Goal: Transaction & Acquisition: Obtain resource

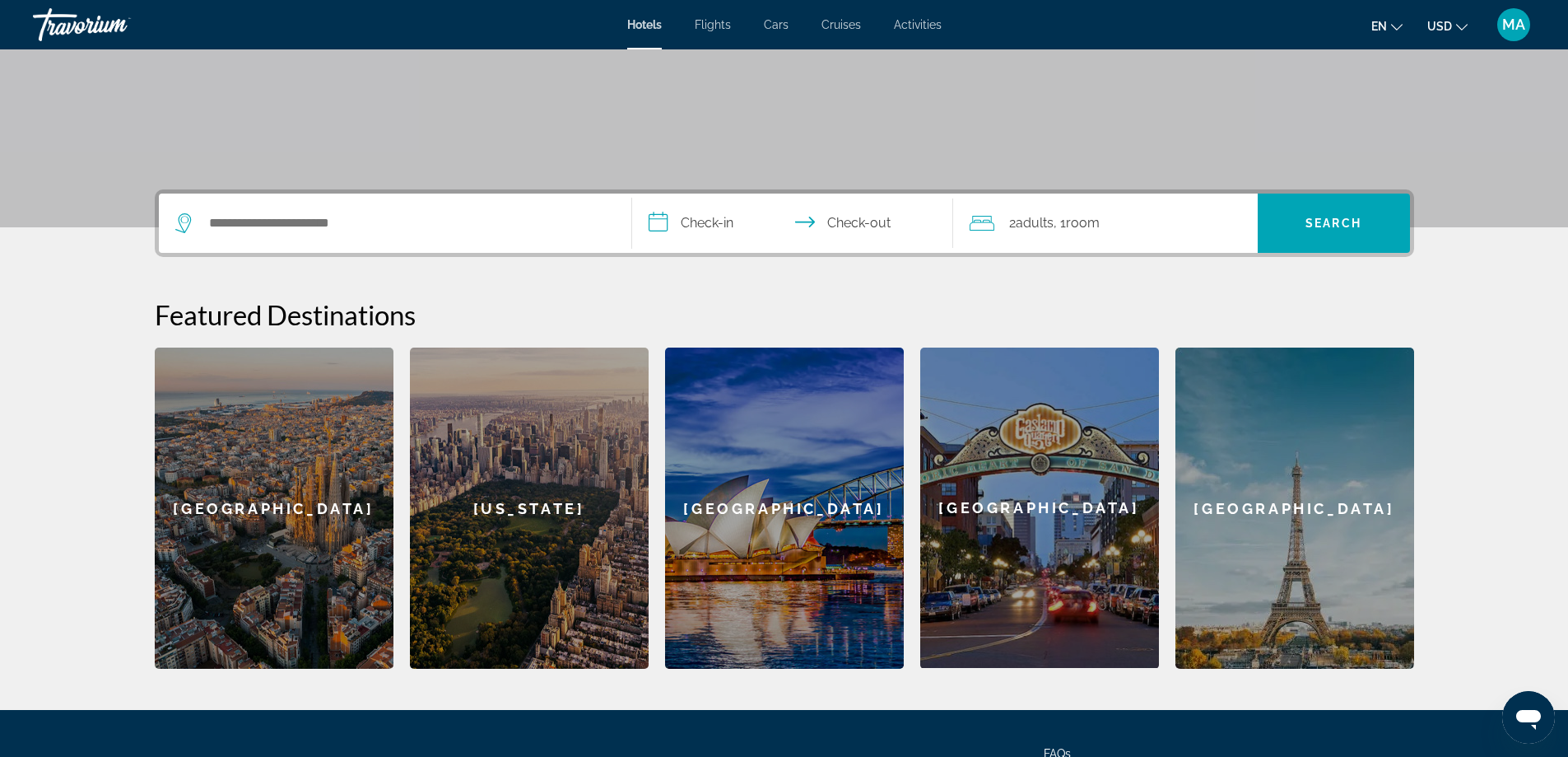
scroll to position [275, 0]
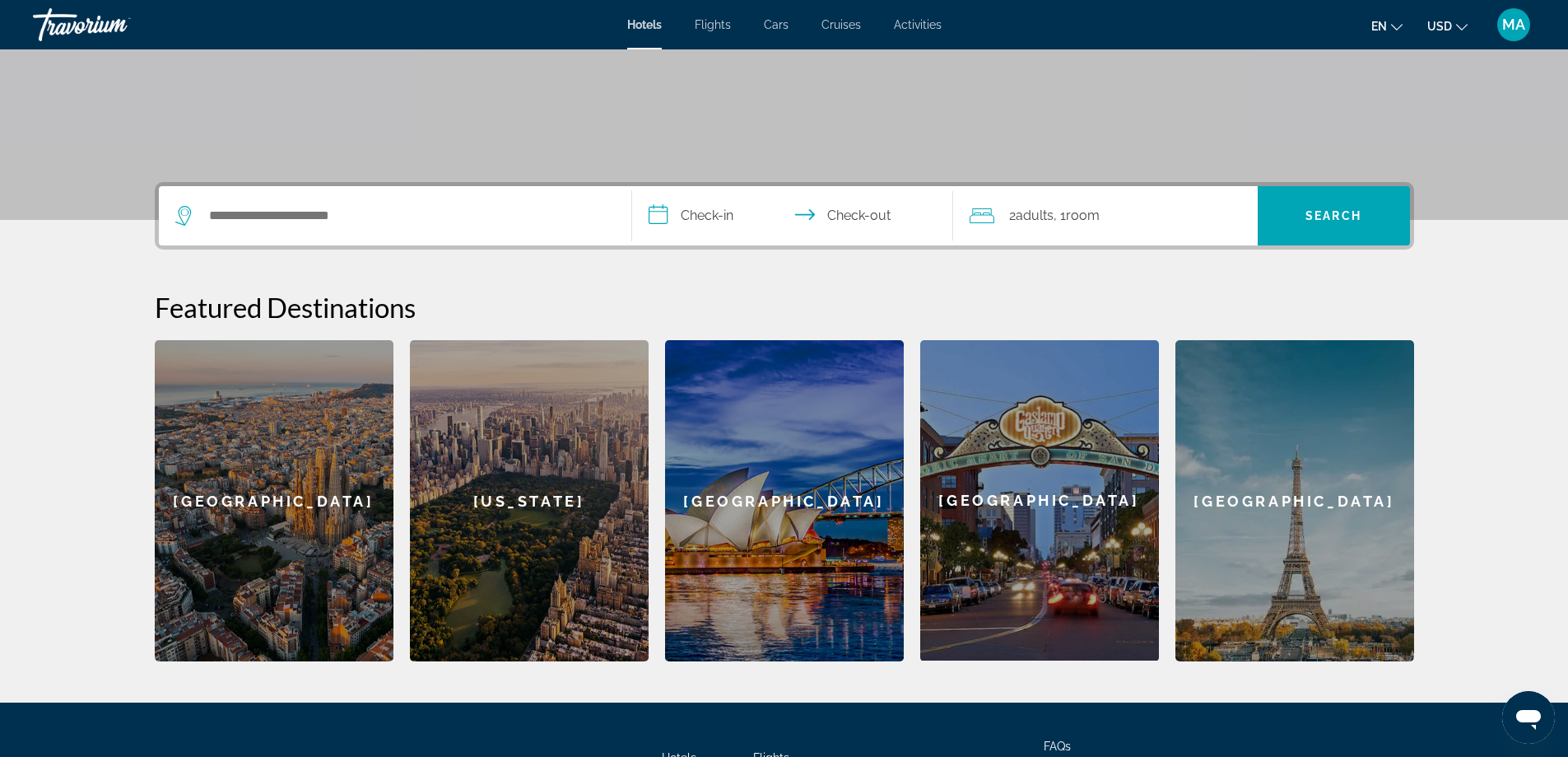
click at [285, 231] on div "Search widget" at bounding box center [396, 216] width 440 height 59
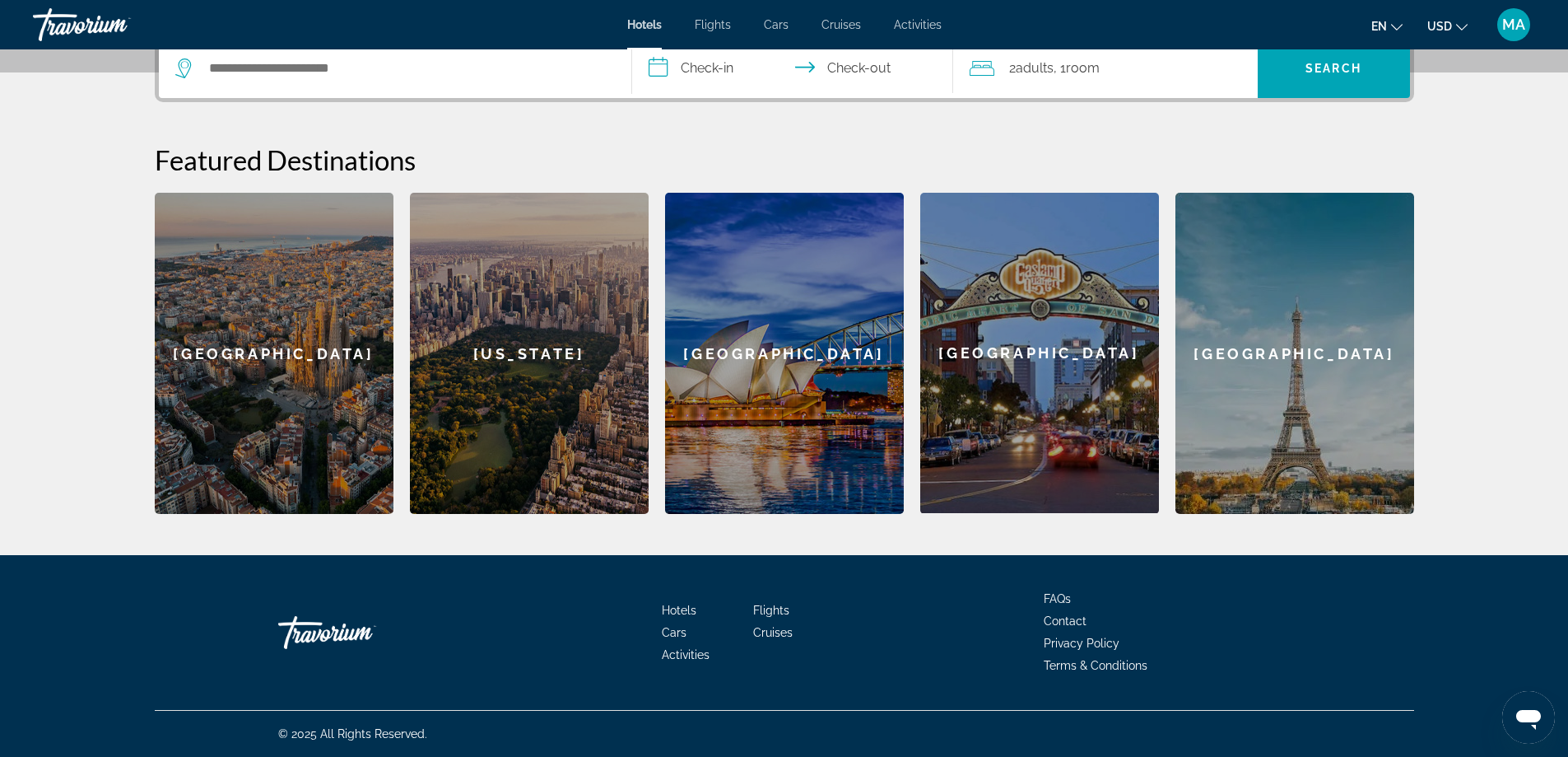
scroll to position [0, 0]
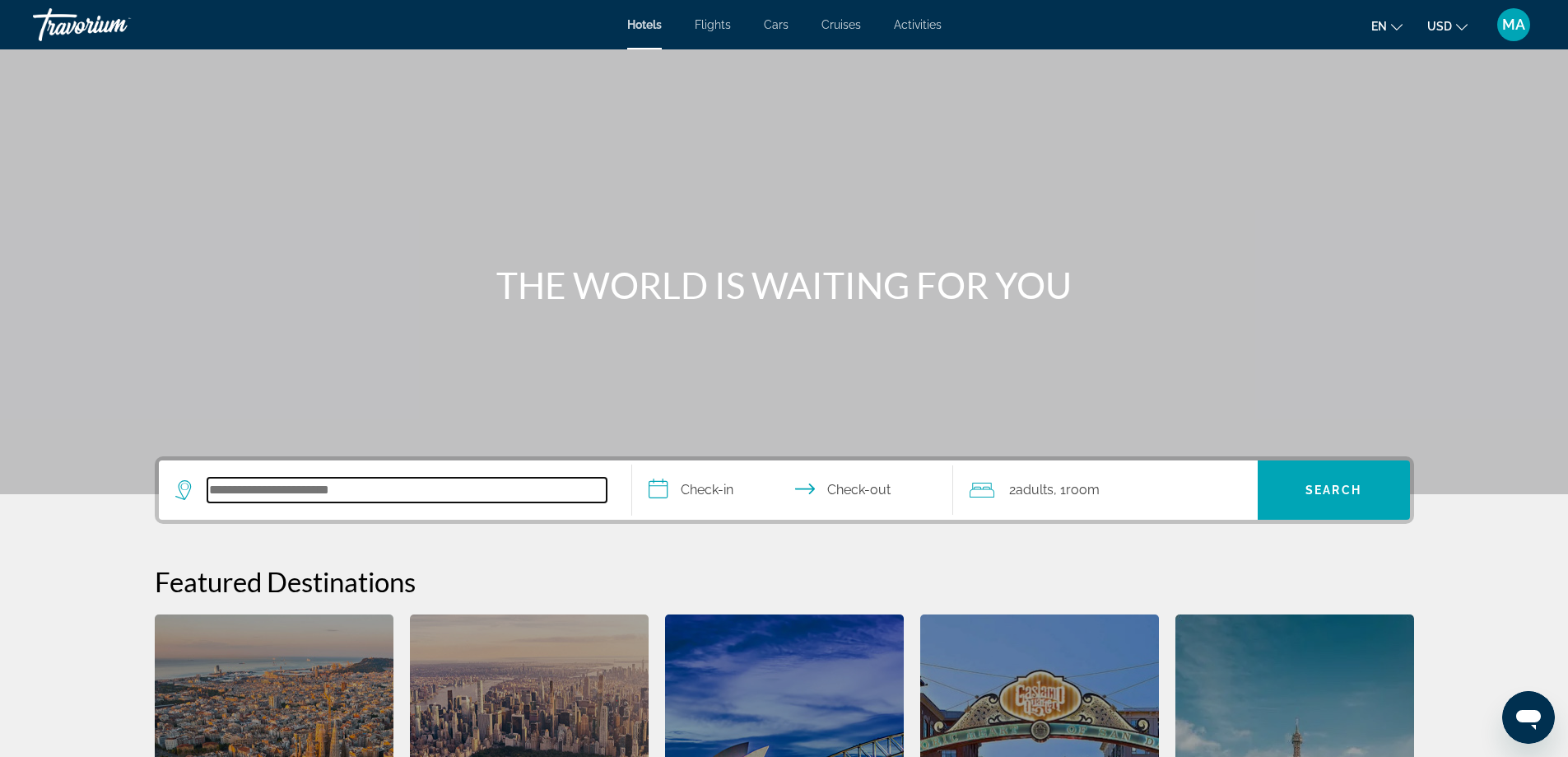
click at [341, 482] on input "Search hotel destination" at bounding box center [407, 489] width 399 height 25
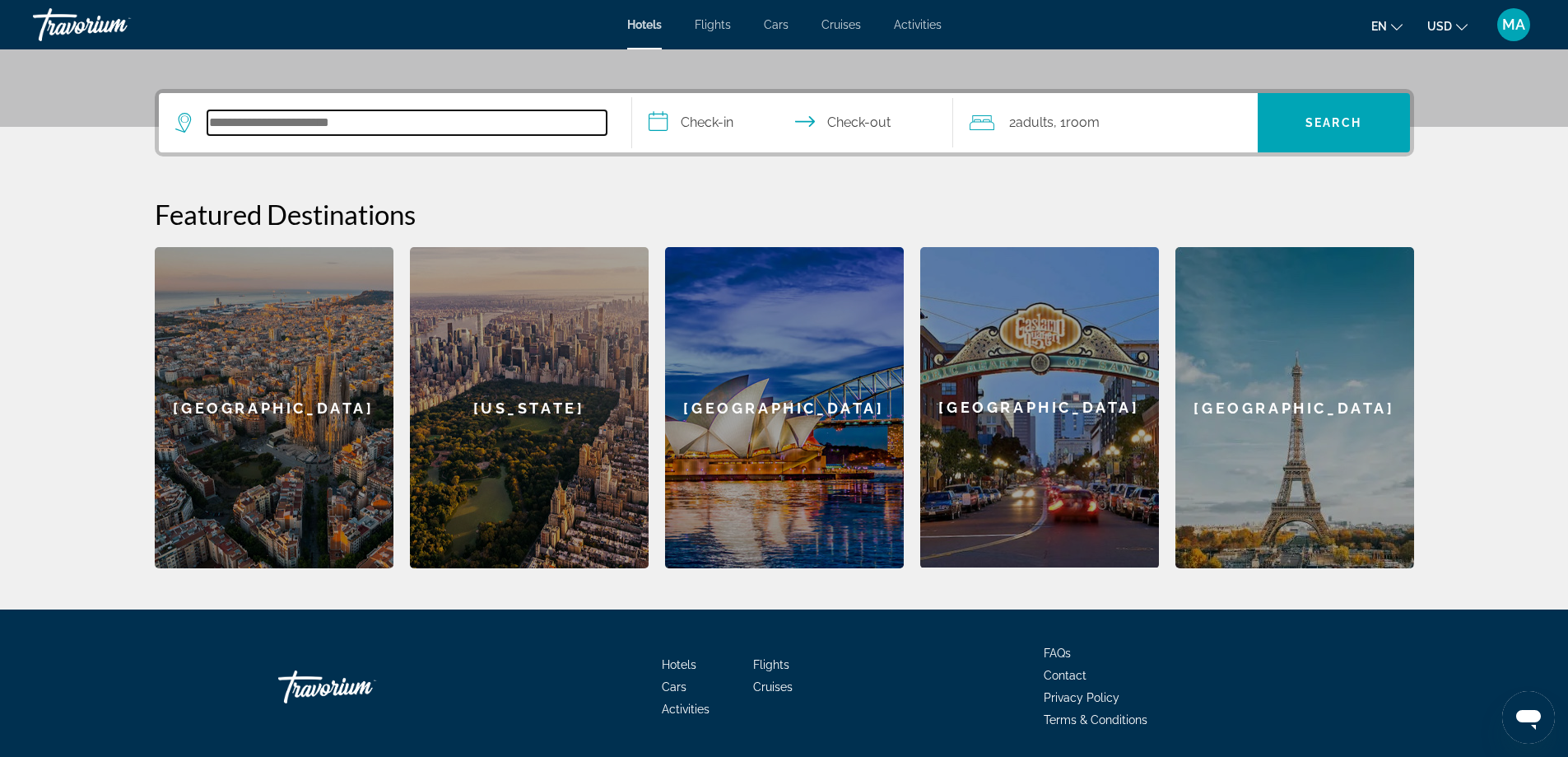
scroll to position [403, 0]
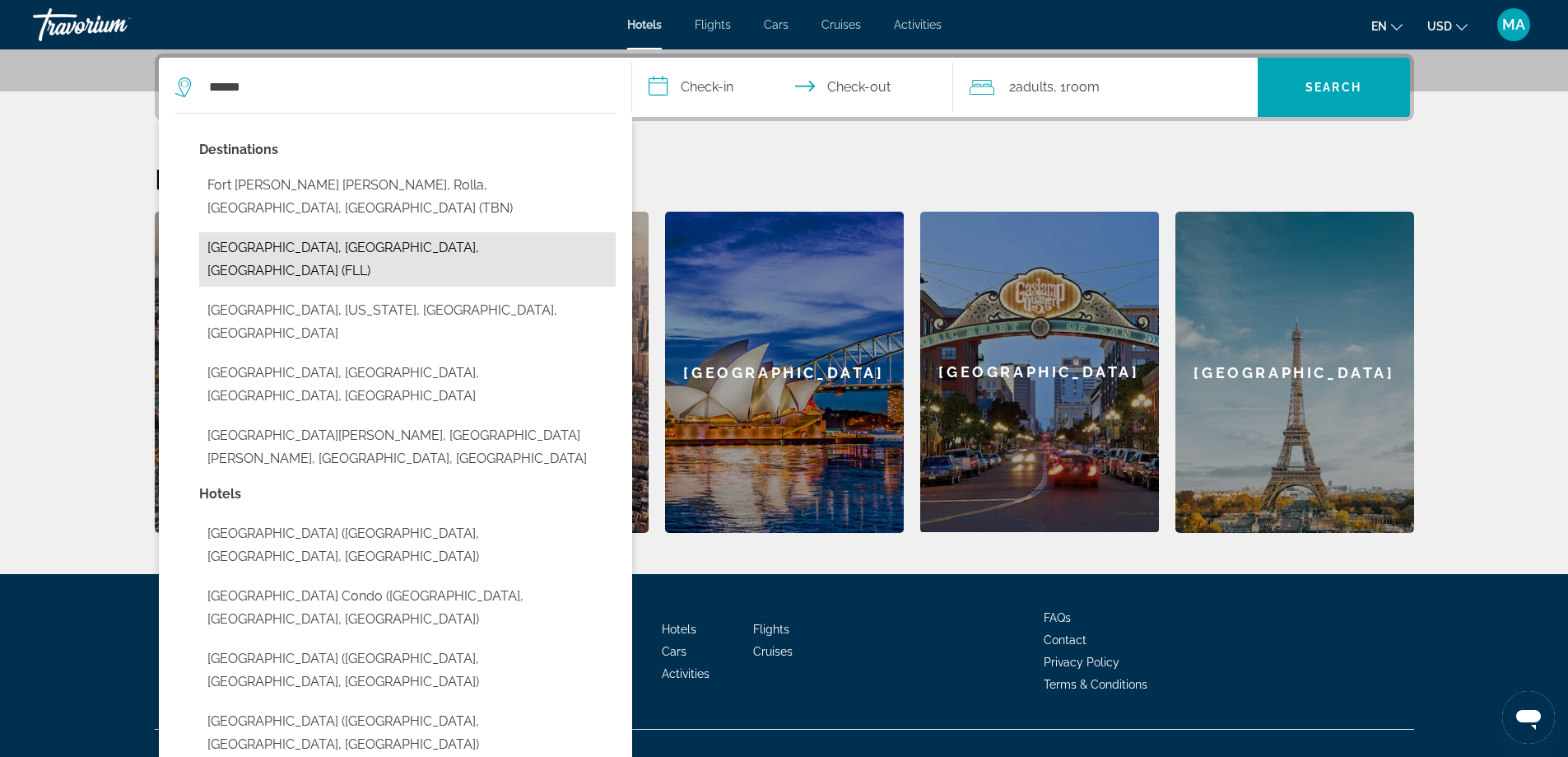
click at [292, 232] on button "[GEOGRAPHIC_DATA], [GEOGRAPHIC_DATA], [GEOGRAPHIC_DATA] (FLL)" at bounding box center [407, 259] width 416 height 55
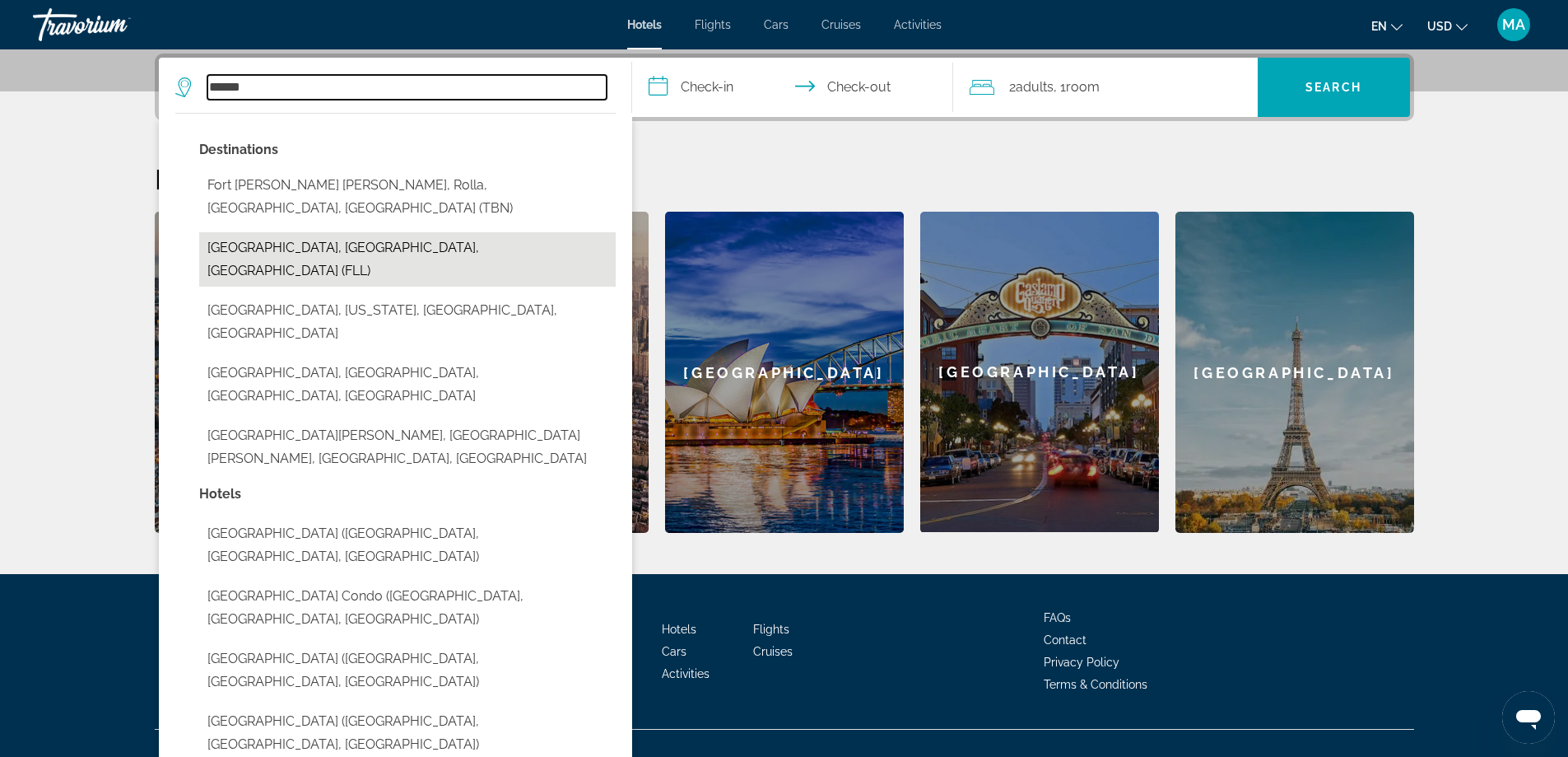
type input "**********"
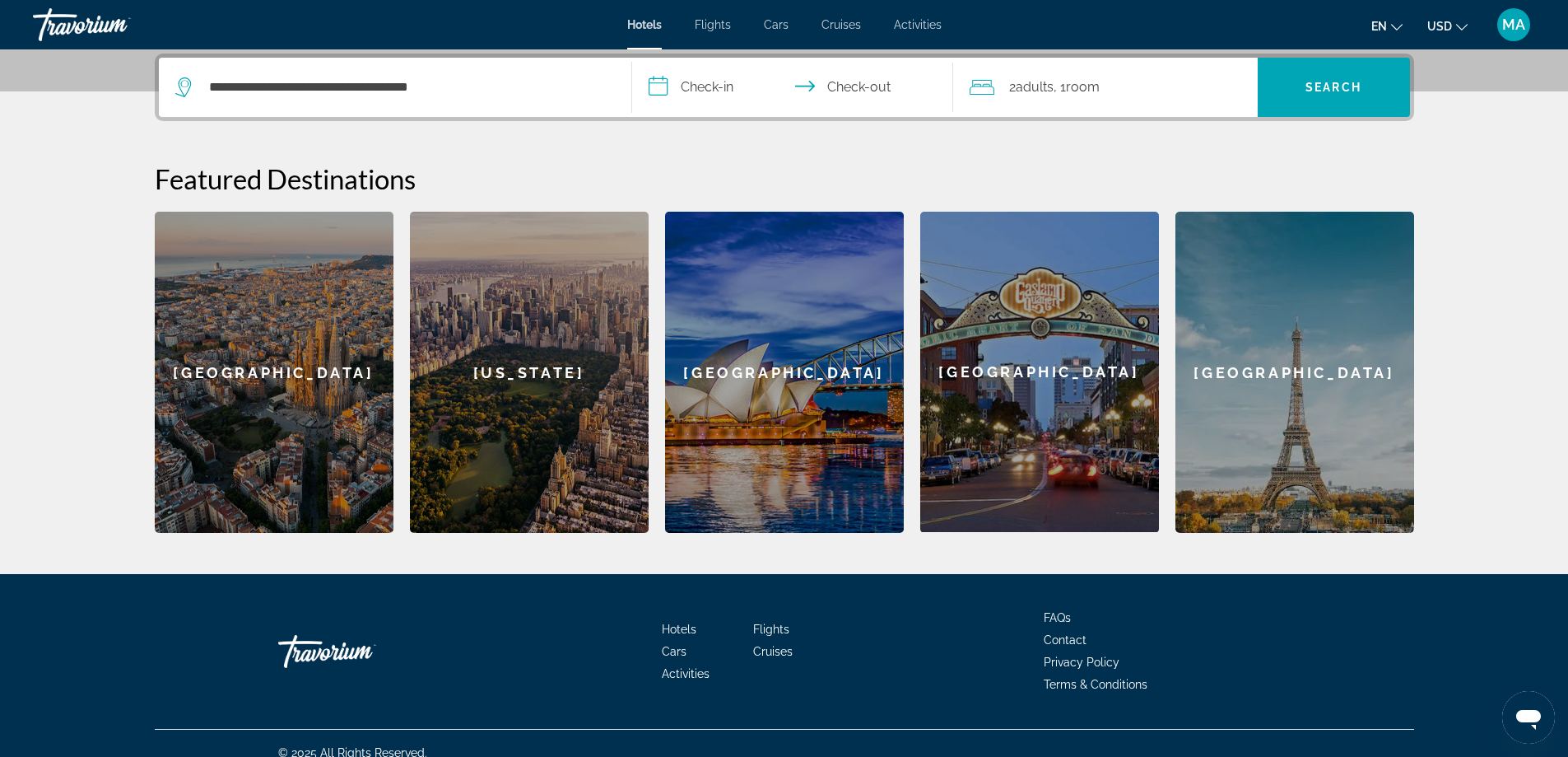
click at [736, 94] on input "**********" at bounding box center [796, 90] width 327 height 64
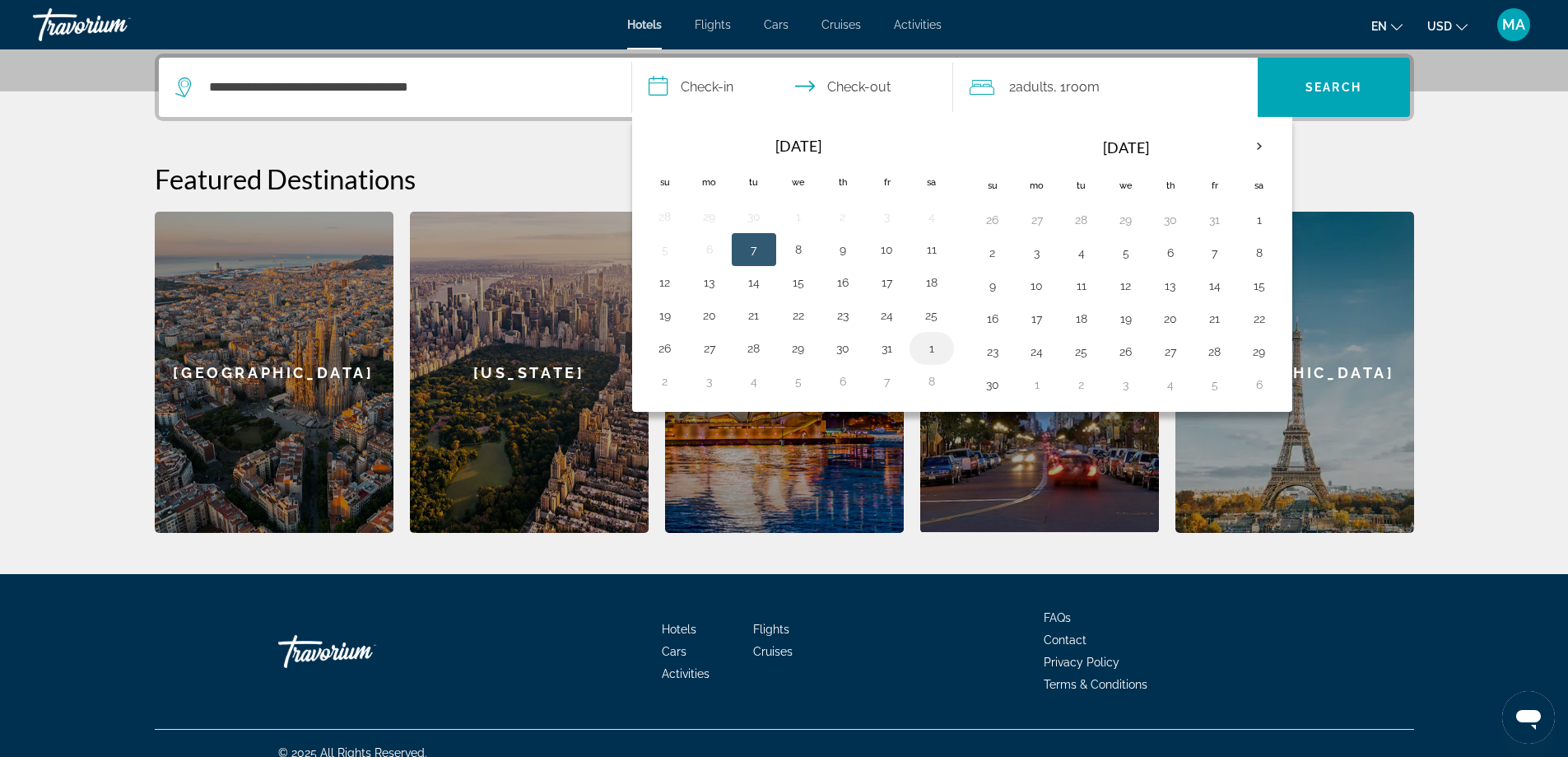
click at [931, 354] on button "1" at bounding box center [932, 348] width 26 height 23
click at [755, 386] on button "4" at bounding box center [754, 381] width 26 height 23
type input "**********"
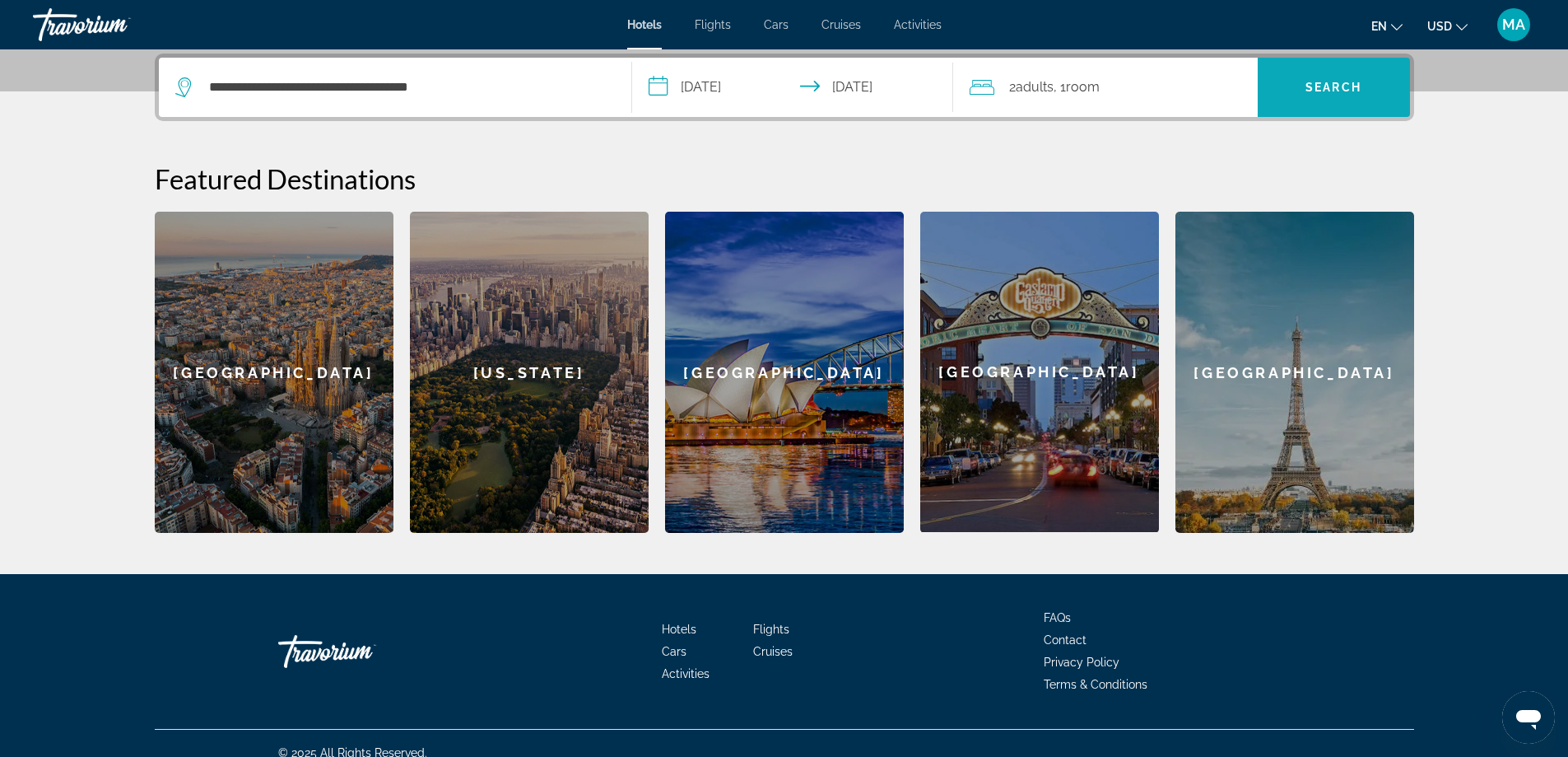
click at [1332, 94] on span "Search" at bounding box center [1334, 87] width 152 height 40
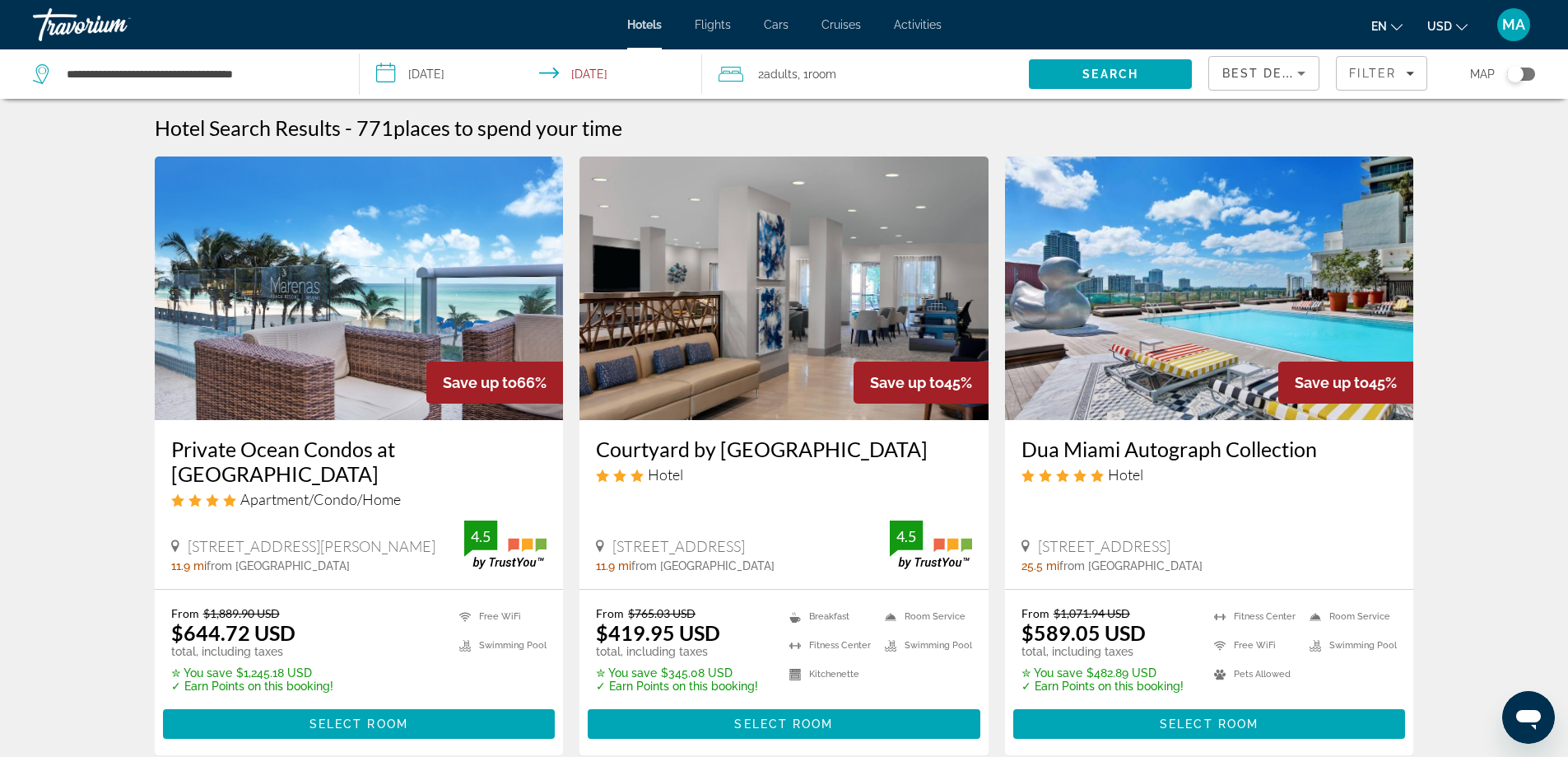
click at [1520, 67] on div "Toggle map" at bounding box center [1515, 74] width 16 height 16
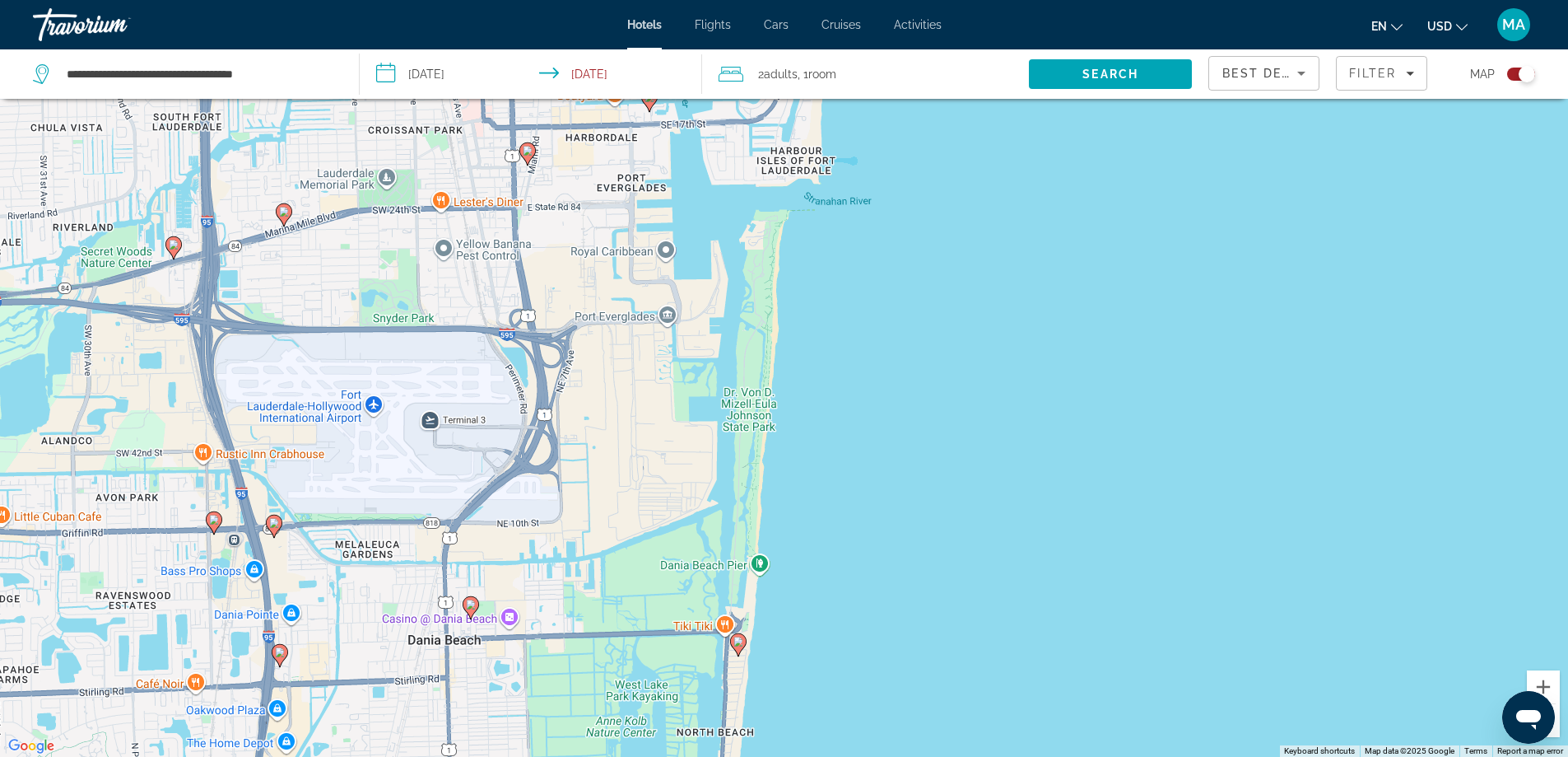
drag, startPoint x: 815, startPoint y: 333, endPoint x: 795, endPoint y: 587, distance: 254.8
click at [795, 587] on div "To activate drag with keyboard, press Alt + Enter. Once in keyboard drag state,…" at bounding box center [784, 378] width 1568 height 757
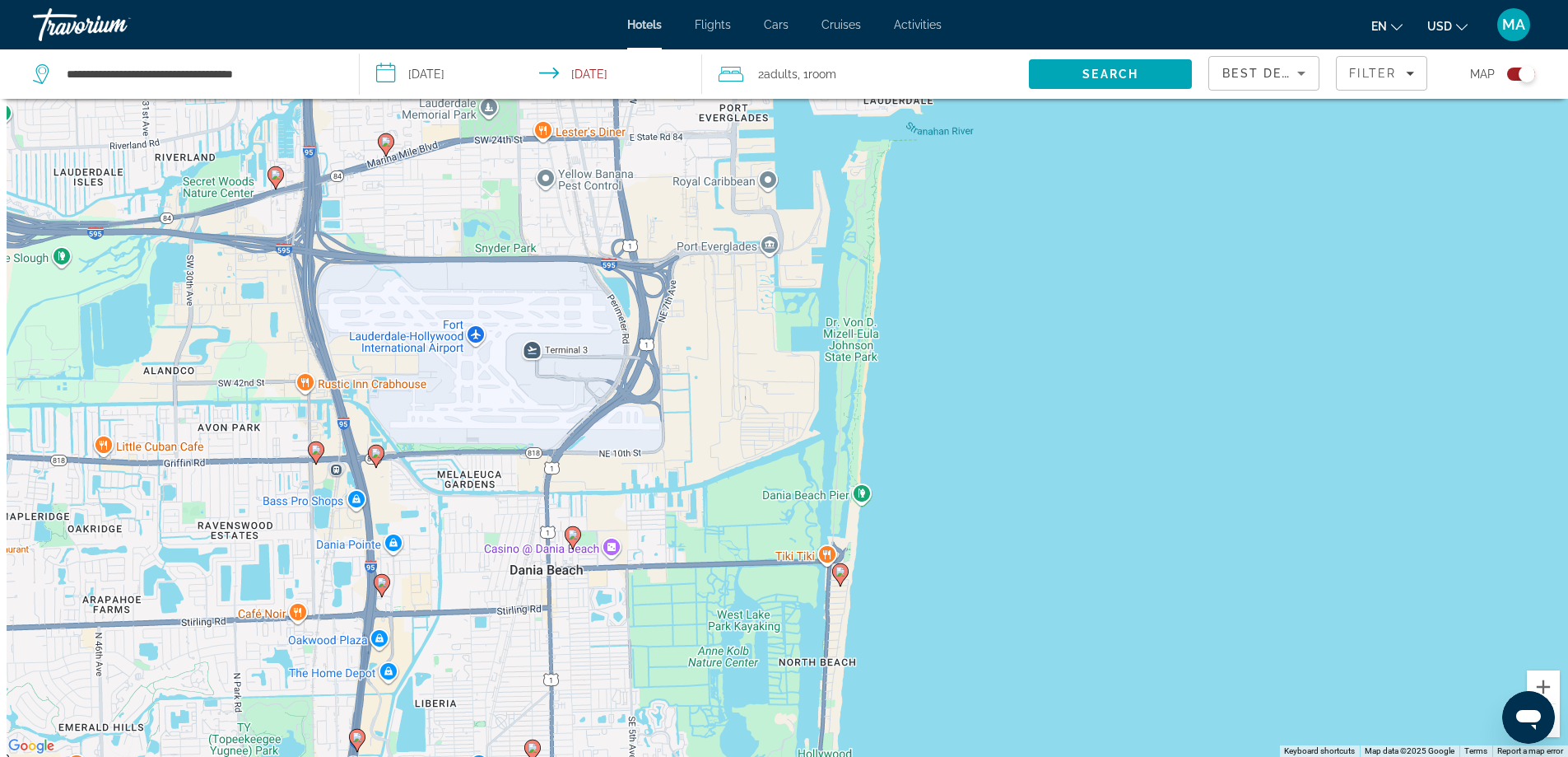
drag, startPoint x: 773, startPoint y: 319, endPoint x: 882, endPoint y: 152, distance: 199.4
click at [882, 154] on div "To activate drag with keyboard, press Alt + Enter. Once in keyboard drag state,…" at bounding box center [784, 378] width 1568 height 757
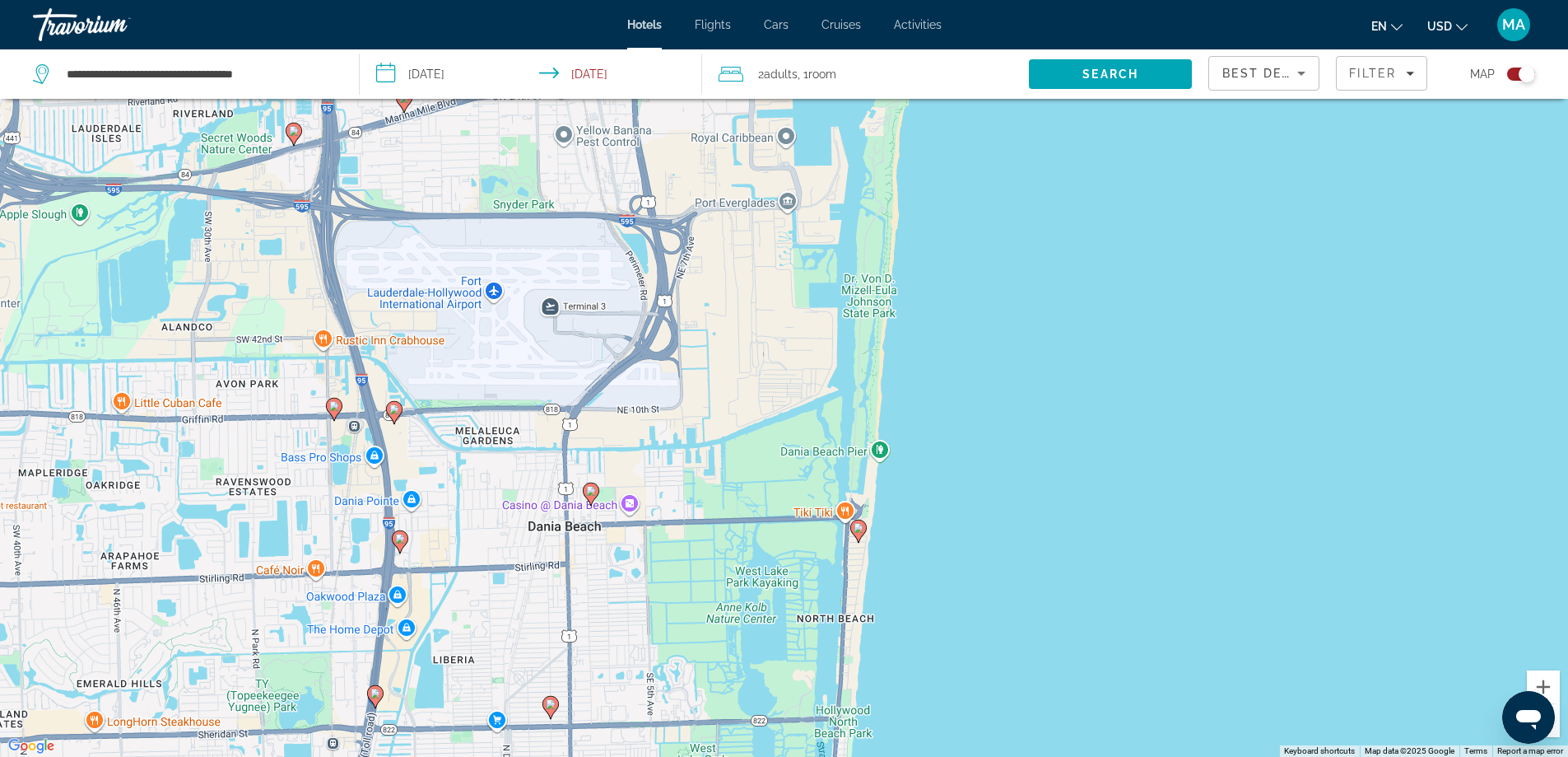
drag, startPoint x: 882, startPoint y: 327, endPoint x: 861, endPoint y: 90, distance: 237.9
click at [862, 94] on div "**********" at bounding box center [784, 428] width 1568 height 856
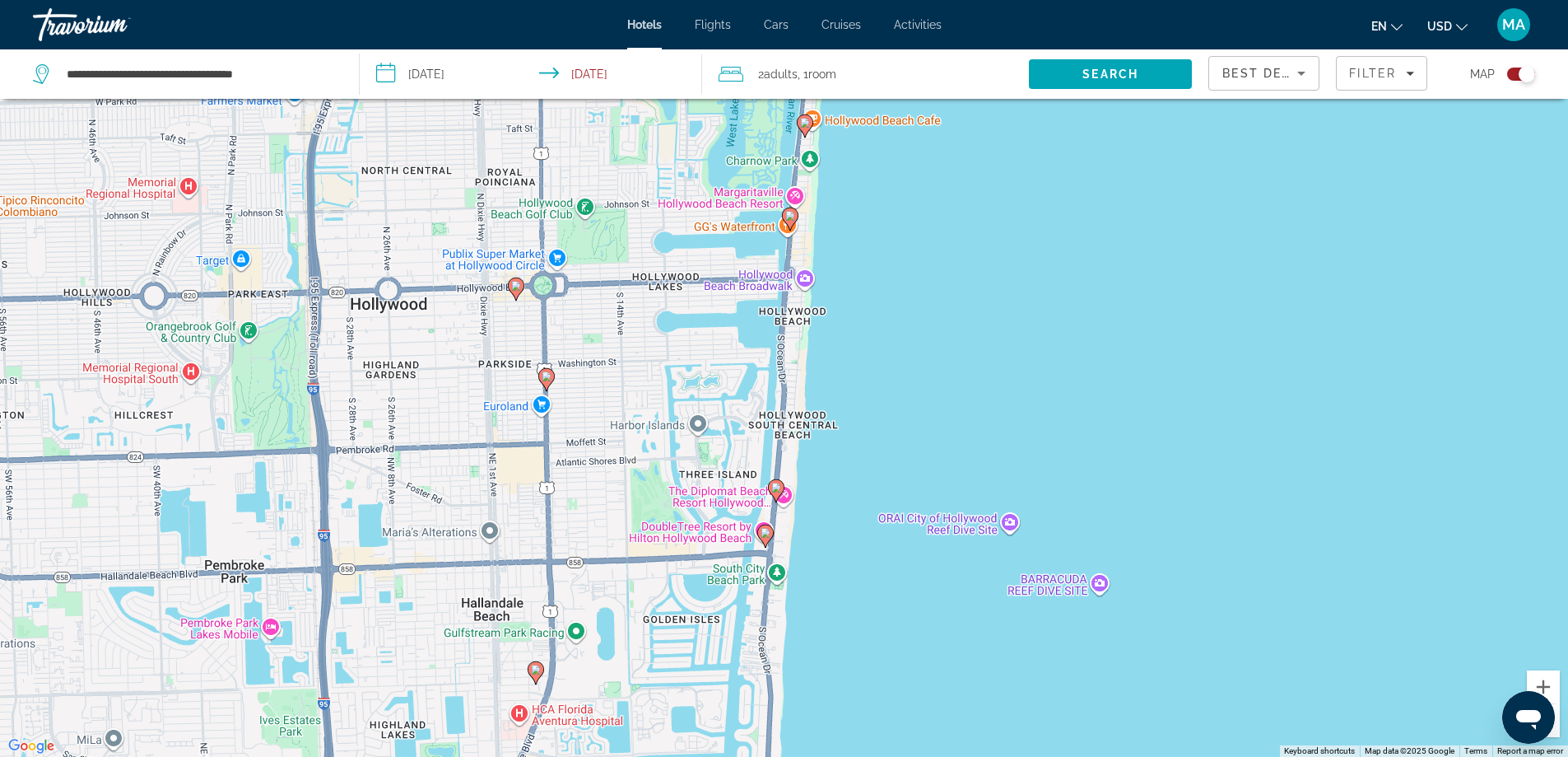
drag, startPoint x: 827, startPoint y: 422, endPoint x: 847, endPoint y: 258, distance: 165.2
click at [851, 226] on div "To activate drag with keyboard, press Alt + Enter. Once in keyboard drag state,…" at bounding box center [784, 378] width 1568 height 757
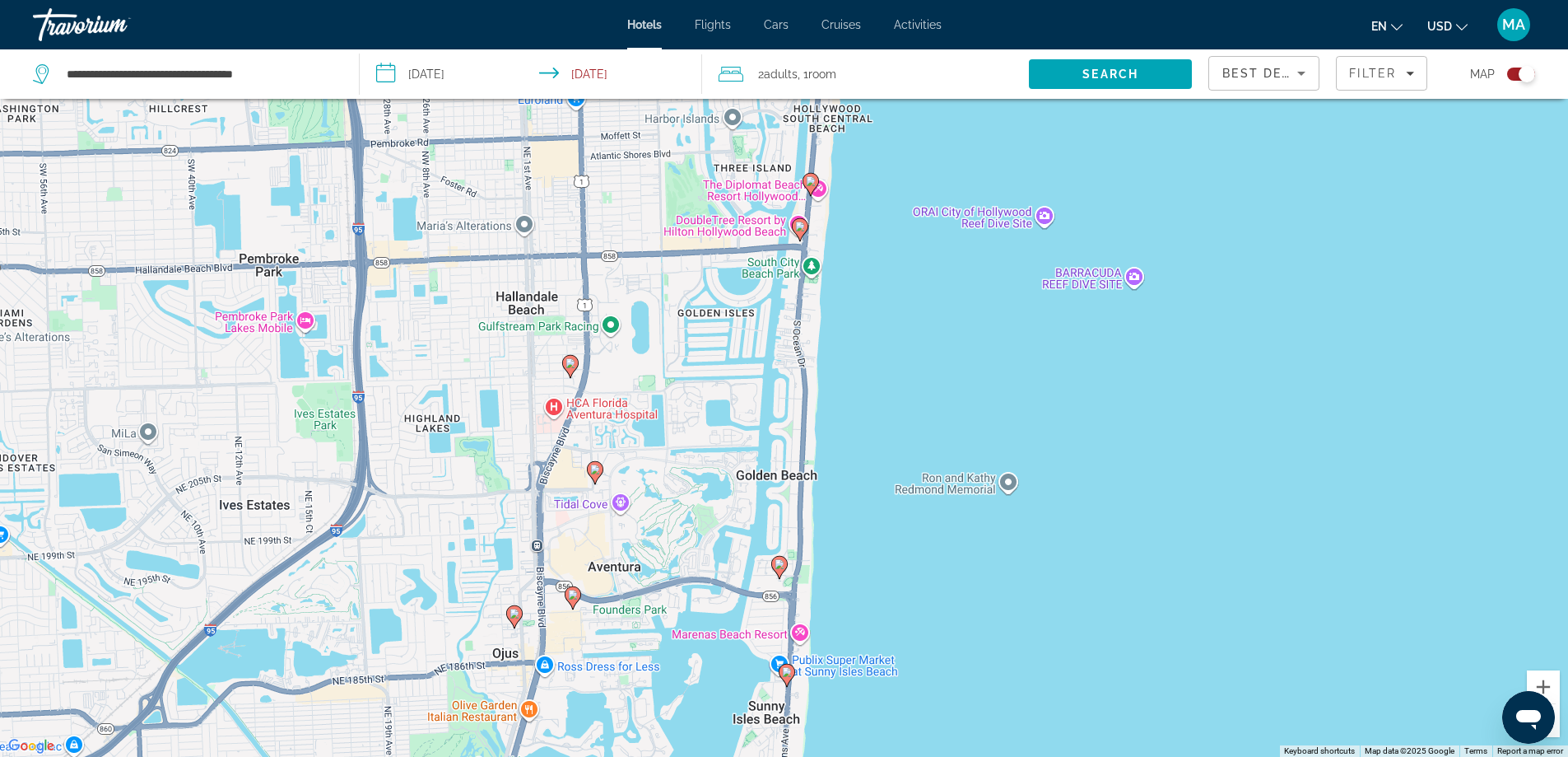
drag, startPoint x: 824, startPoint y: 460, endPoint x: 839, endPoint y: 307, distance: 153.7
click at [838, 308] on div "To activate drag with keyboard, press Alt + Enter. Once in keyboard drag state,…" at bounding box center [784, 378] width 1568 height 757
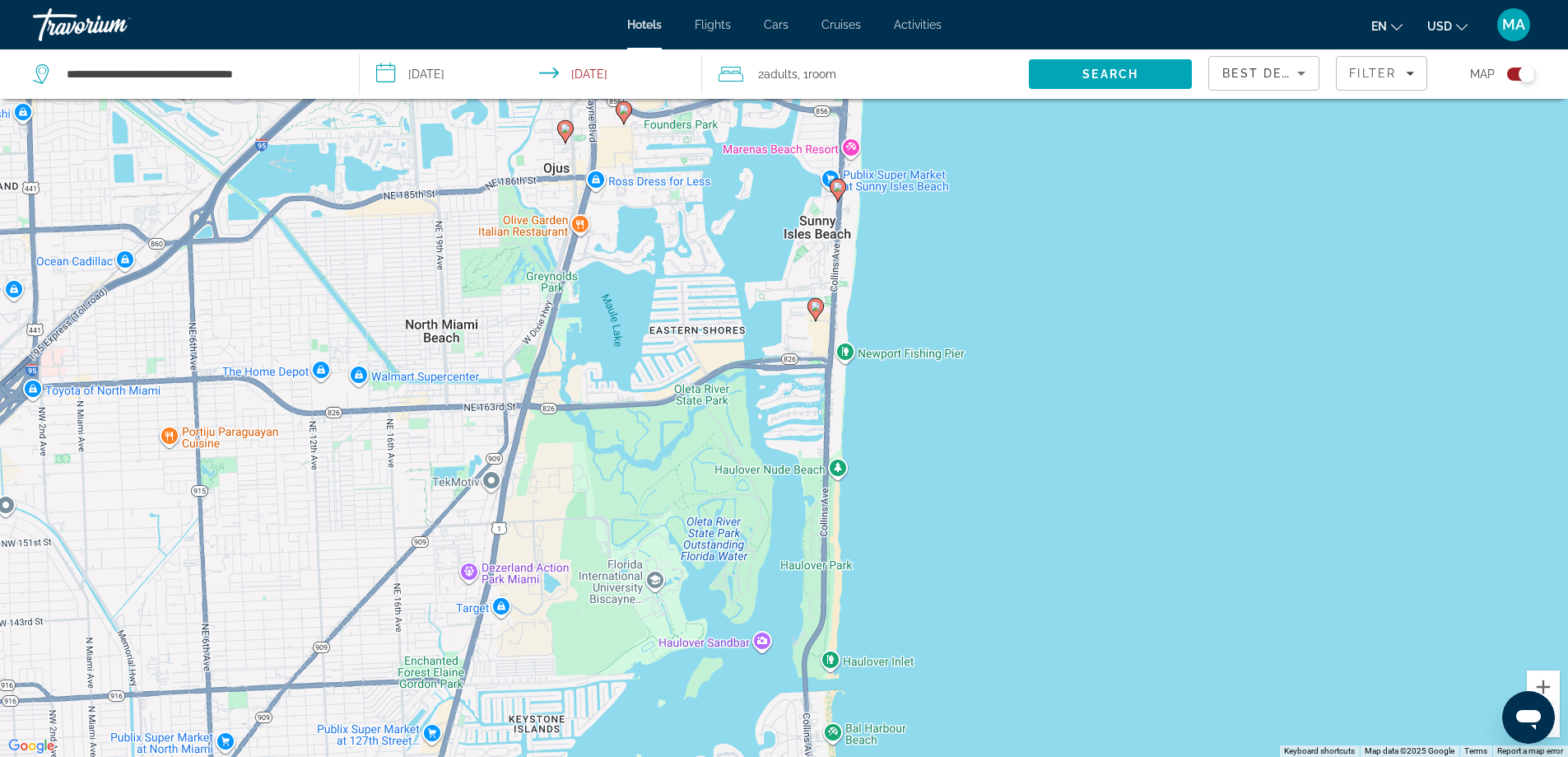
drag, startPoint x: 844, startPoint y: 527, endPoint x: 866, endPoint y: 278, distance: 250.0
click at [866, 279] on div "To activate drag with keyboard, press Alt + Enter. Once in keyboard drag state,…" at bounding box center [784, 378] width 1568 height 757
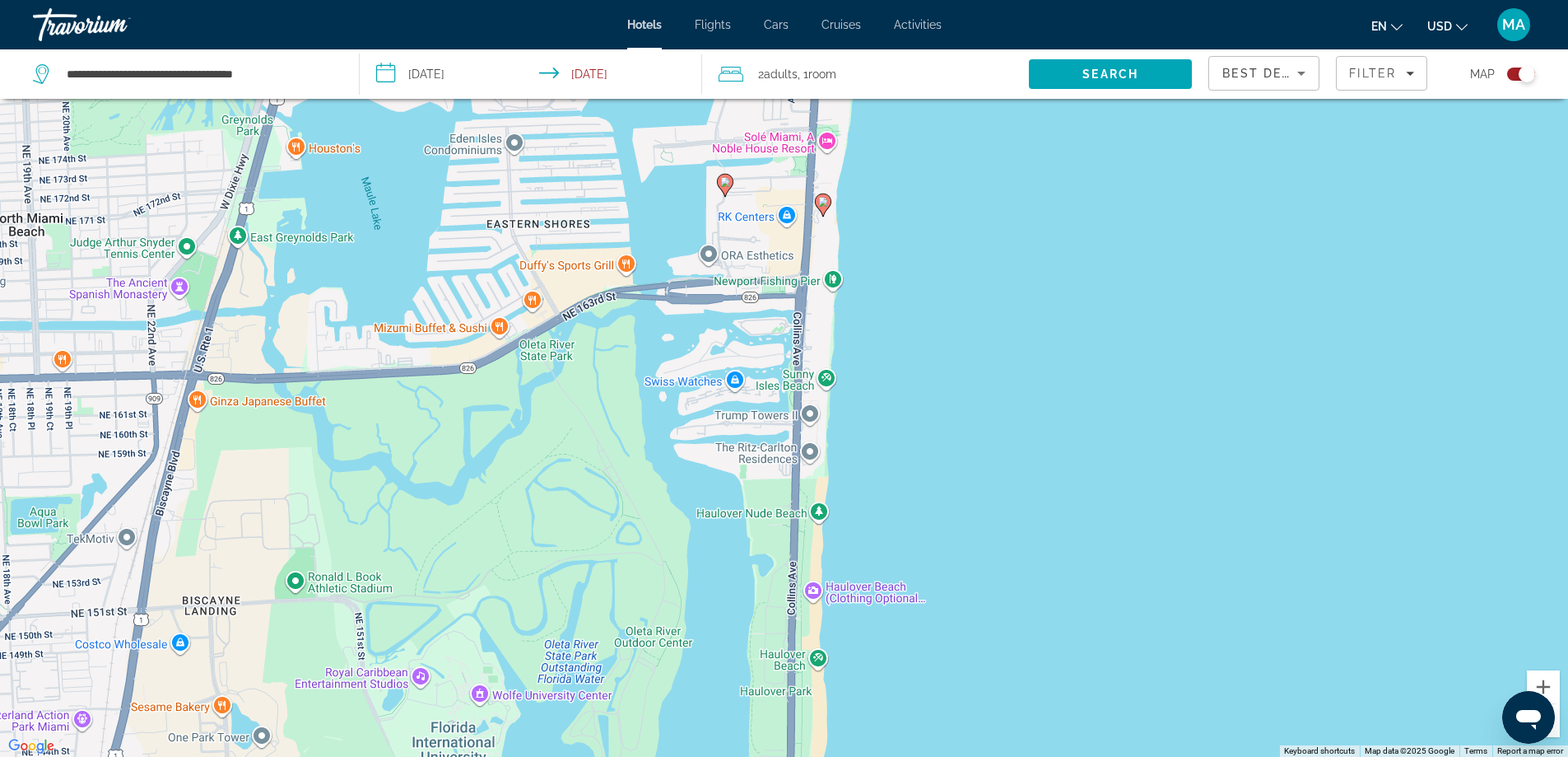
click at [823, 202] on image "Main content" at bounding box center [823, 201] width 10 height 10
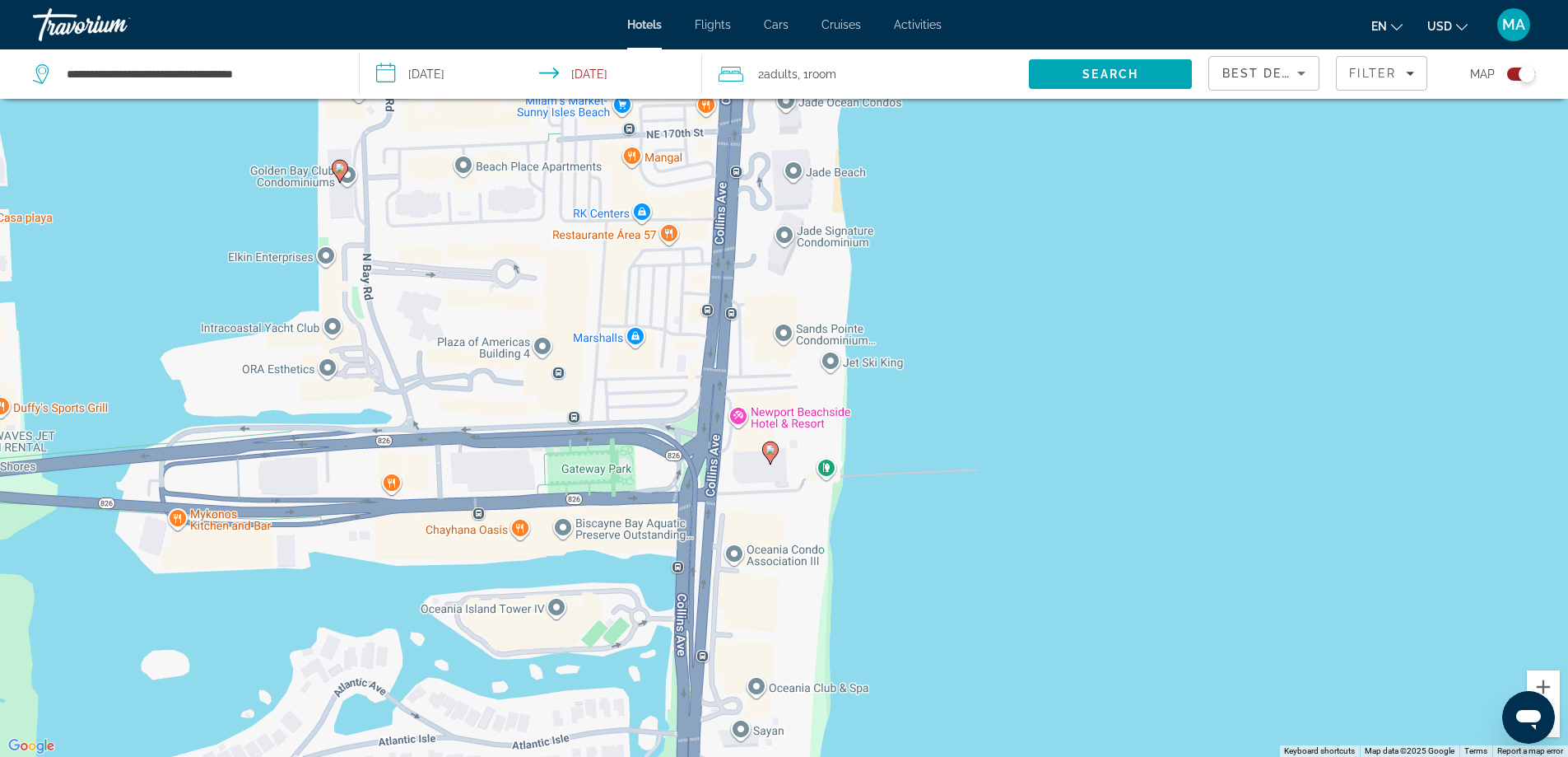
drag, startPoint x: 961, startPoint y: 493, endPoint x: 958, endPoint y: 236, distance: 257.0
click at [958, 236] on div "To navigate, press the arrow keys. To activate drag with keyboard, press Alt + …" at bounding box center [784, 378] width 1568 height 757
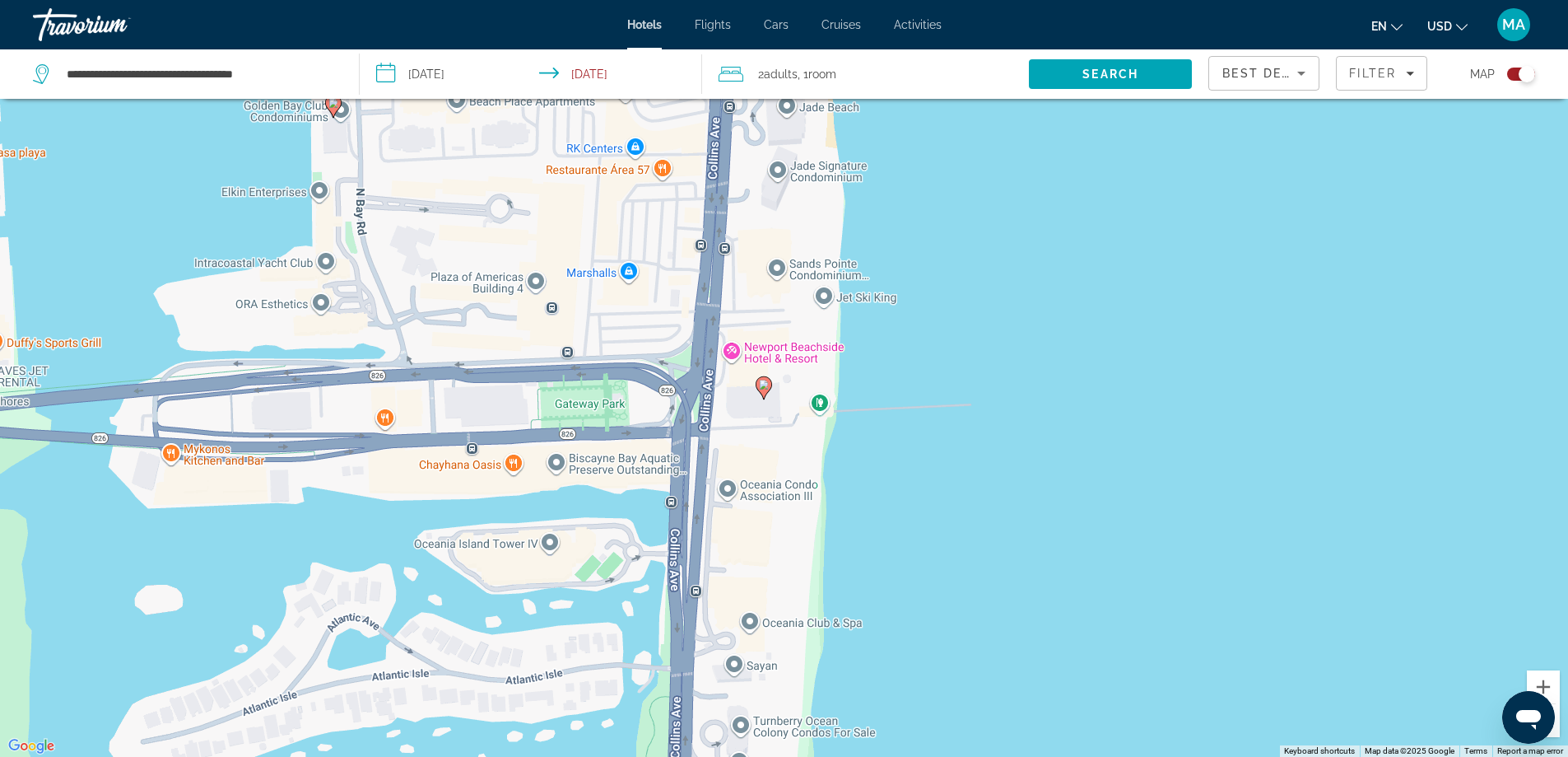
click at [774, 355] on div "To navigate, press the arrow keys. To activate drag with keyboard, press Alt + …" at bounding box center [784, 378] width 1568 height 757
click at [686, 257] on div "[GEOGRAPHIC_DATA]" at bounding box center [716, 258] width 148 height 12
click at [1129, 385] on div "To navigate, press the arrow keys. To activate drag with keyboard, press Alt + …" at bounding box center [784, 378] width 1568 height 757
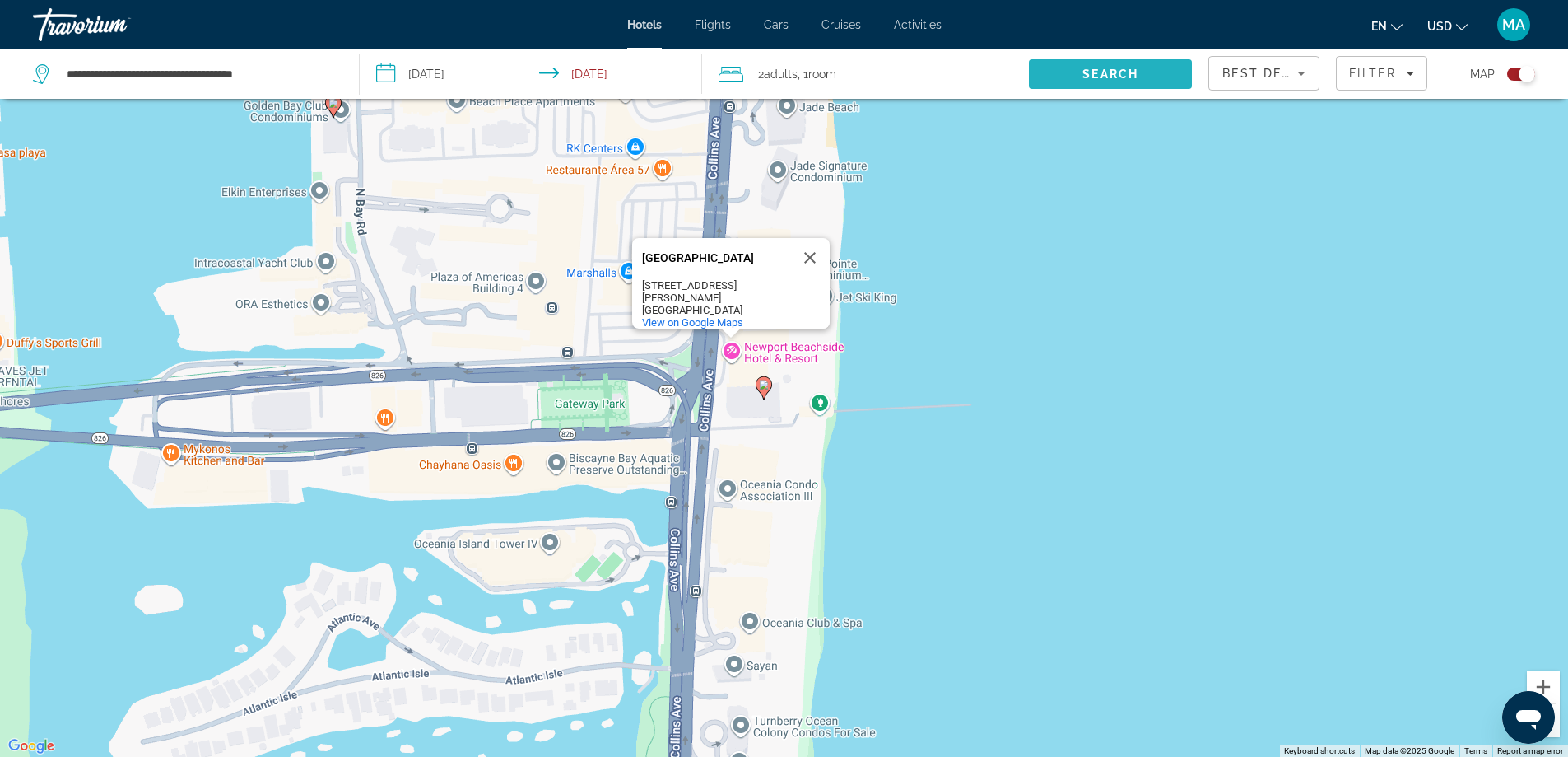
click at [1114, 81] on span "Search" at bounding box center [1110, 74] width 163 height 40
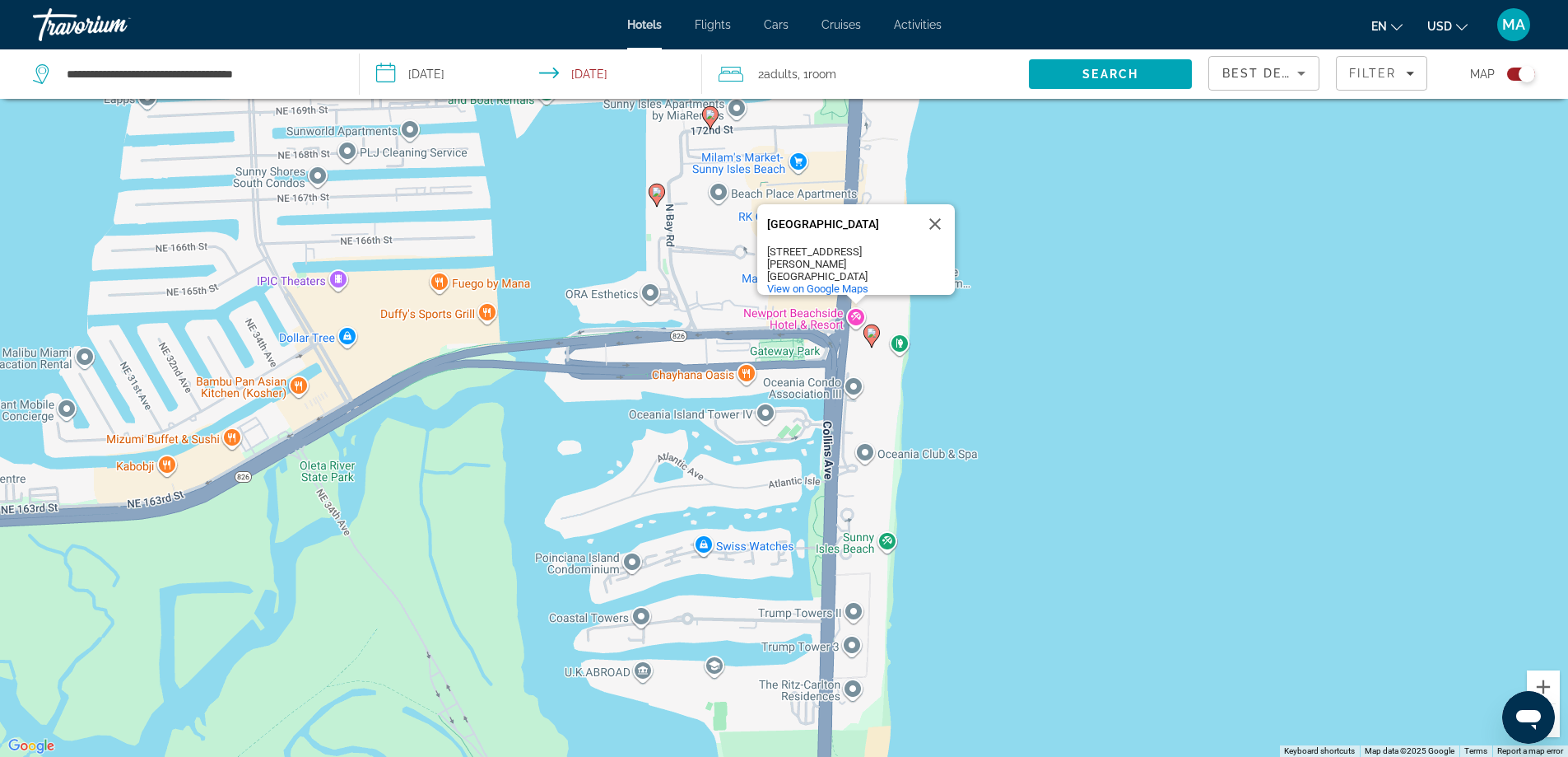
click at [1295, 72] on icon "Sort by" at bounding box center [1301, 73] width 20 height 20
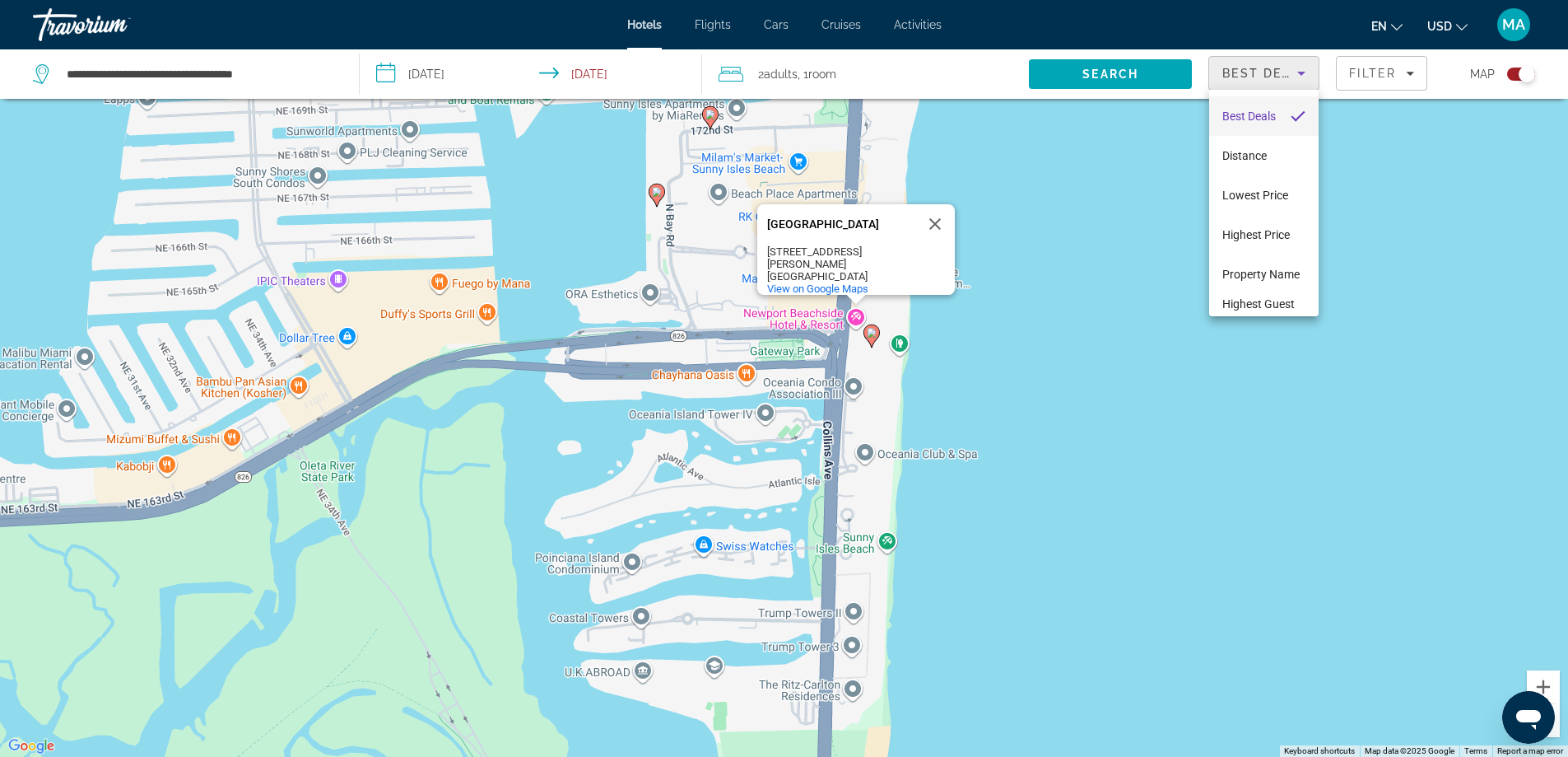
click at [1118, 197] on div at bounding box center [784, 378] width 1568 height 757
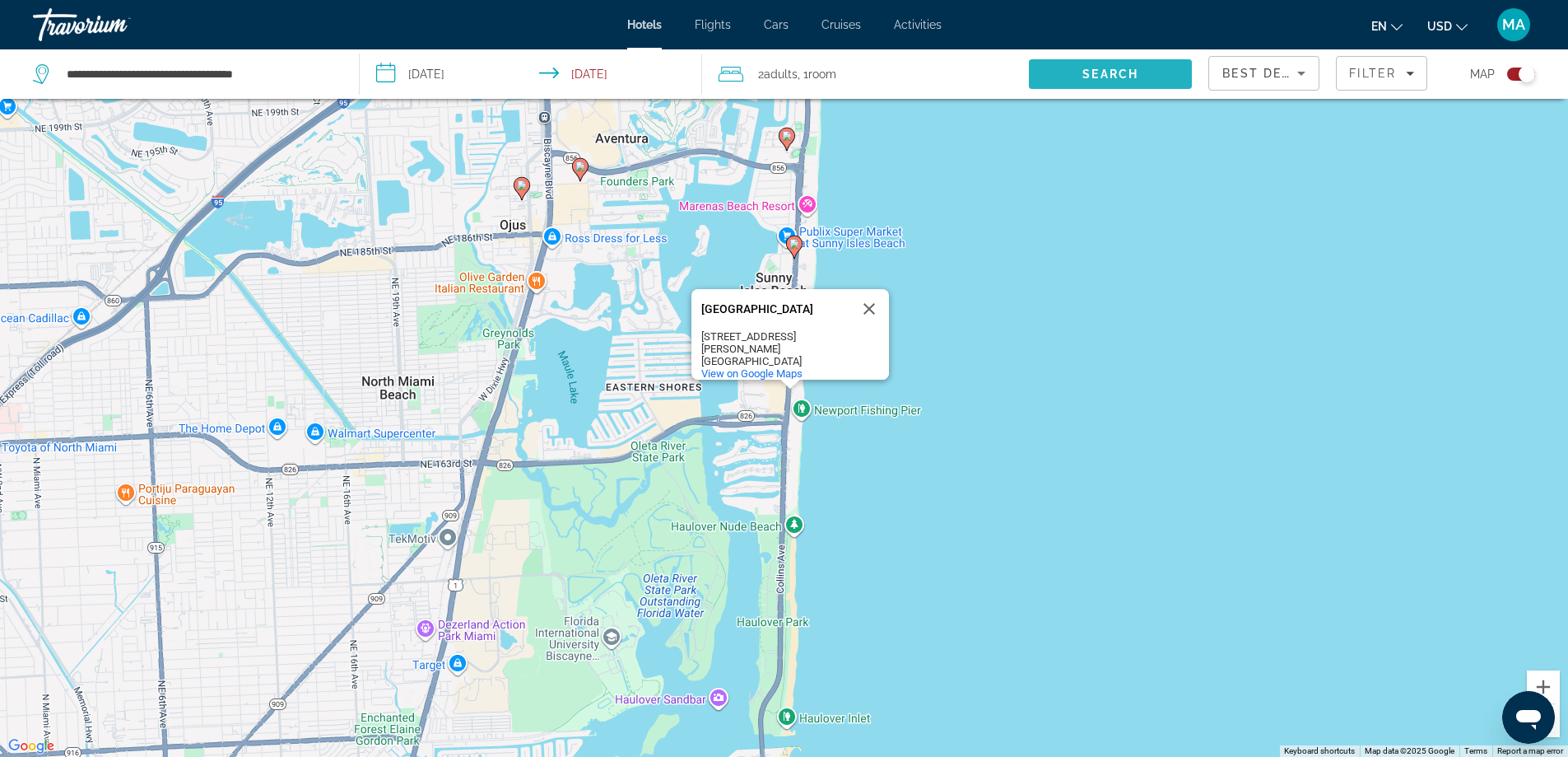
click at [1145, 69] on span "Search" at bounding box center [1110, 74] width 163 height 40
click at [868, 312] on button "Close" at bounding box center [869, 309] width 40 height 40
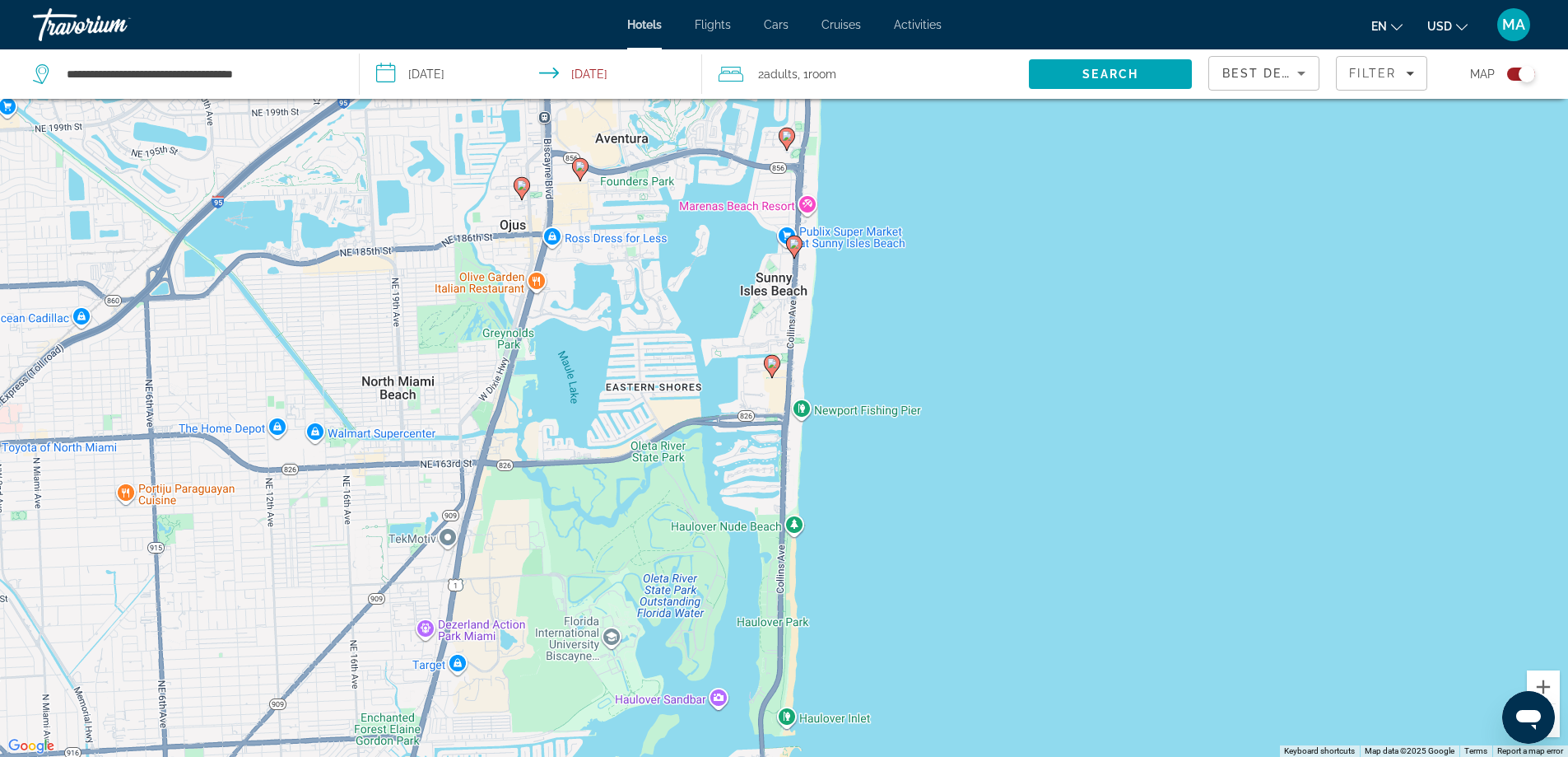
click at [1522, 75] on div "Toggle map" at bounding box center [1526, 74] width 16 height 16
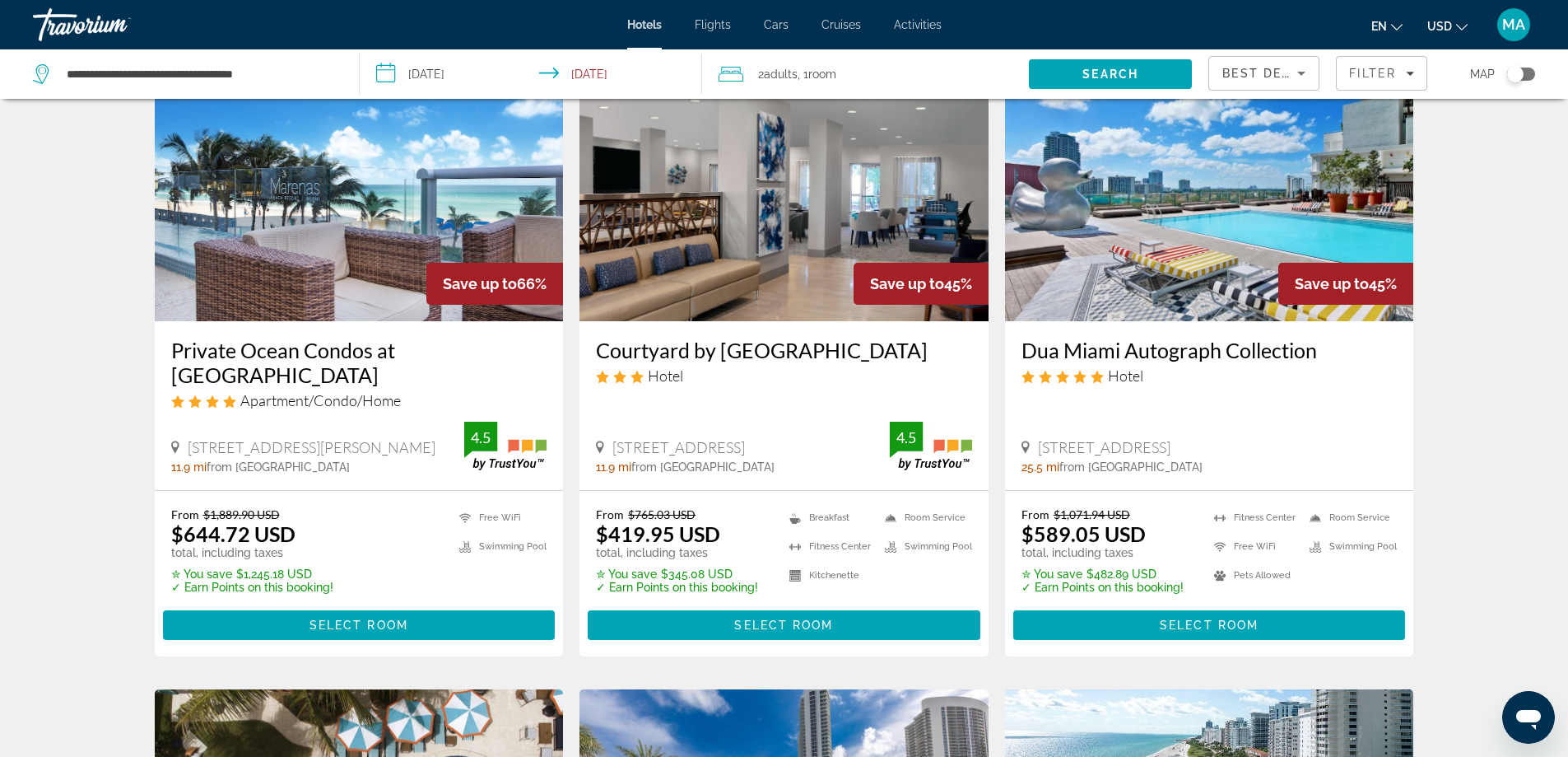
scroll to position [115, 0]
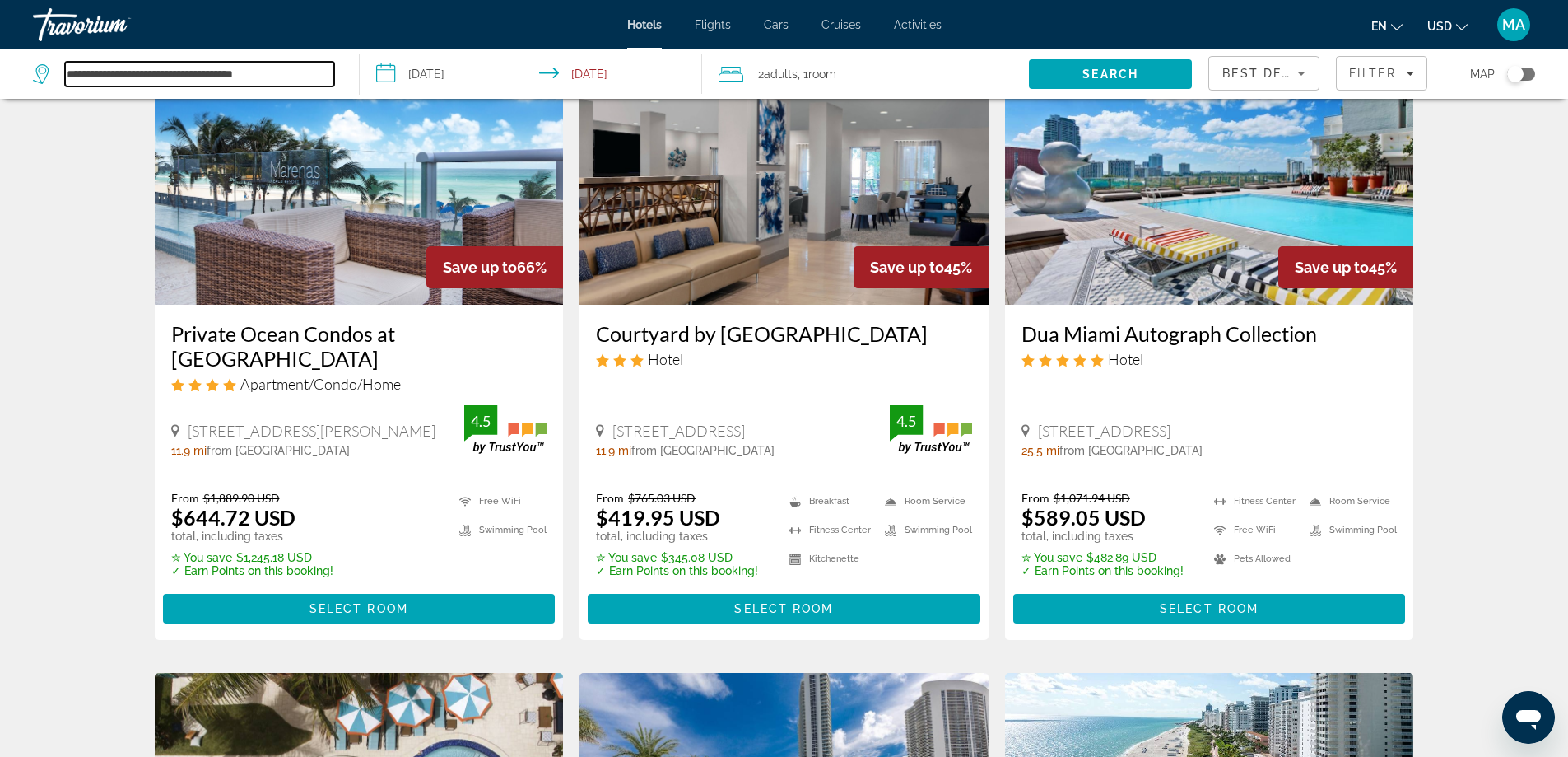
click at [269, 79] on input "**********" at bounding box center [199, 74] width 269 height 25
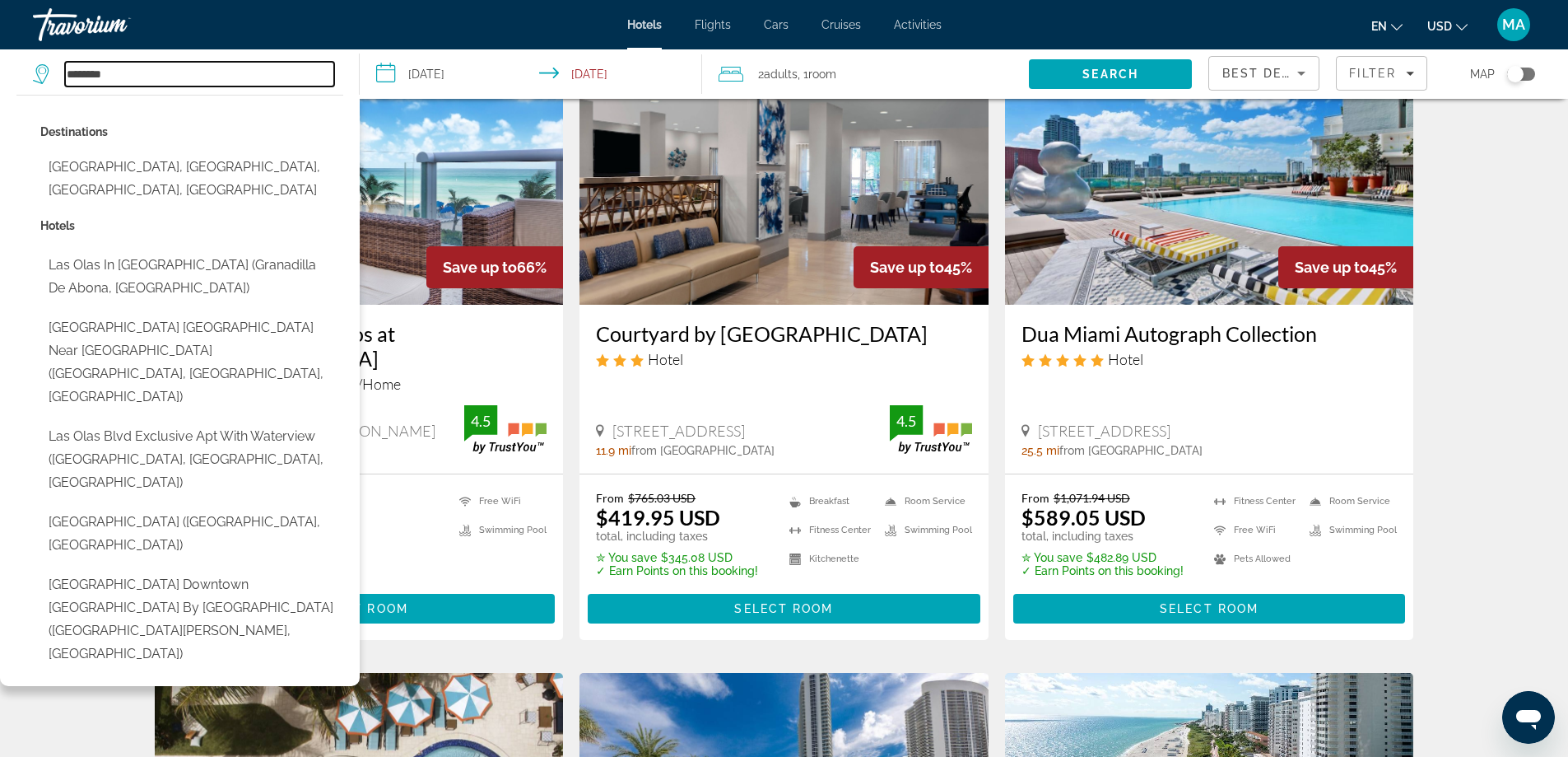
click at [250, 75] on input "********" at bounding box center [199, 74] width 269 height 25
click at [1527, 74] on div "Toggle map" at bounding box center [1521, 74] width 28 height 13
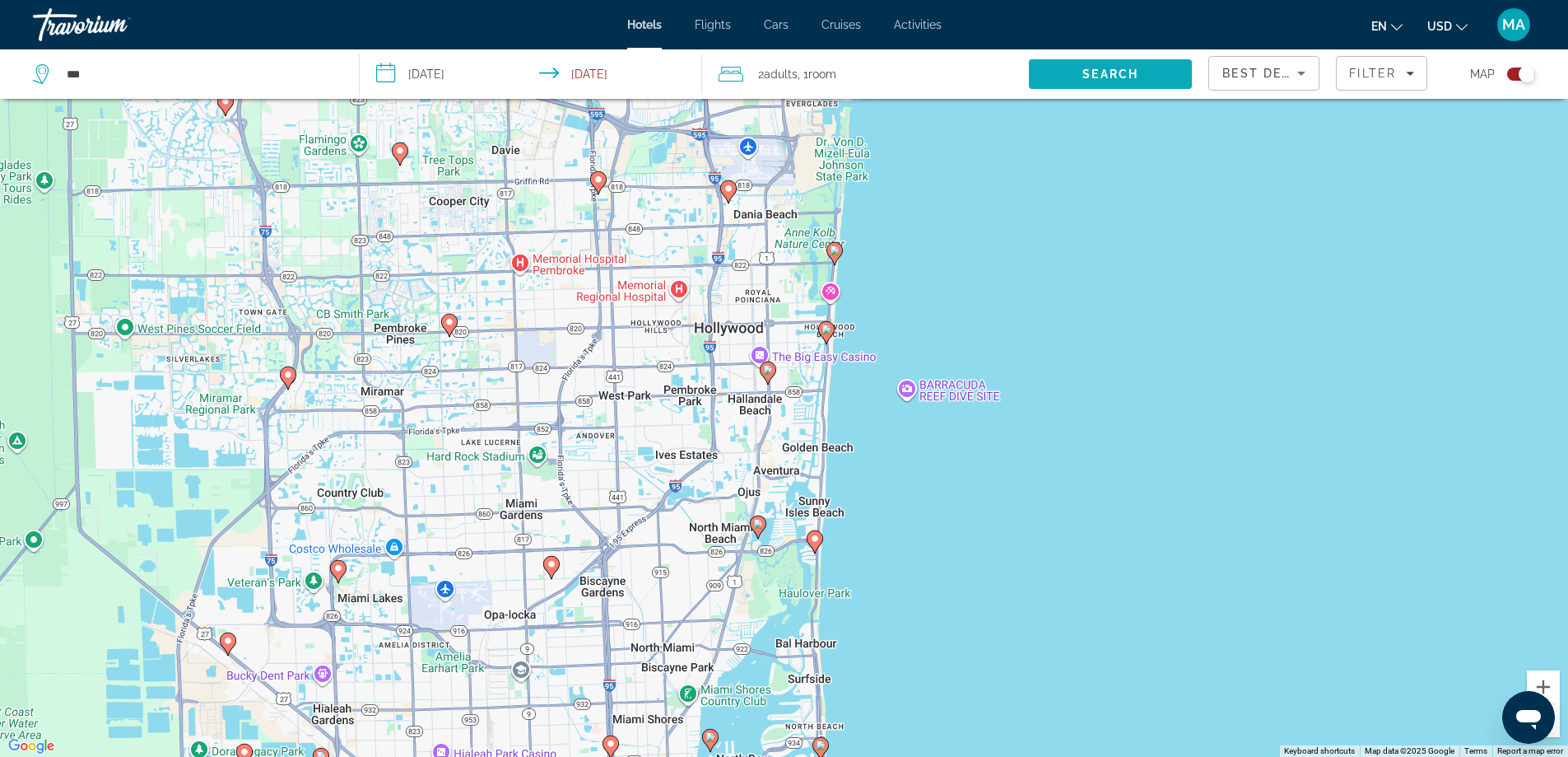
click at [1132, 80] on span "Search" at bounding box center [1110, 74] width 56 height 13
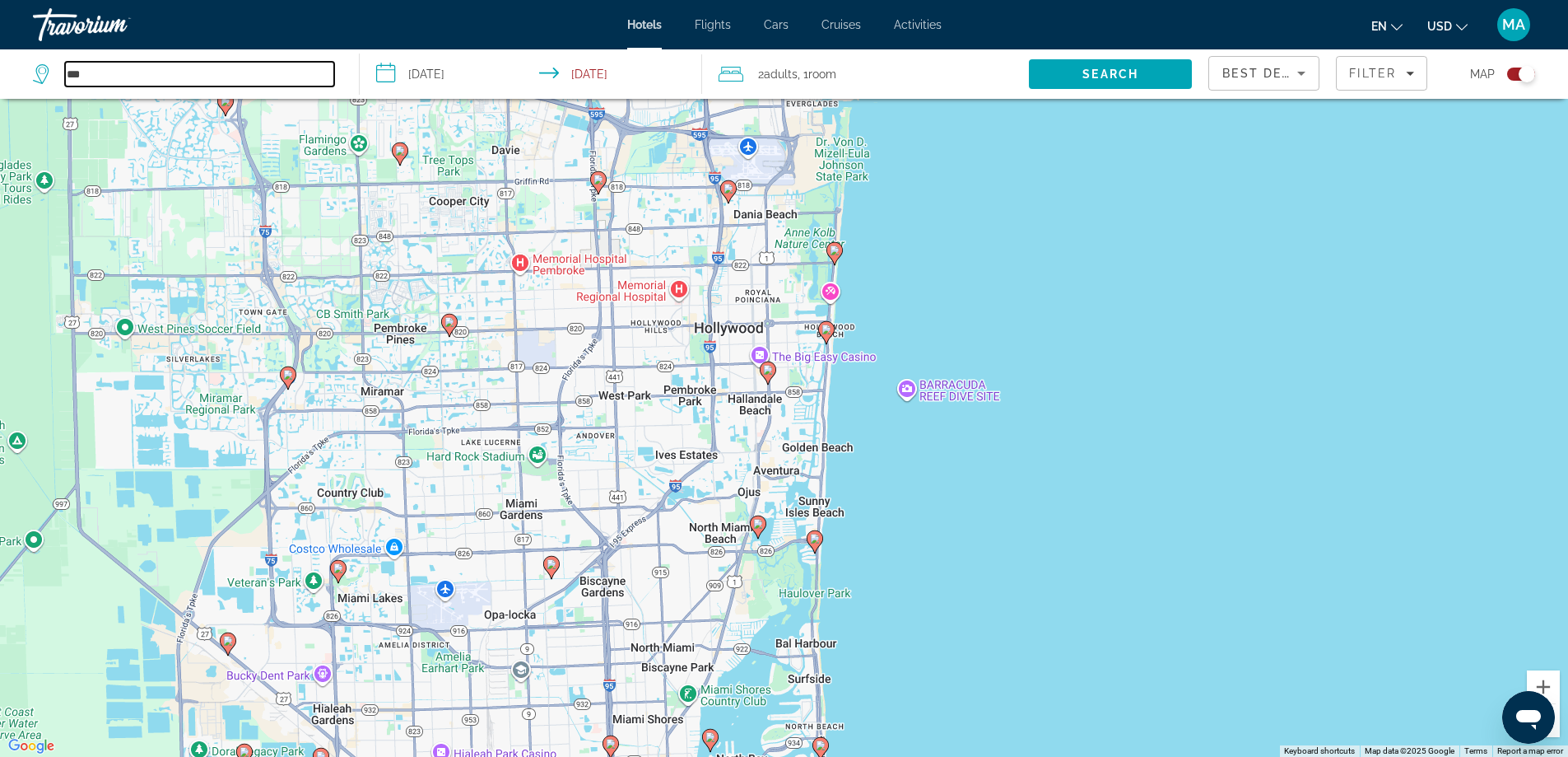
click at [256, 68] on input "***" at bounding box center [199, 74] width 269 height 25
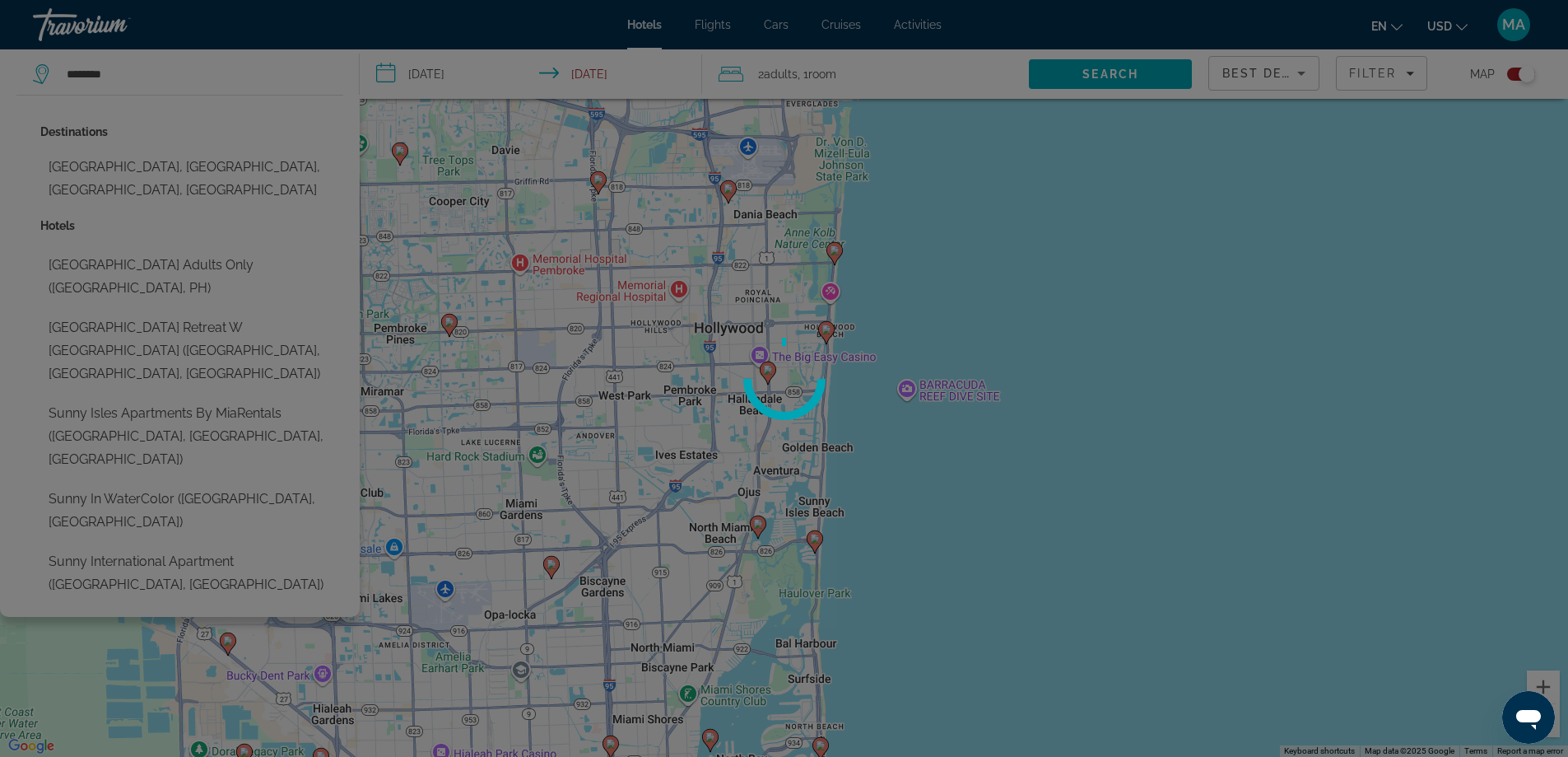
click at [176, 162] on div at bounding box center [784, 378] width 1568 height 757
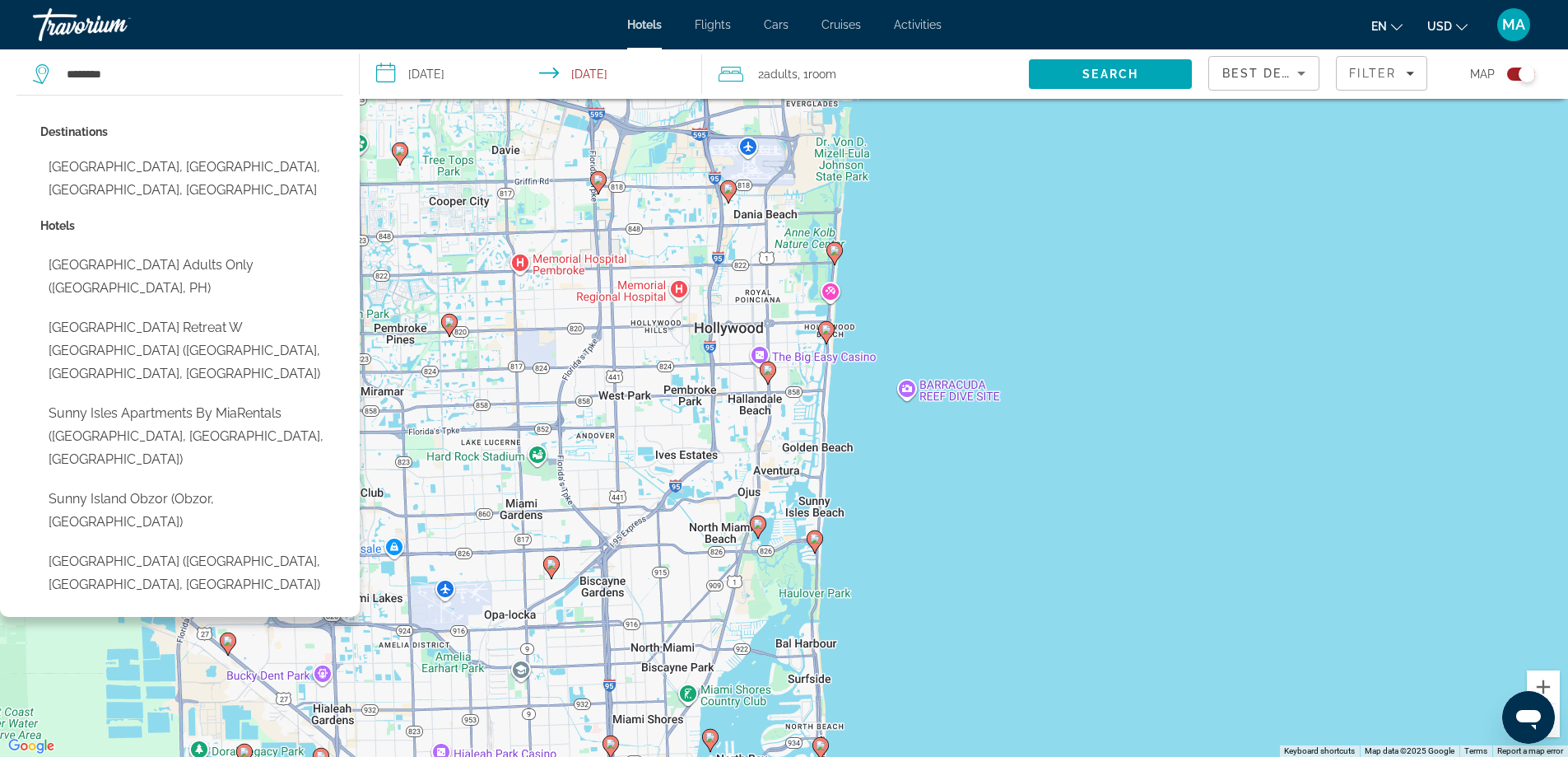
click at [270, 165] on button "[GEOGRAPHIC_DATA], [GEOGRAPHIC_DATA], [GEOGRAPHIC_DATA], [GEOGRAPHIC_DATA]" at bounding box center [192, 178] width 303 height 55
type input "**********"
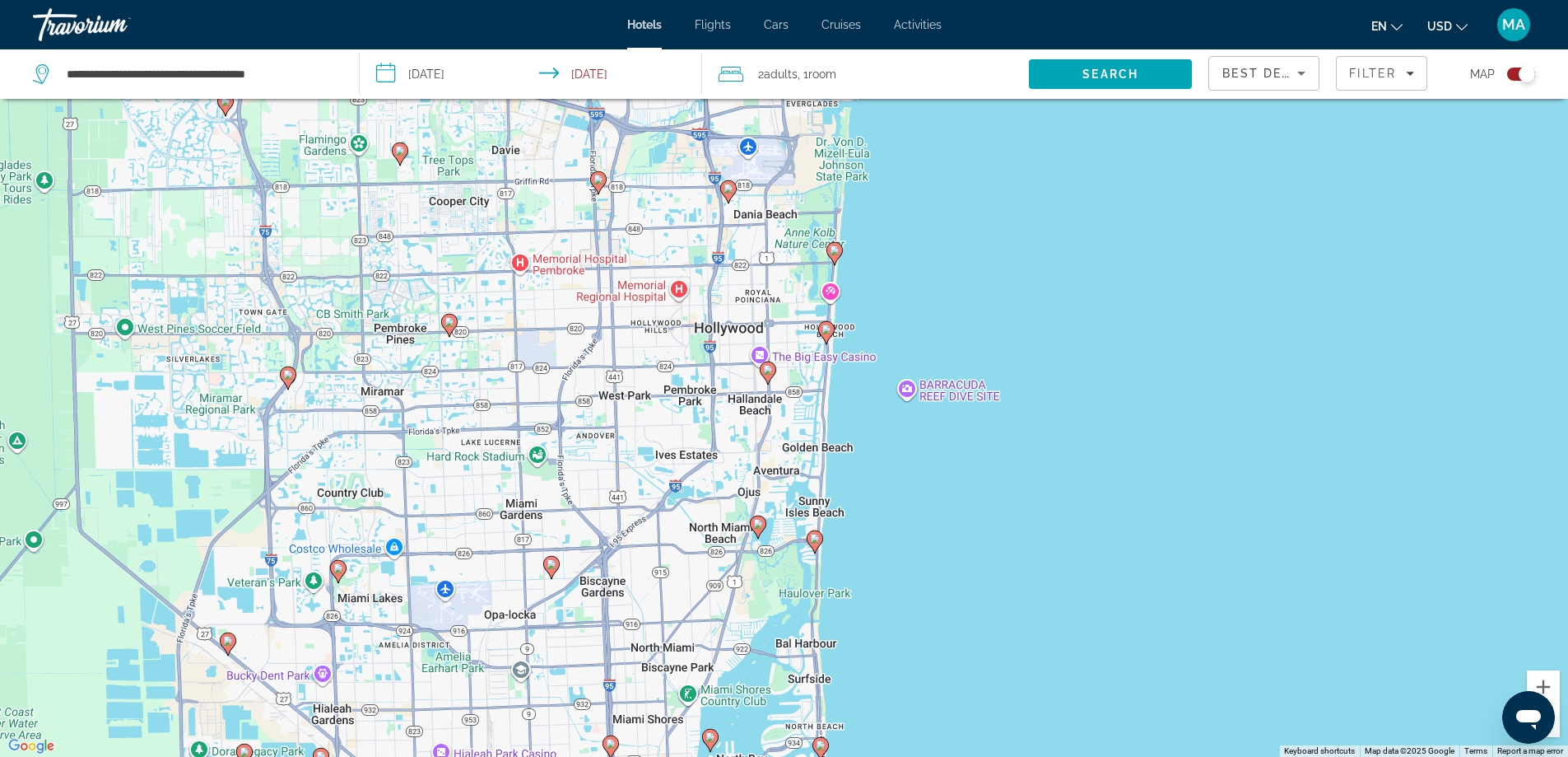
drag, startPoint x: 1521, startPoint y: 73, endPoint x: 1513, endPoint y: 92, distance: 20.6
click at [1517, 77] on div "Toggle map" at bounding box center [1521, 74] width 28 height 13
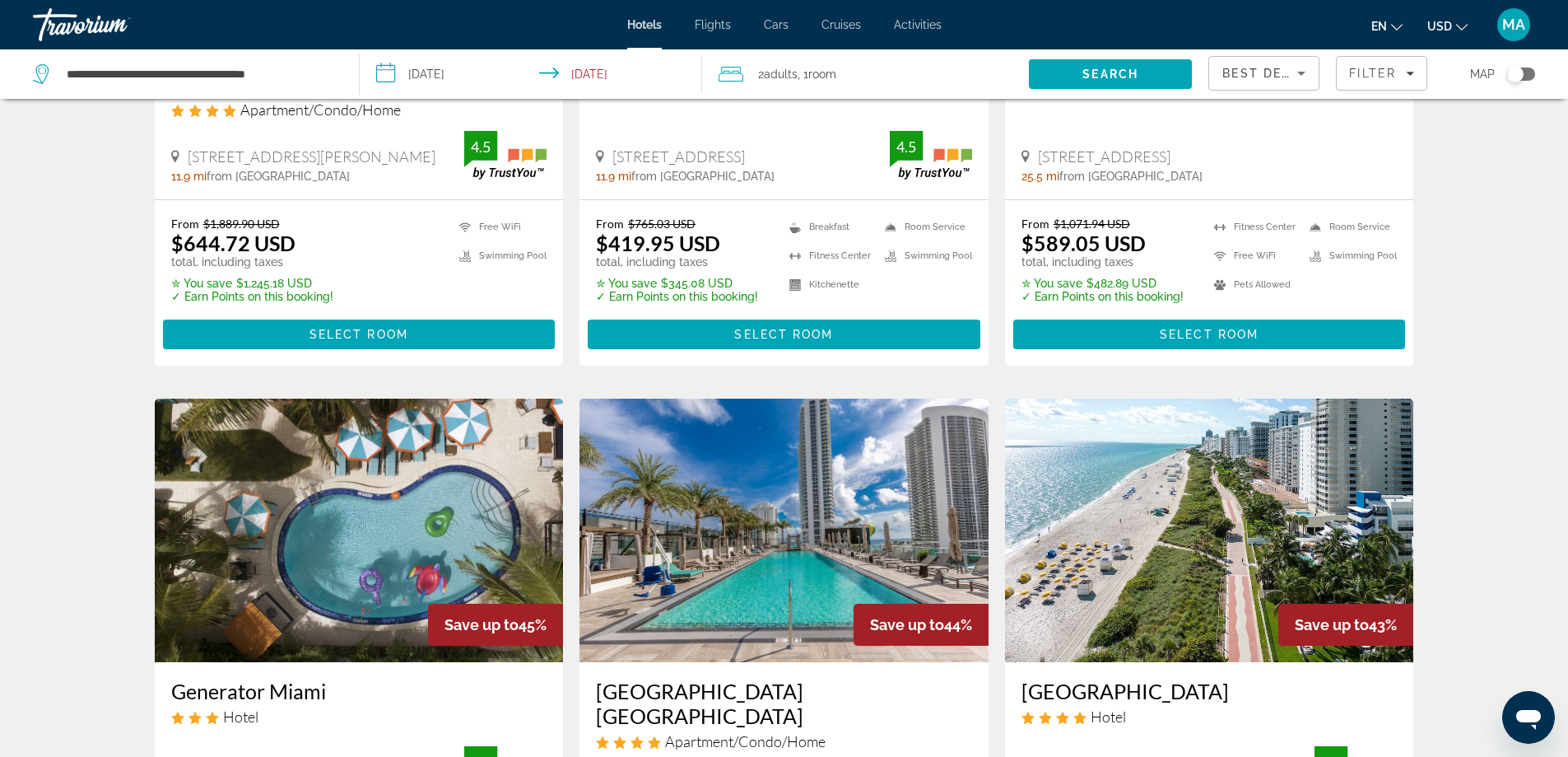
scroll to position [115, 0]
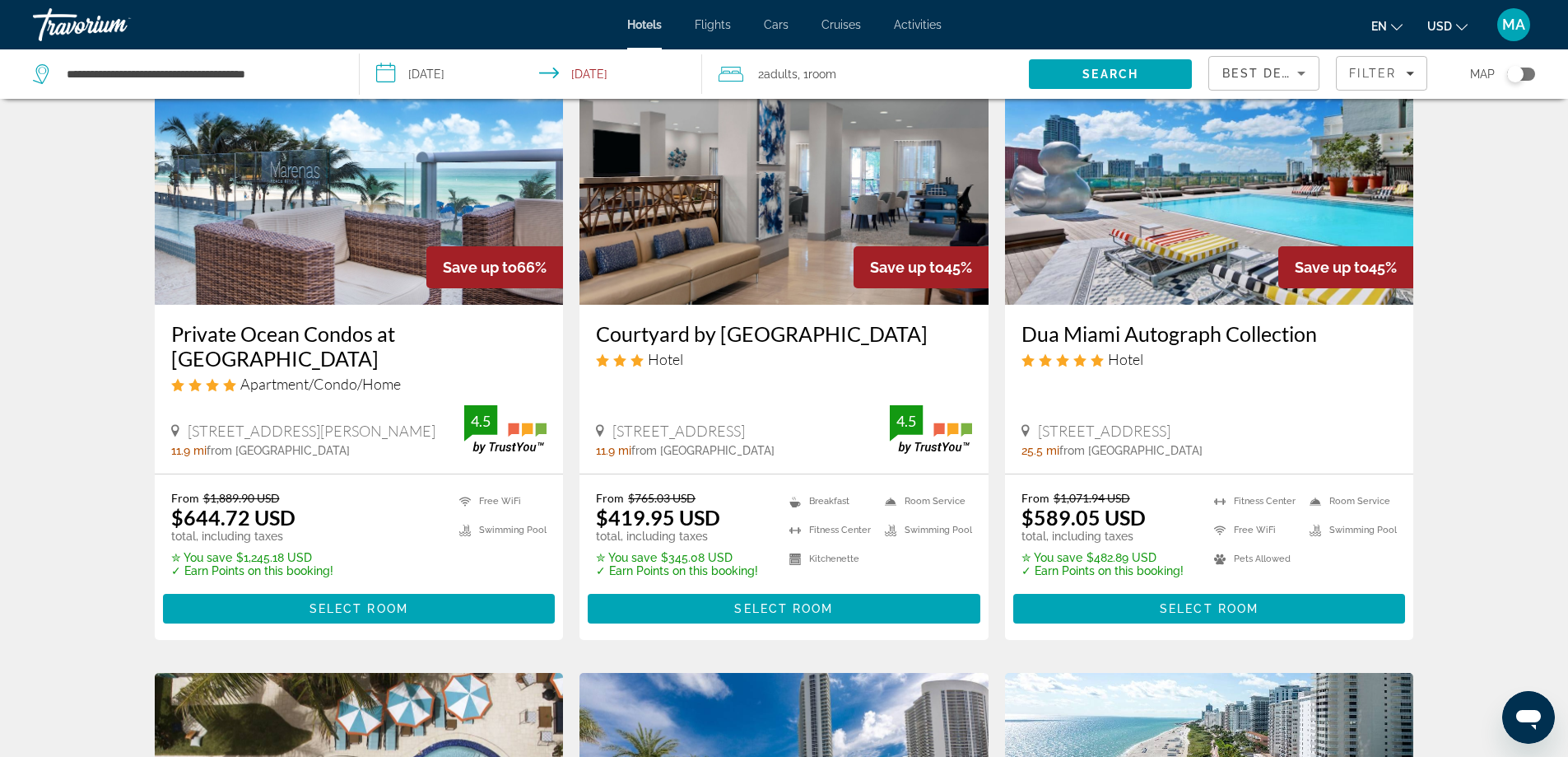
click at [305, 244] on img "Main content" at bounding box center [359, 173] width 410 height 263
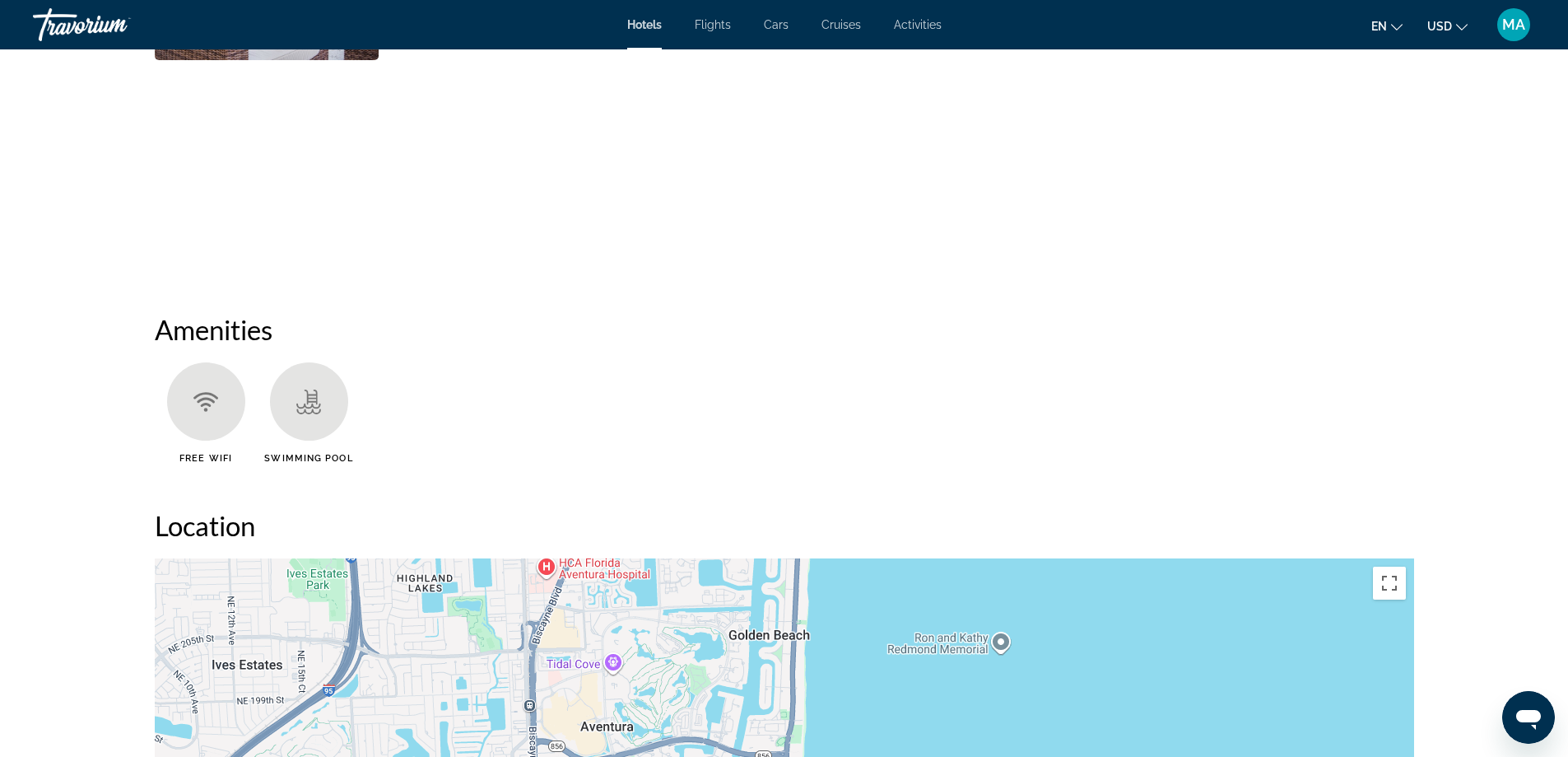
scroll to position [1373, 0]
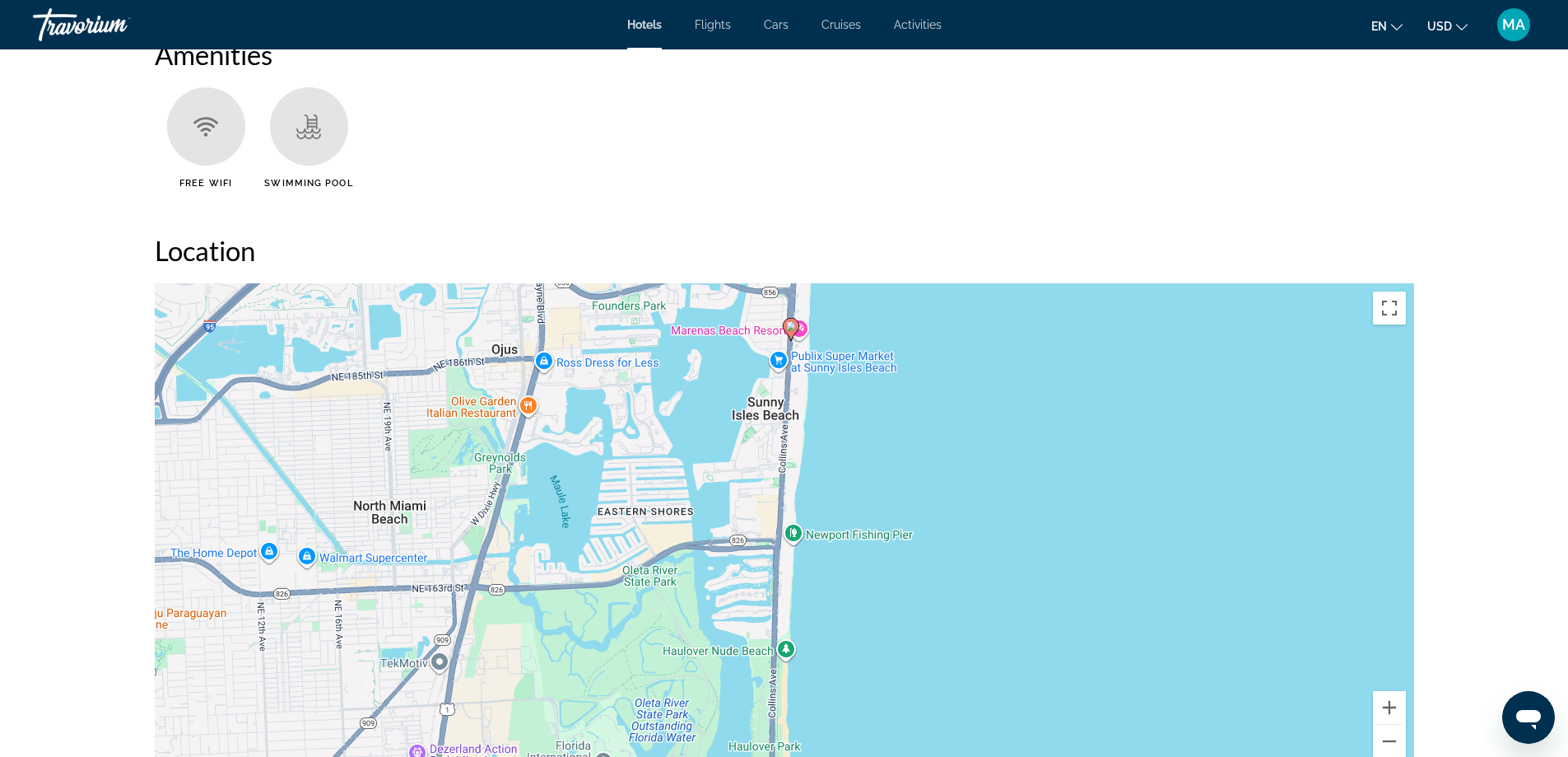
drag, startPoint x: 862, startPoint y: 682, endPoint x: 870, endPoint y: 481, distance: 201.2
click at [870, 481] on div "To activate drag with keyboard, press Alt + Enter. Once in keyboard drag state,…" at bounding box center [784, 530] width 1260 height 494
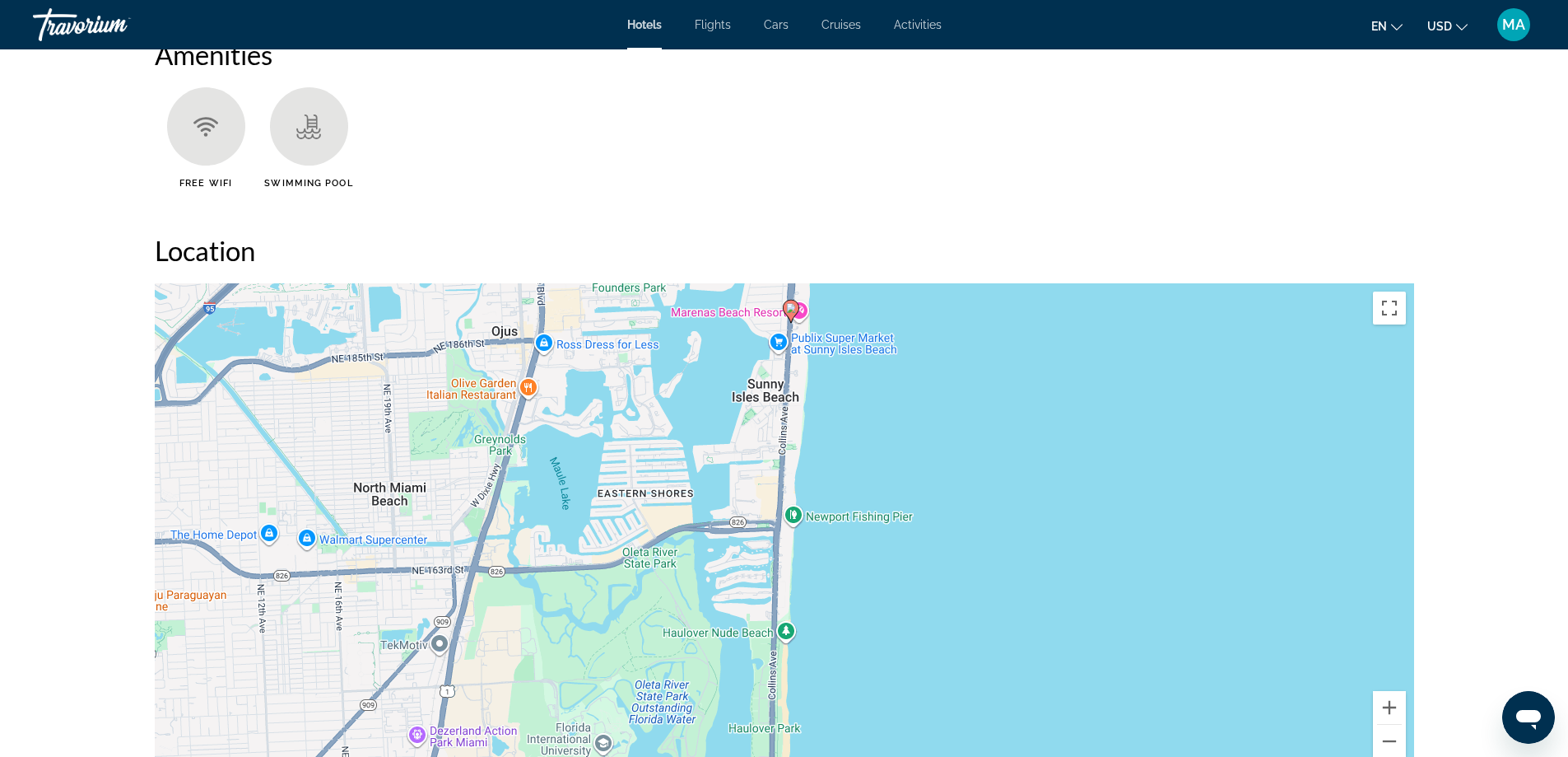
click at [752, 633] on div "To activate drag with keyboard, press Alt + Enter. Once in keyboard drag state,…" at bounding box center [784, 530] width 1260 height 494
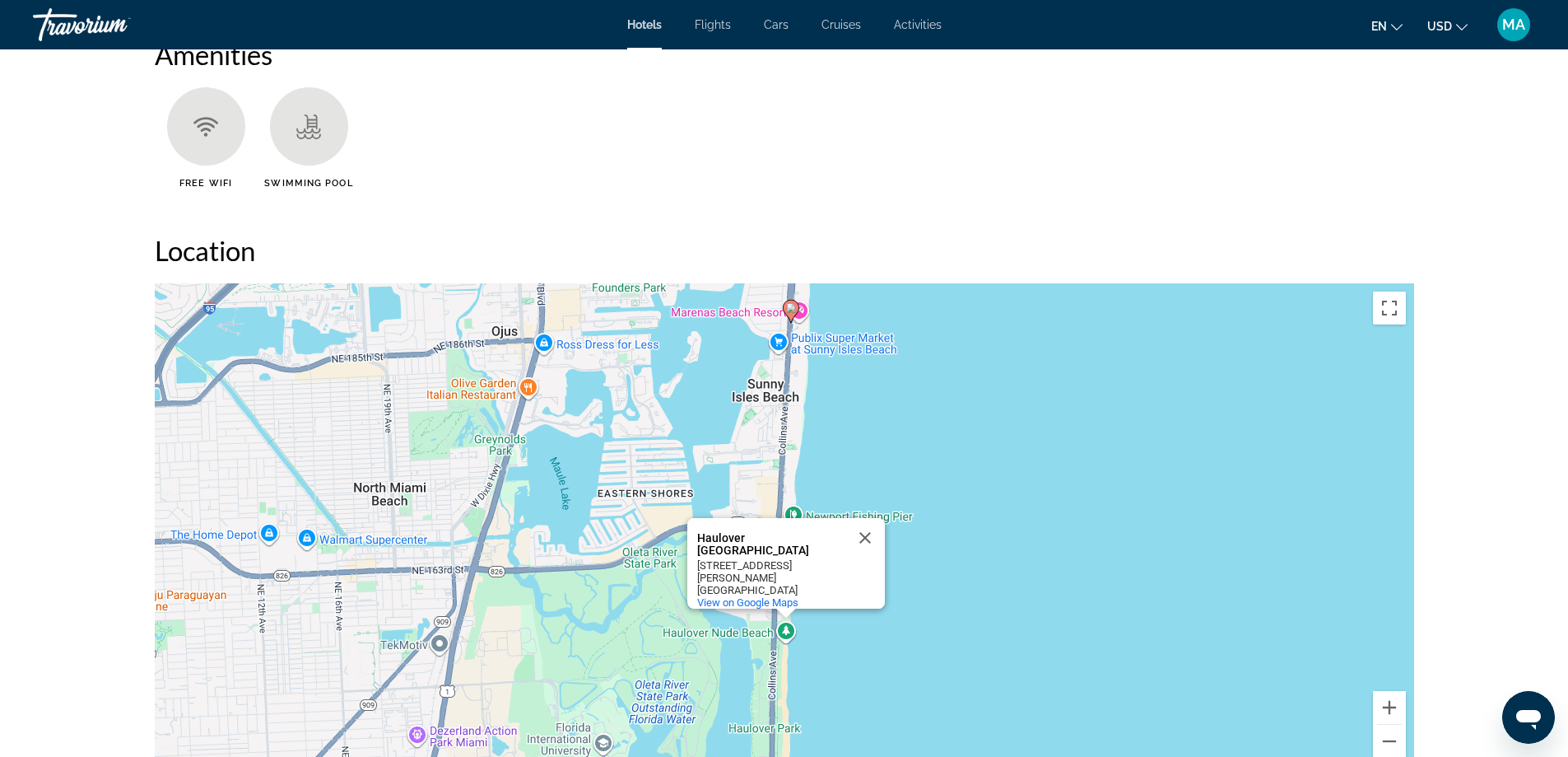
click at [752, 540] on div "Haulover [GEOGRAPHIC_DATA]" at bounding box center [771, 544] width 148 height 25
click at [872, 537] on button "Close" at bounding box center [865, 538] width 40 height 40
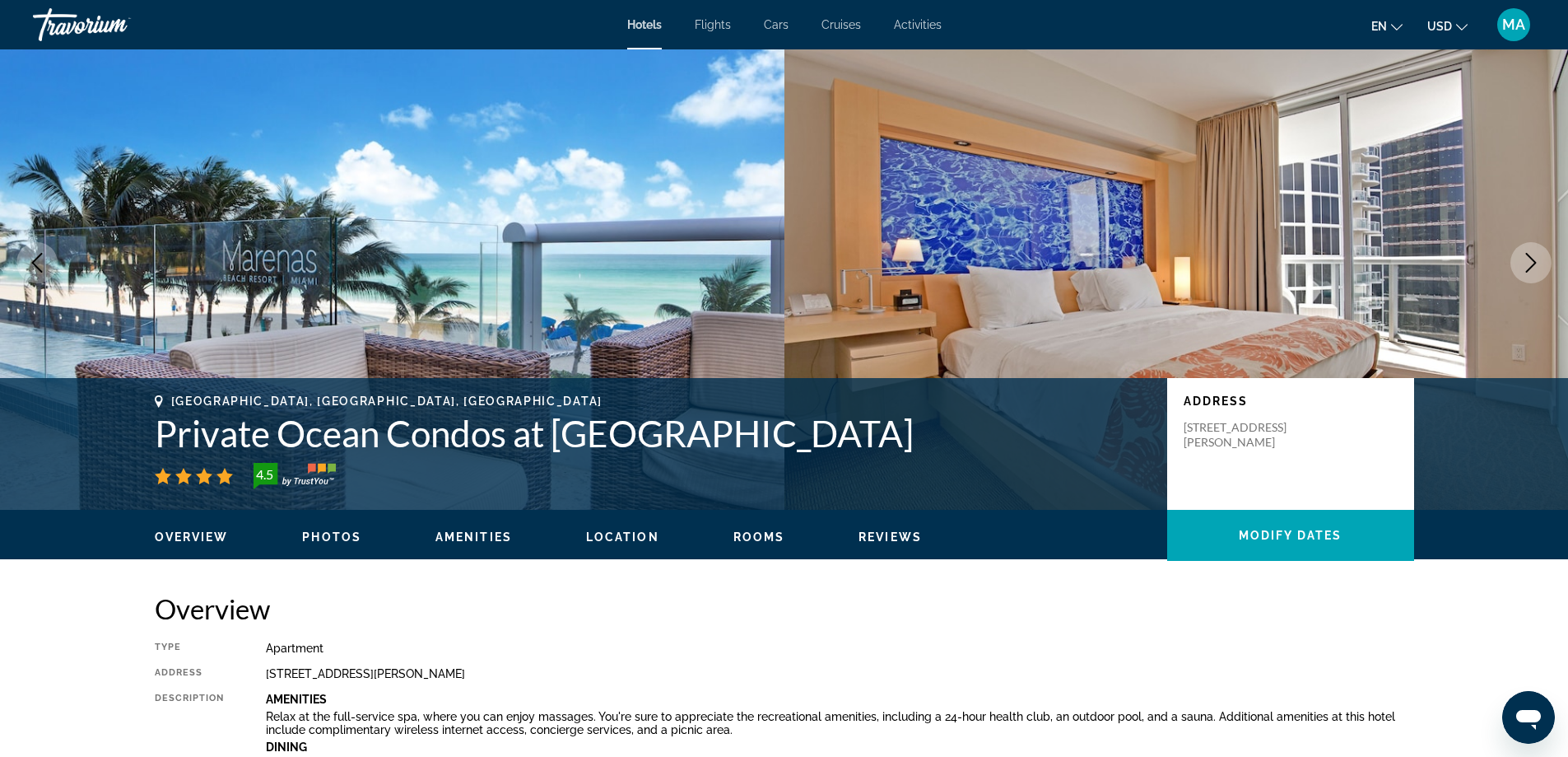
scroll to position [0, 0]
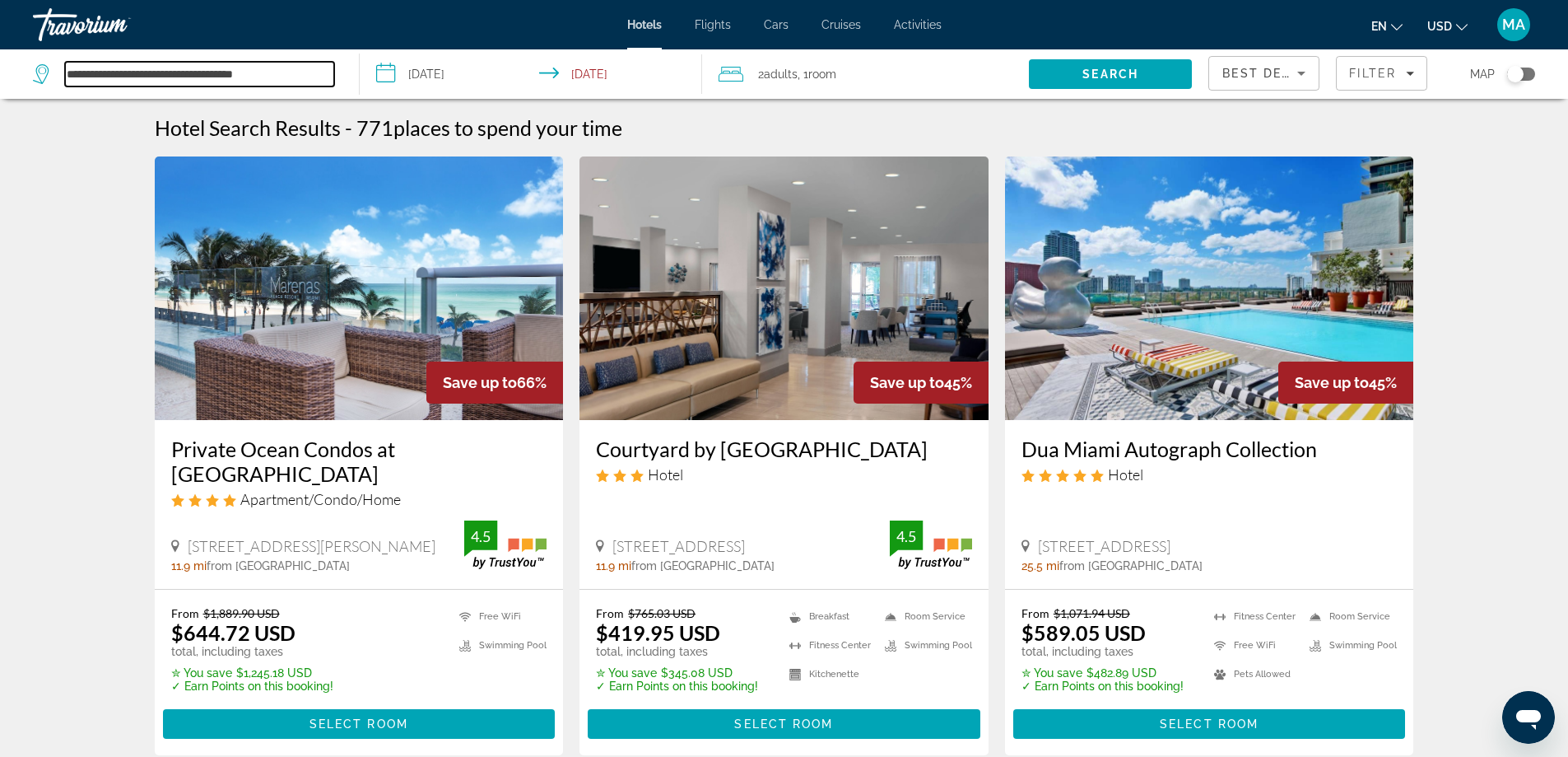
click at [252, 76] on input "**********" at bounding box center [199, 74] width 269 height 25
click at [252, 77] on input "**********" at bounding box center [199, 74] width 269 height 25
type input "*"
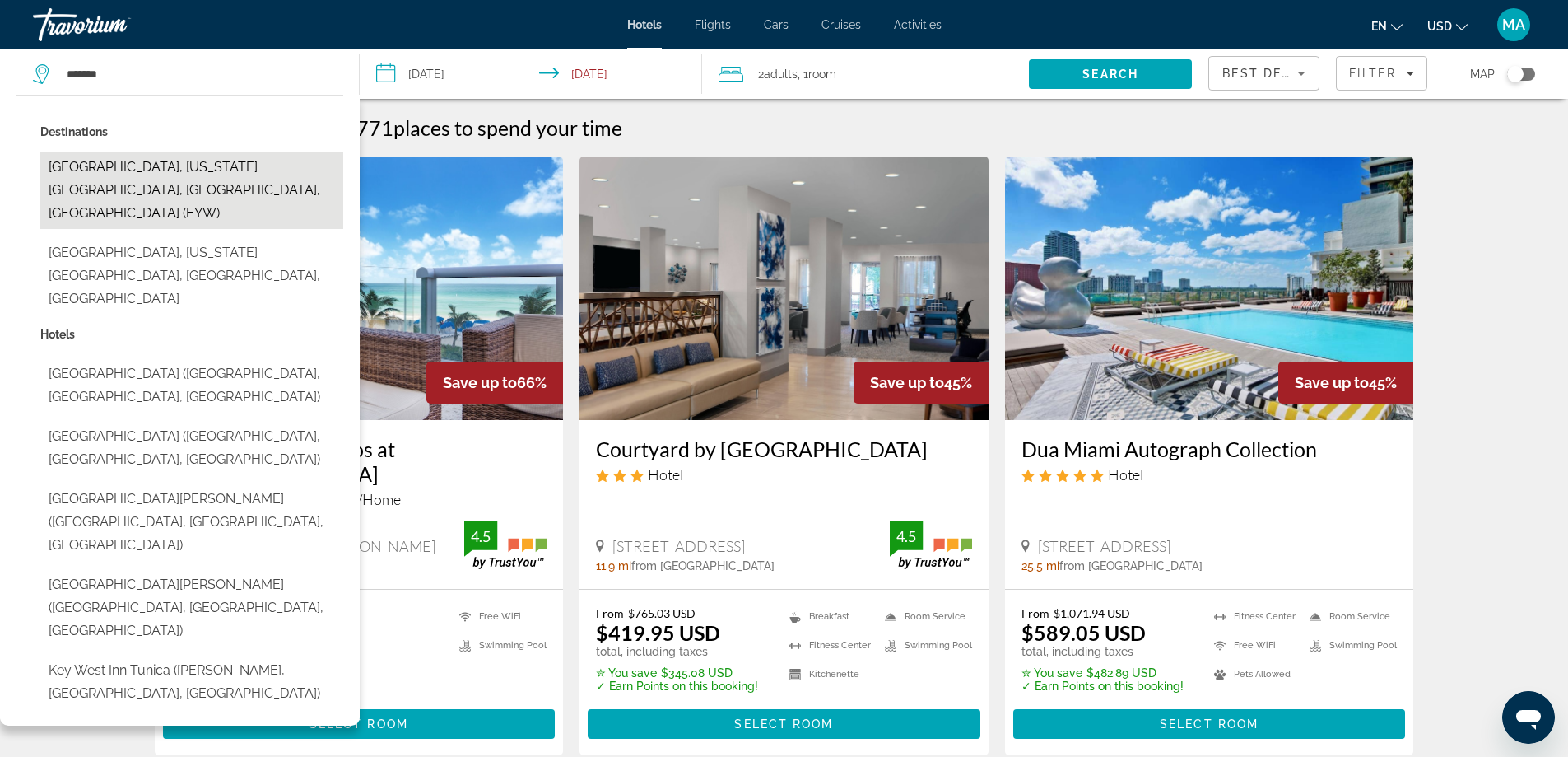
click at [170, 165] on button "[GEOGRAPHIC_DATA], [US_STATE][GEOGRAPHIC_DATA], [GEOGRAPHIC_DATA], [GEOGRAPHIC_…" at bounding box center [192, 190] width 303 height 77
type input "**********"
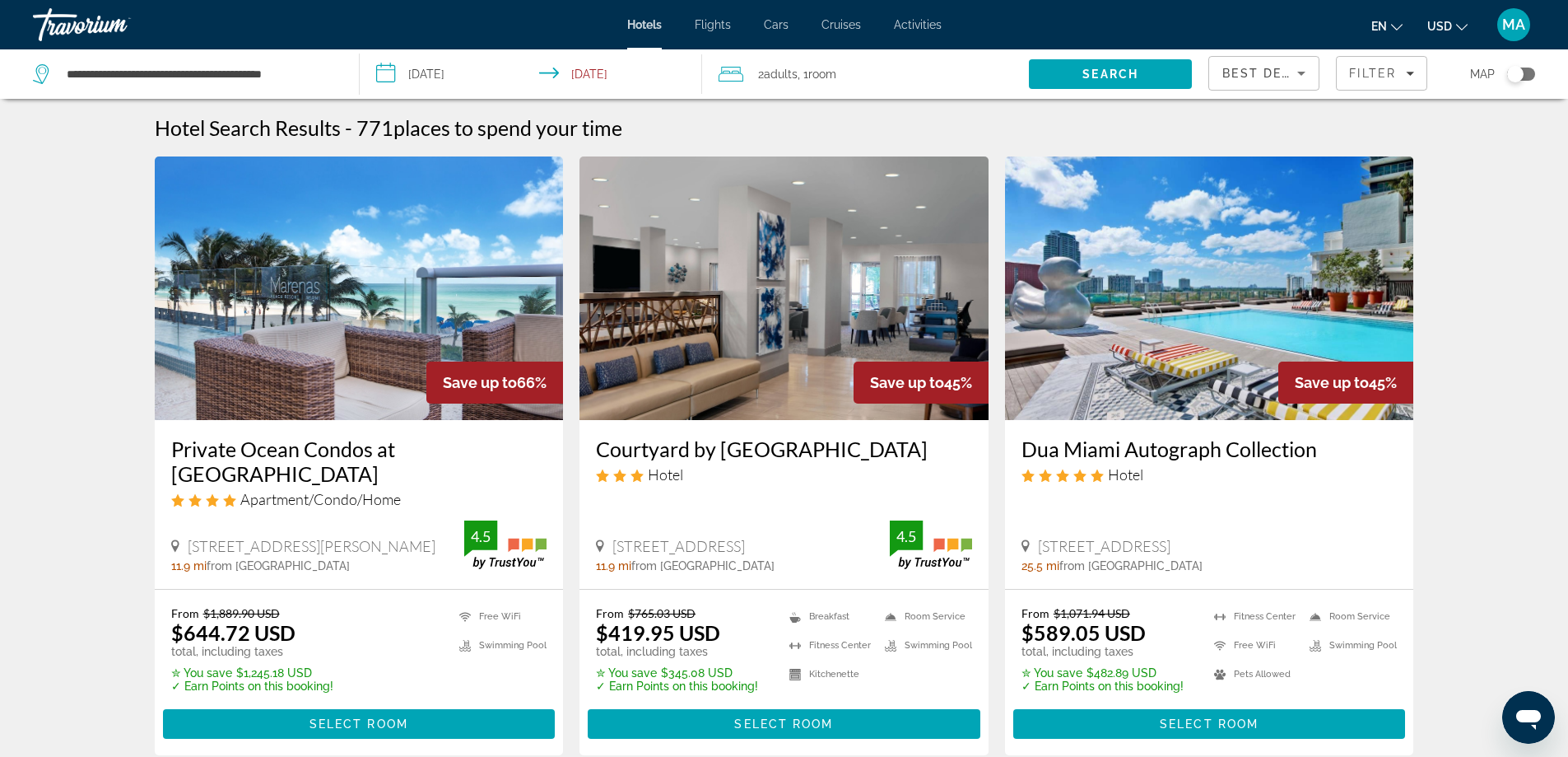
click at [429, 78] on input "**********" at bounding box center [534, 76] width 350 height 55
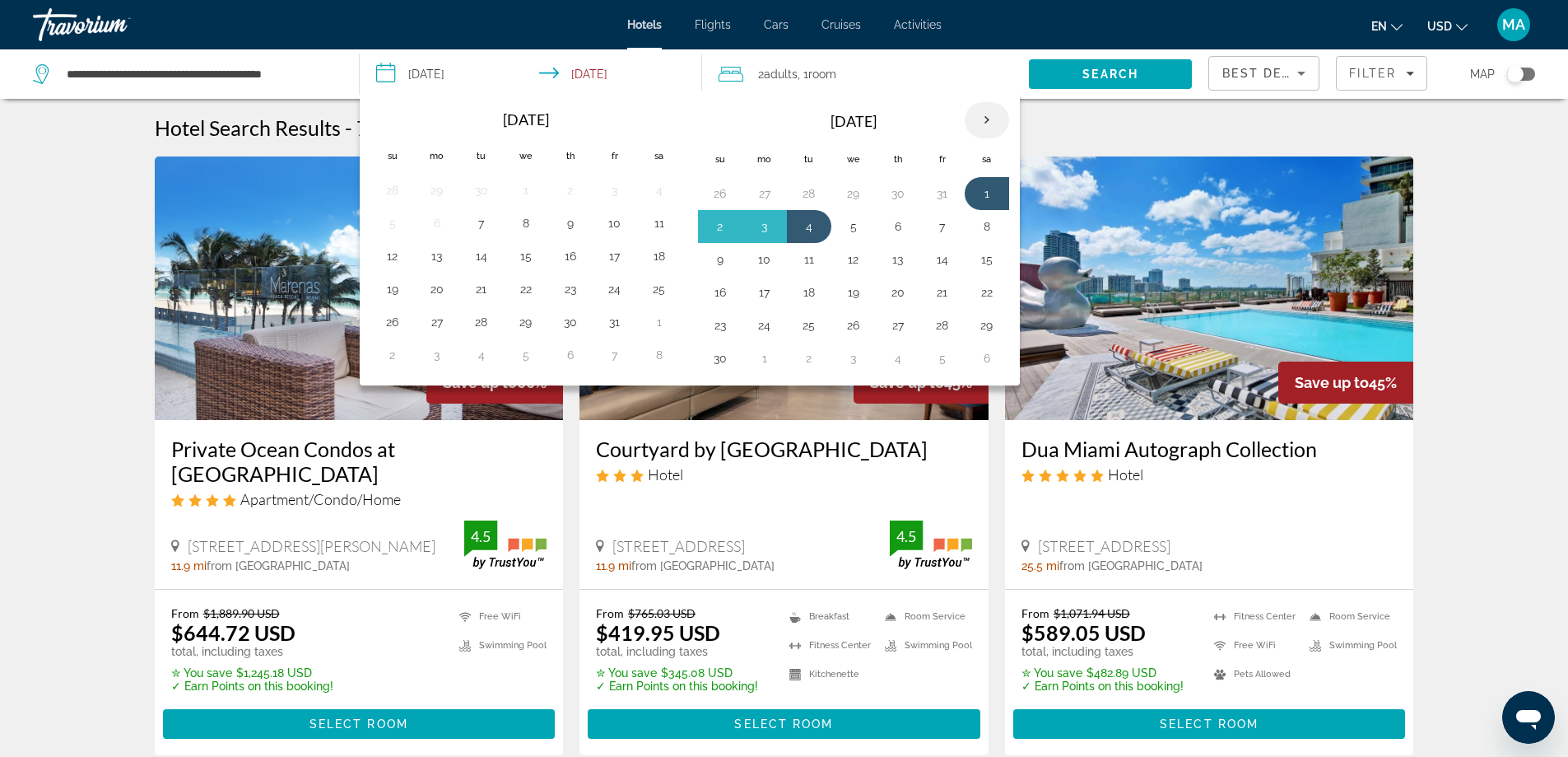
click at [971, 120] on th "Next month" at bounding box center [986, 120] width 44 height 36
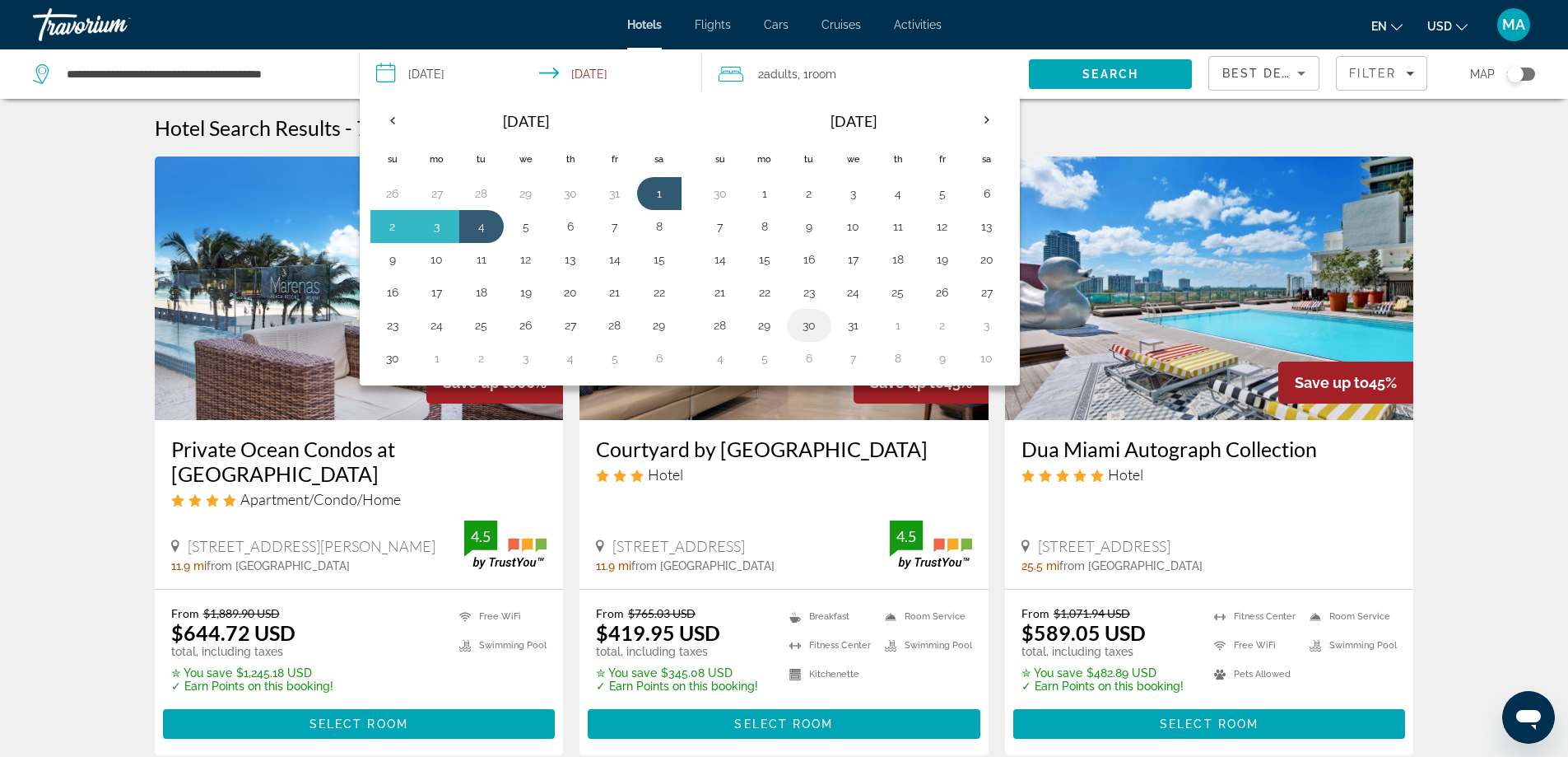
click at [814, 326] on button "30" at bounding box center [809, 325] width 26 height 23
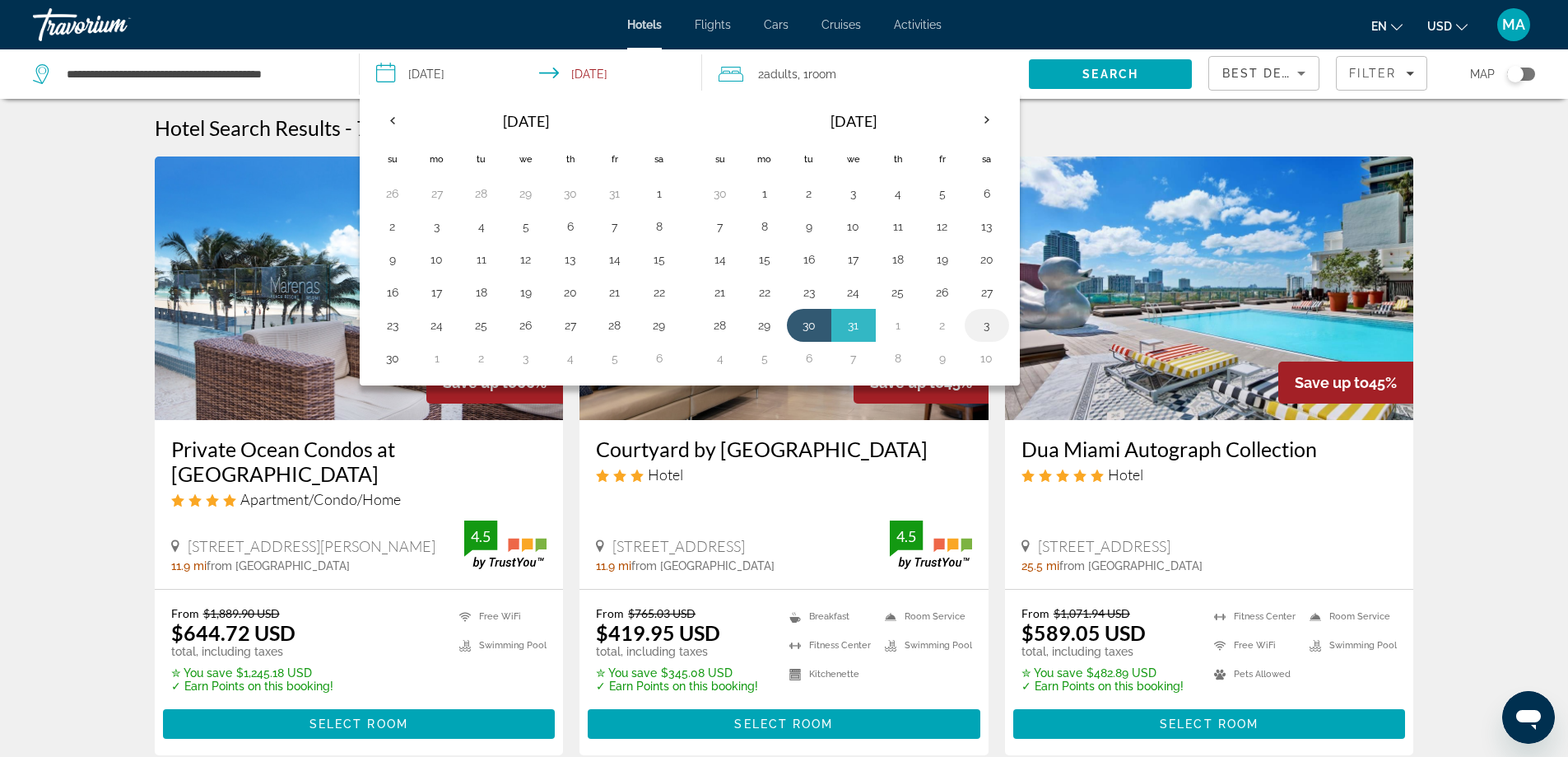
click at [978, 330] on button "3" at bounding box center [987, 325] width 26 height 23
type input "**********"
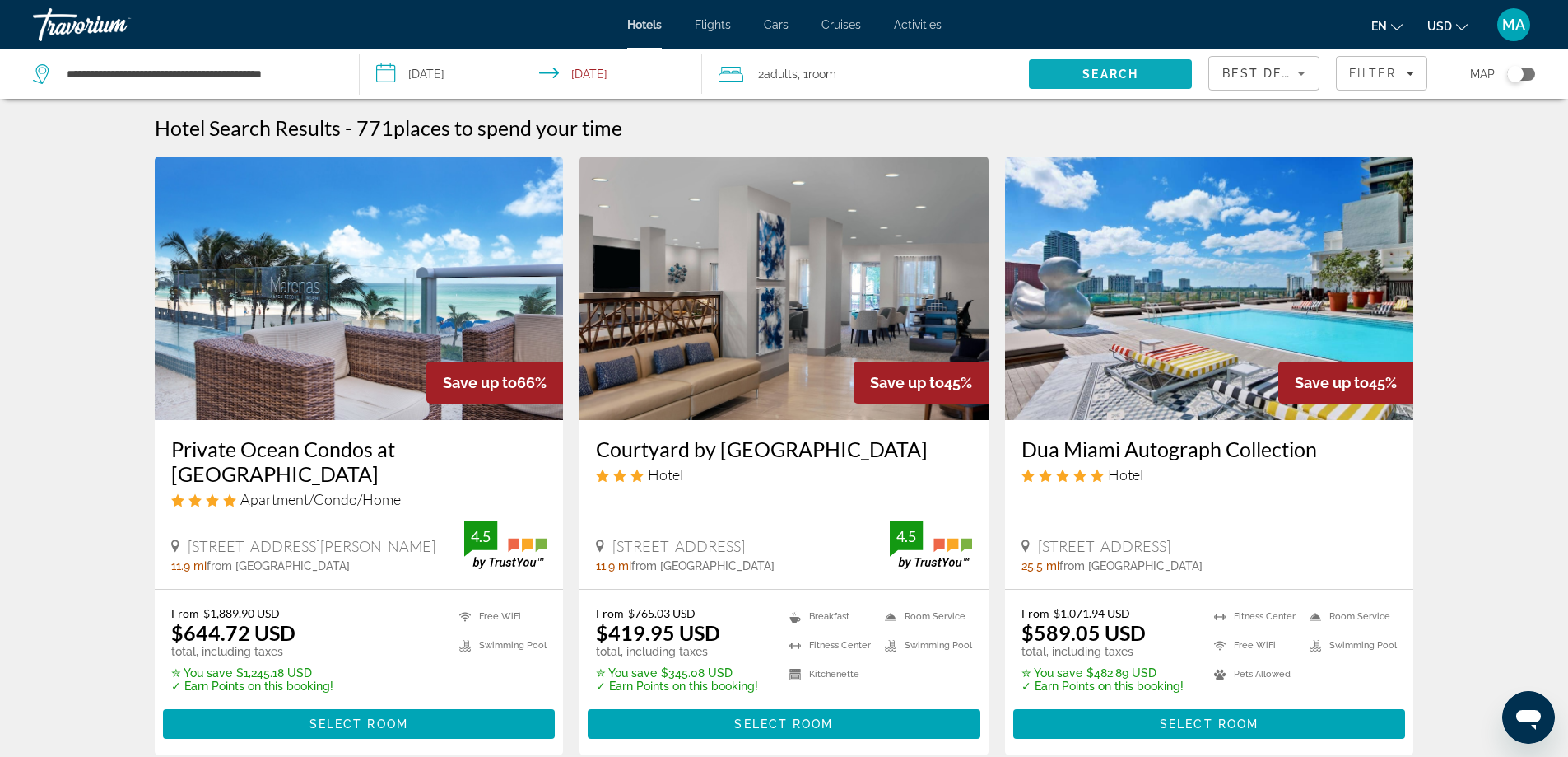
click at [1118, 77] on span "Search" at bounding box center [1110, 74] width 56 height 13
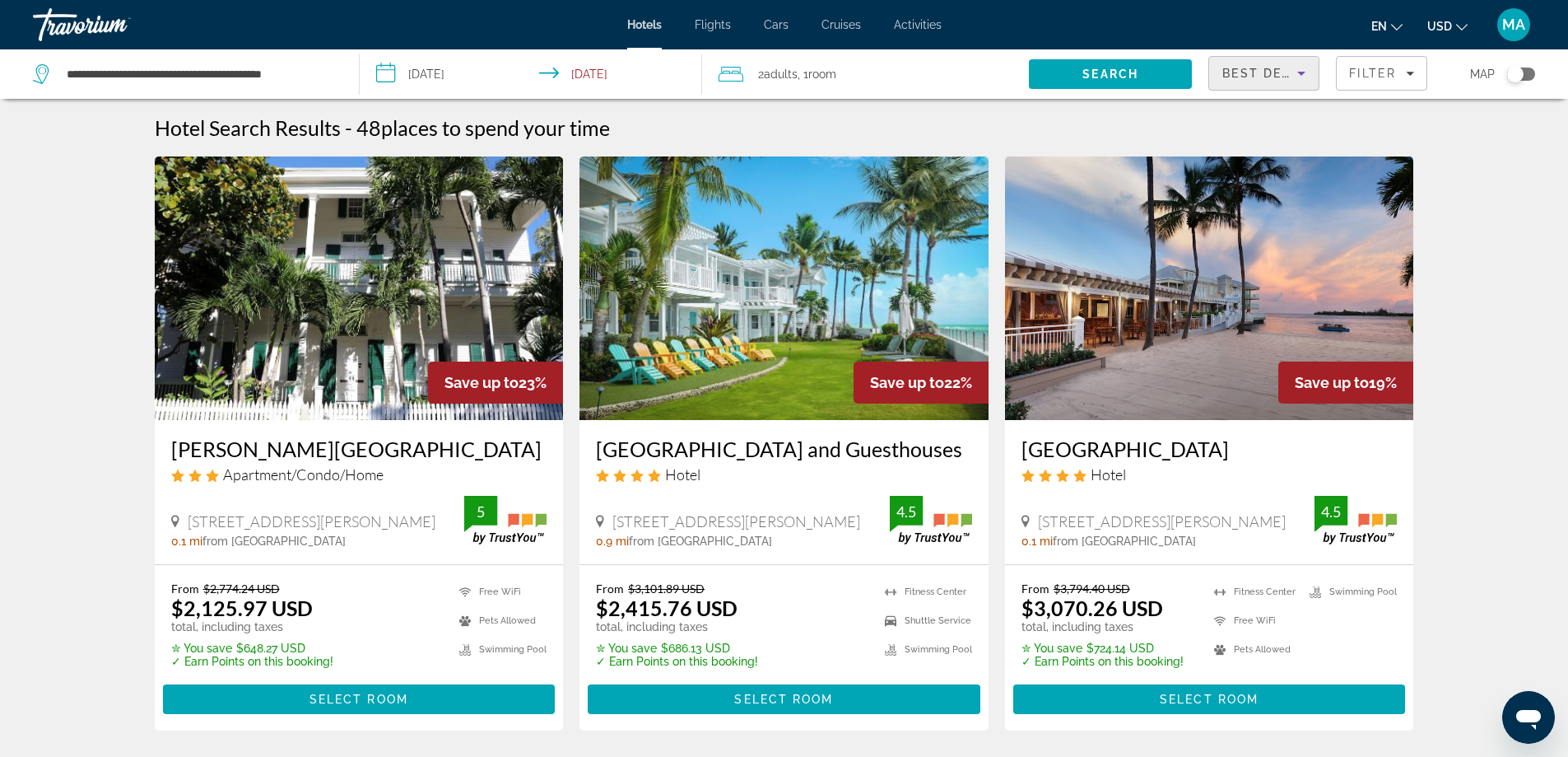
click at [1290, 77] on span "Best Deals" at bounding box center [1265, 73] width 86 height 13
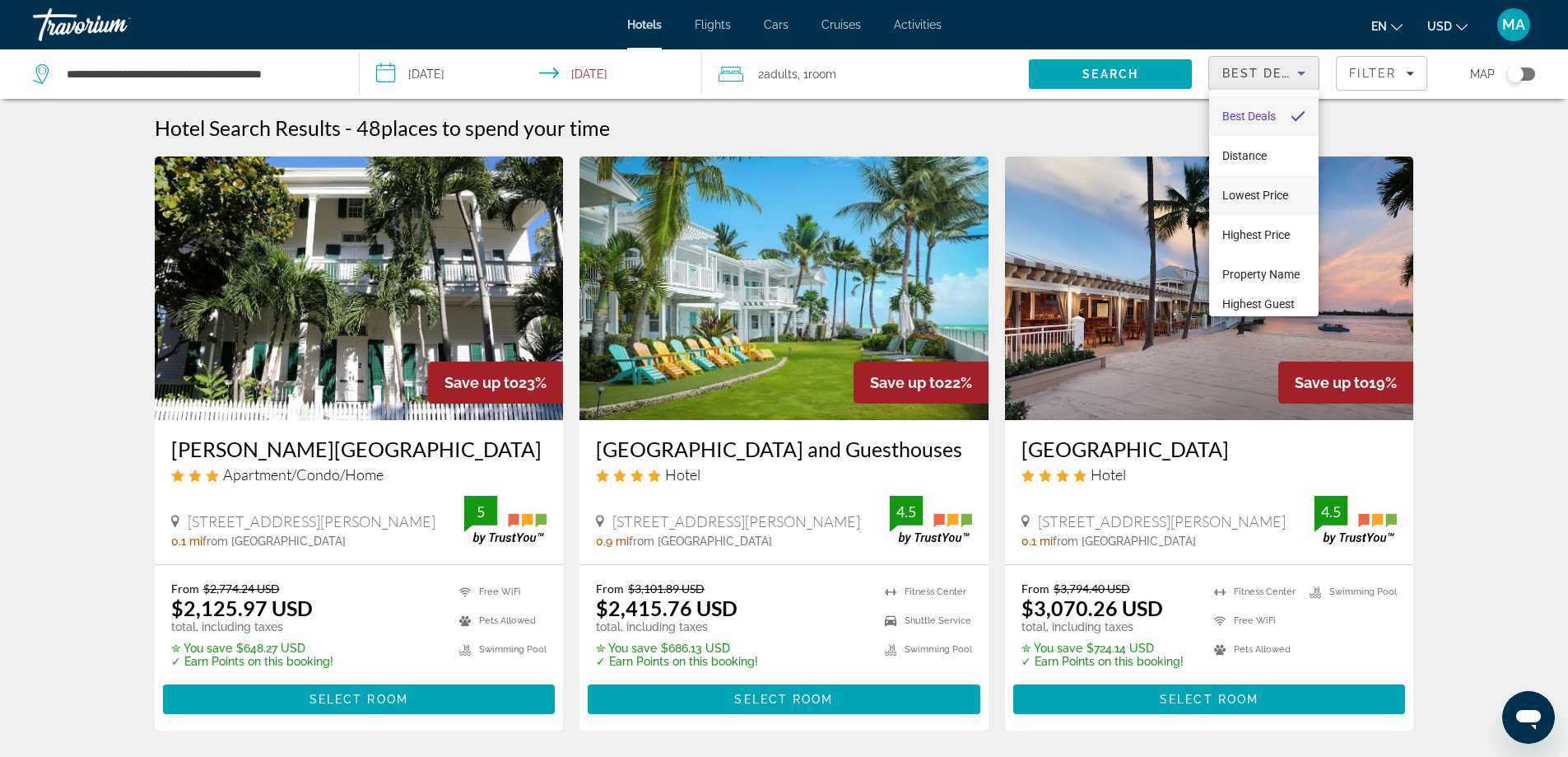
click at [1245, 187] on span "Lowest Price" at bounding box center [1255, 195] width 66 height 20
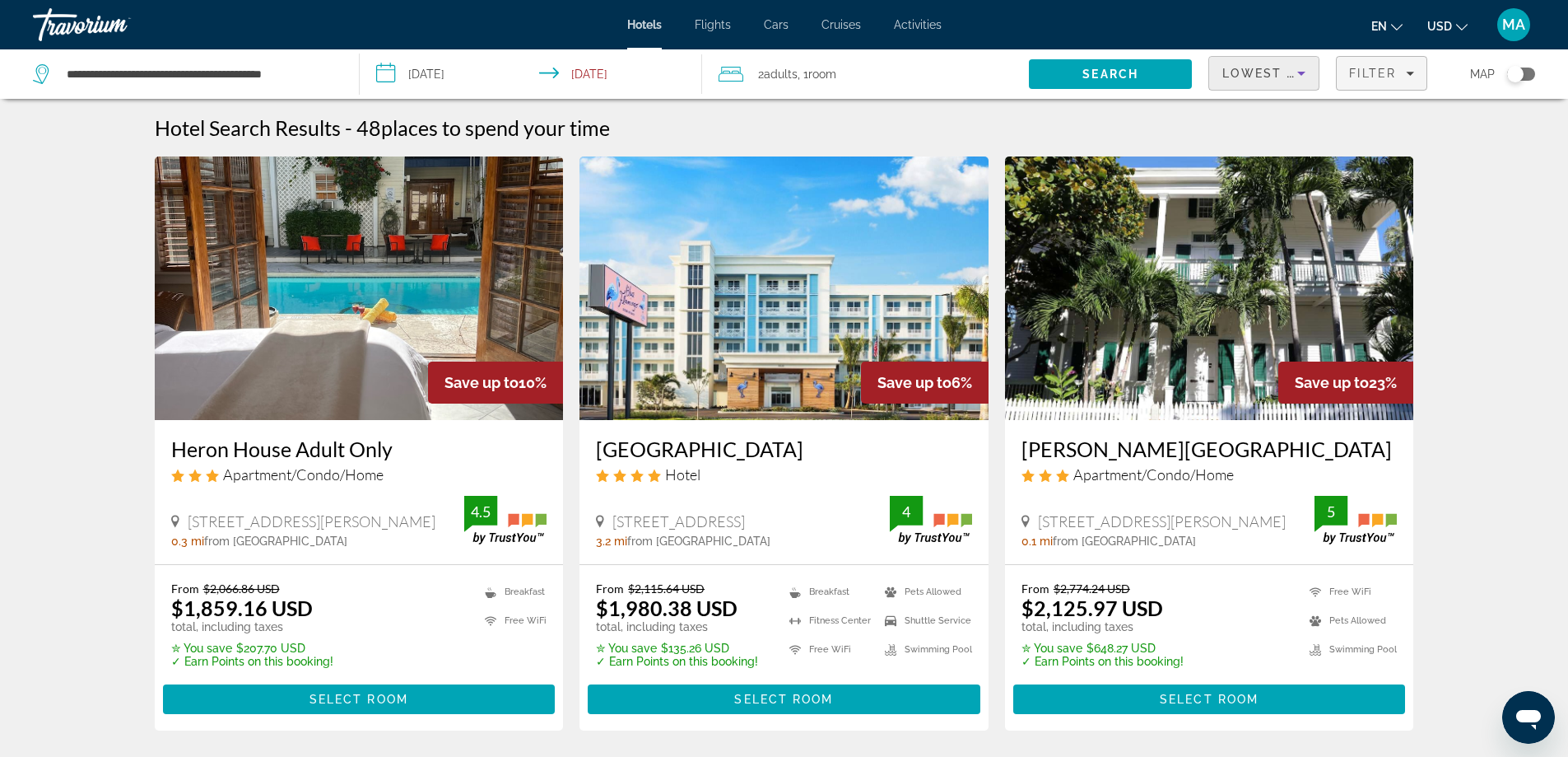
click at [1375, 75] on span "Filter" at bounding box center [1372, 73] width 47 height 13
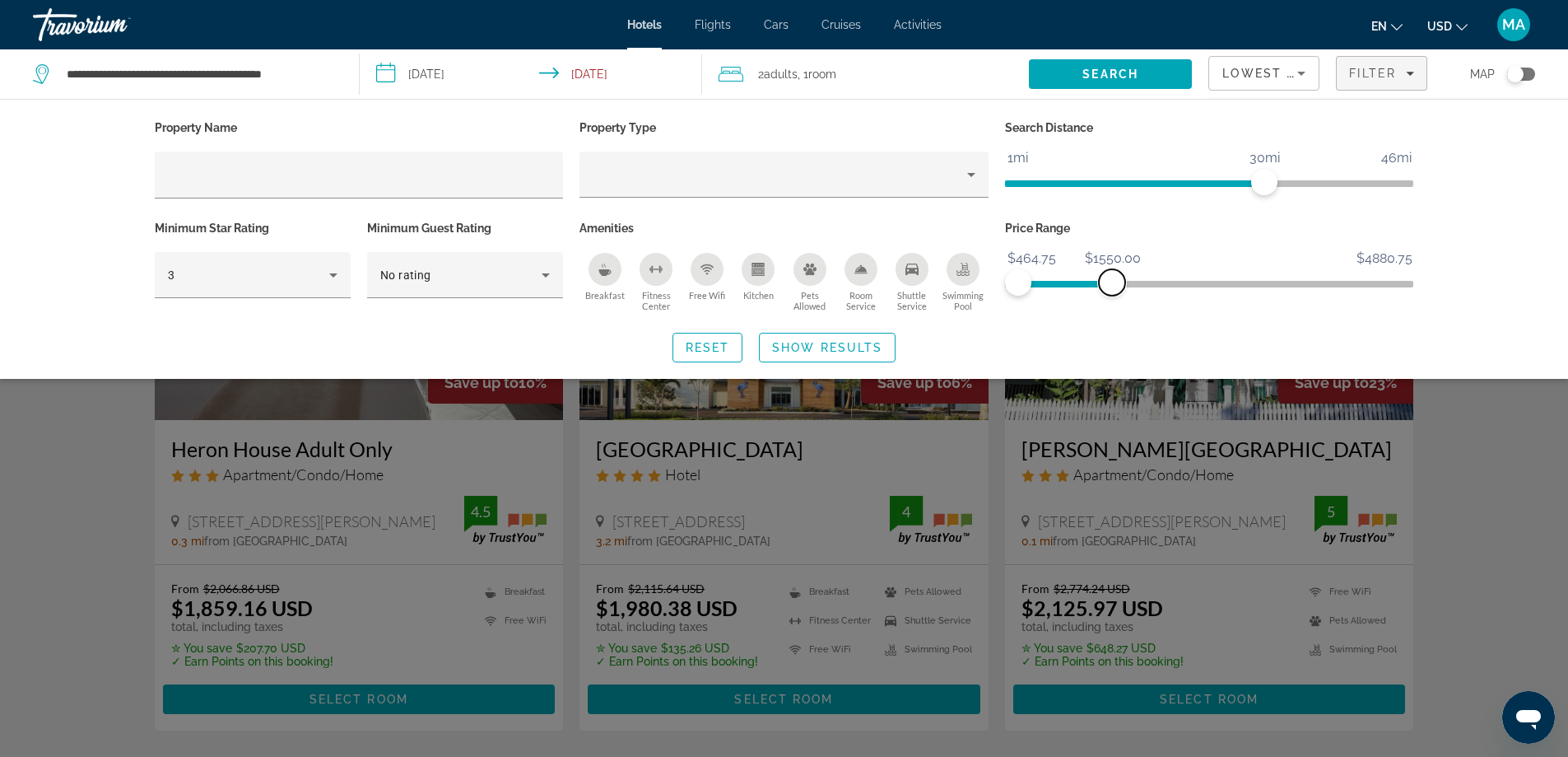
drag, startPoint x: 1401, startPoint y: 282, endPoint x: 1113, endPoint y: 278, distance: 288.0
click at [1113, 278] on span "ngx-slider-max" at bounding box center [1112, 282] width 26 height 26
click at [885, 352] on span "Search widget" at bounding box center [828, 347] width 135 height 40
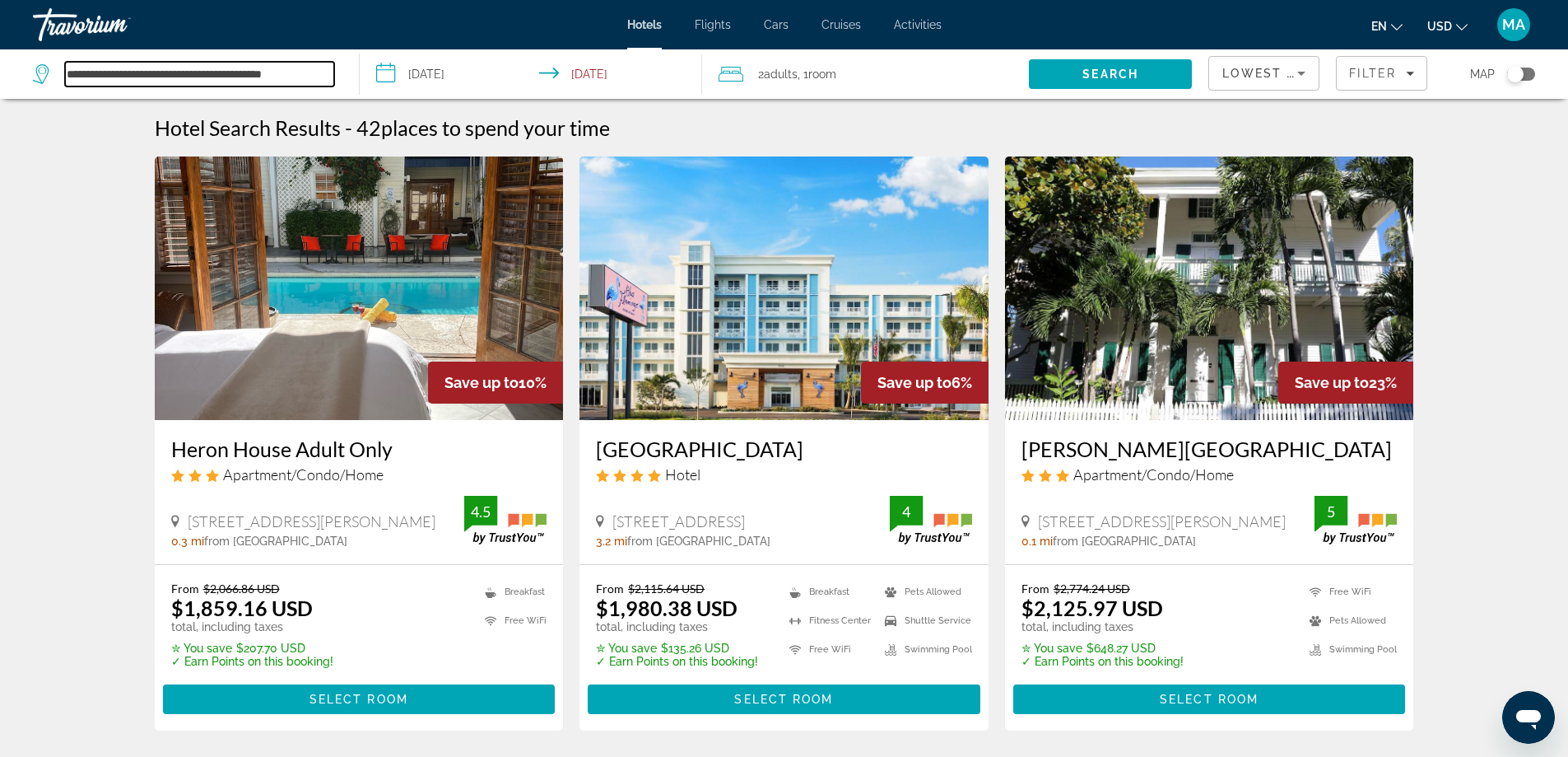
click at [268, 75] on input "**********" at bounding box center [199, 74] width 269 height 25
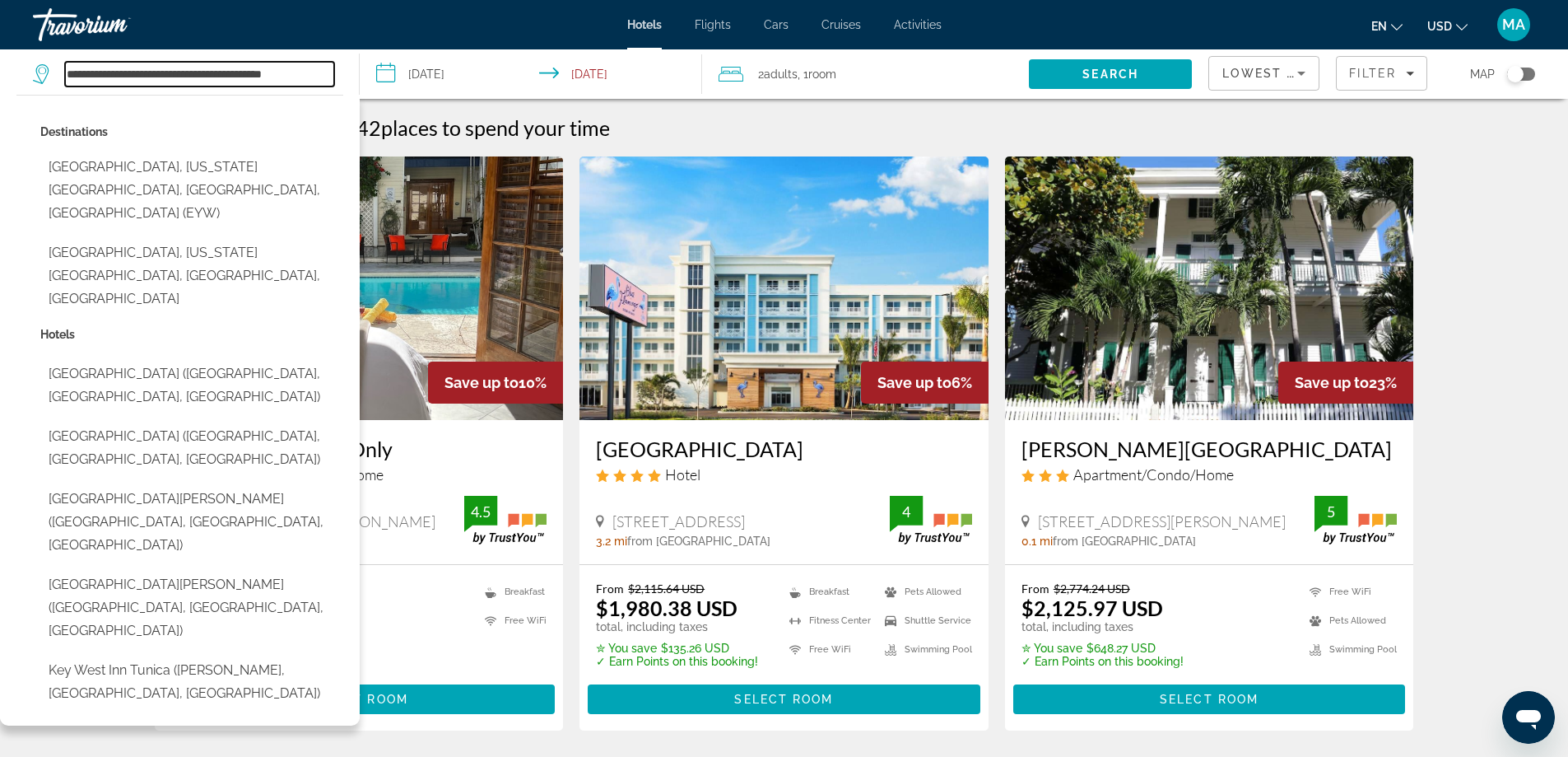
click at [228, 77] on input "**********" at bounding box center [199, 74] width 269 height 25
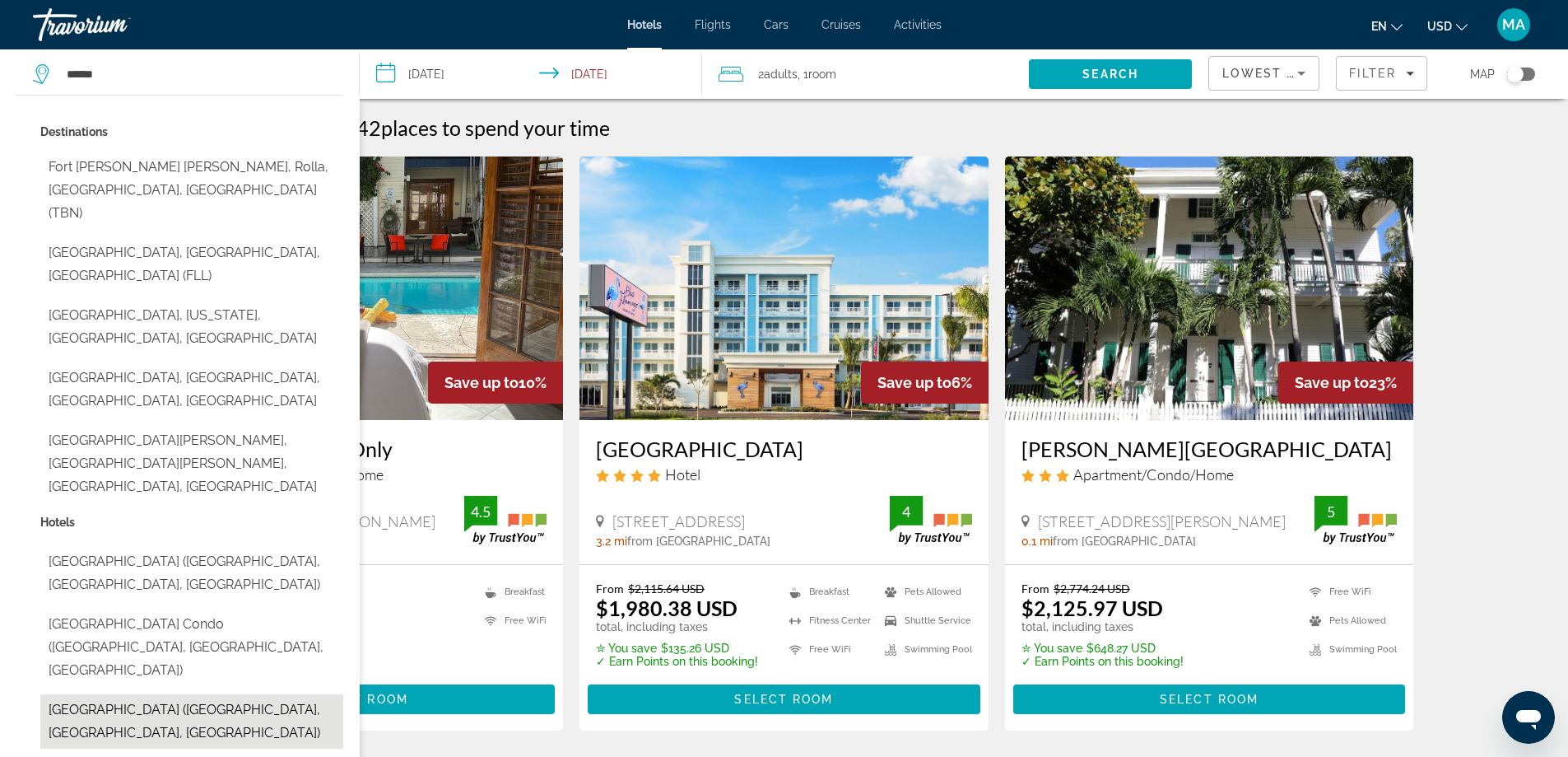
click at [105, 695] on button "[GEOGRAPHIC_DATA] ([GEOGRAPHIC_DATA], [GEOGRAPHIC_DATA], [GEOGRAPHIC_DATA])" at bounding box center [192, 721] width 303 height 55
type input "**********"
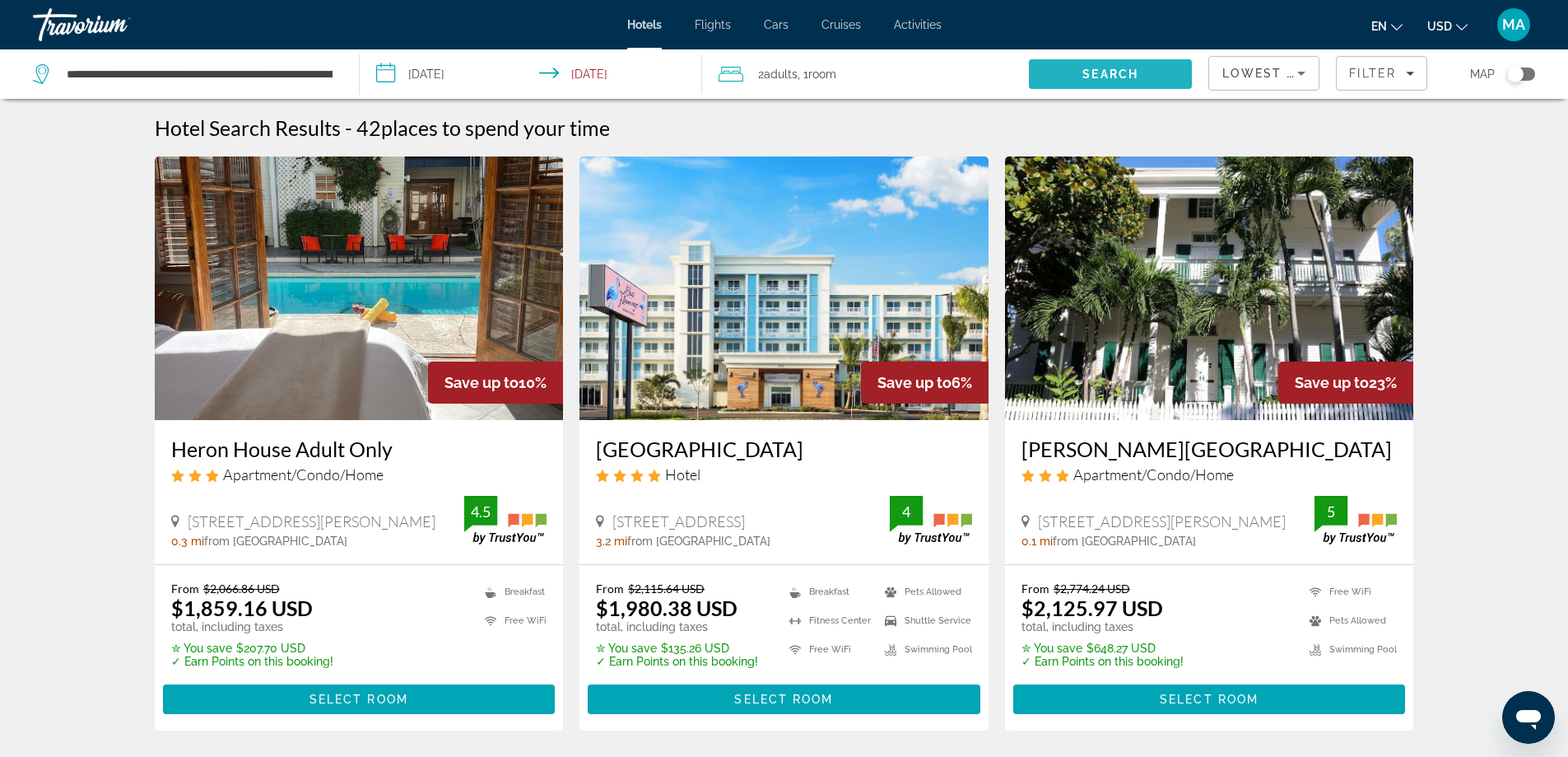
click at [1113, 70] on span "Search" at bounding box center [1110, 74] width 56 height 13
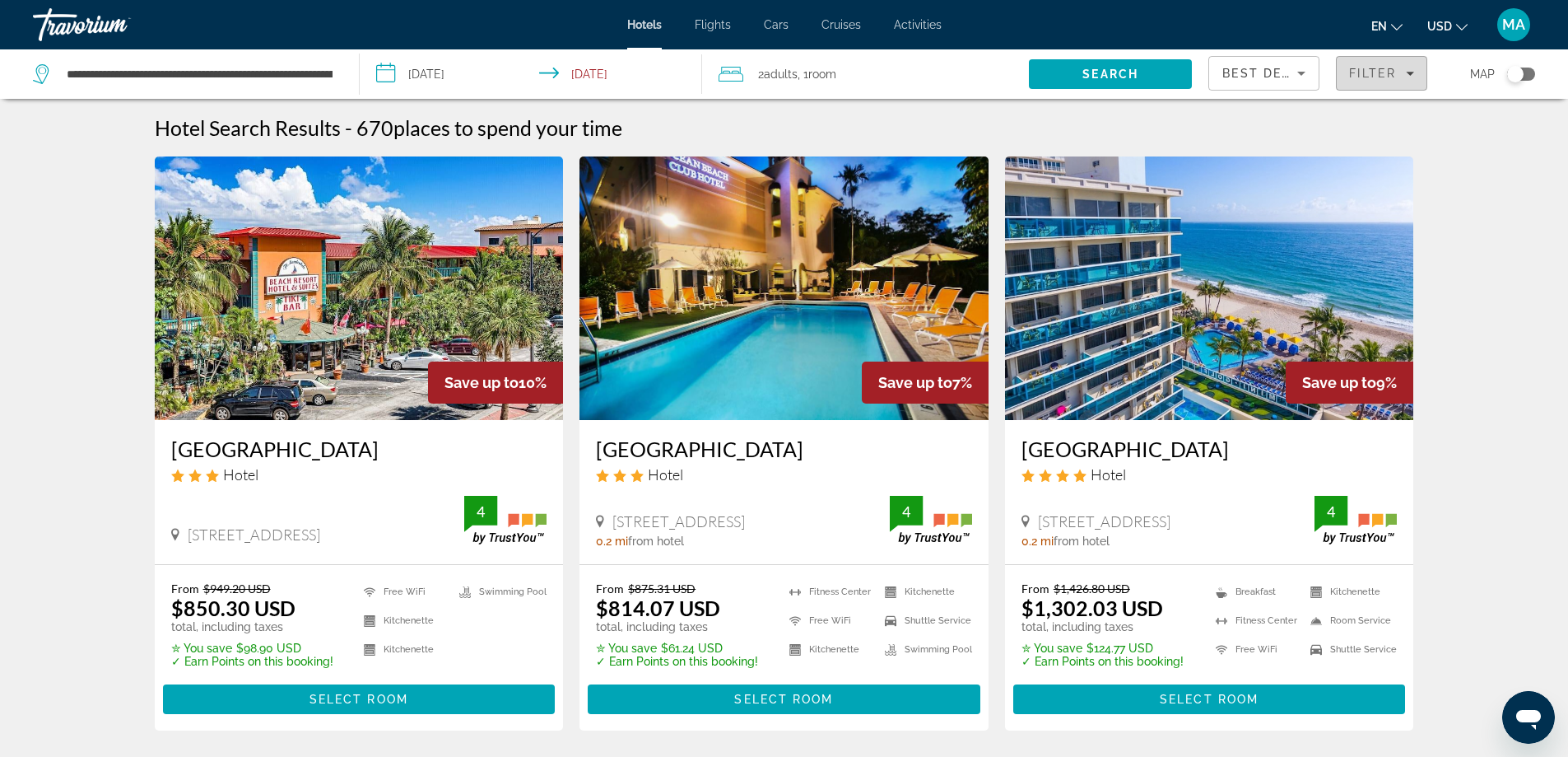
click at [1412, 66] on span "Filters" at bounding box center [1382, 74] width 90 height 40
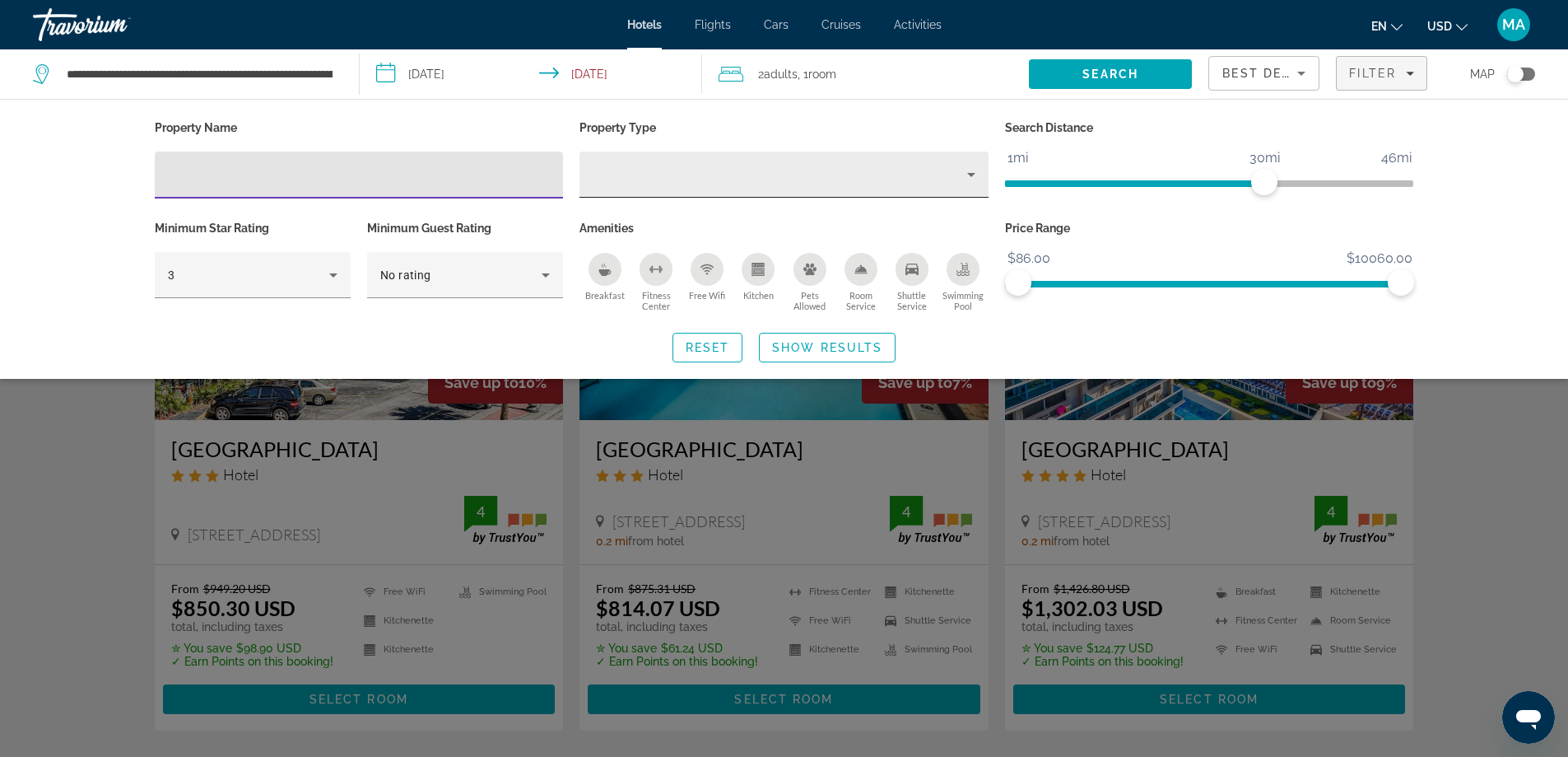
click at [913, 171] on div "Property type" at bounding box center [780, 174] width 375 height 20
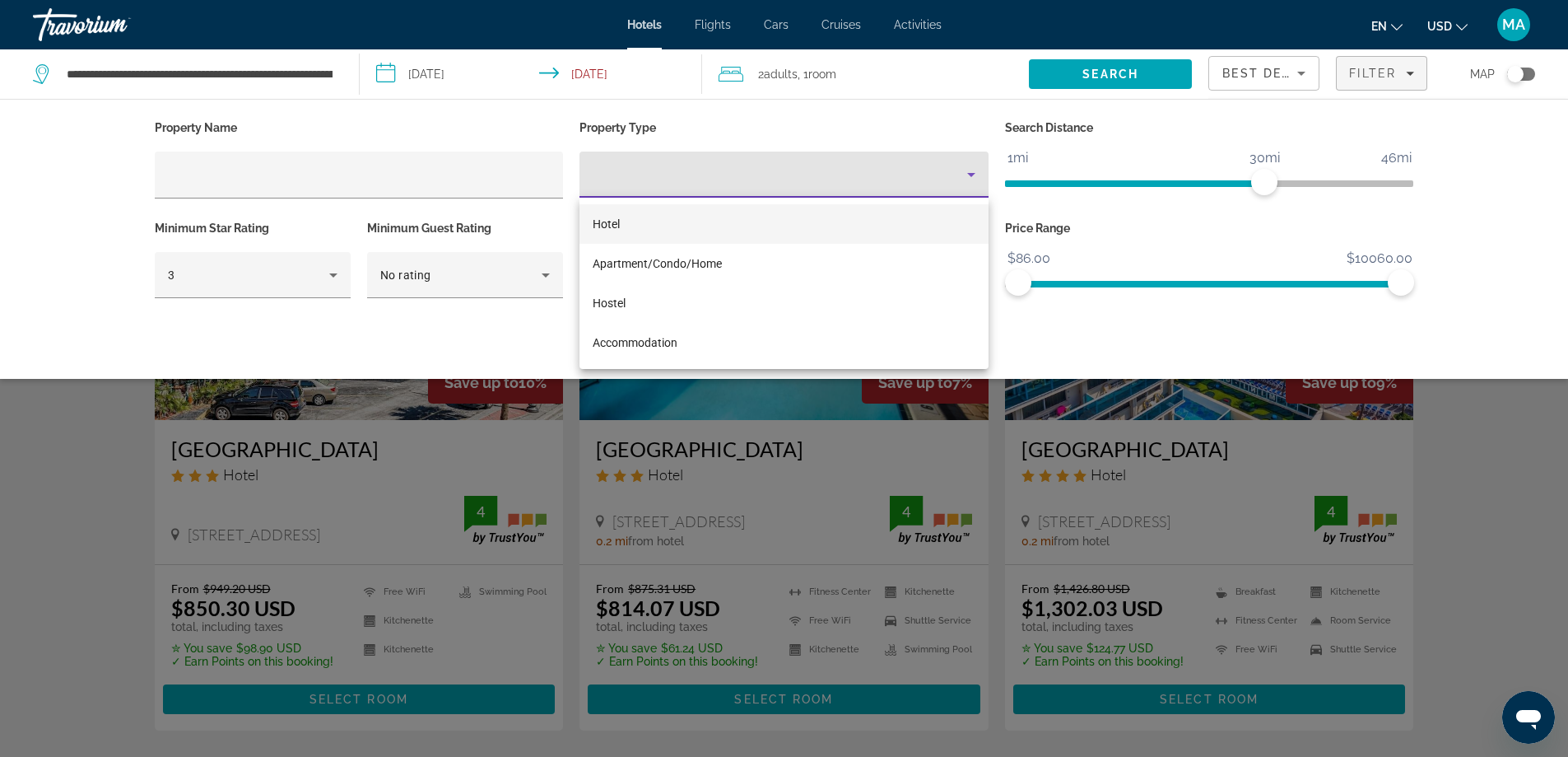
click at [945, 114] on div at bounding box center [784, 378] width 1568 height 757
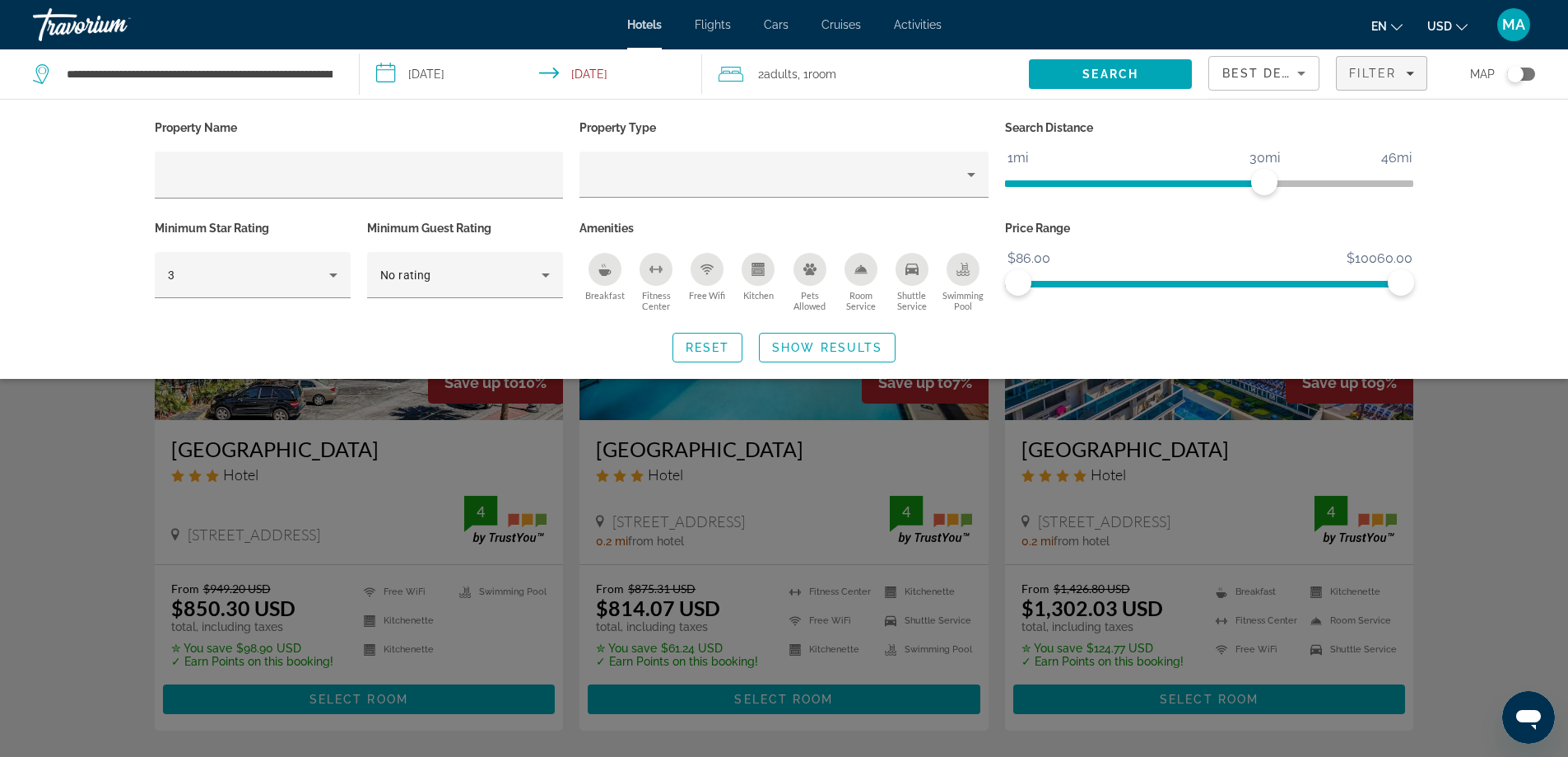
click at [1505, 197] on div "Property Name Property Type Search Distance 1mi 46mi 30mi Minimum Star Rating 3…" at bounding box center [784, 238] width 1568 height 280
click at [1403, 79] on div "Filter" at bounding box center [1381, 73] width 65 height 13
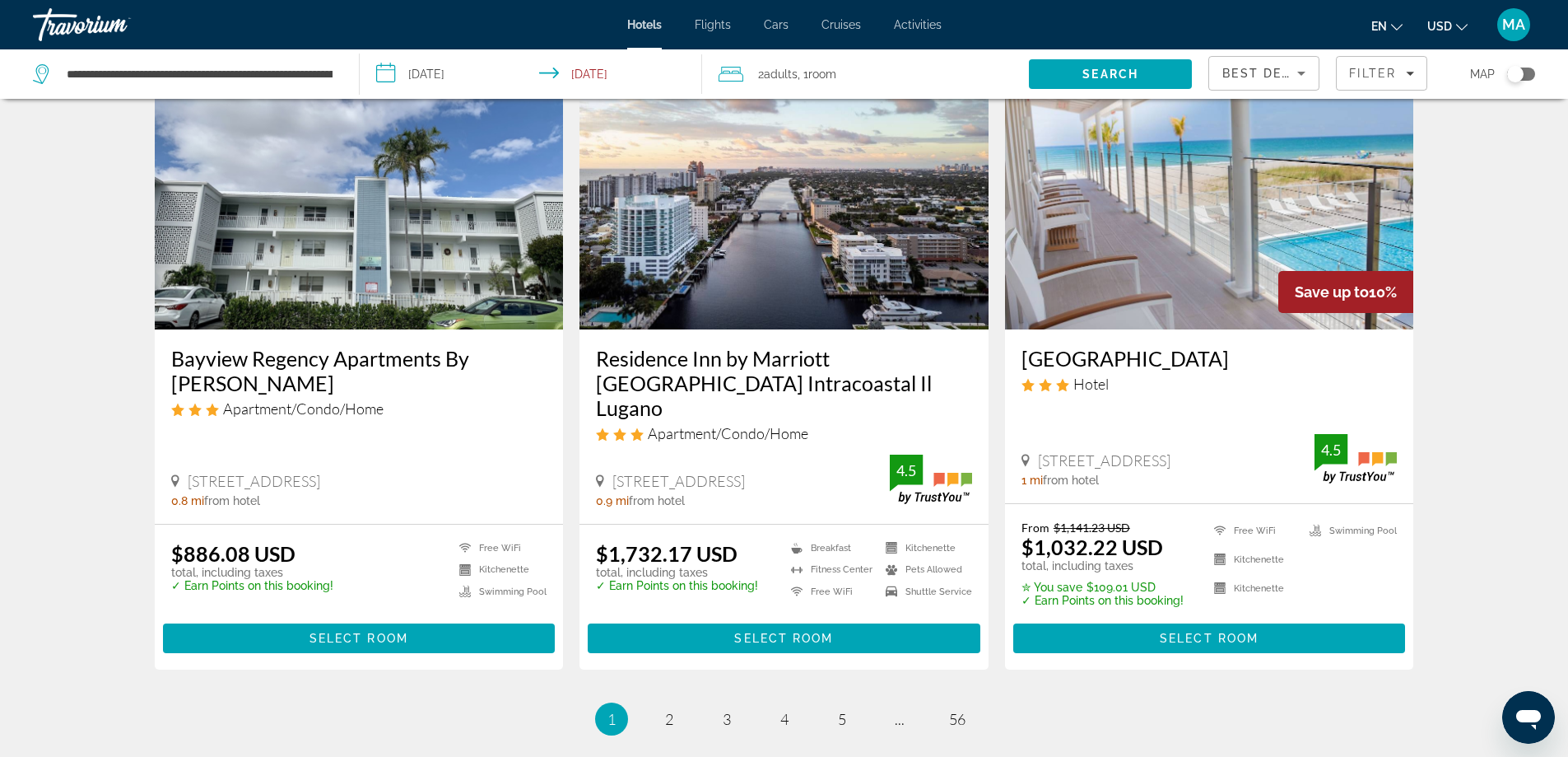
scroll to position [1921, 0]
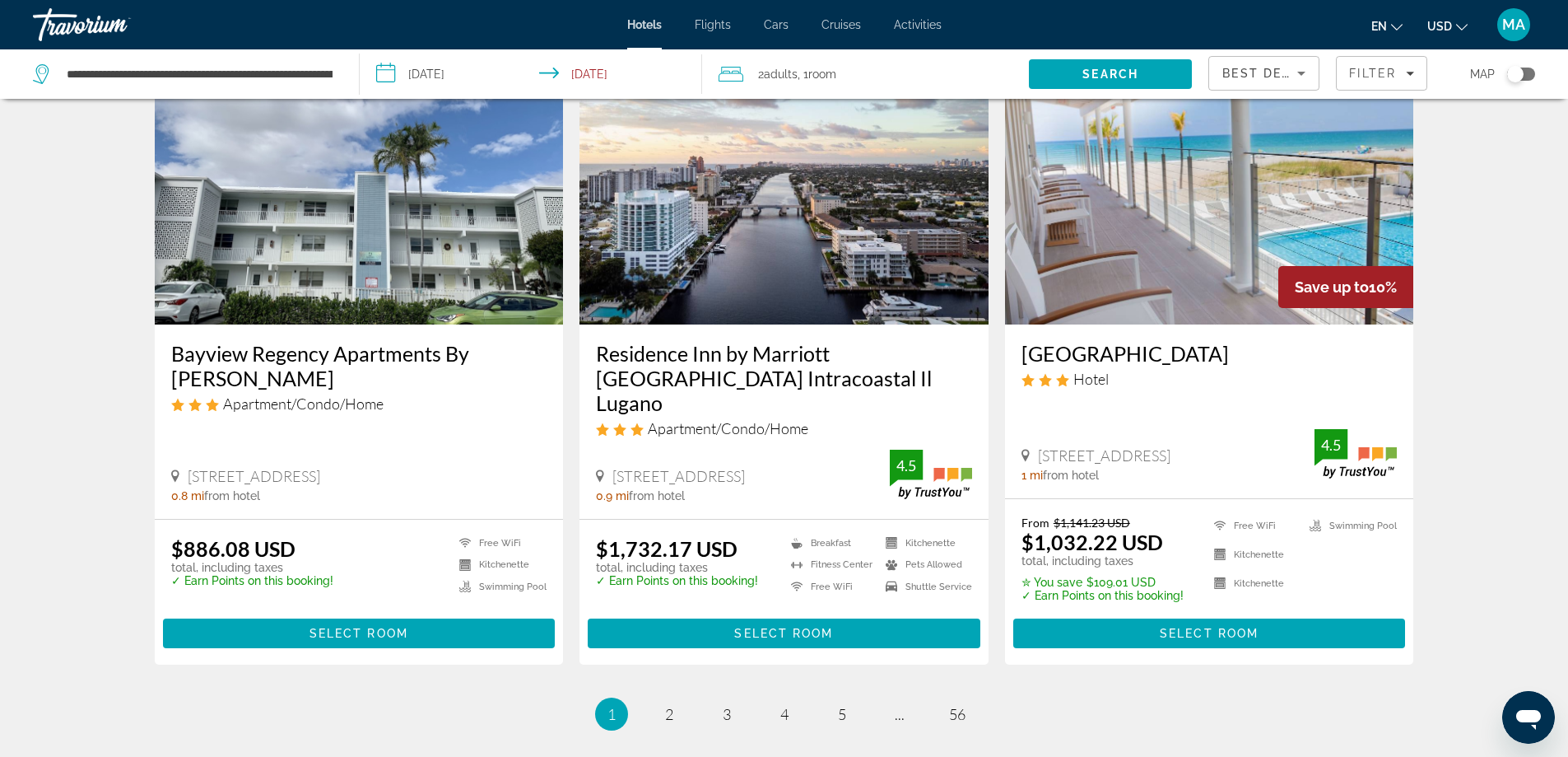
click at [1255, 307] on img "Main content" at bounding box center [1210, 192] width 410 height 263
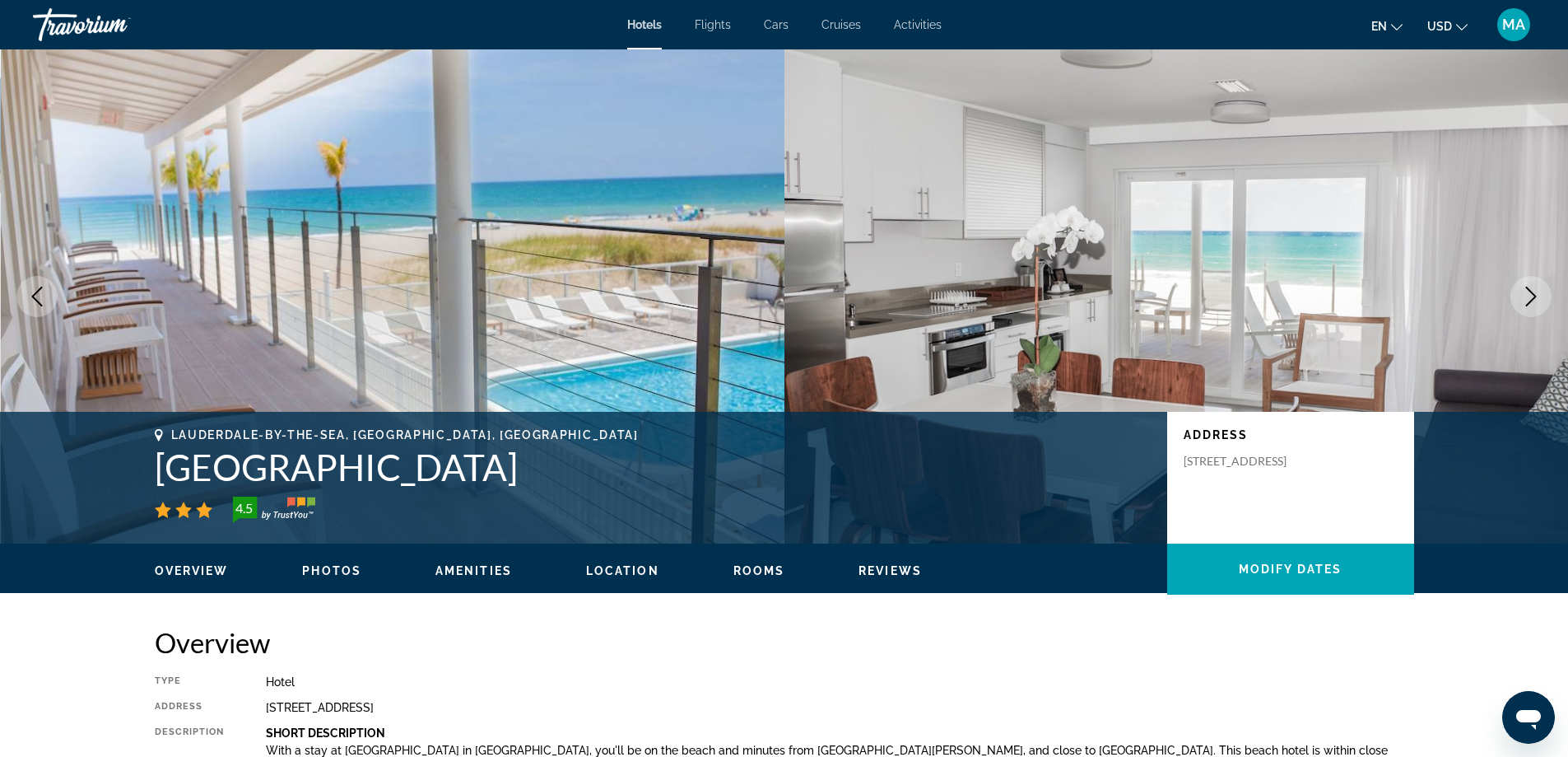
click at [1526, 296] on icon "Next image" at bounding box center [1531, 296] width 20 height 20
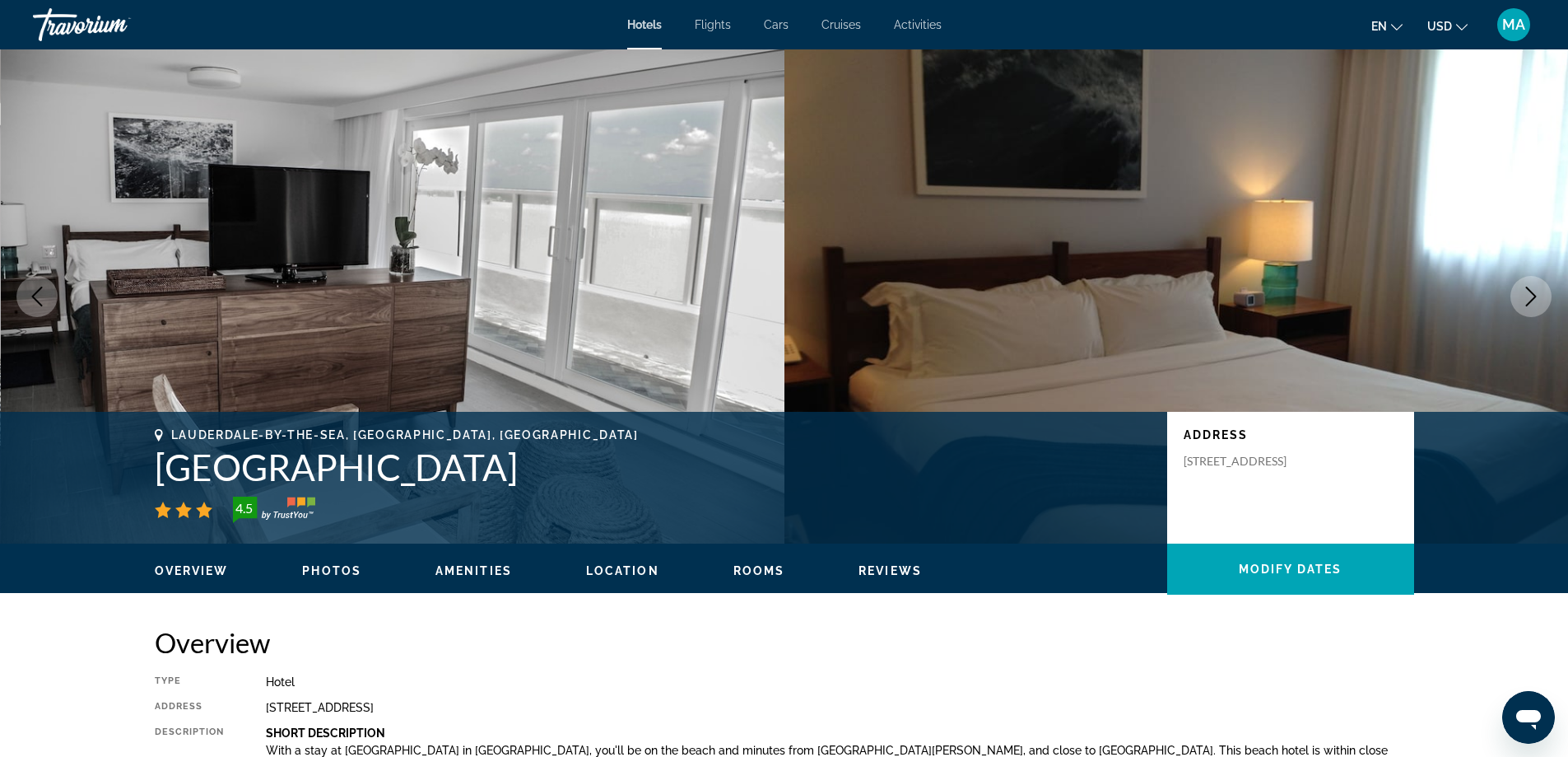
click at [1526, 296] on icon "Next image" at bounding box center [1531, 296] width 20 height 20
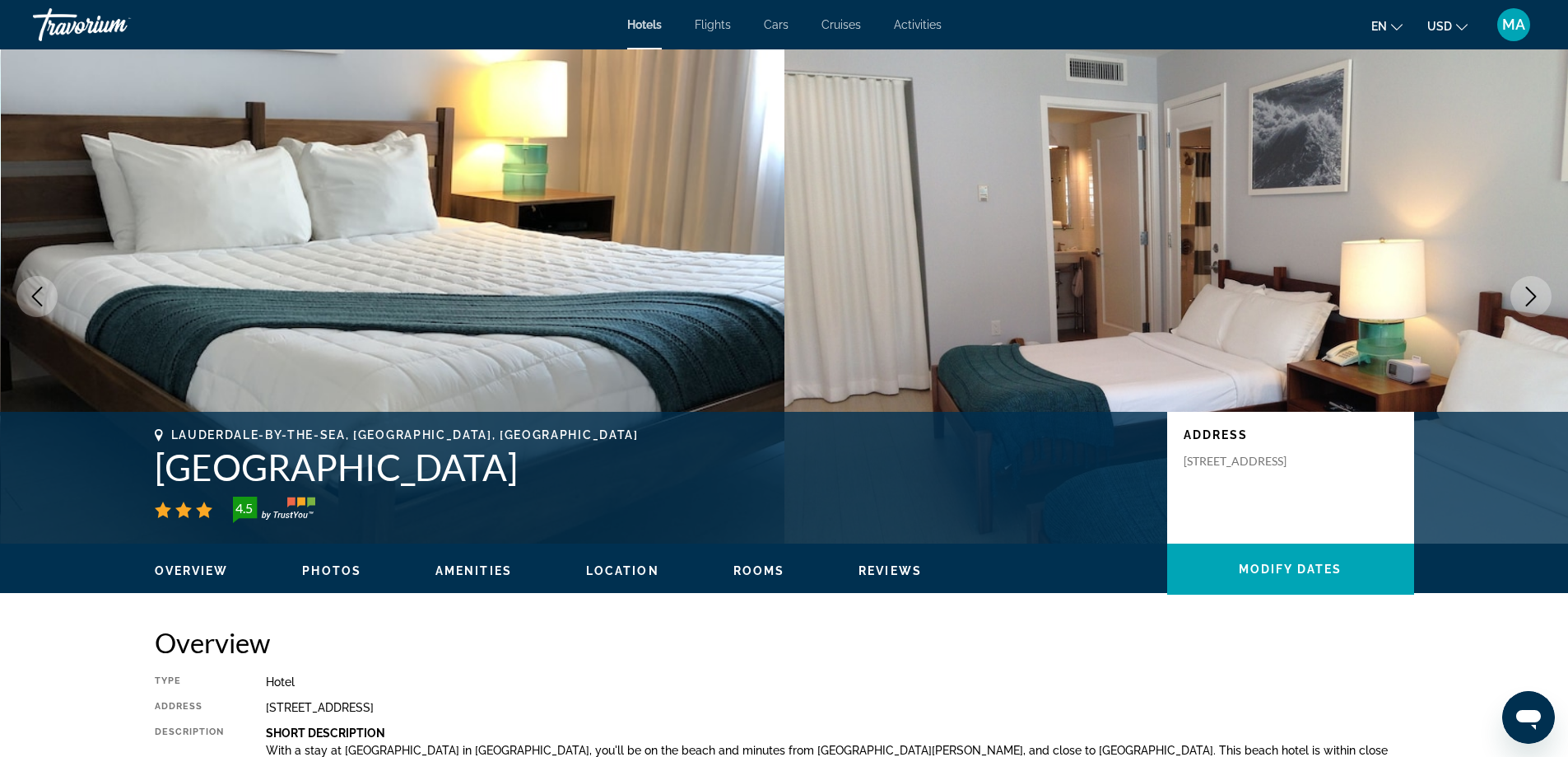
click at [1526, 296] on icon "Next image" at bounding box center [1531, 296] width 20 height 20
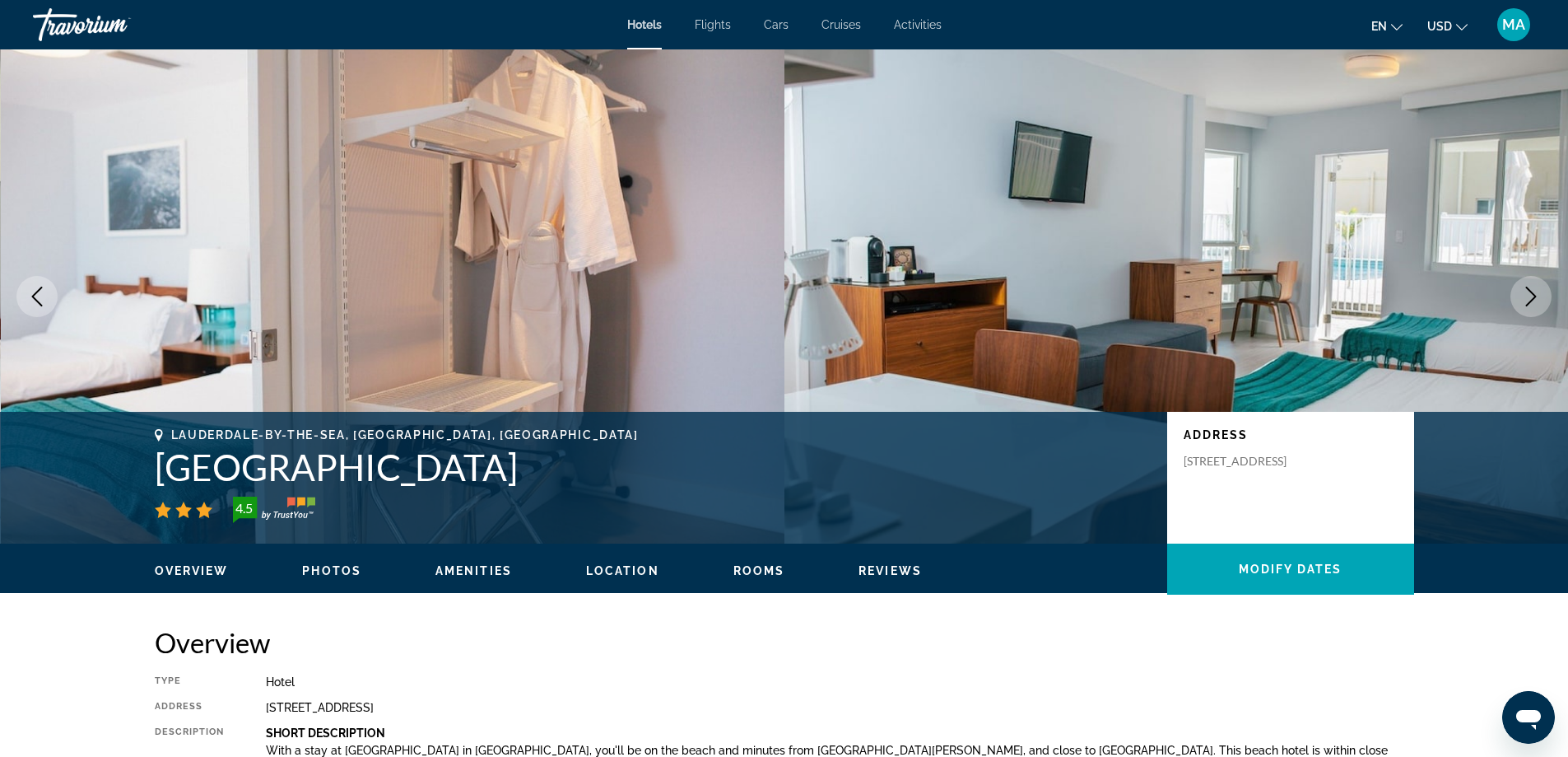
click at [1526, 296] on icon "Next image" at bounding box center [1531, 296] width 20 height 20
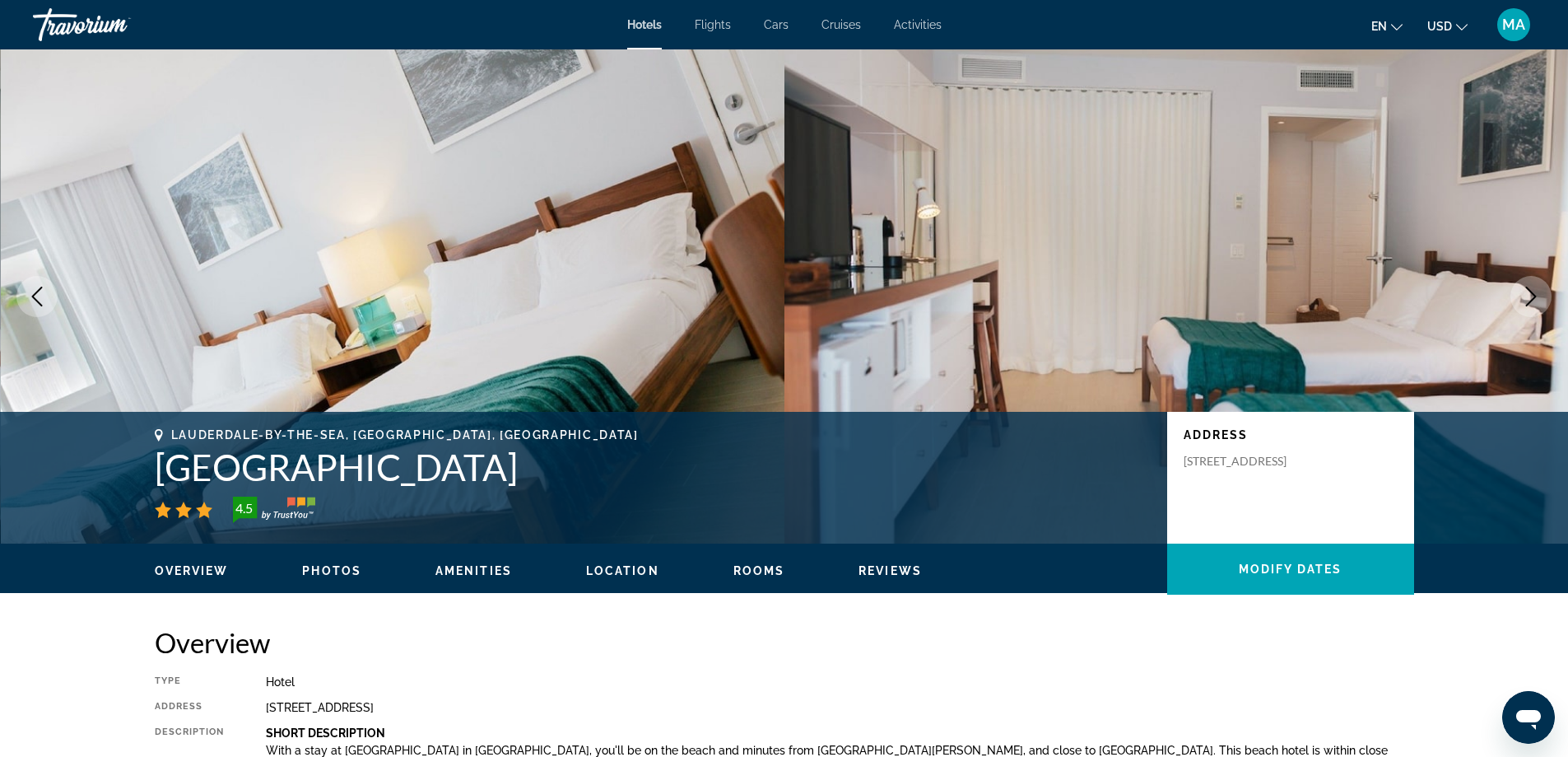
click at [1526, 296] on icon "Next image" at bounding box center [1531, 296] width 20 height 20
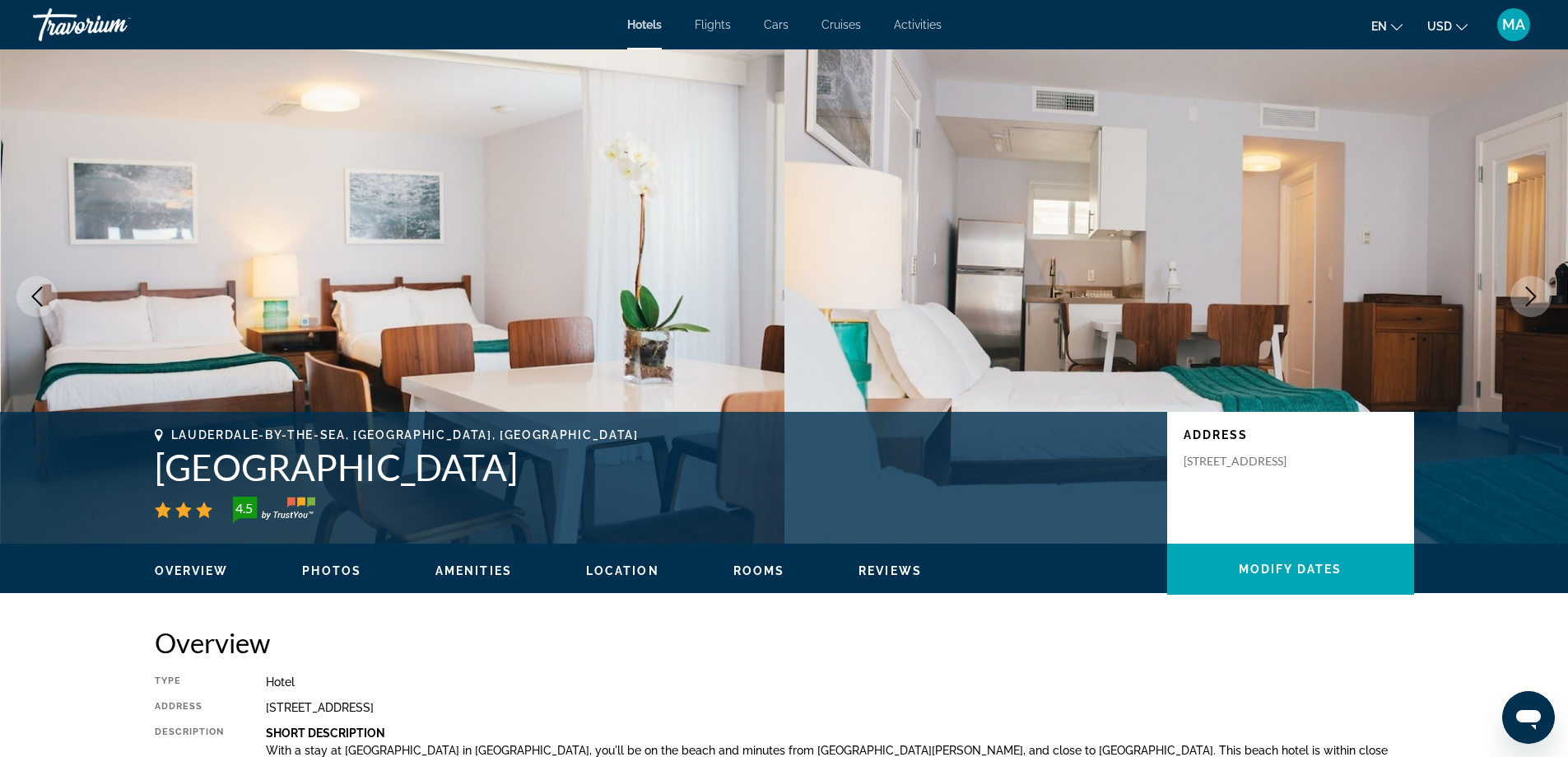
click at [1526, 296] on icon "Next image" at bounding box center [1531, 296] width 20 height 20
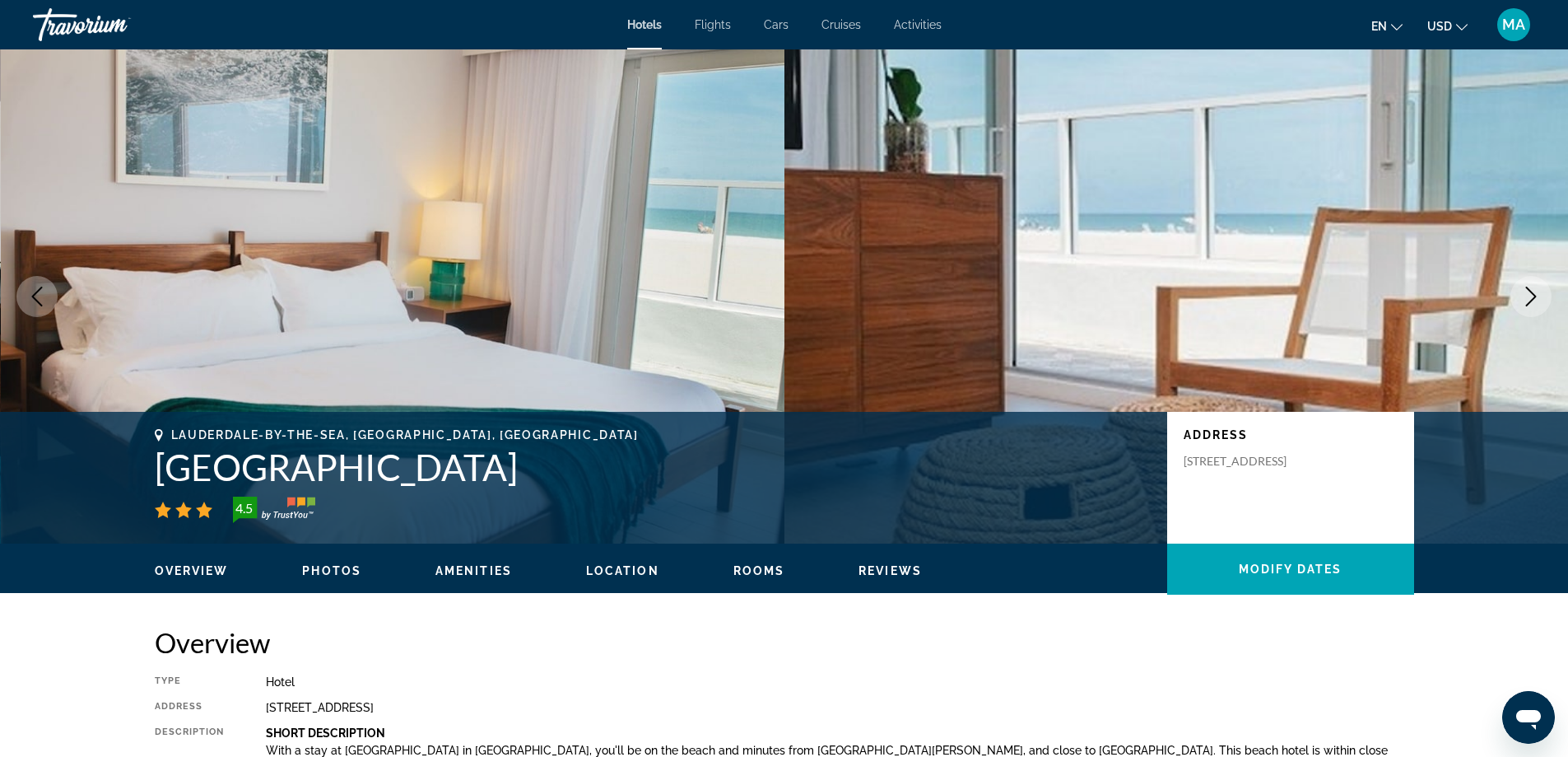
click at [1528, 293] on icon "Next image" at bounding box center [1531, 296] width 20 height 20
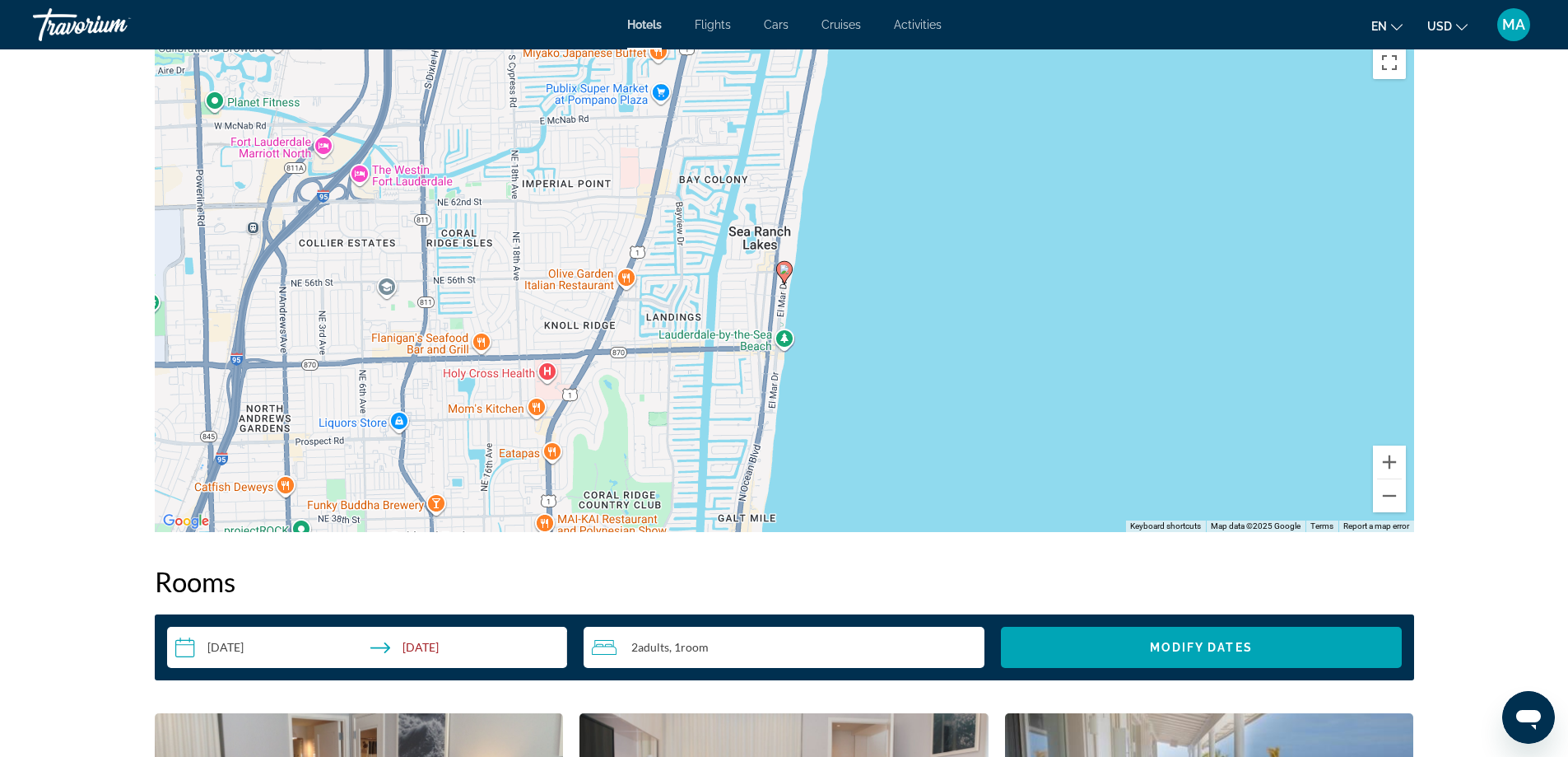
scroll to position [1647, 0]
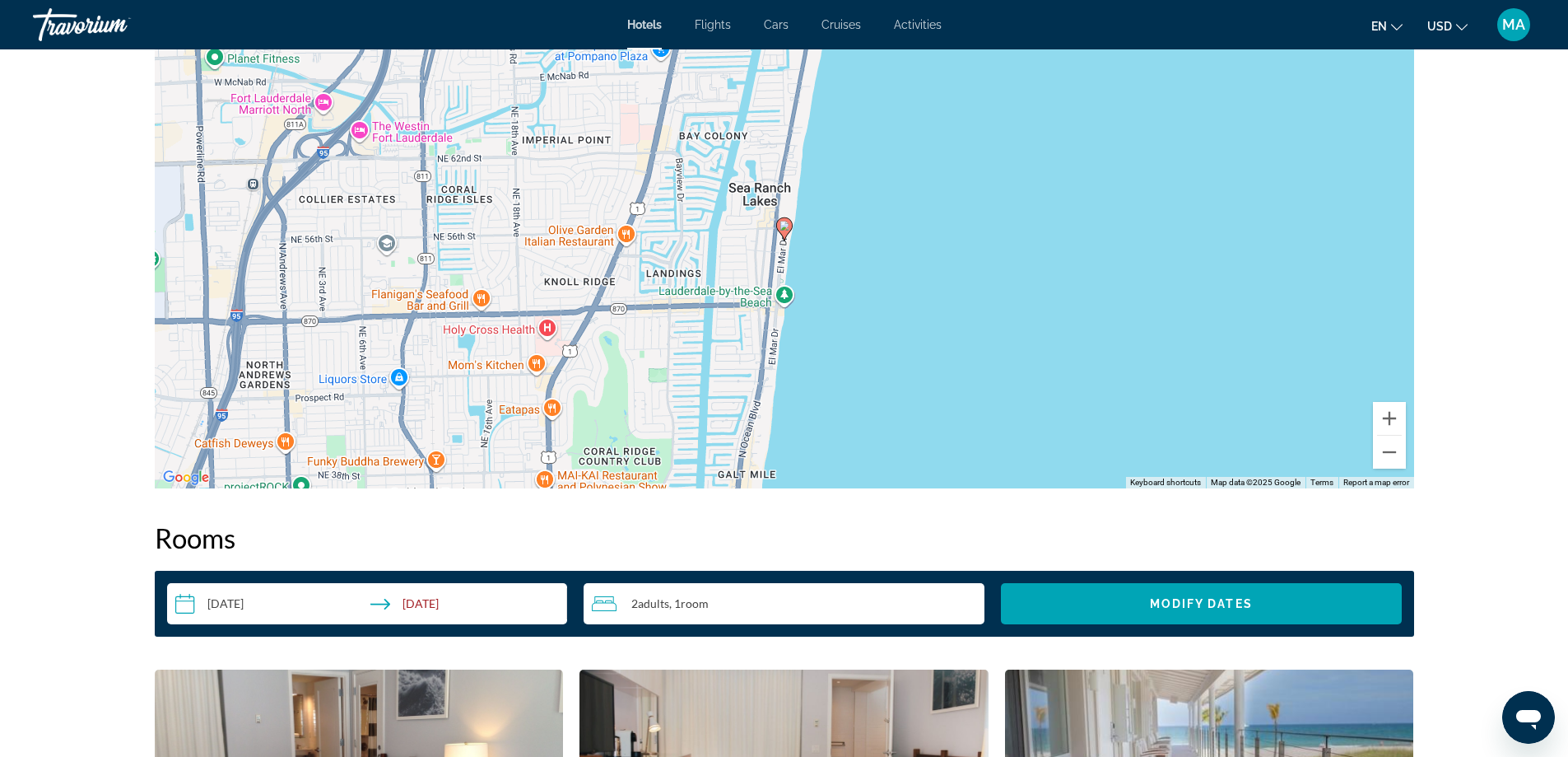
click at [777, 261] on div "To activate drag with keyboard, press Alt + Enter. Once in keyboard drag state,…" at bounding box center [784, 241] width 1260 height 494
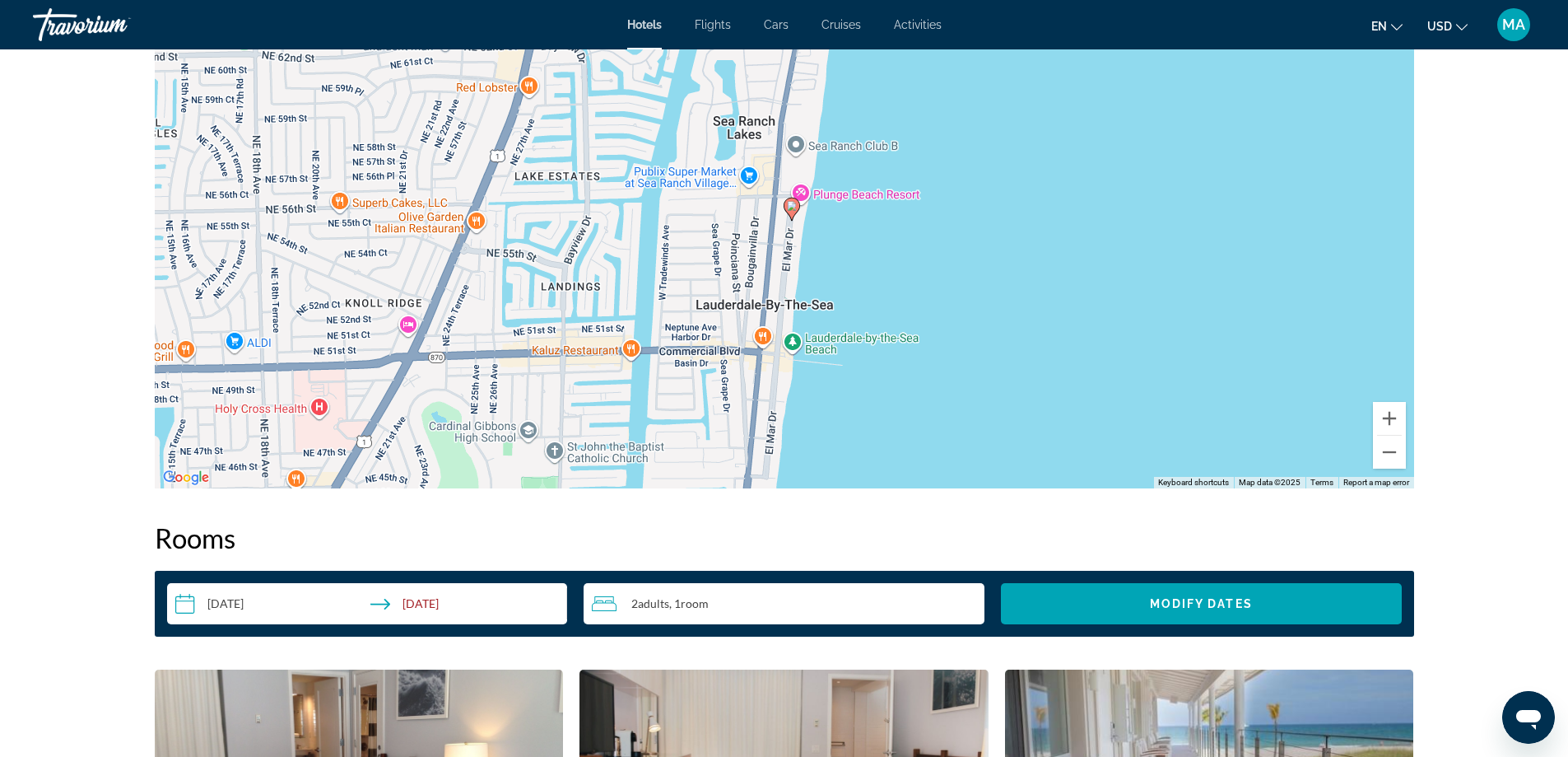
click at [786, 254] on div "To activate drag with keyboard, press Alt + Enter. Once in keyboard drag state,…" at bounding box center [784, 241] width 1260 height 494
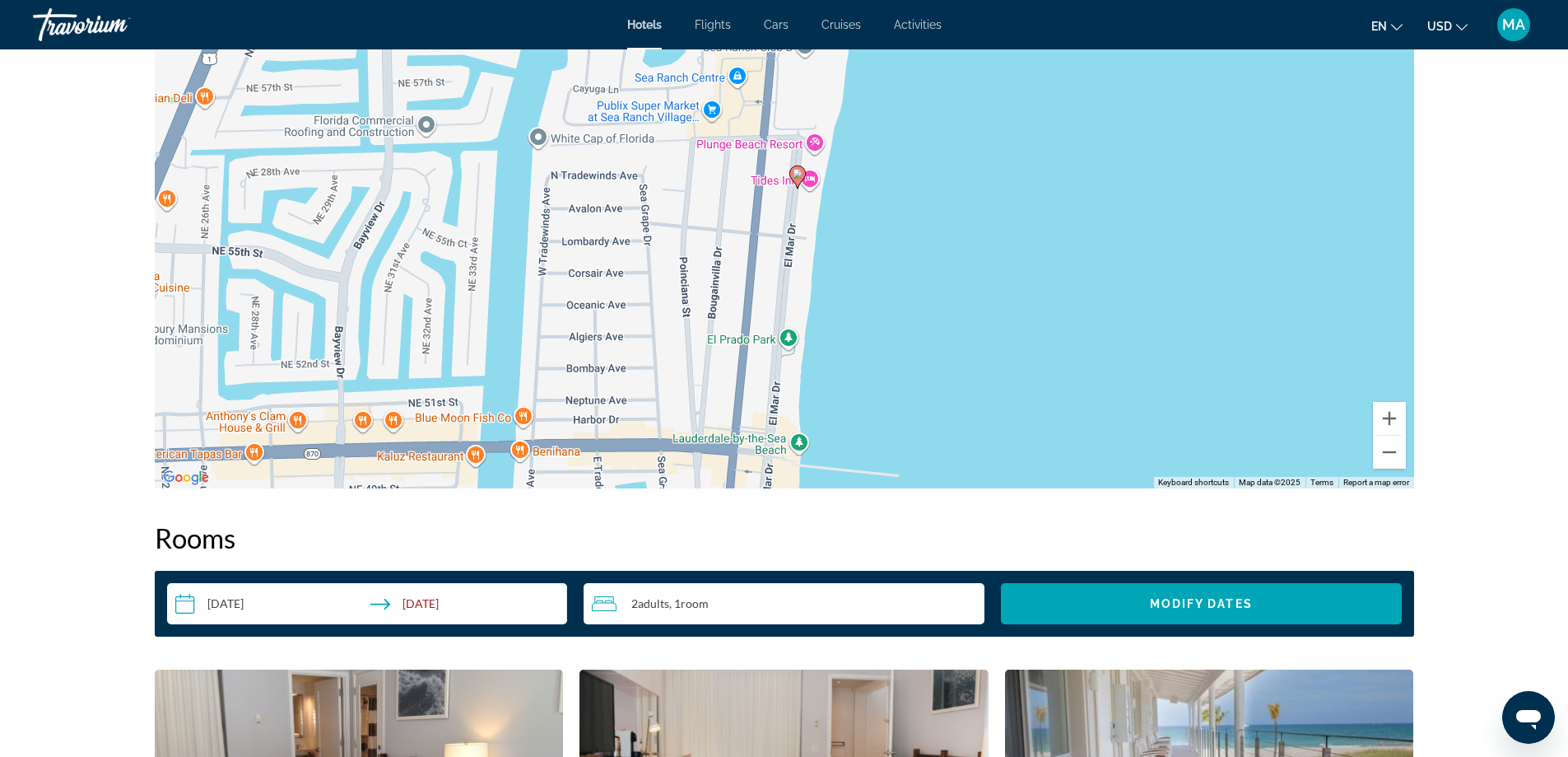
click at [787, 249] on div "To activate drag with keyboard, press Alt + Enter. Once in keyboard drag state,…" at bounding box center [784, 241] width 1260 height 494
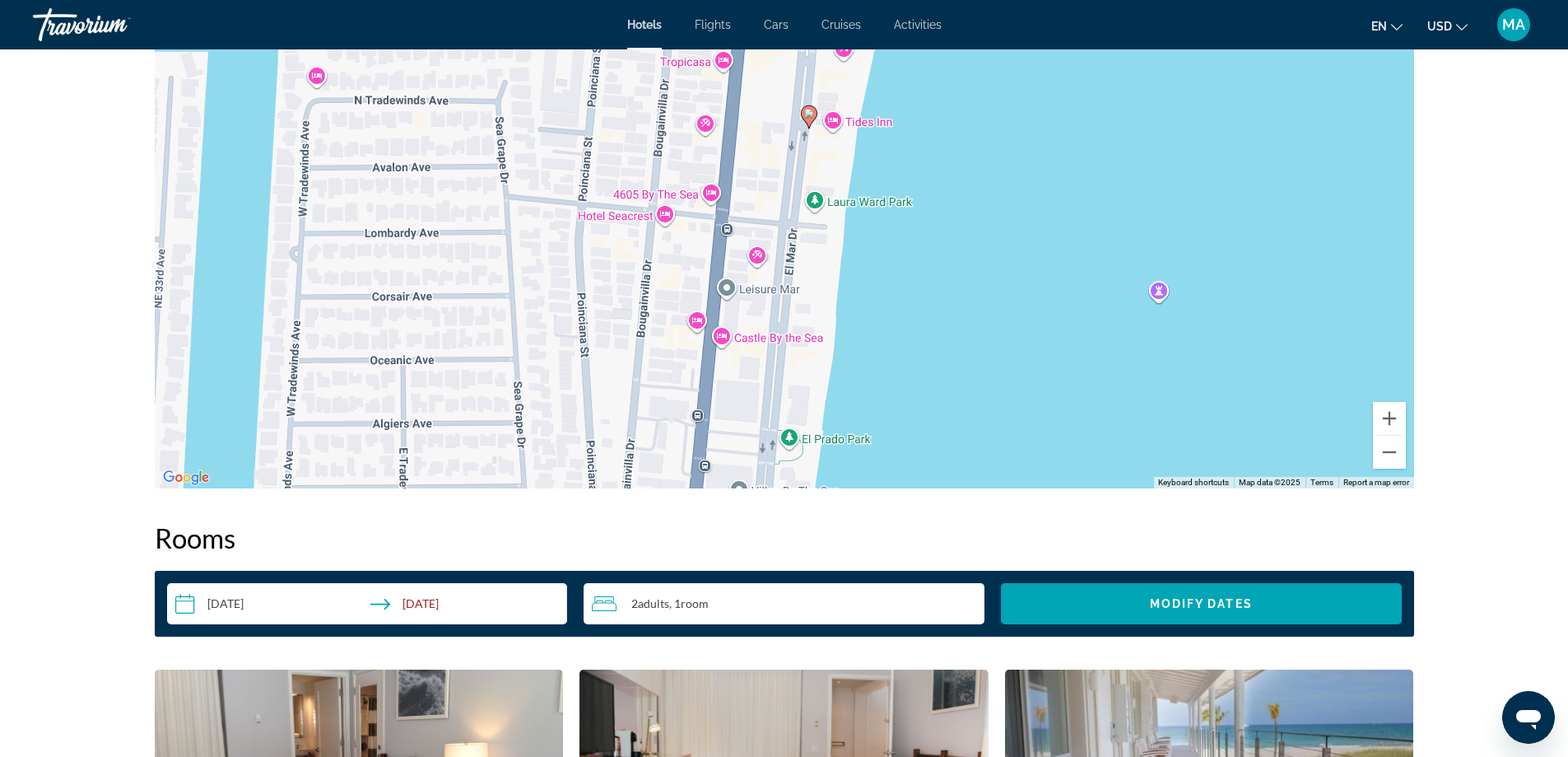
click at [792, 243] on div "To activate drag with keyboard, press Alt + Enter. Once in keyboard drag state,…" at bounding box center [784, 241] width 1260 height 494
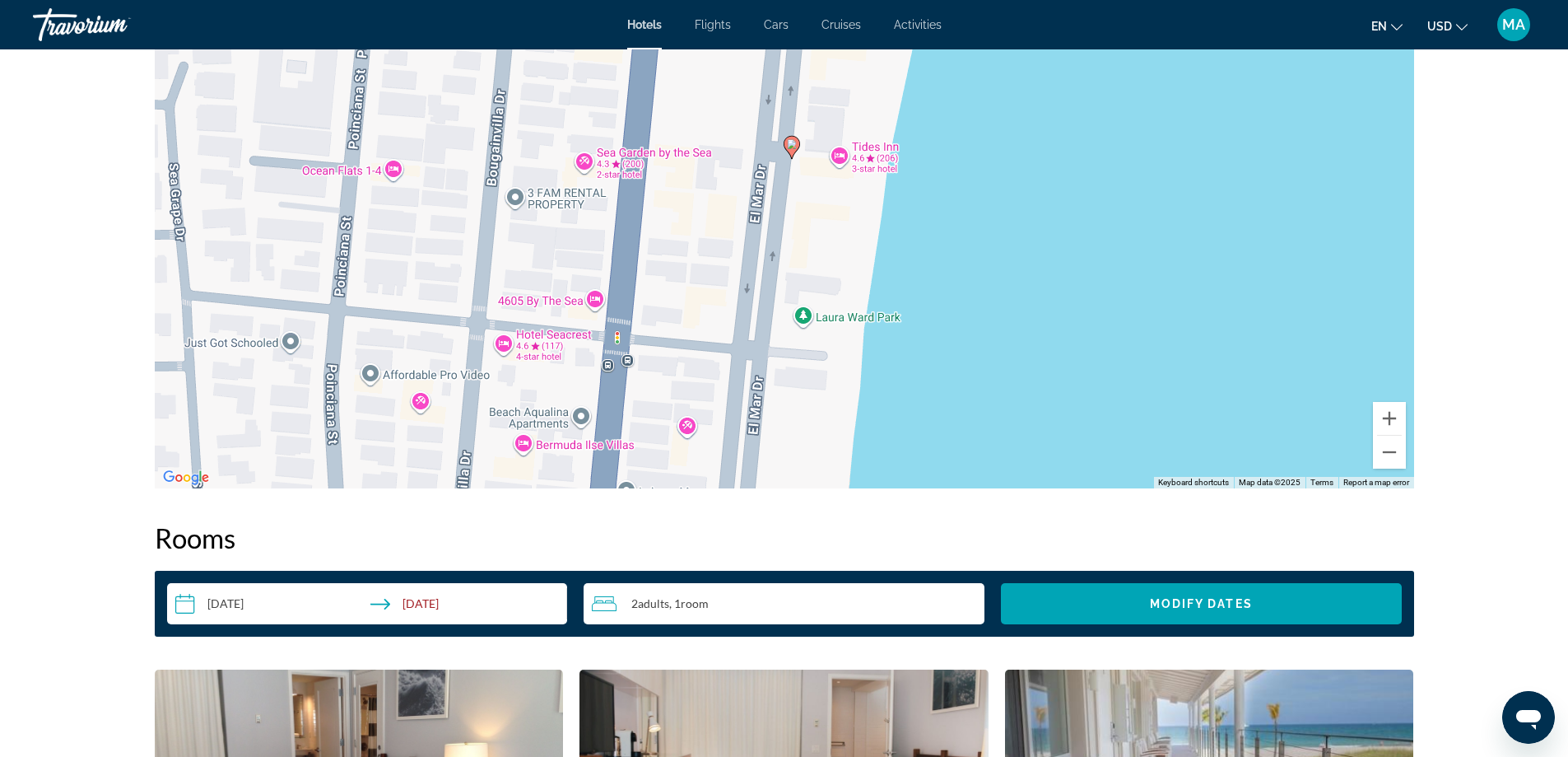
drag, startPoint x: 835, startPoint y: 241, endPoint x: 794, endPoint y: 415, distance: 178.8
click at [794, 415] on div "To activate drag with keyboard, press Alt + Enter. Once in keyboard drag state,…" at bounding box center [784, 241] width 1260 height 494
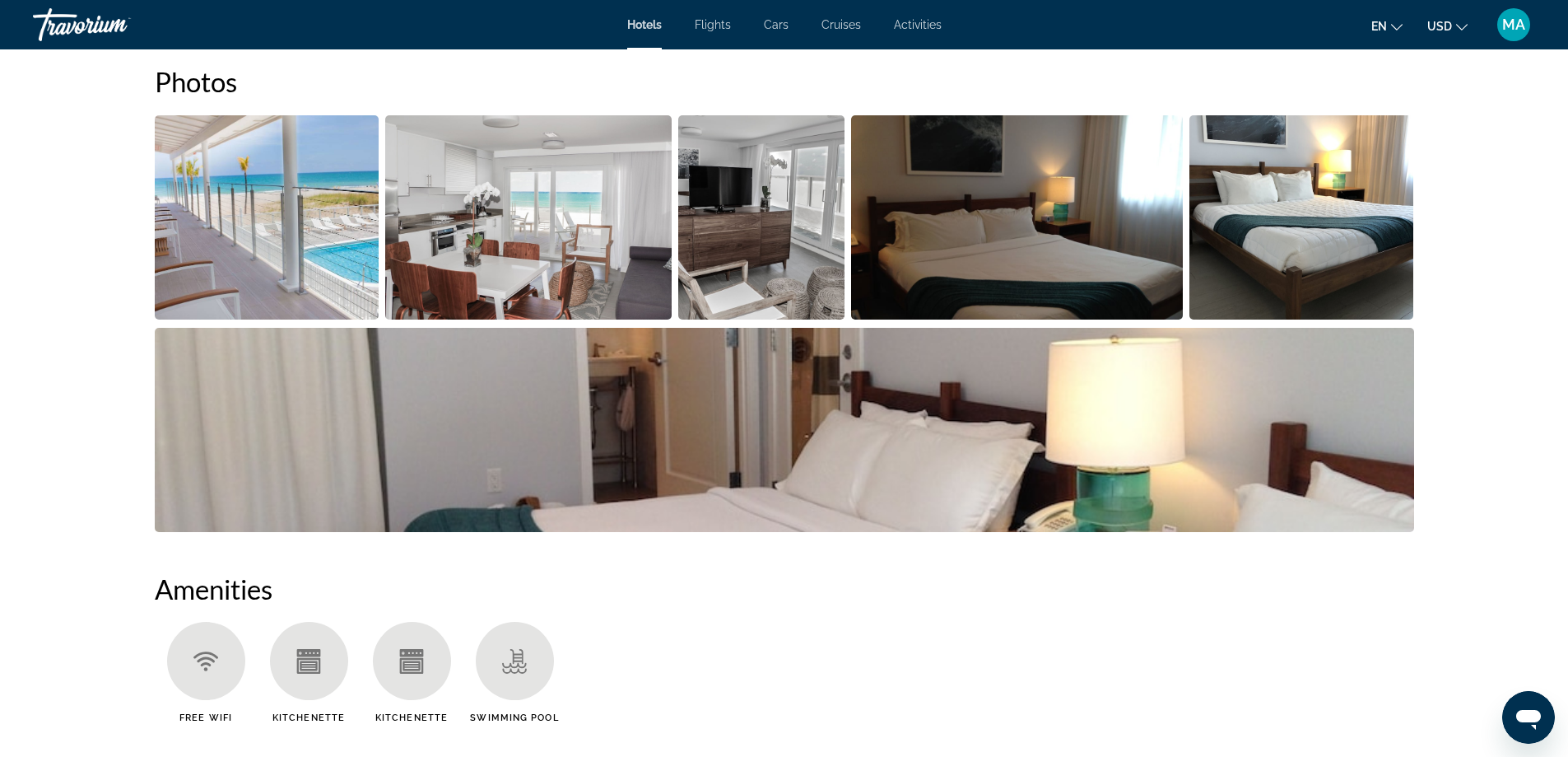
scroll to position [0, 0]
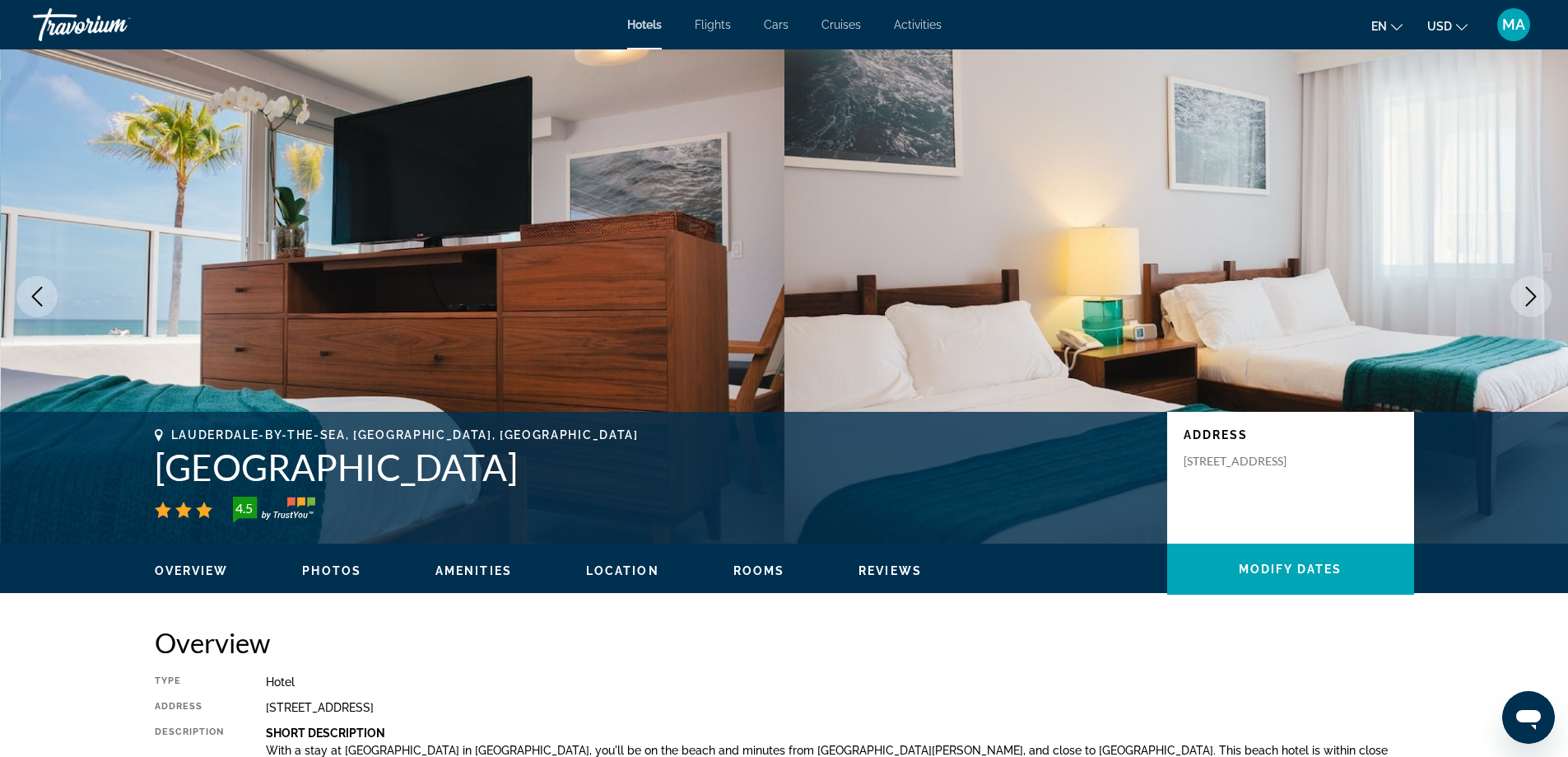
click at [1519, 16] on span "MA" at bounding box center [1513, 24] width 23 height 16
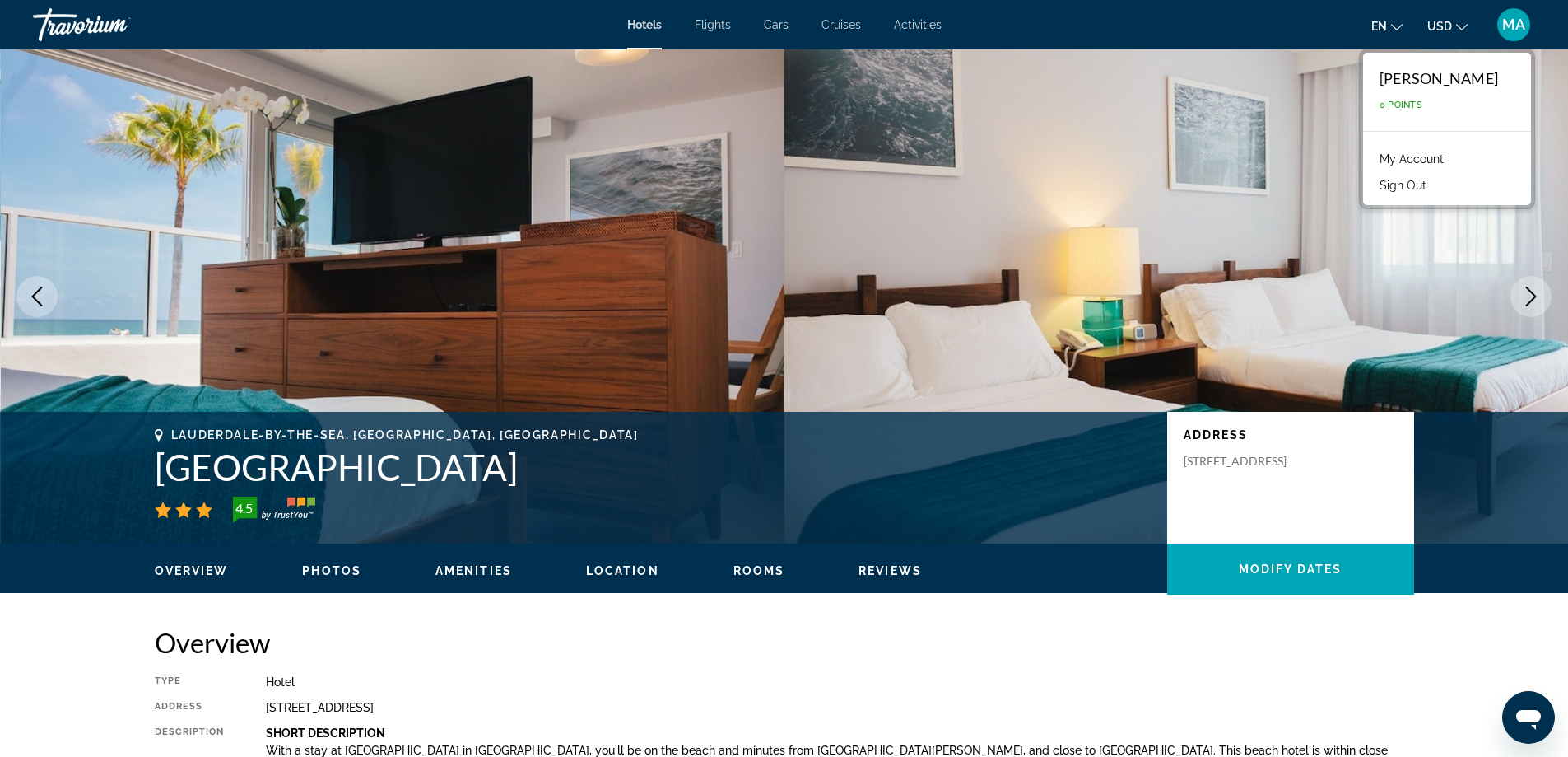
click at [1435, 28] on span "USD" at bounding box center [1440, 26] width 25 height 13
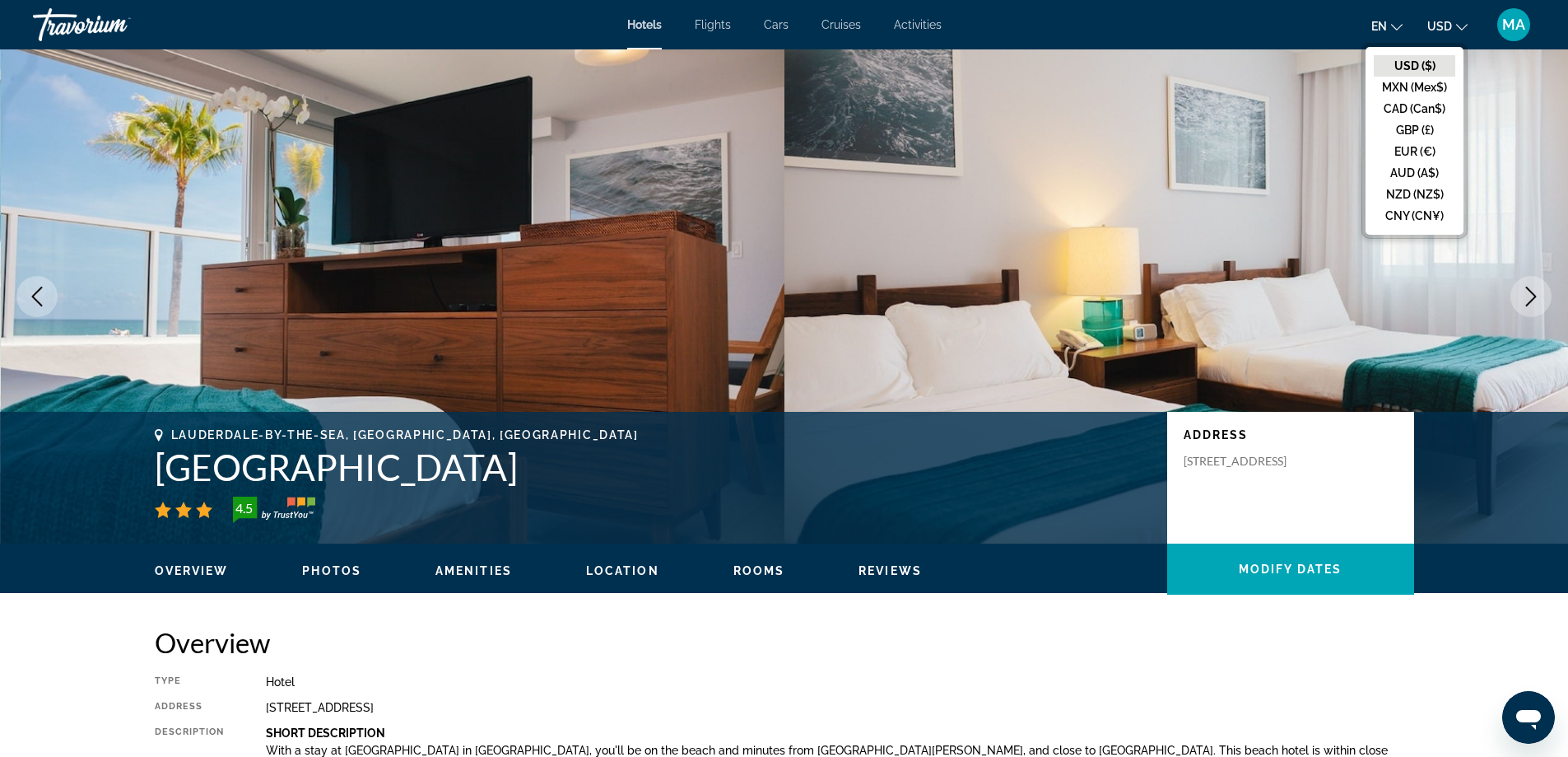
click at [1383, 20] on span "en" at bounding box center [1379, 26] width 16 height 13
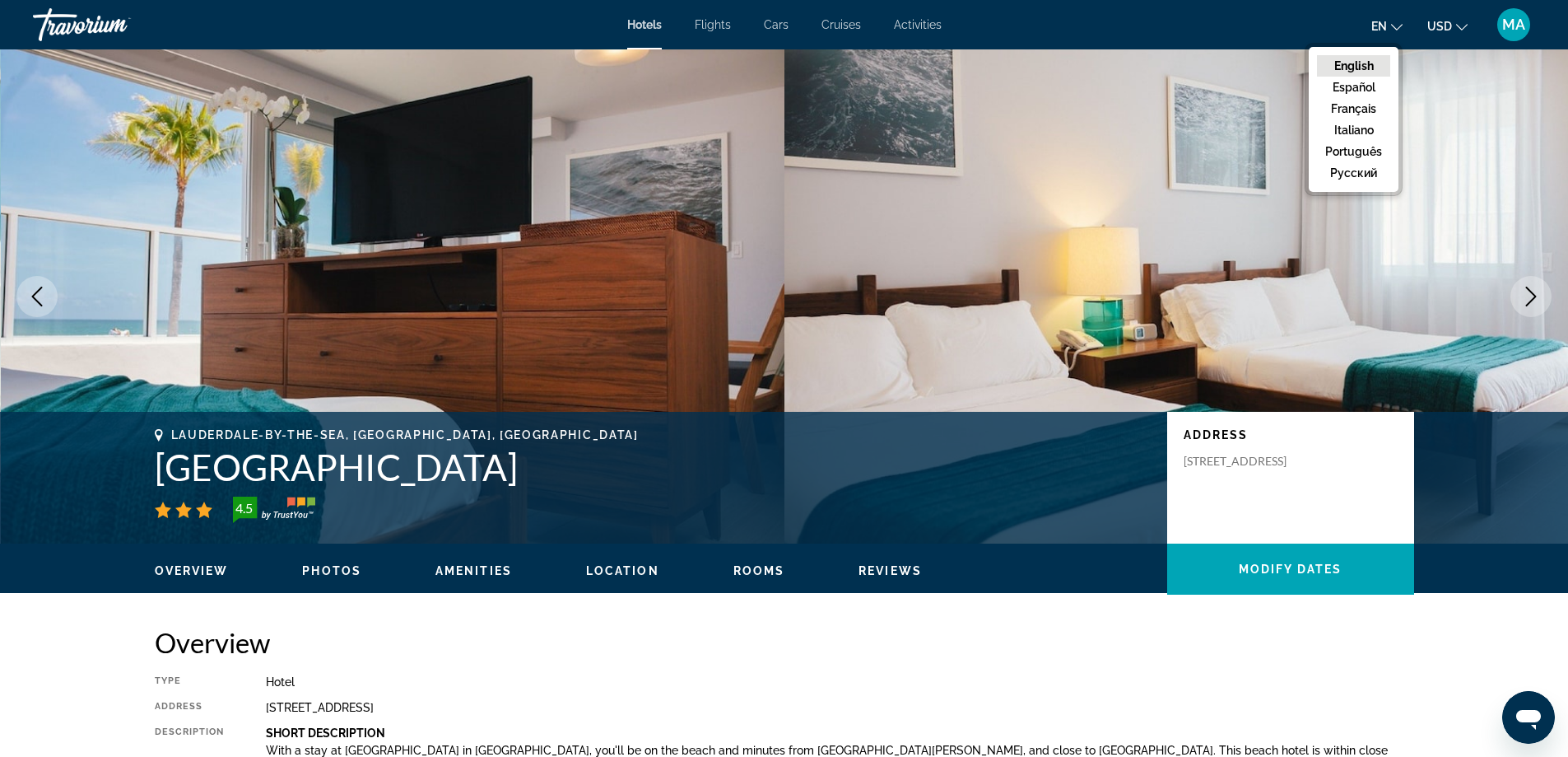
click at [1243, 20] on div "en English Español Français Italiano Português русский USD USD ($) MXN (Mex$) C…" at bounding box center [1247, 25] width 578 height 35
click at [95, 27] on div "Travorium" at bounding box center [115, 24] width 165 height 42
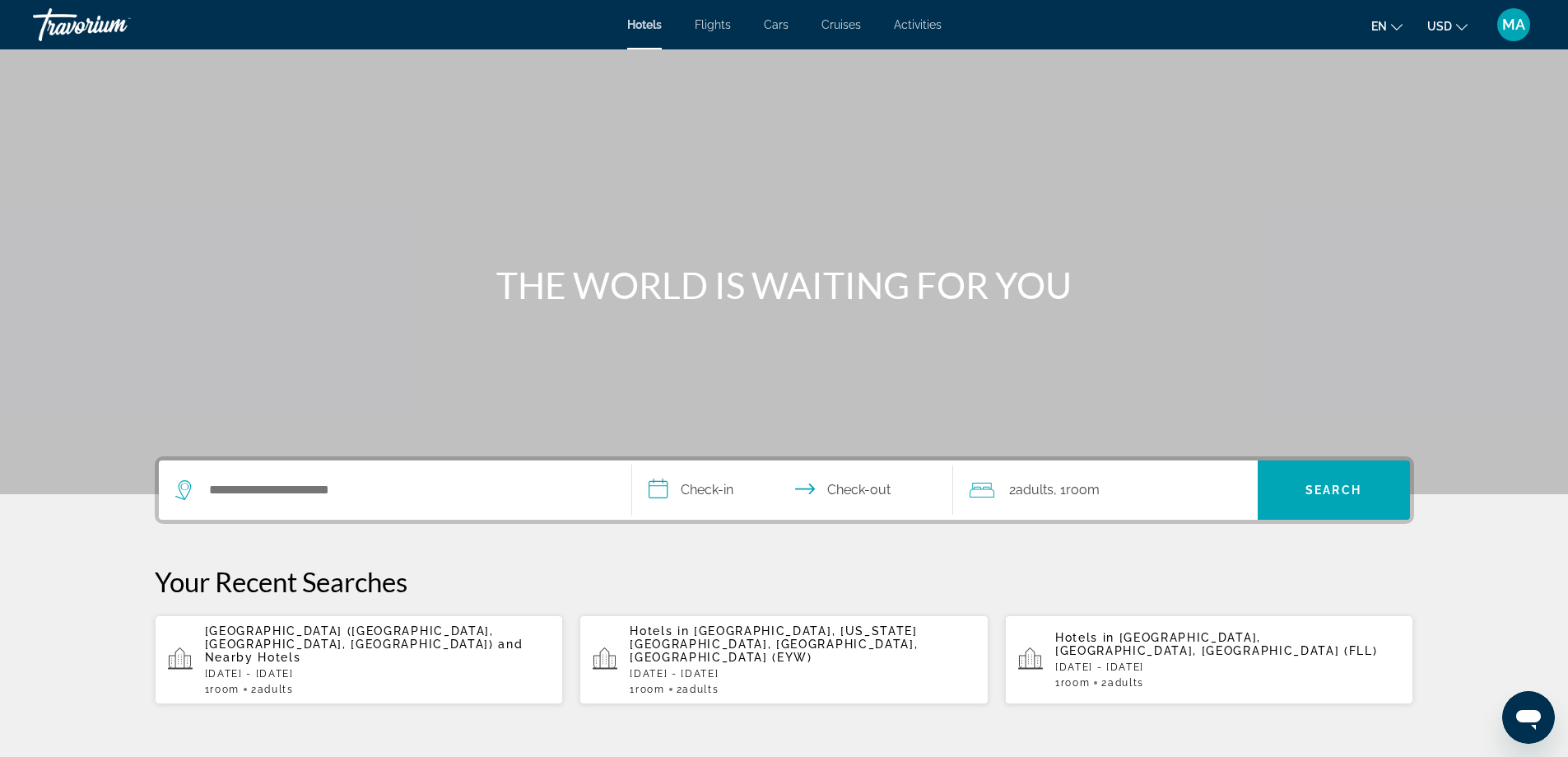
click at [73, 25] on div "Travorium" at bounding box center [115, 24] width 165 height 42
click at [74, 25] on div "Travorium" at bounding box center [115, 24] width 165 height 42
click at [908, 25] on span "Activities" at bounding box center [918, 24] width 48 height 13
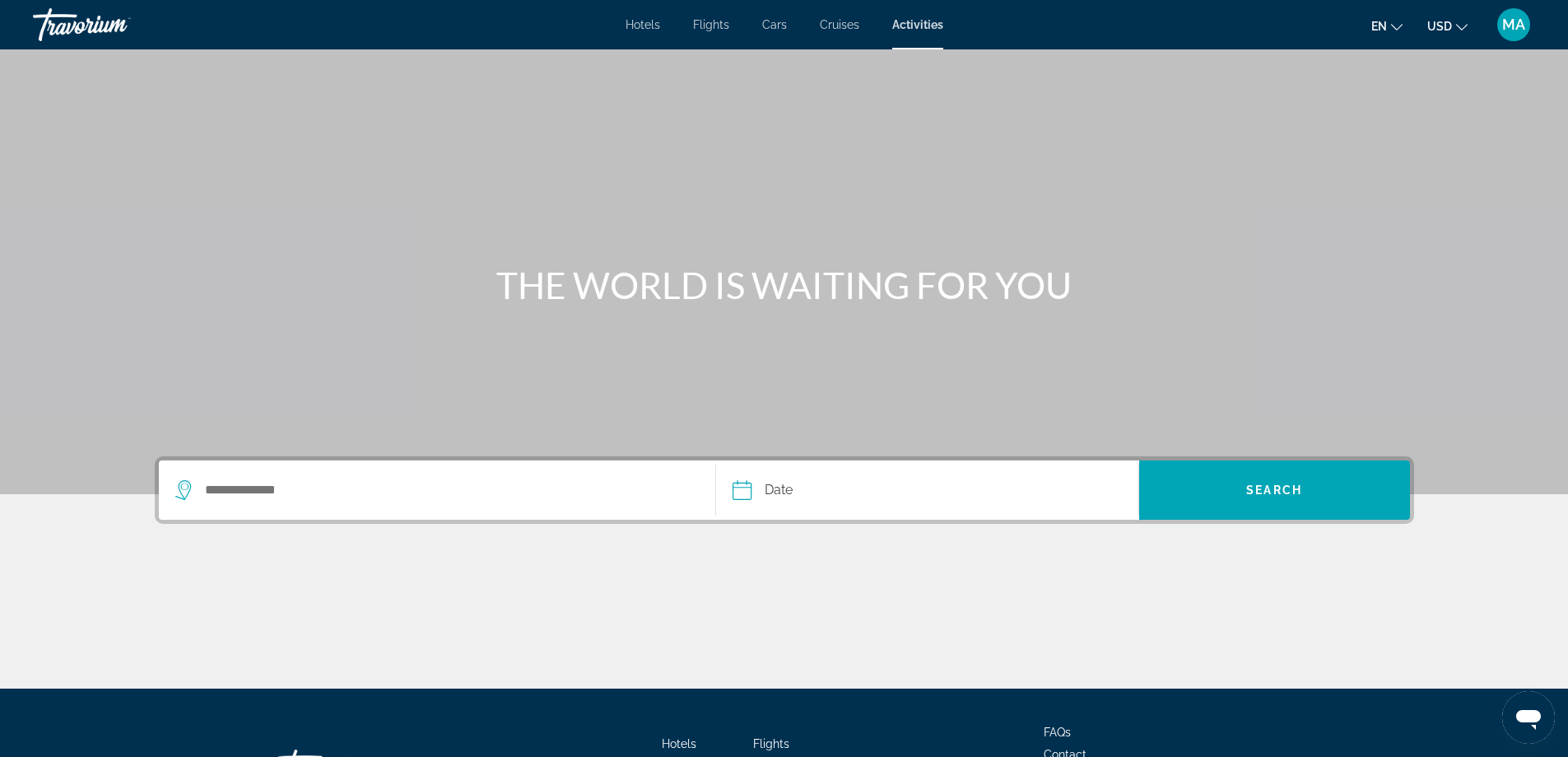
click at [642, 23] on span "Hotels" at bounding box center [643, 24] width 35 height 13
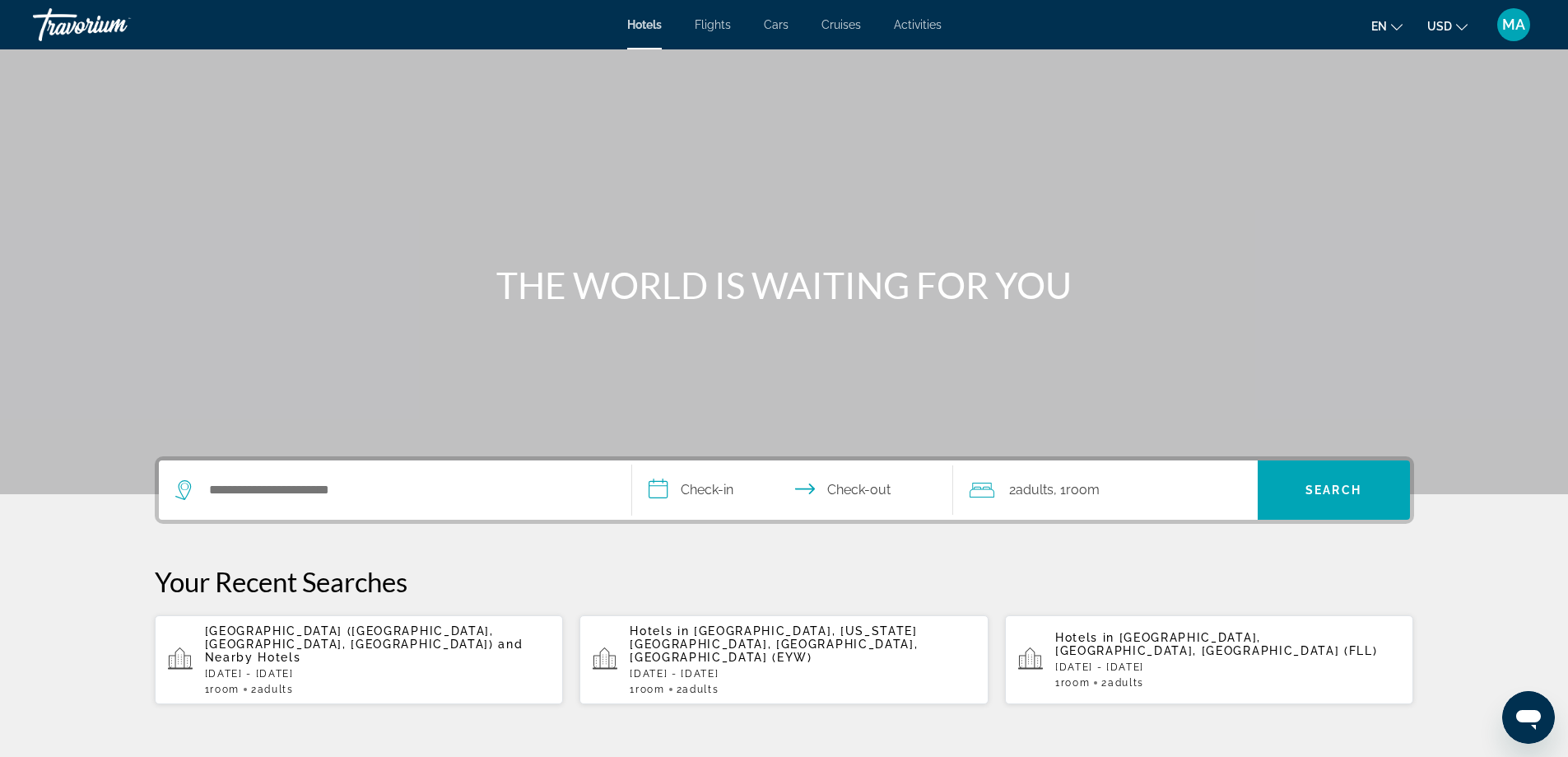
click at [1509, 28] on span "MA" at bounding box center [1513, 24] width 23 height 16
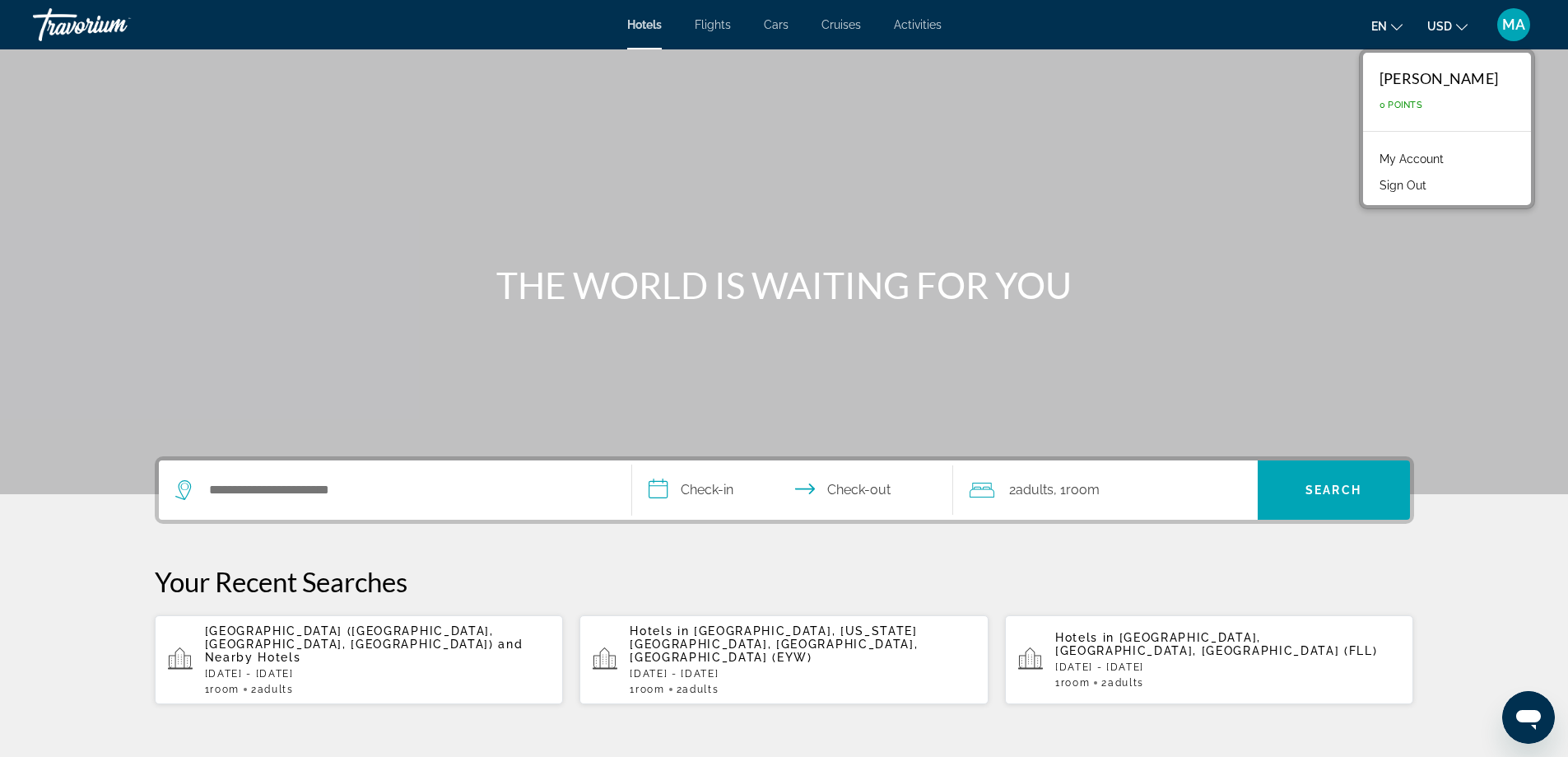
click at [1404, 162] on link "My Account" at bounding box center [1411, 159] width 81 height 22
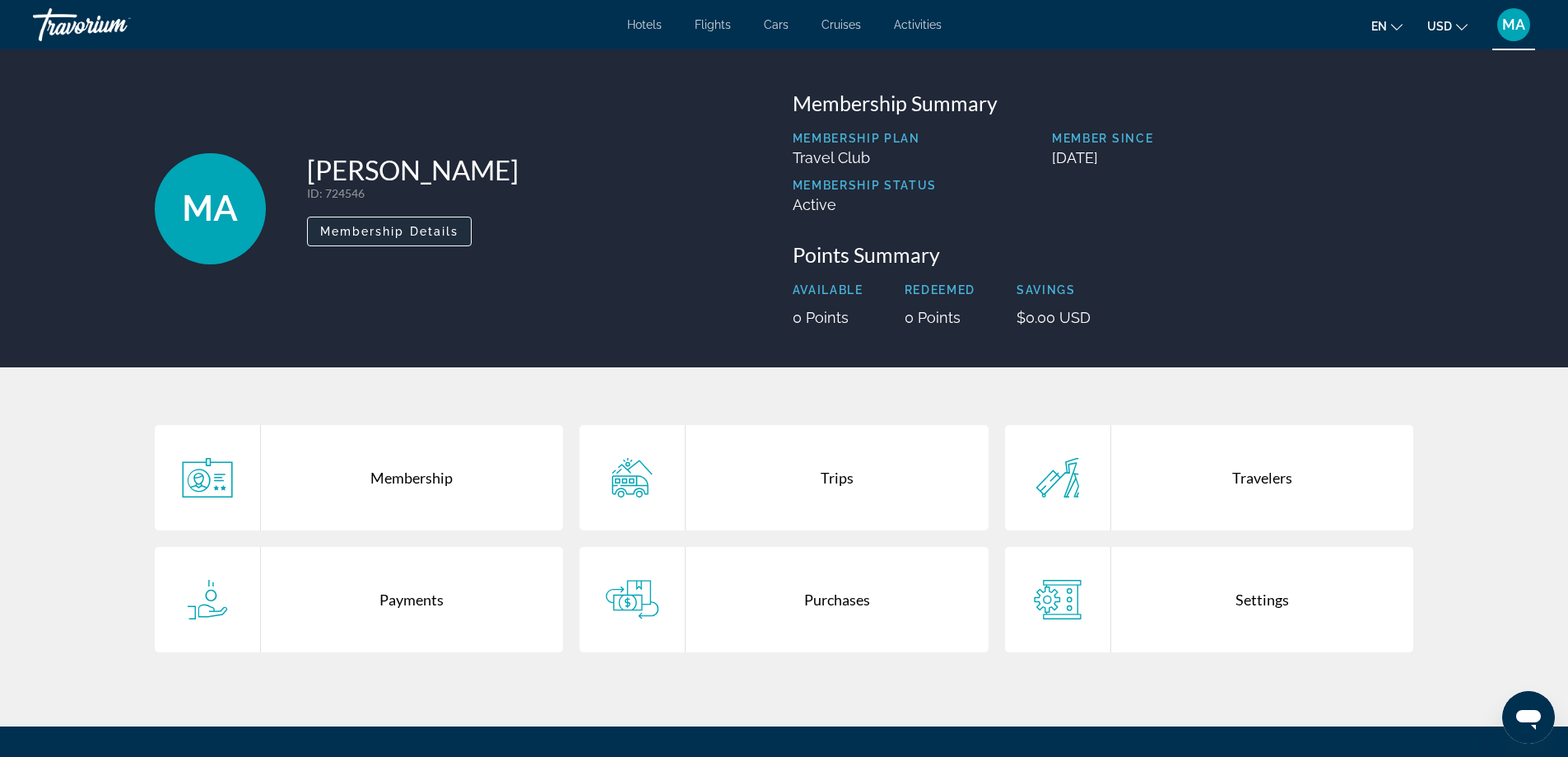
click at [402, 233] on span "Membership Details" at bounding box center [390, 231] width 139 height 13
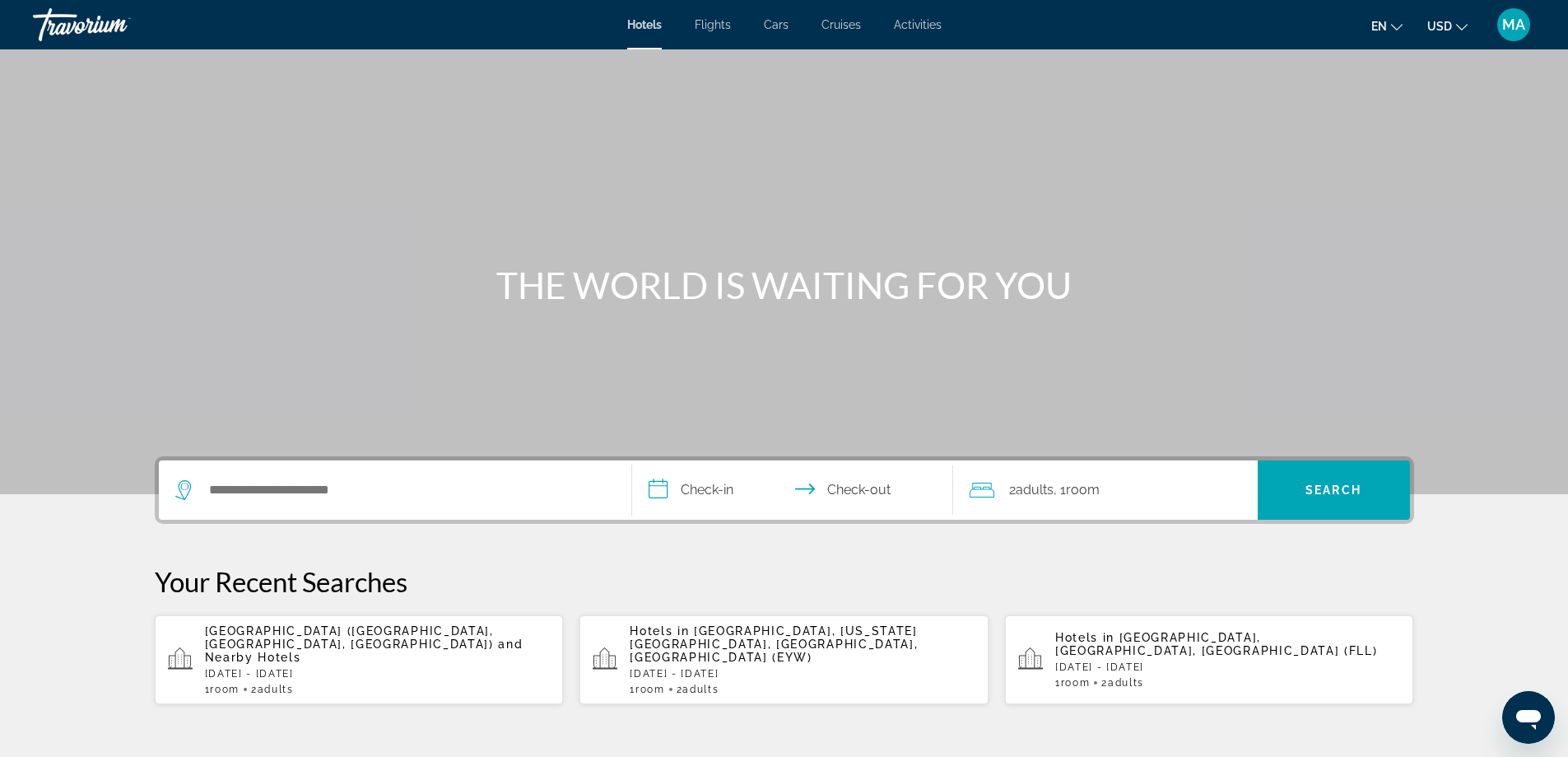
click at [27, 76] on div "Main content" at bounding box center [784, 247] width 1568 height 494
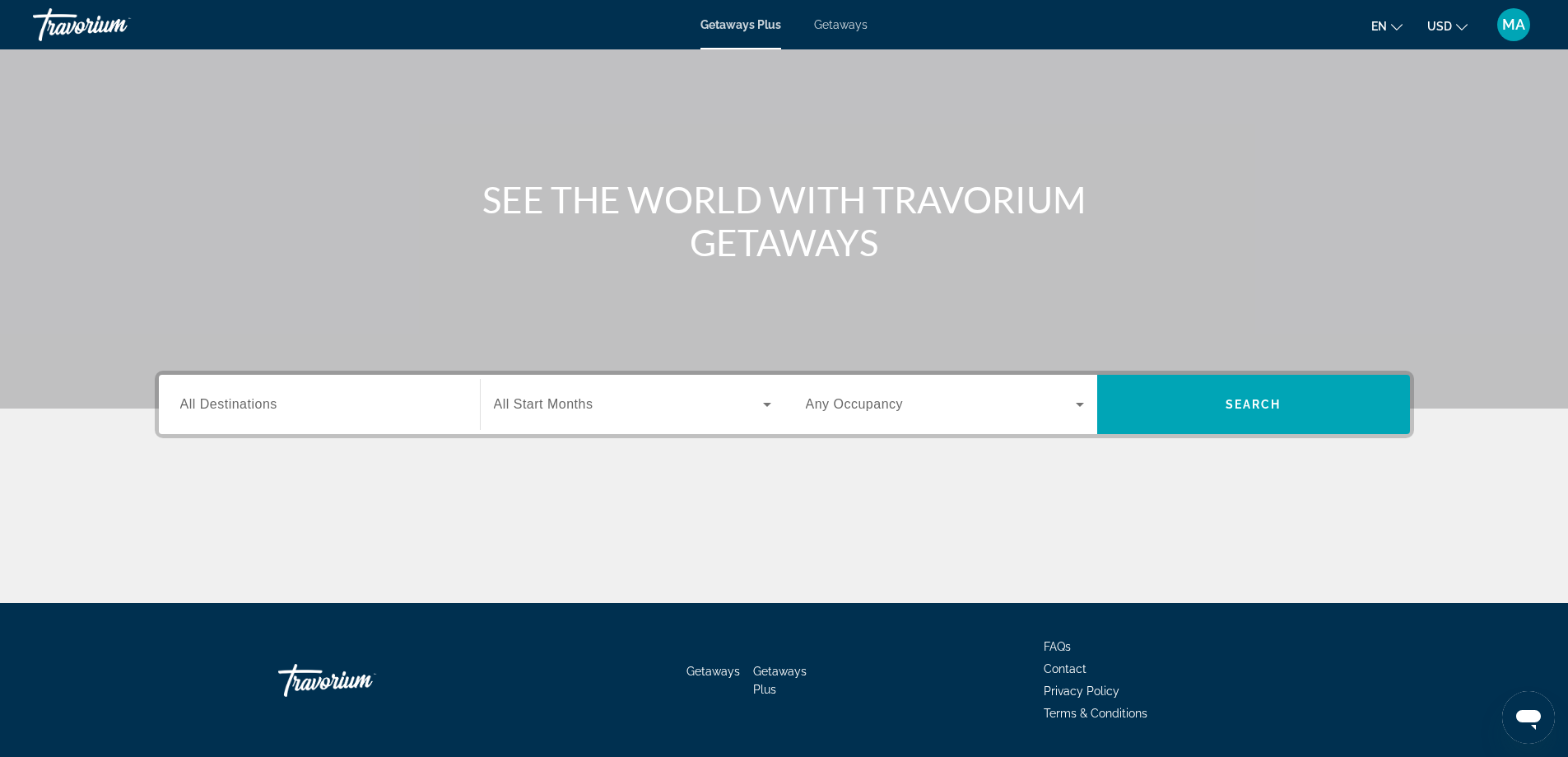
scroll to position [133, 0]
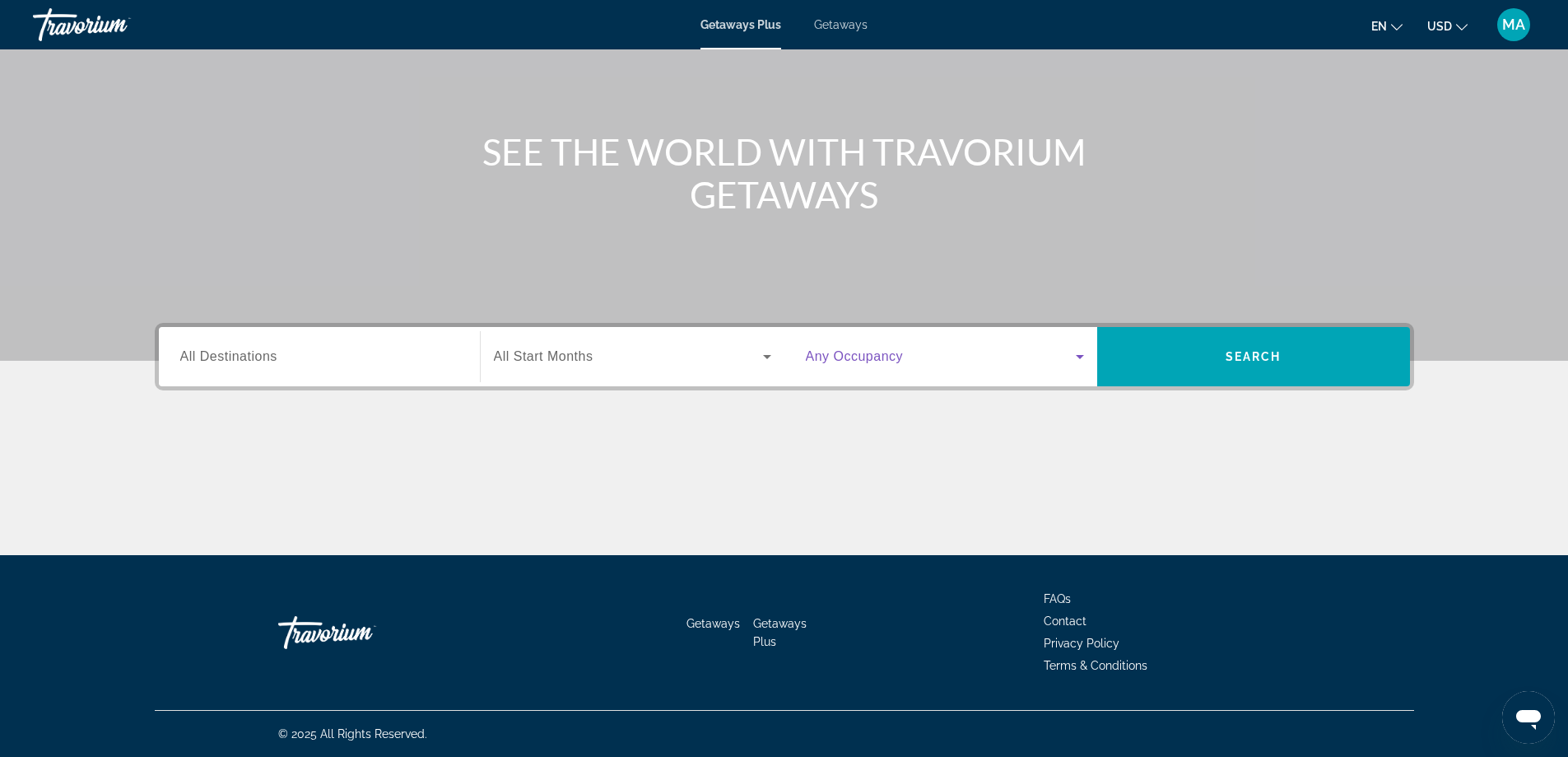
click at [923, 356] on span "Search widget" at bounding box center [941, 356] width 270 height 20
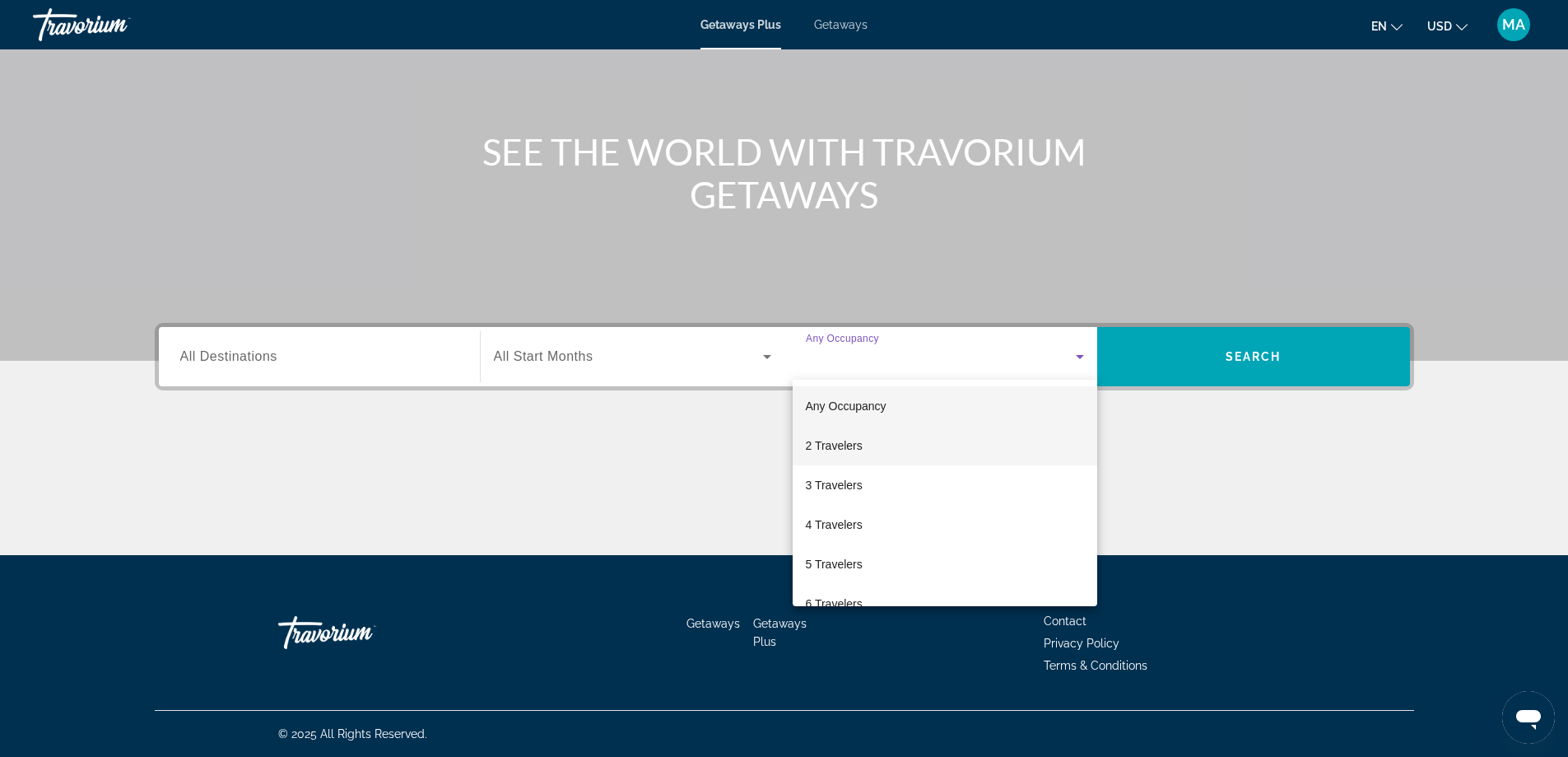
click at [842, 438] on span "2 Travelers" at bounding box center [835, 445] width 57 height 20
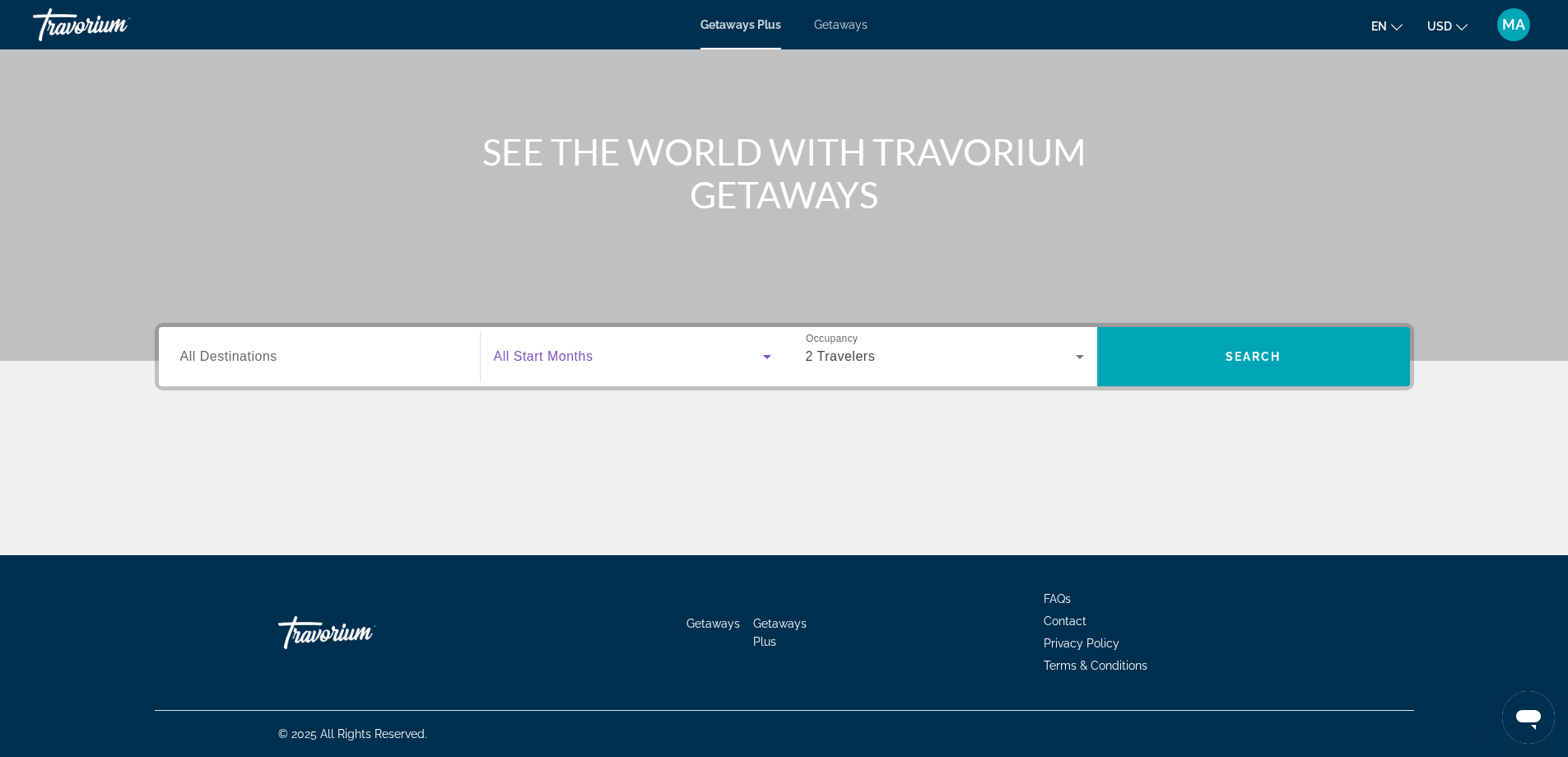
click at [653, 356] on span "Search widget" at bounding box center [628, 356] width 269 height 20
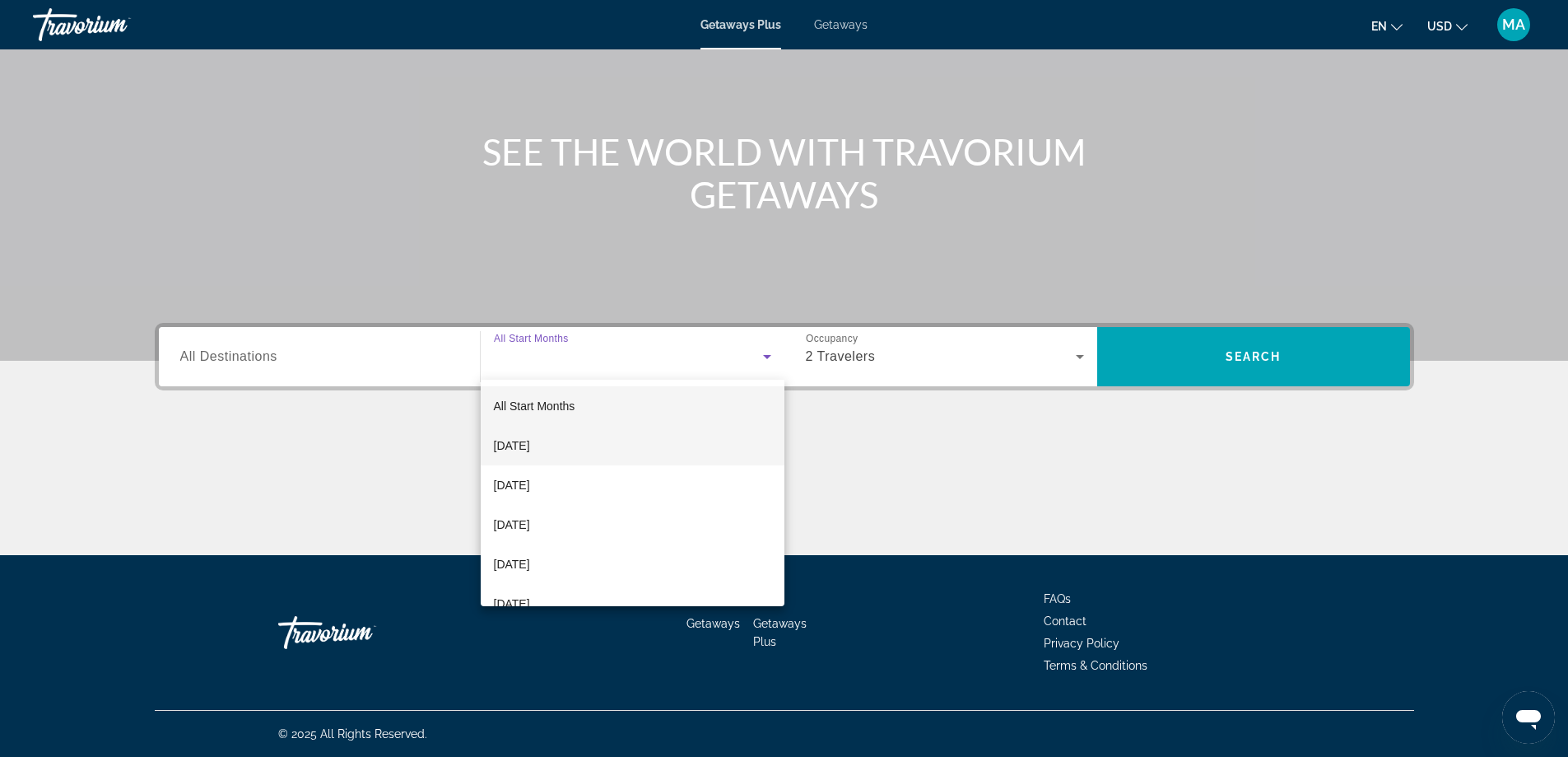
click at [610, 460] on mat-option "October 2025" at bounding box center [632, 446] width 304 height 40
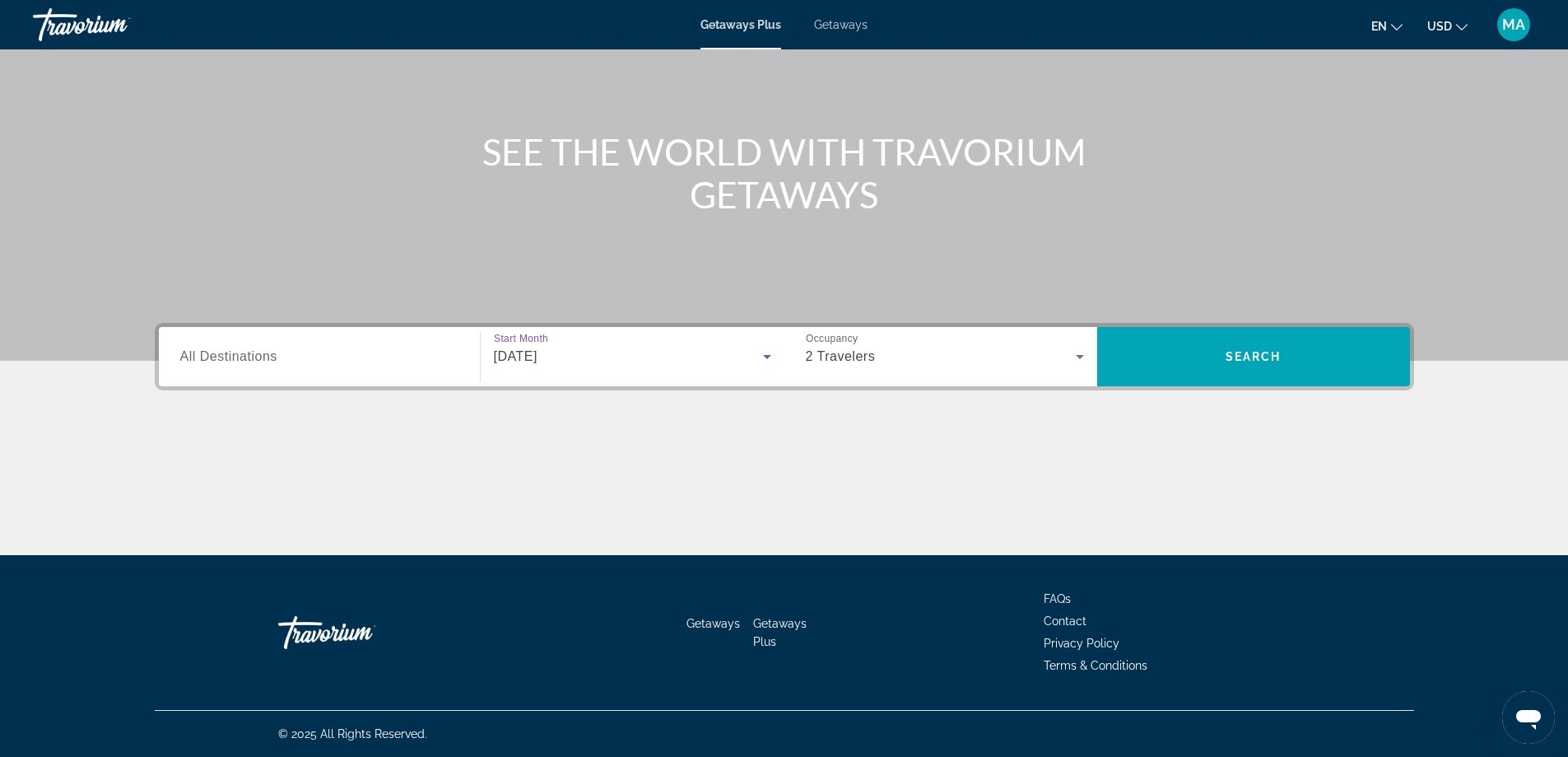
click at [407, 366] on input "Destination All Destinations" at bounding box center [319, 357] width 278 height 20
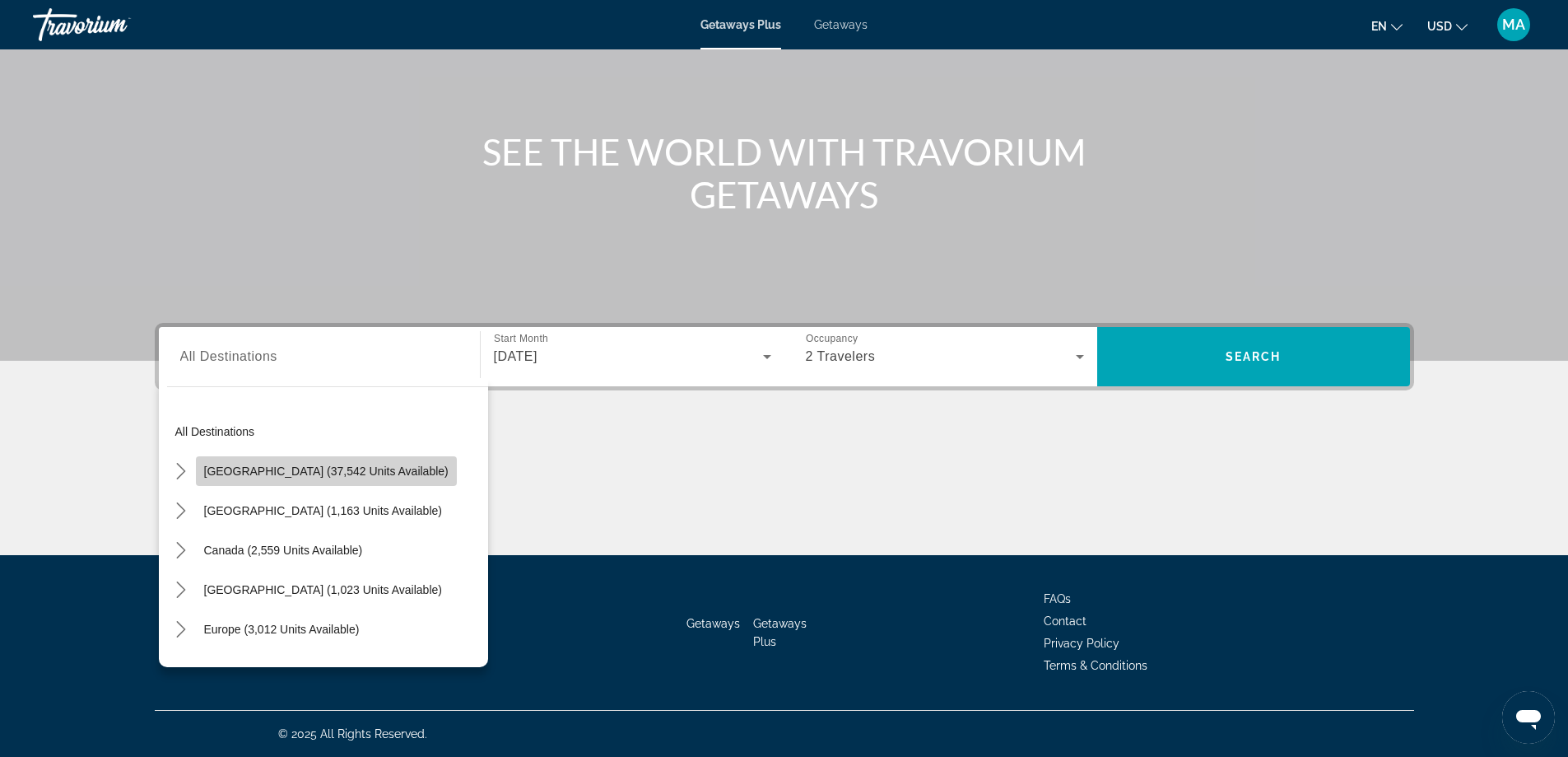
click at [327, 463] on span "Select destination: United States (37,542 units available)" at bounding box center [326, 471] width 261 height 40
type input "**********"
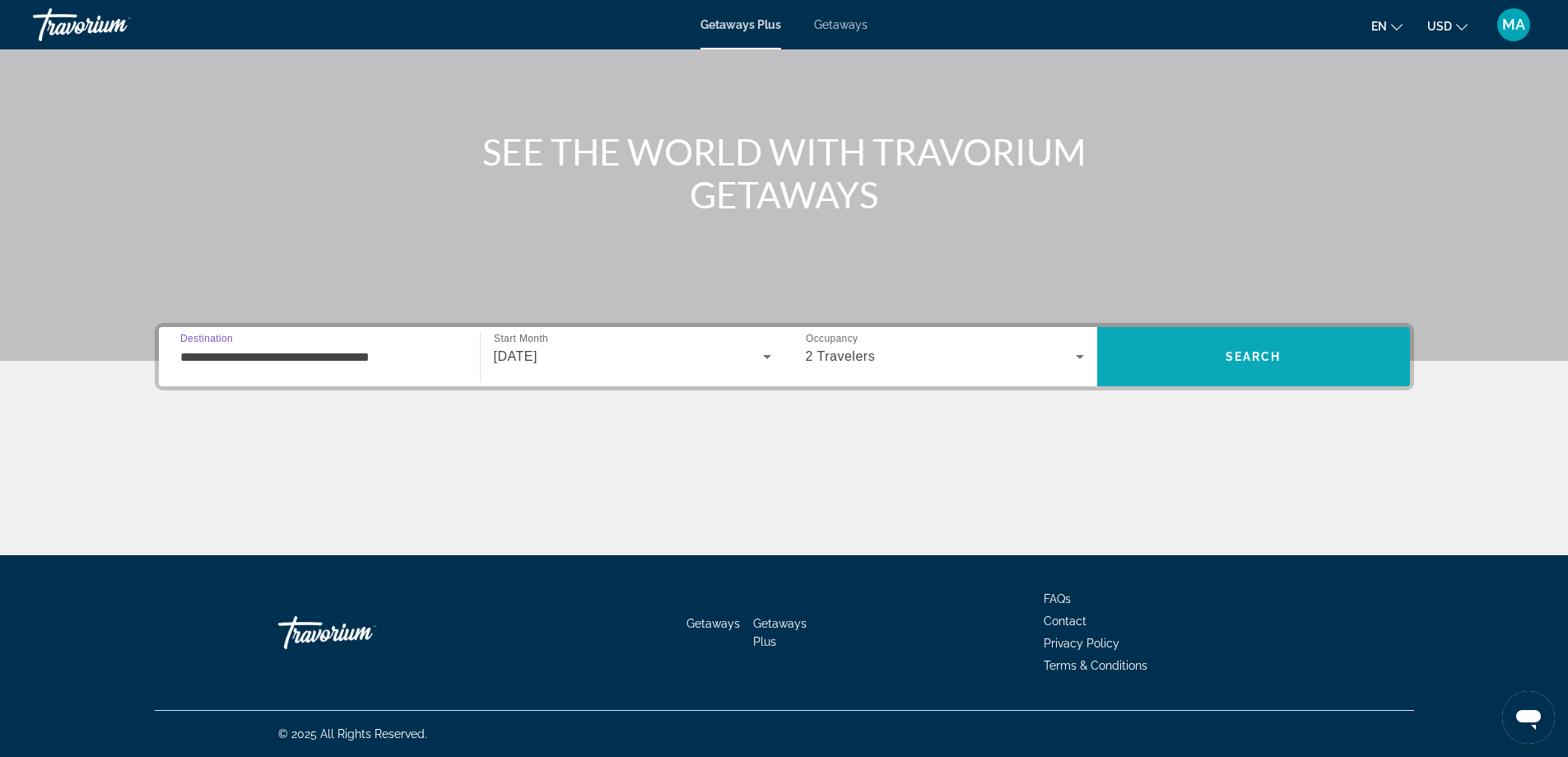
click at [1253, 351] on span "Search" at bounding box center [1254, 356] width 56 height 13
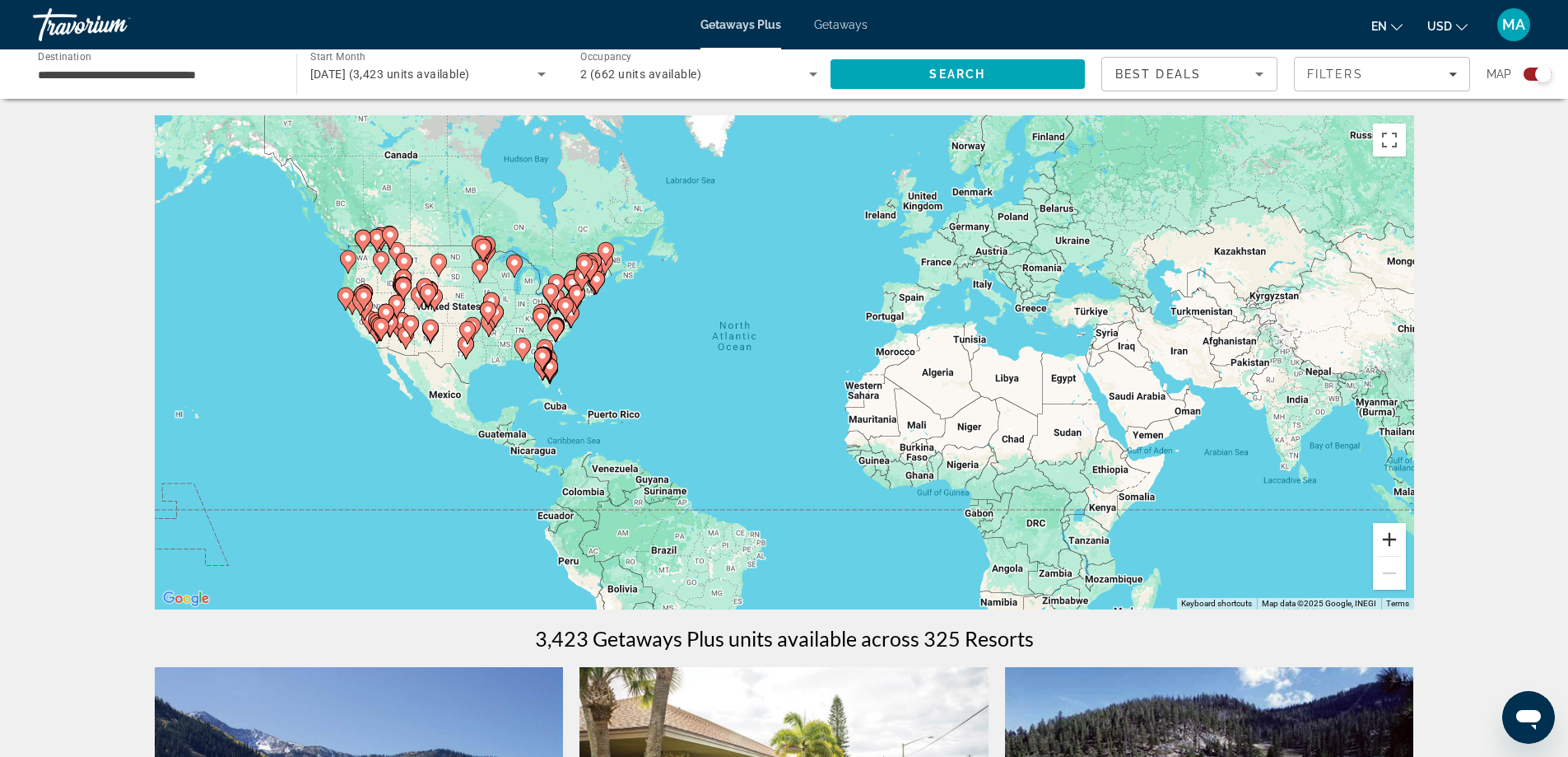
click at [1397, 540] on button "Zoom in" at bounding box center [1390, 540] width 33 height 33
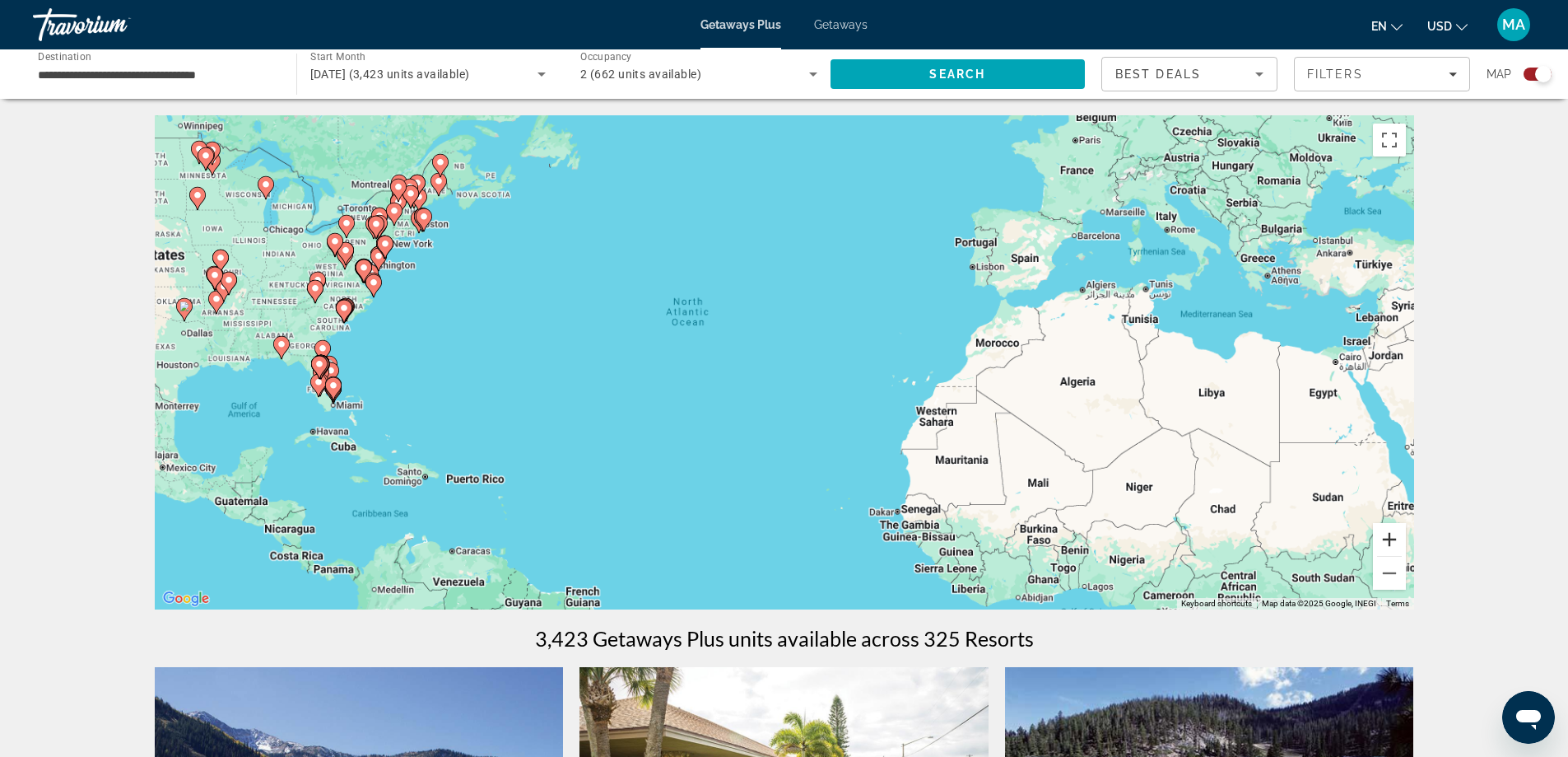
click at [1391, 543] on button "Zoom in" at bounding box center [1390, 540] width 33 height 33
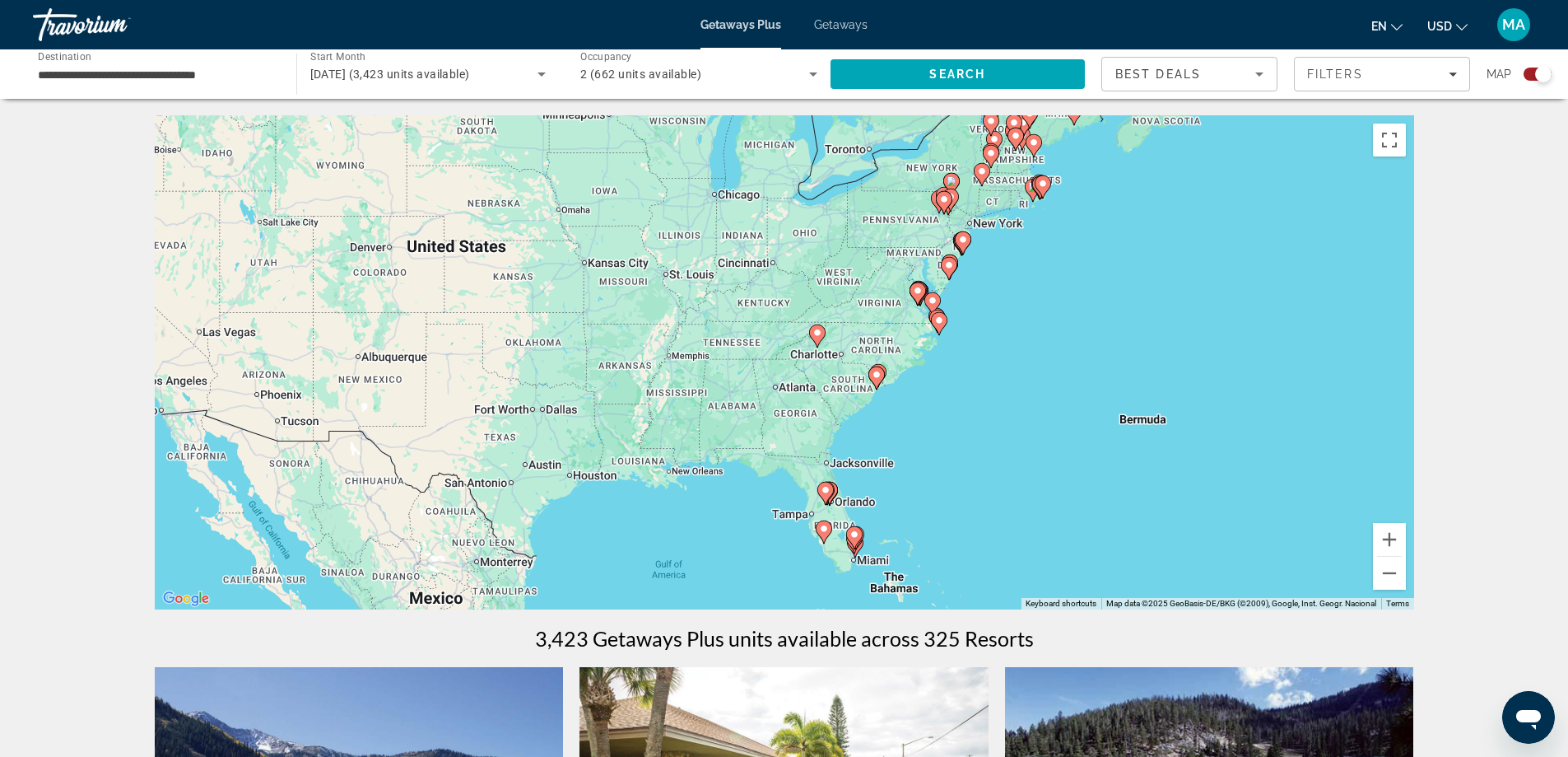
drag, startPoint x: 461, startPoint y: 312, endPoint x: 1475, endPoint y: 417, distance: 1019.4
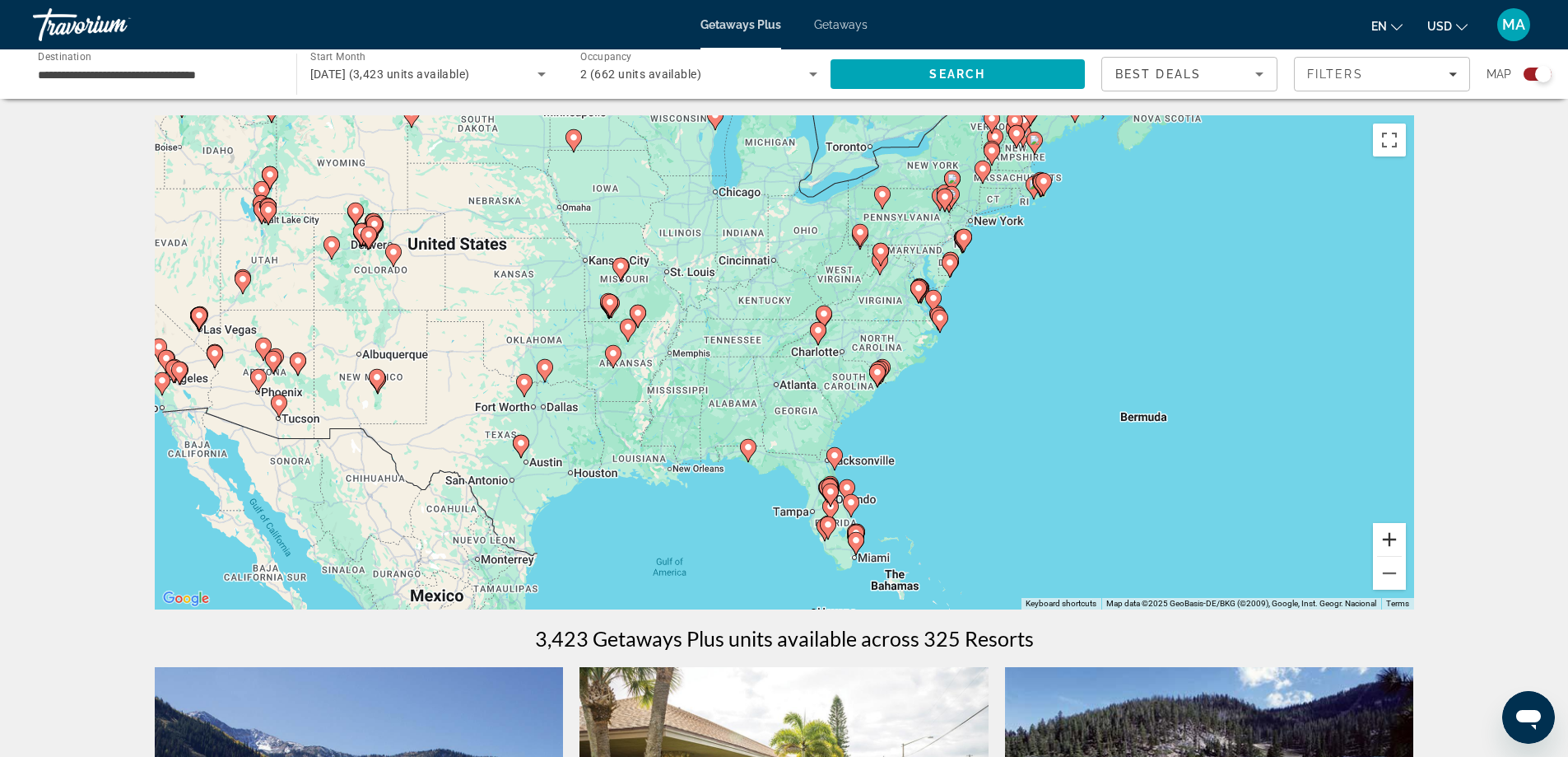
click at [1389, 532] on button "Zoom in" at bounding box center [1390, 540] width 33 height 33
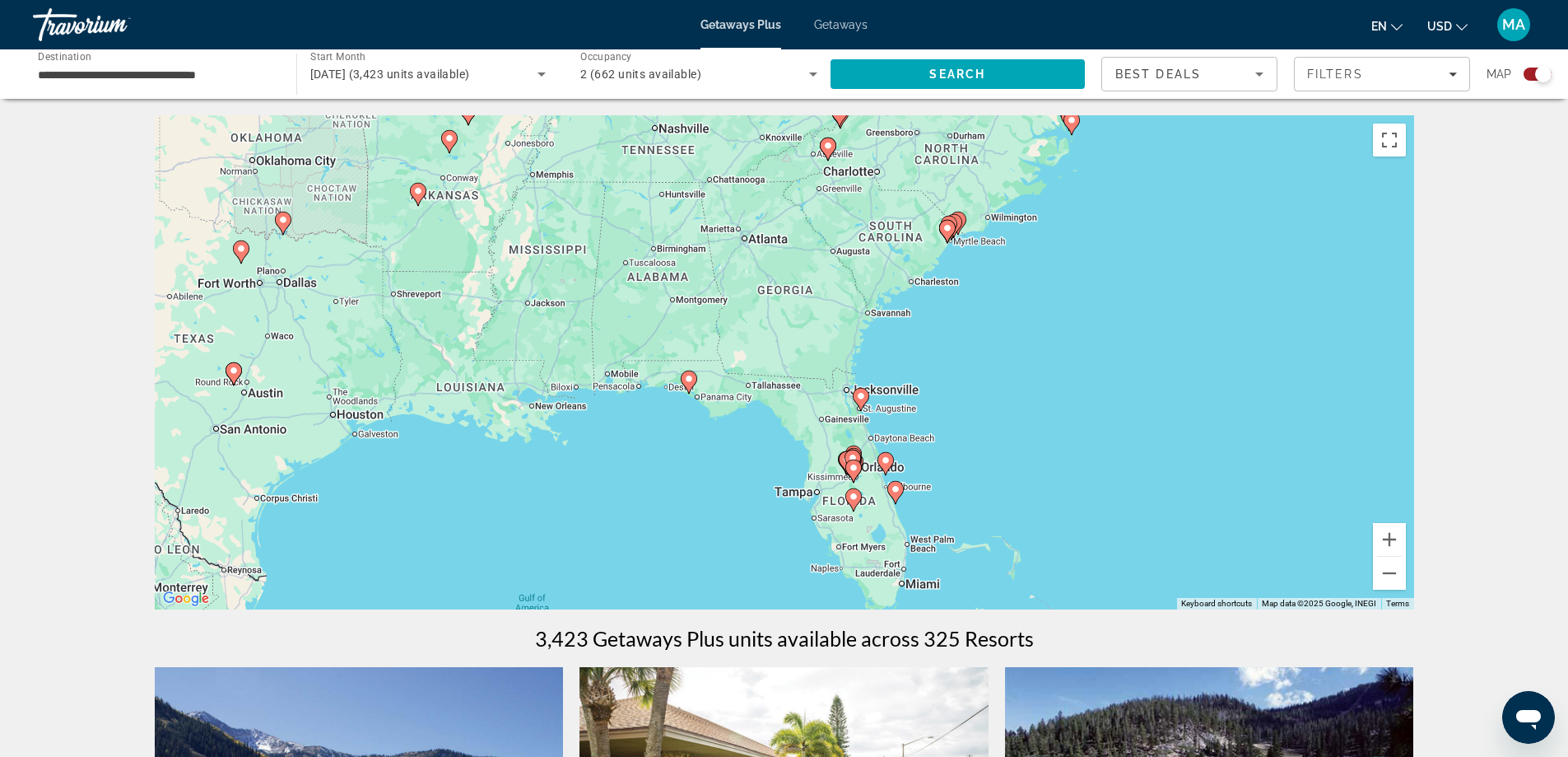
drag, startPoint x: 1027, startPoint y: 477, endPoint x: 1011, endPoint y: 347, distance: 131.0
click at [1011, 347] on div "To activate drag with keyboard, press Alt + Enter. Once in keyboard drag state,…" at bounding box center [784, 362] width 1260 height 494
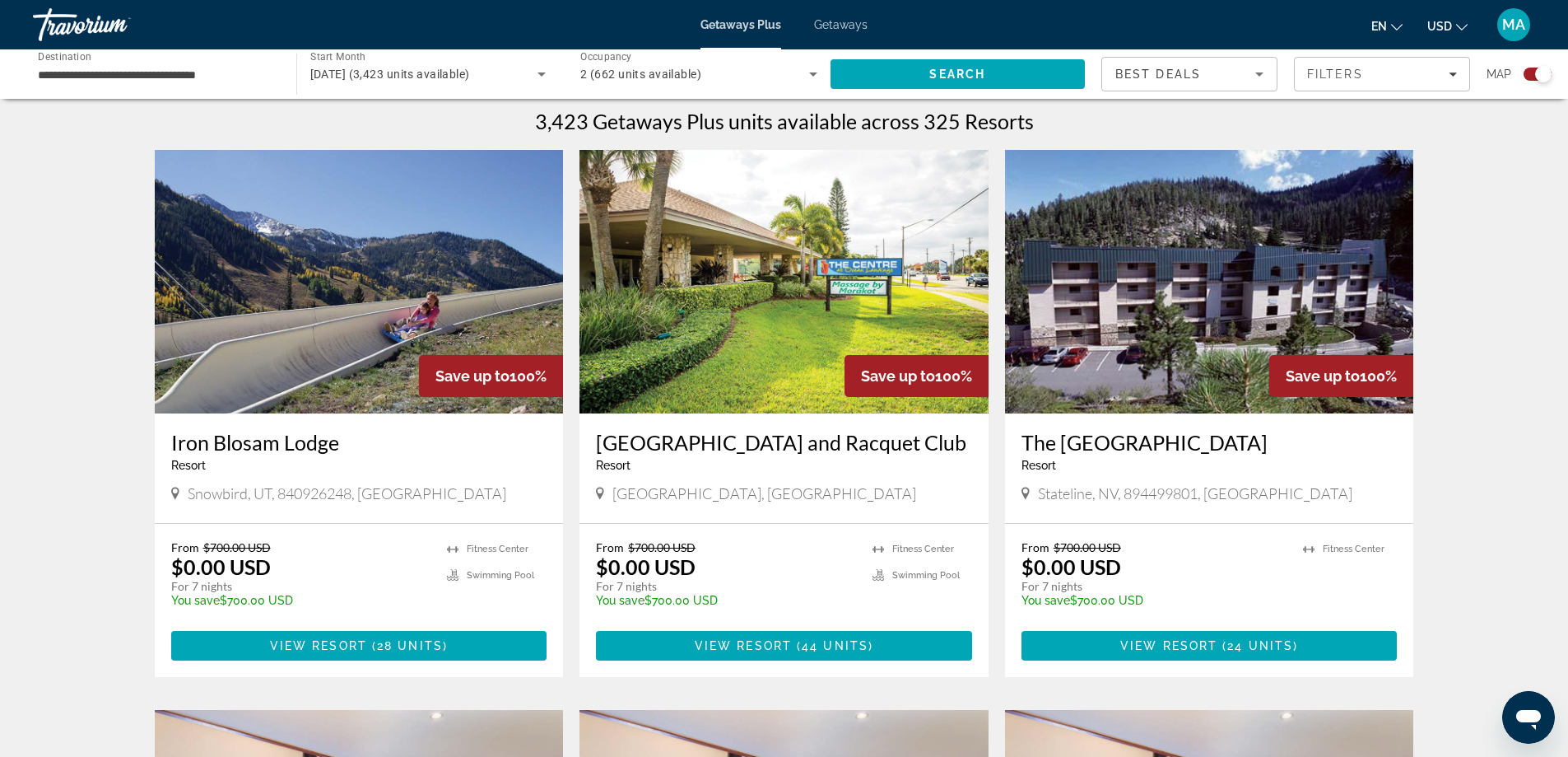
scroll to position [549, 0]
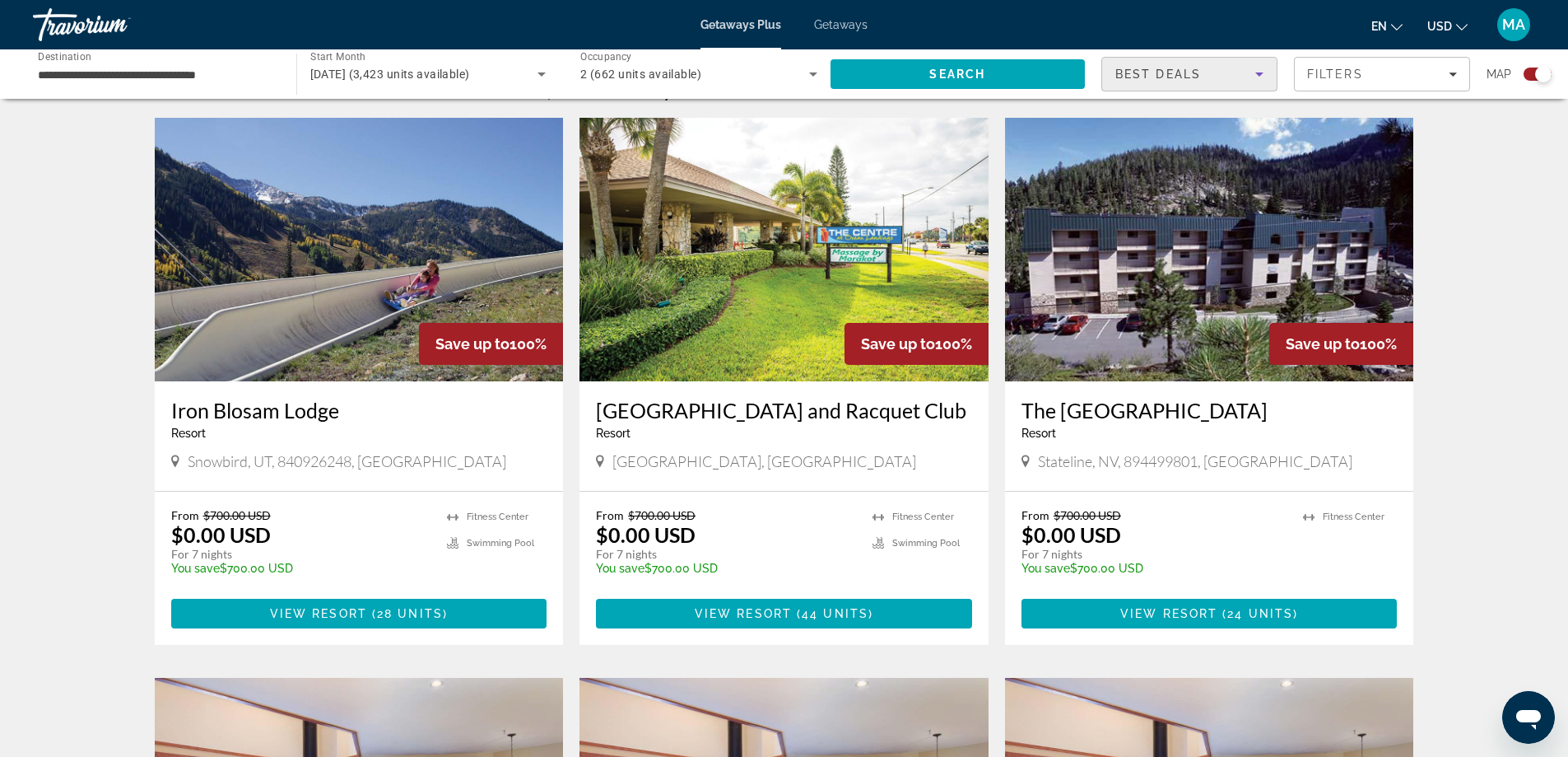
click at [1246, 69] on div "Best Deals" at bounding box center [1185, 74] width 140 height 20
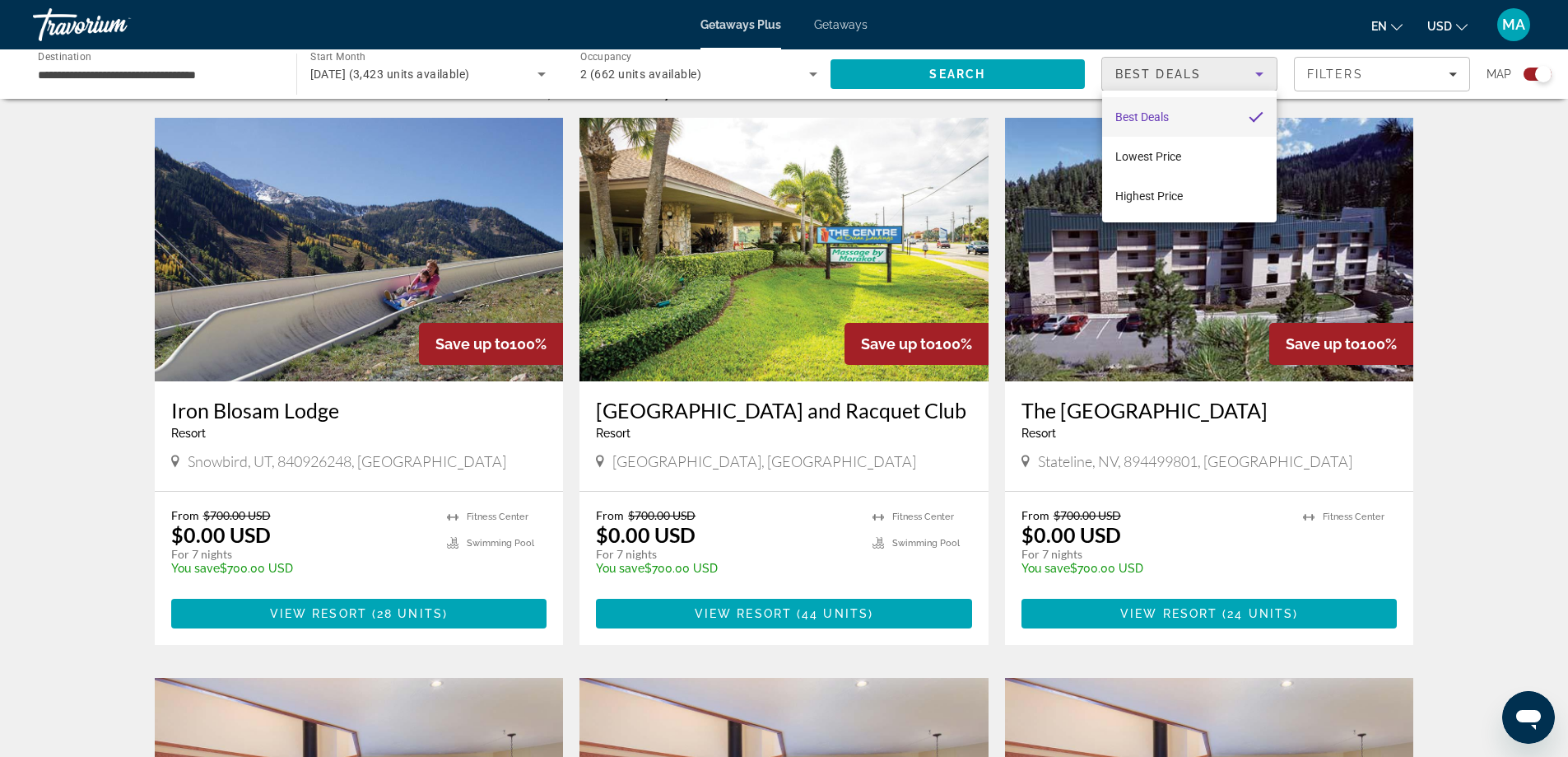
click at [1429, 74] on div at bounding box center [784, 378] width 1568 height 757
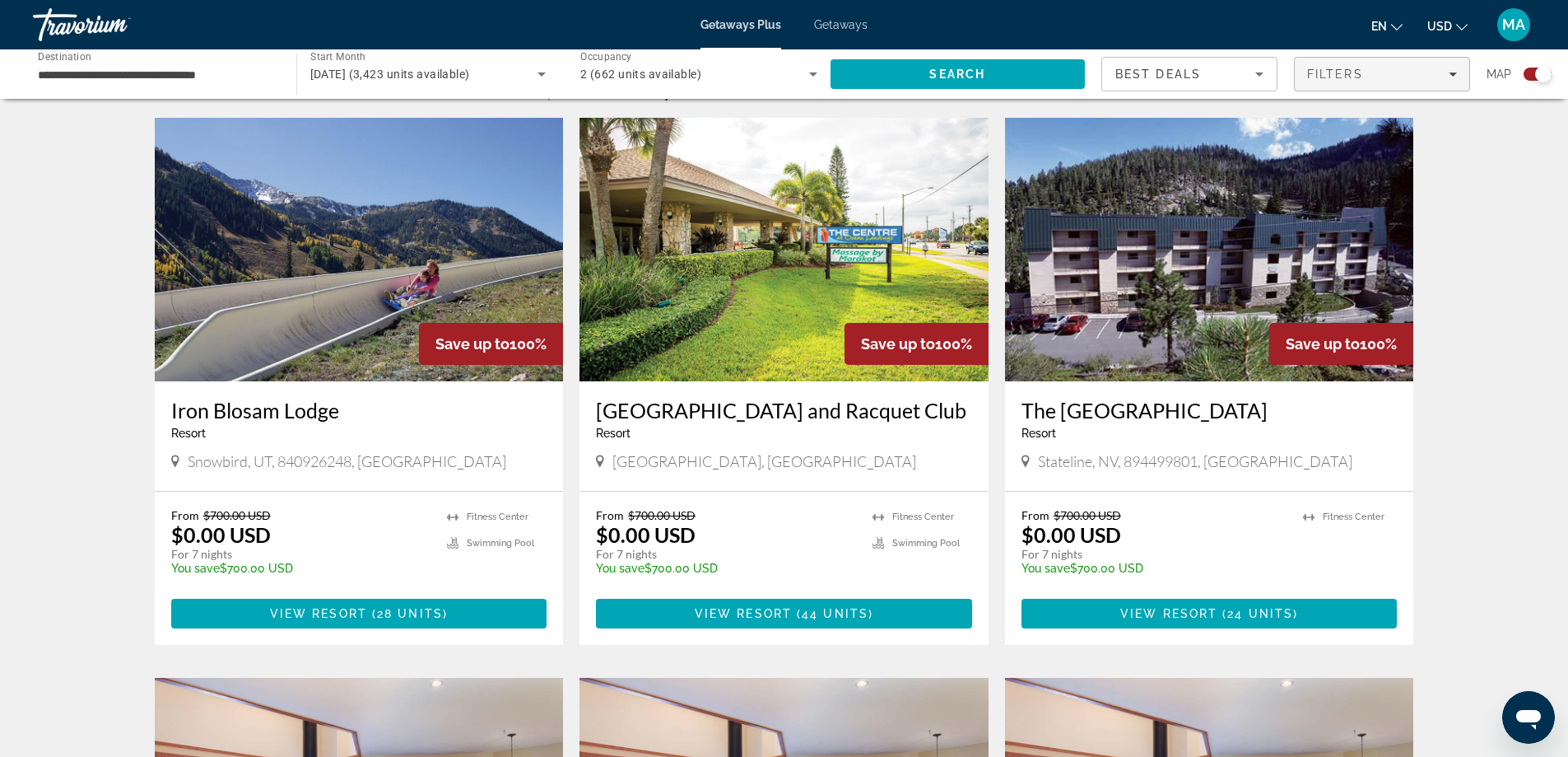
click at [1429, 73] on div "Filters" at bounding box center [1382, 74] width 150 height 13
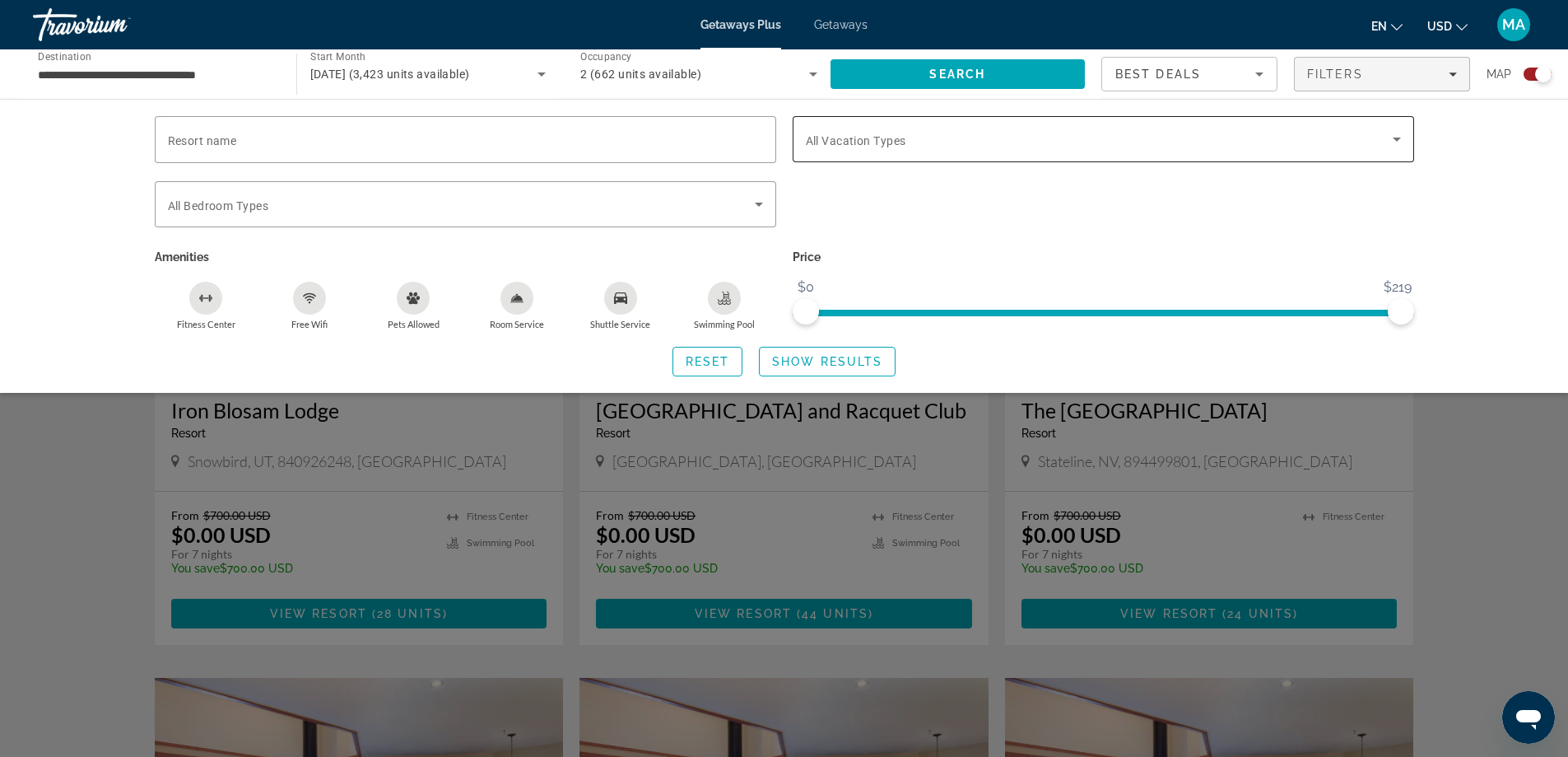
drag, startPoint x: 943, startPoint y: 165, endPoint x: 958, endPoint y: 141, distance: 28.3
click at [944, 165] on div "Search widget" at bounding box center [1104, 171] width 622 height 18
click at [960, 138] on span "Search widget" at bounding box center [1100, 139] width 587 height 20
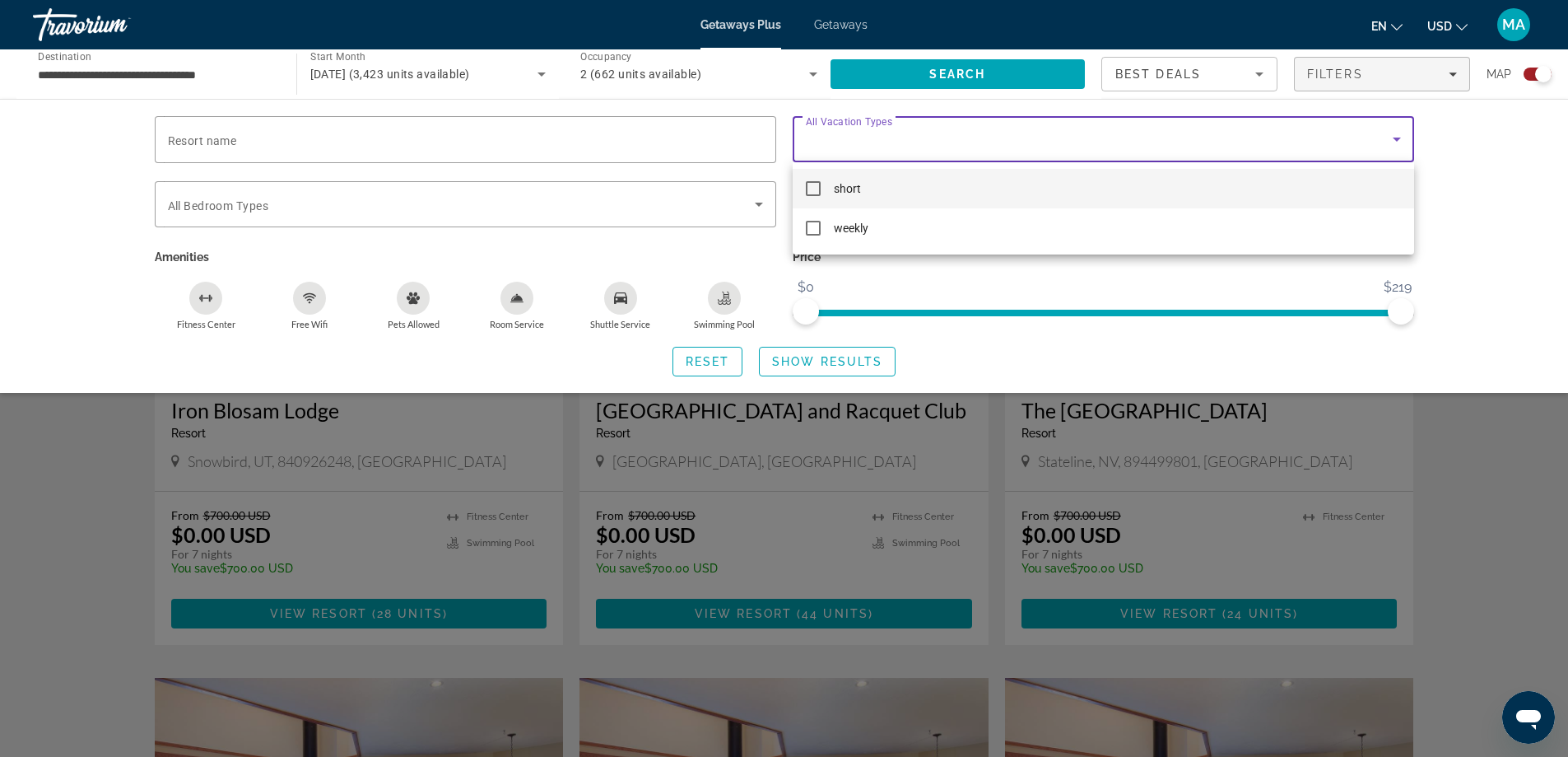
click at [1500, 236] on div at bounding box center [784, 378] width 1568 height 757
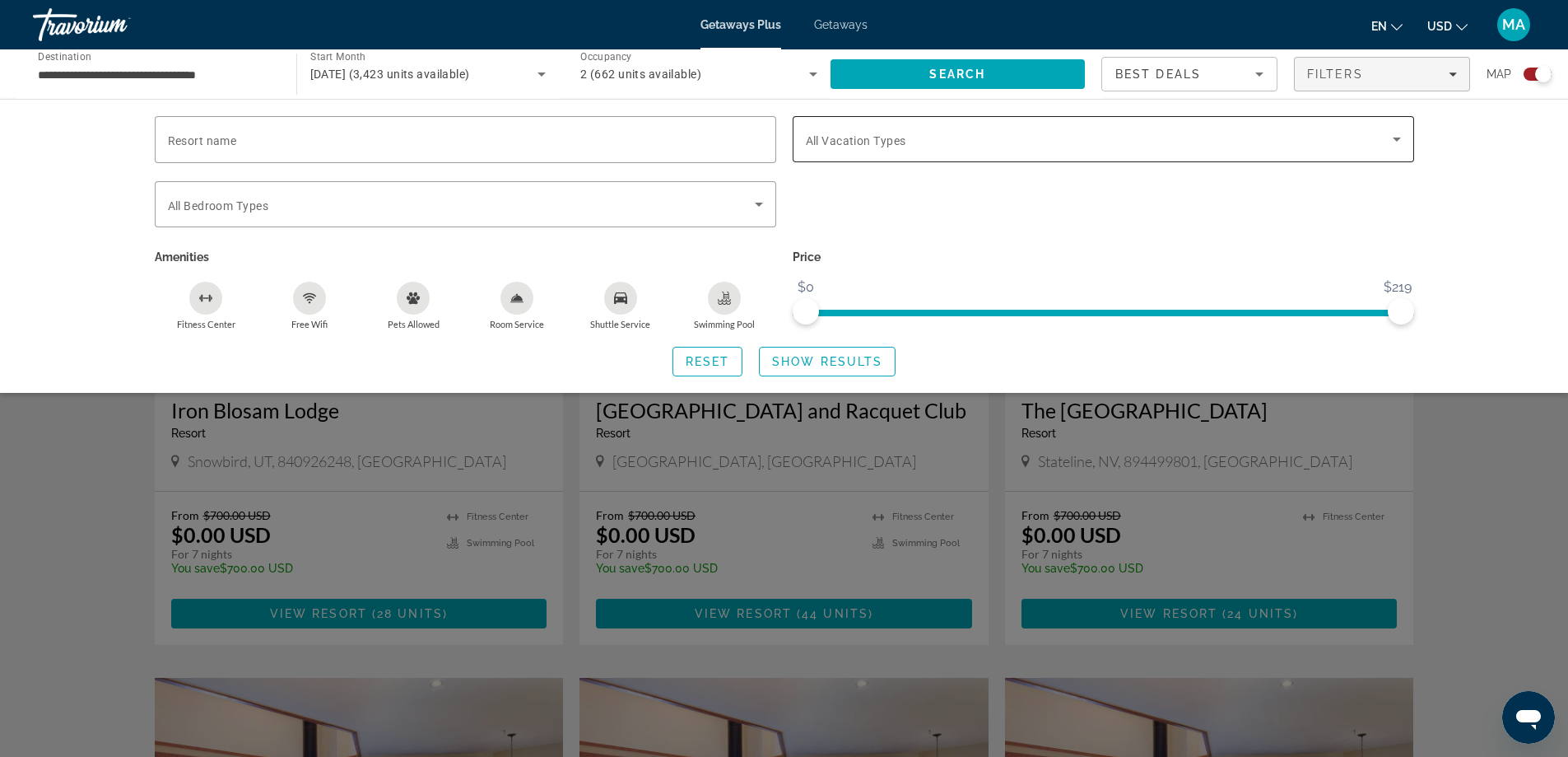
click at [1163, 139] on span "Search widget" at bounding box center [1100, 139] width 587 height 20
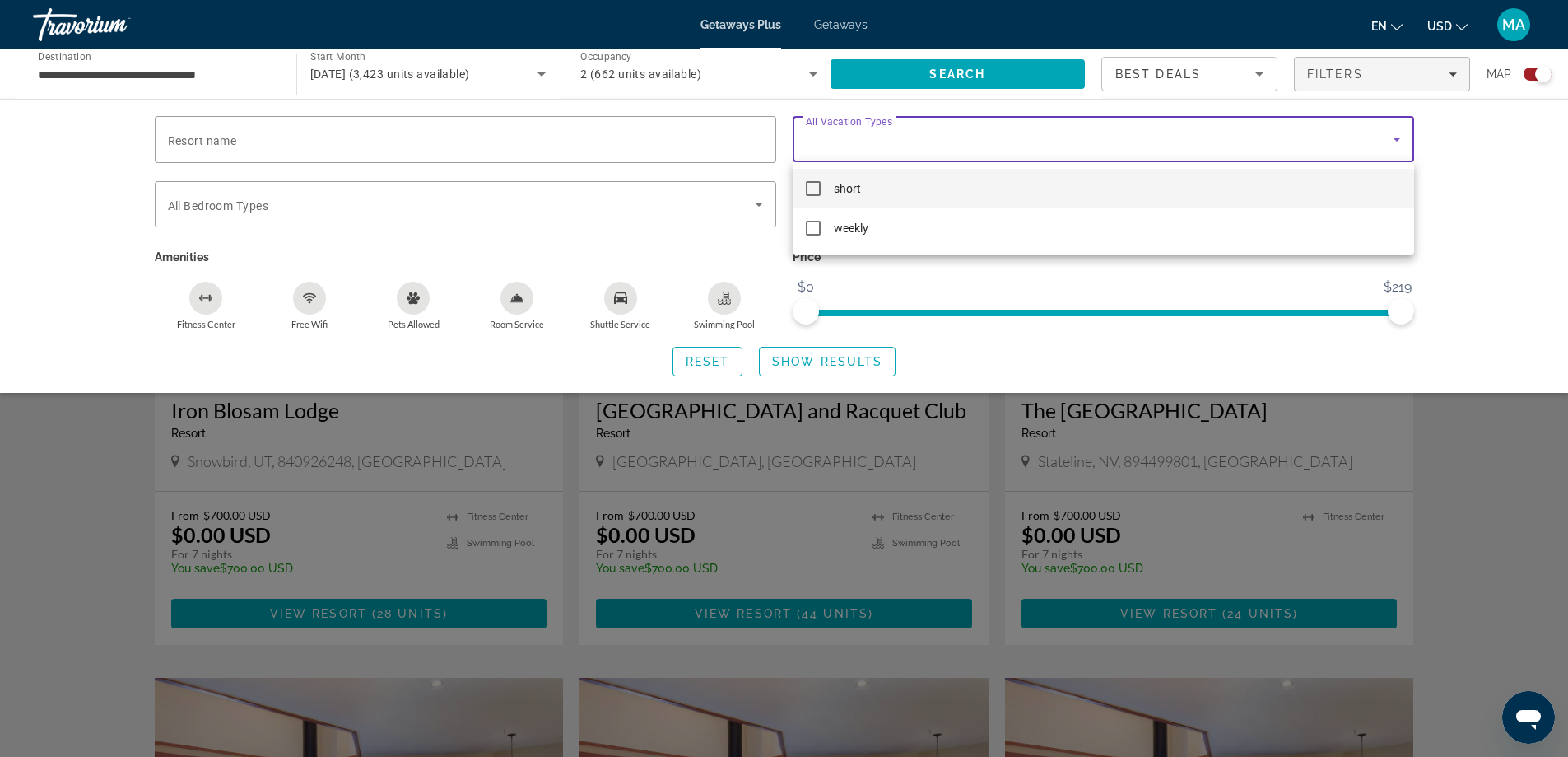
click at [1474, 197] on div at bounding box center [784, 378] width 1568 height 757
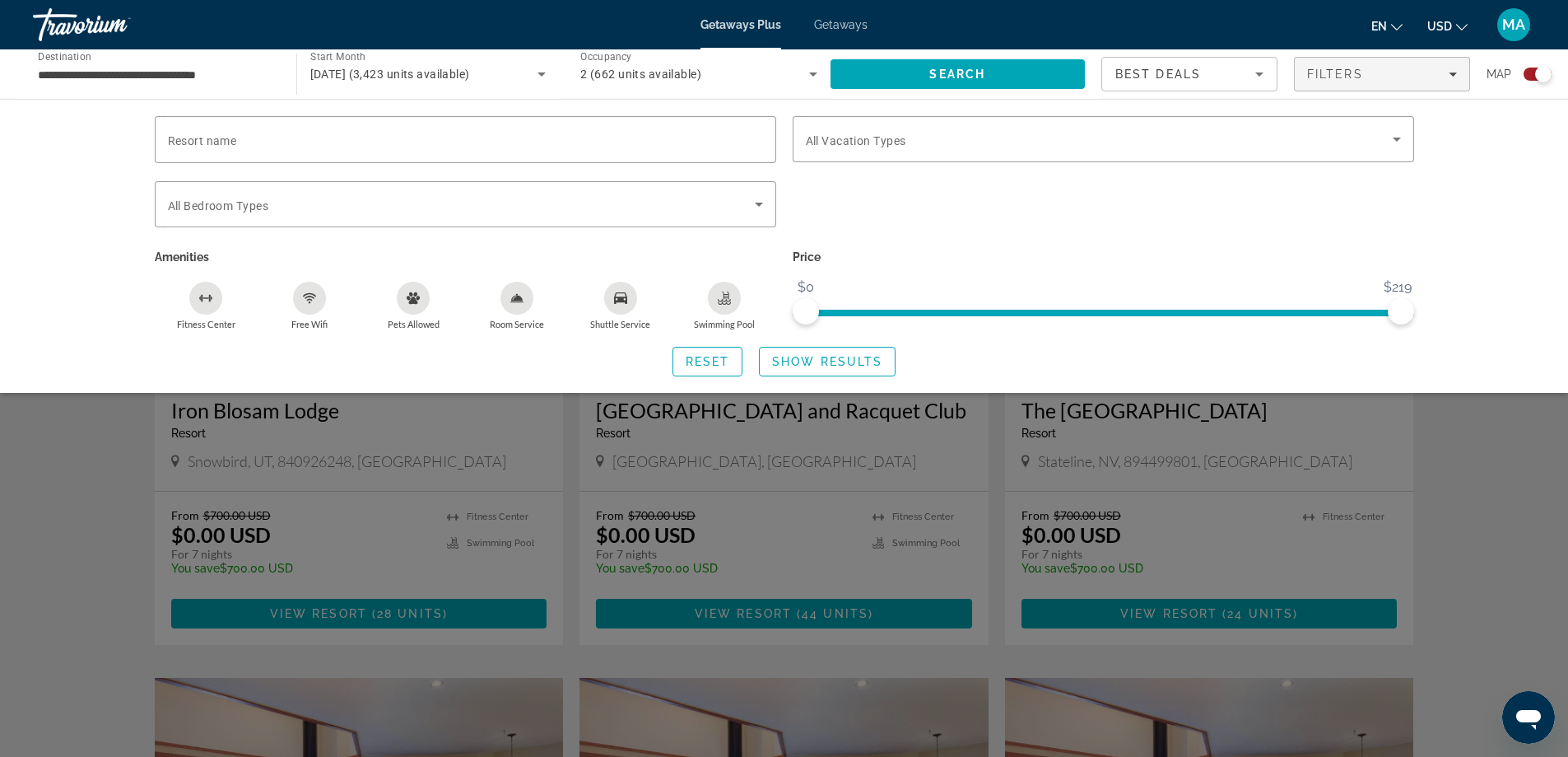
click at [1494, 472] on div "Search widget" at bounding box center [784, 501] width 1568 height 510
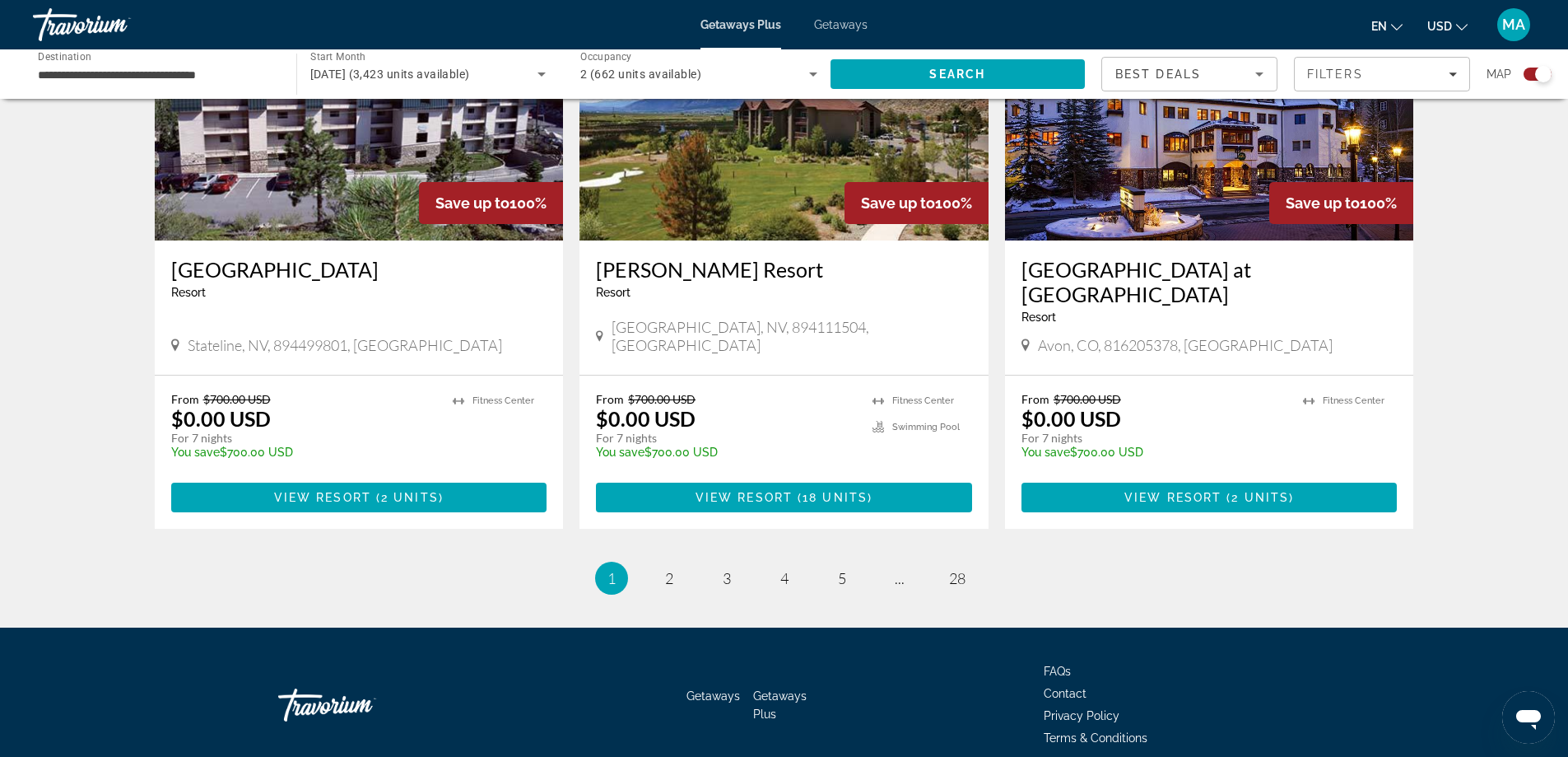
scroll to position [2418, 0]
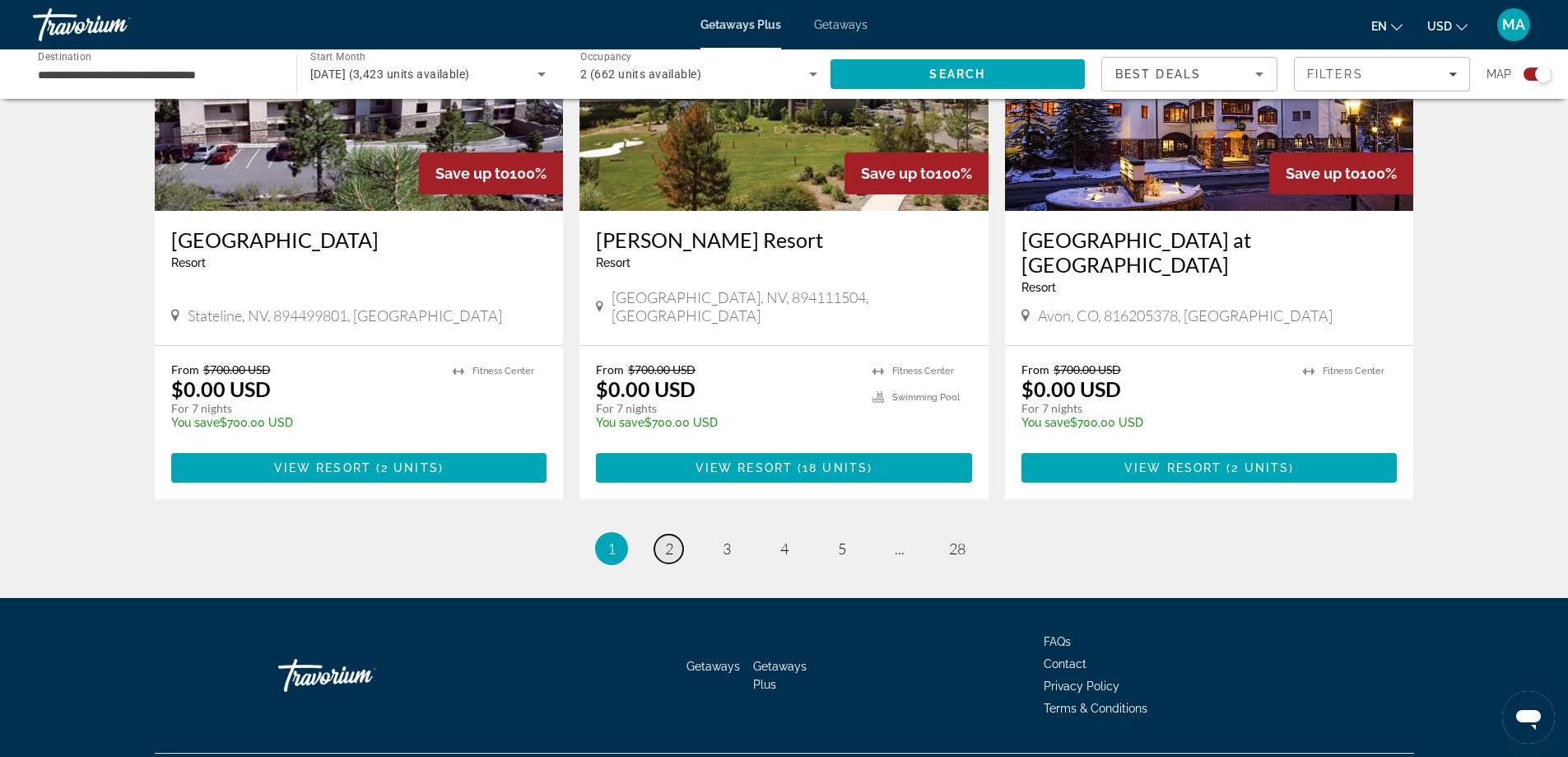
click at [661, 534] on link "page 2" at bounding box center [668, 548] width 29 height 29
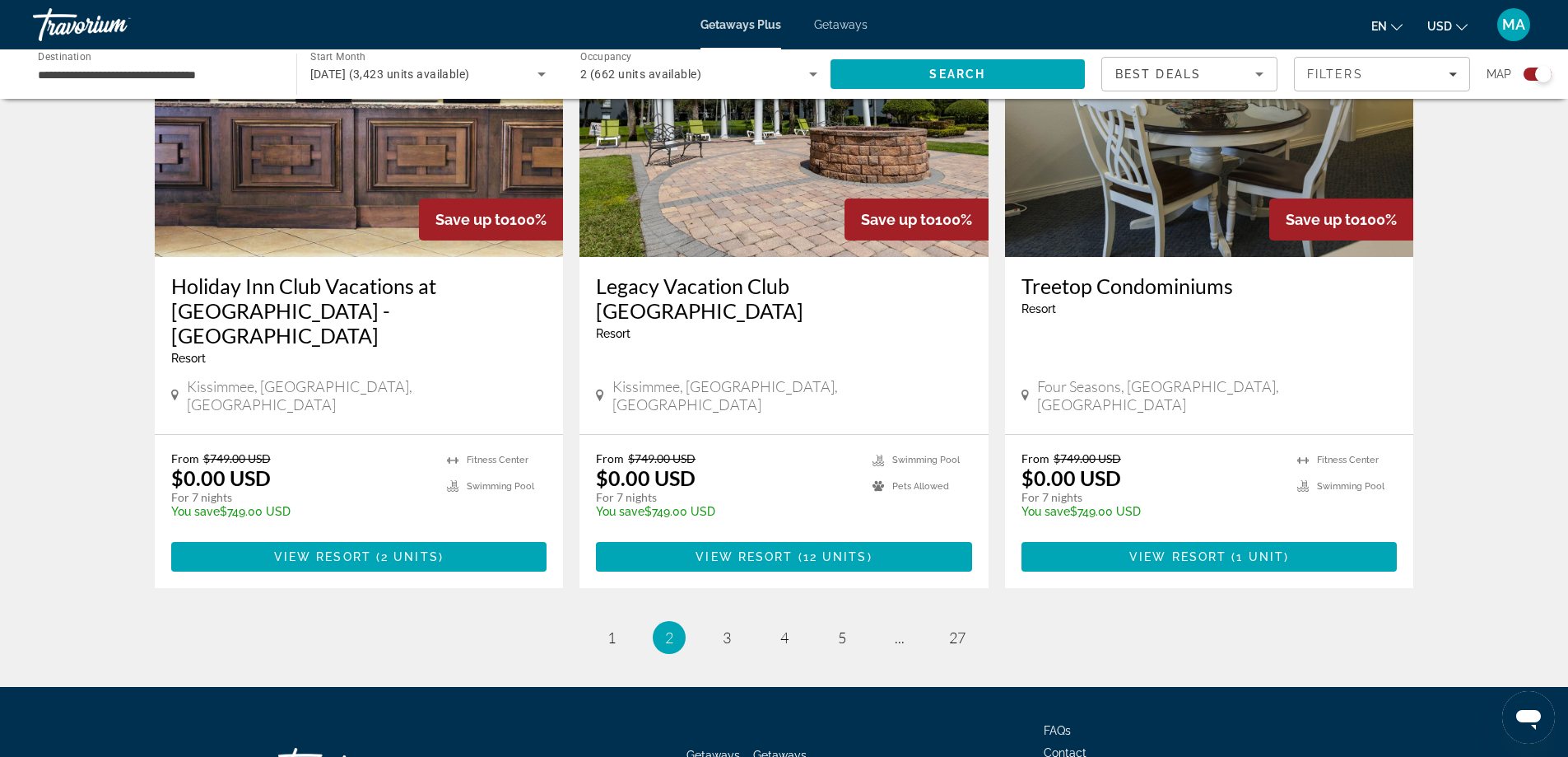
scroll to position [2492, 0]
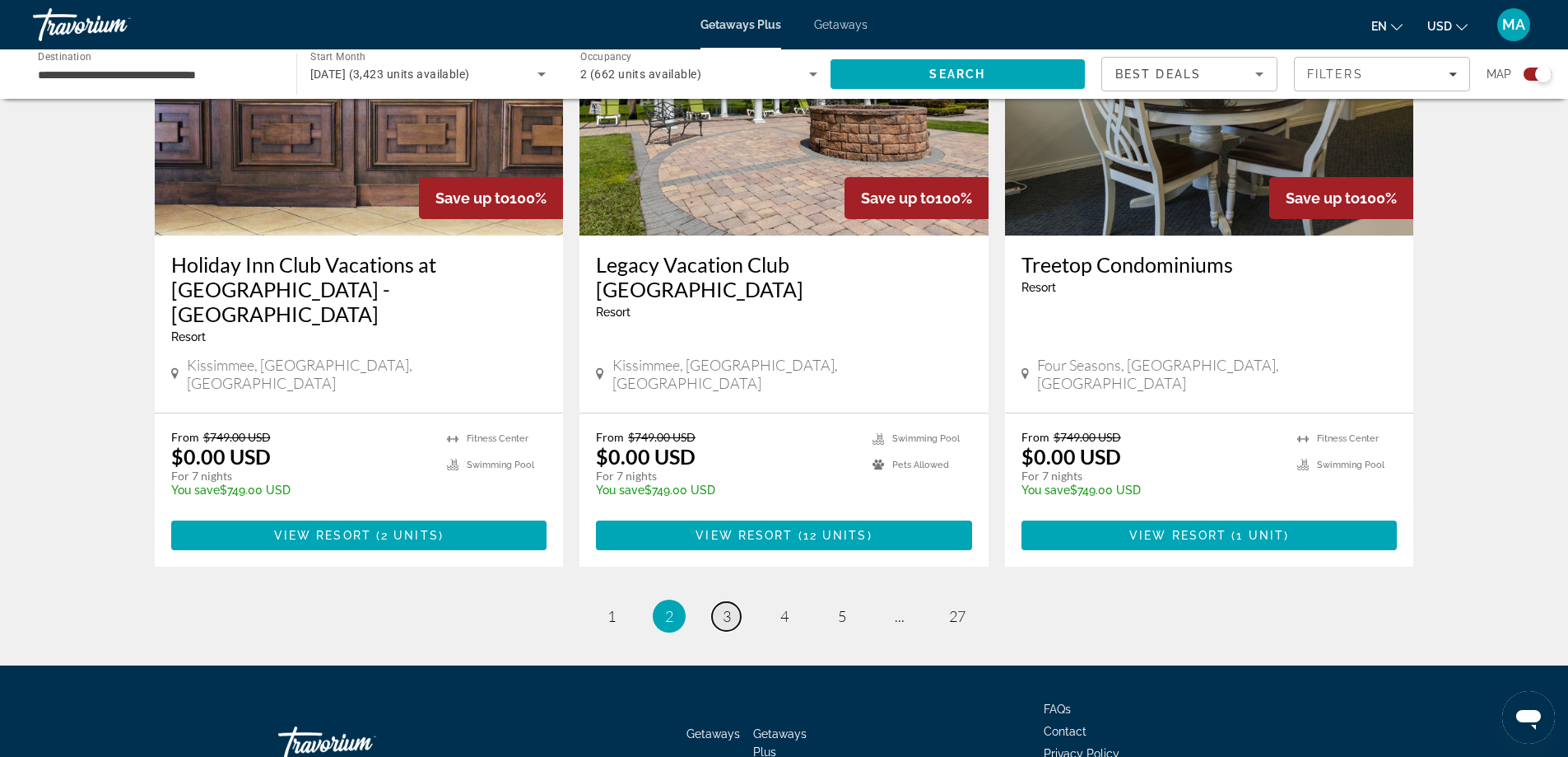
click at [720, 602] on link "page 3" at bounding box center [726, 616] width 29 height 29
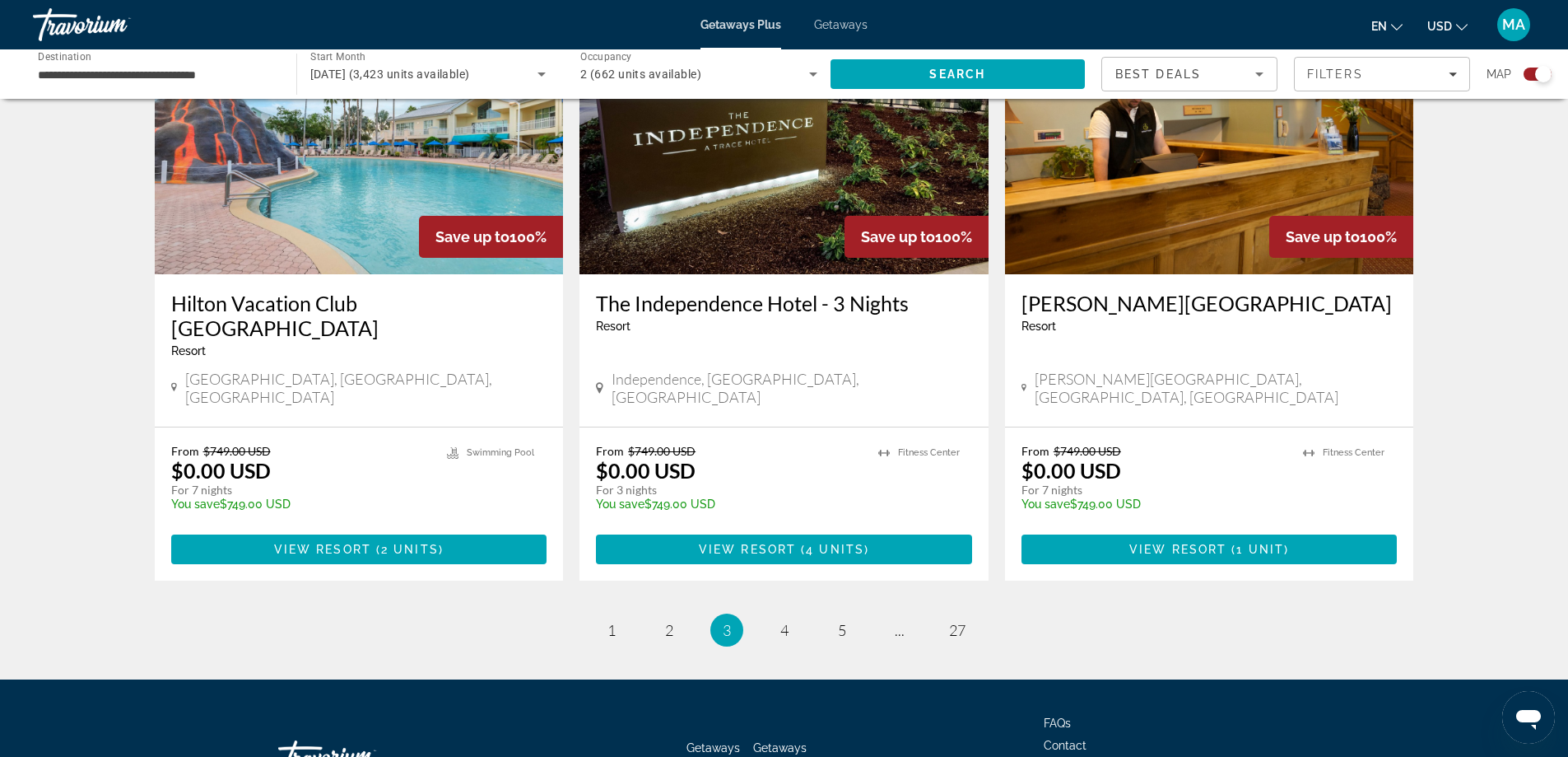
scroll to position [2468, 0]
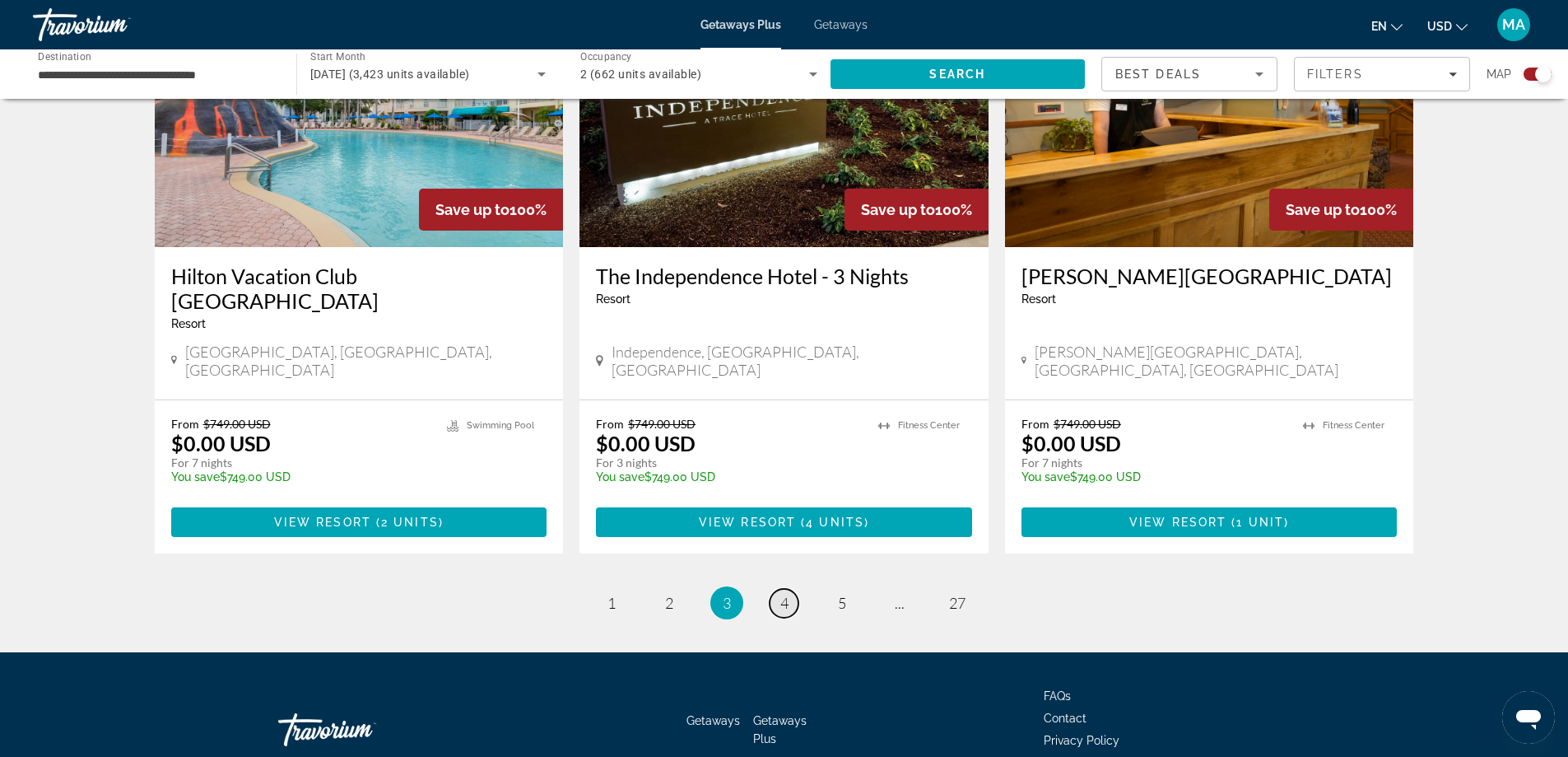
click at [784, 594] on span "4" at bounding box center [784, 603] width 9 height 18
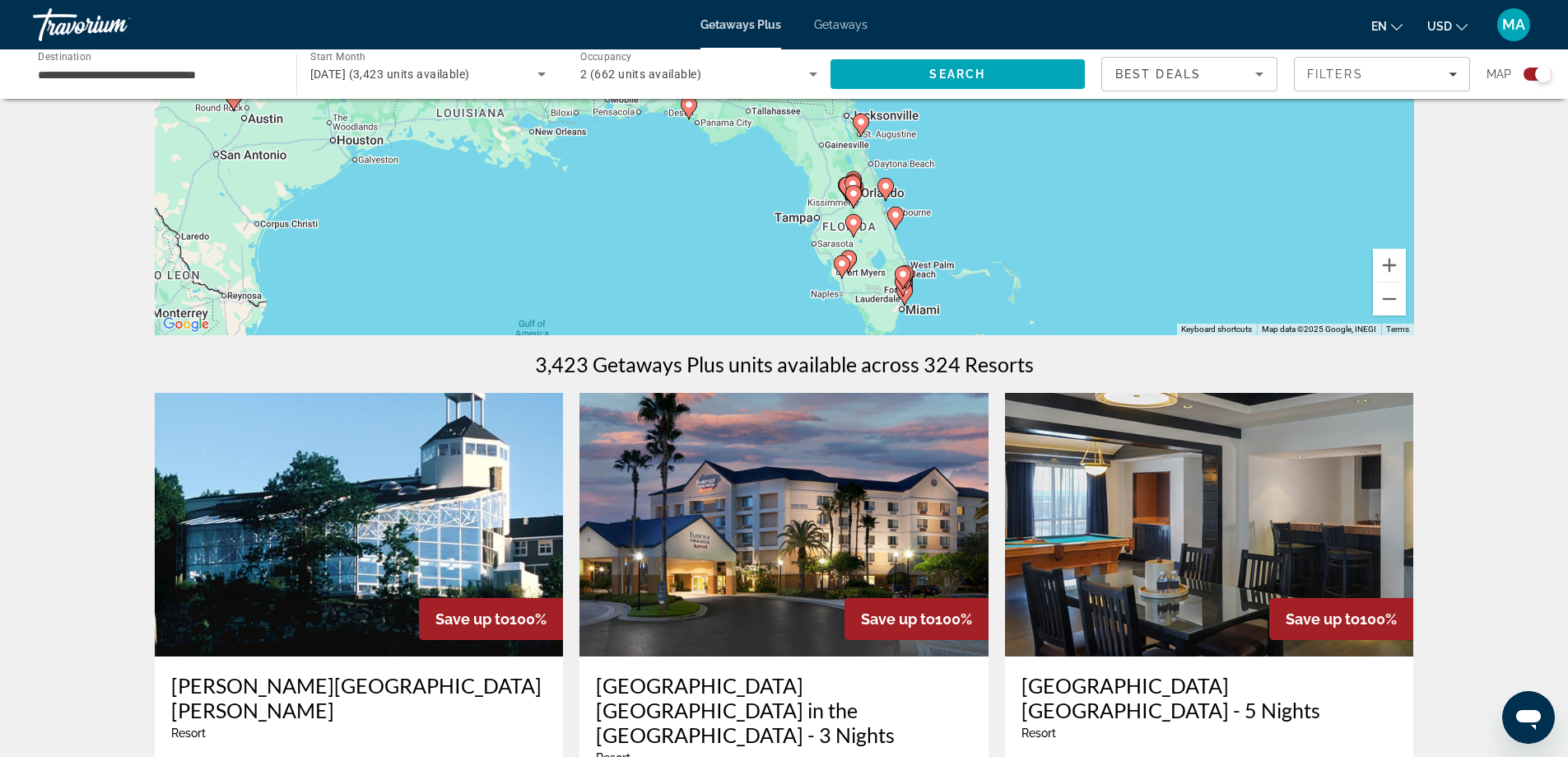
scroll to position [549, 0]
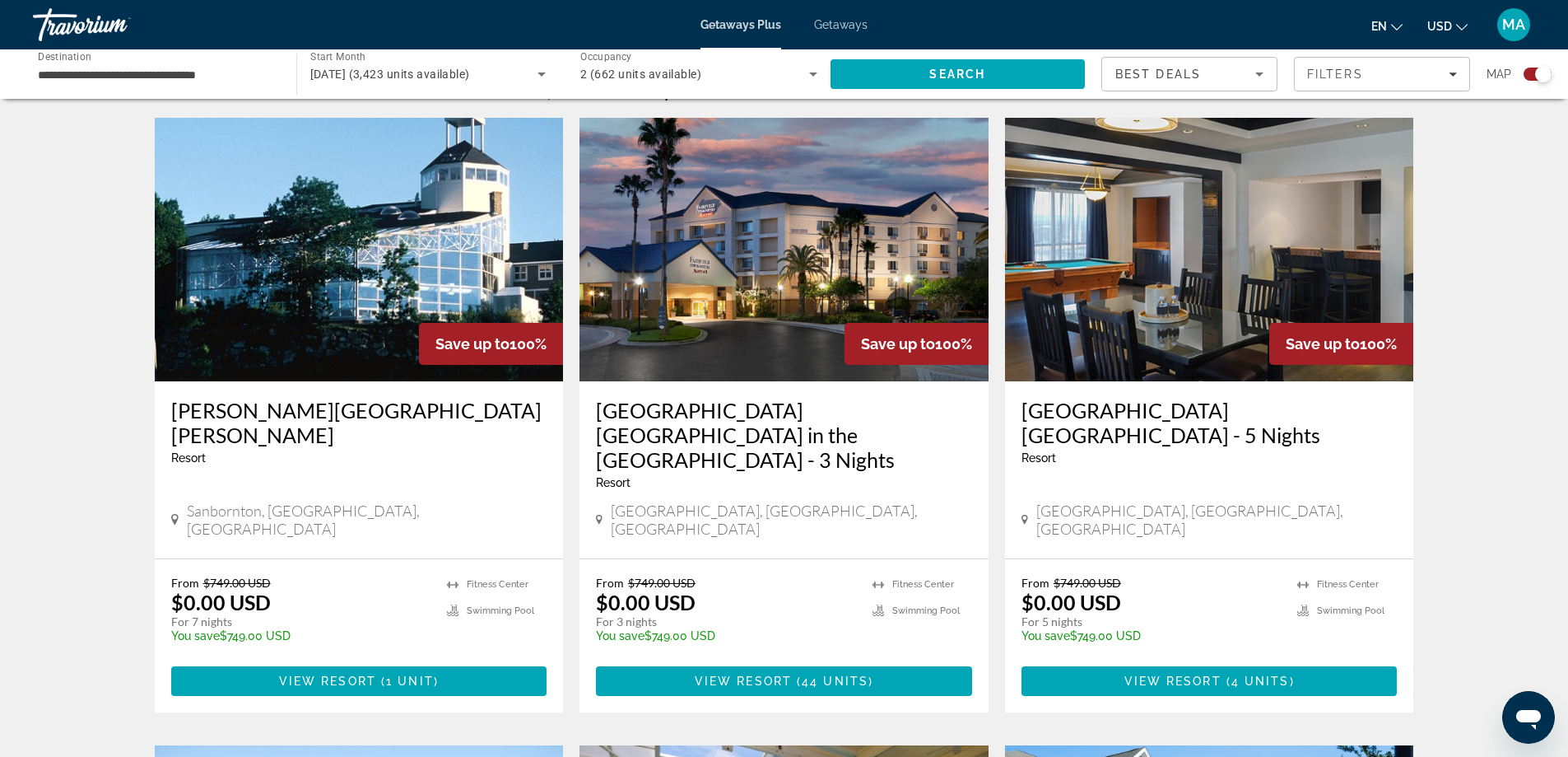
click at [760, 275] on img "Main content" at bounding box center [784, 249] width 410 height 263
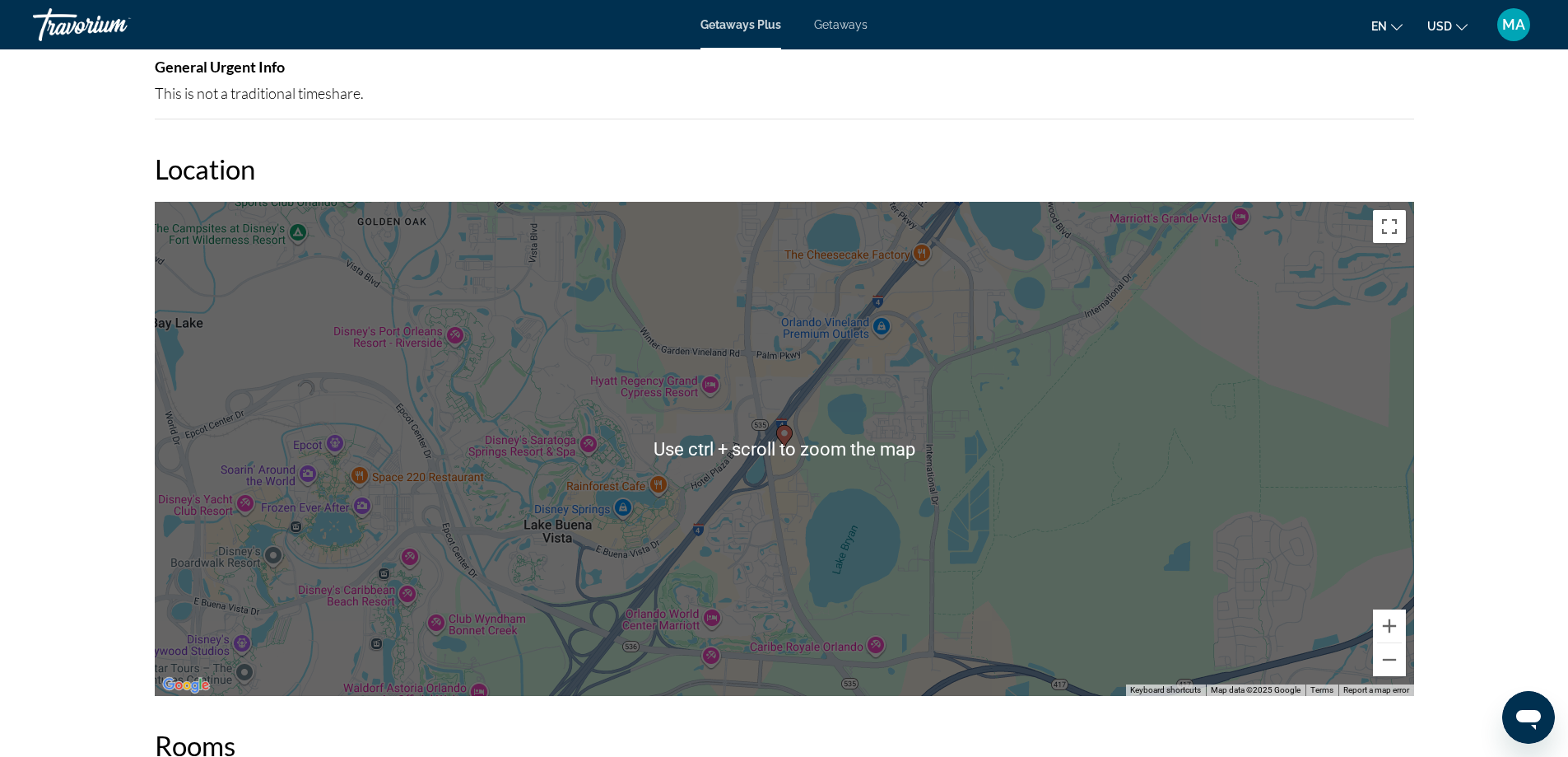
scroll to position [1647, 0]
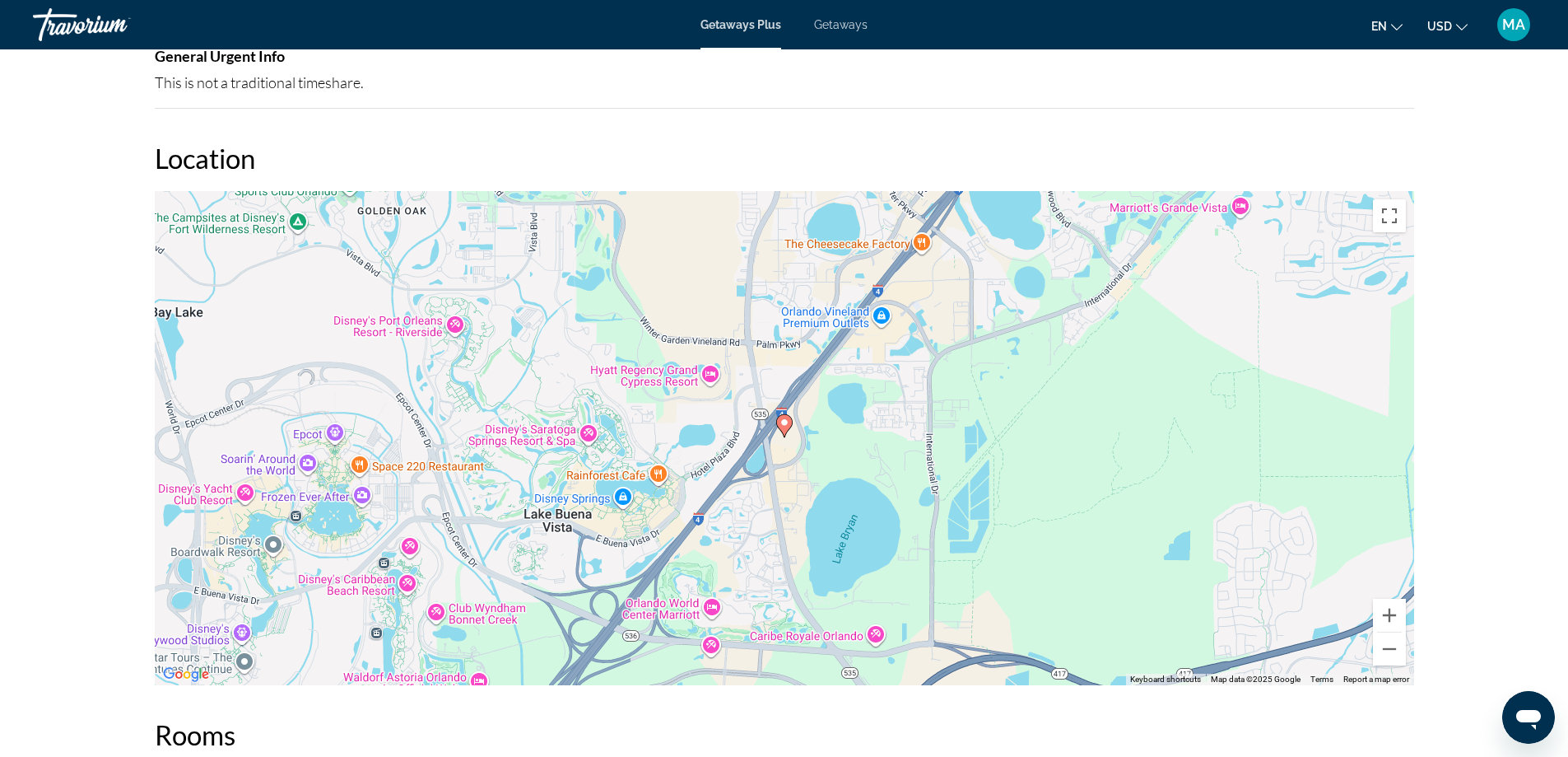
click at [795, 443] on div "To activate drag with keyboard, press Alt + Enter. Once in keyboard drag state,…" at bounding box center [784, 438] width 1260 height 494
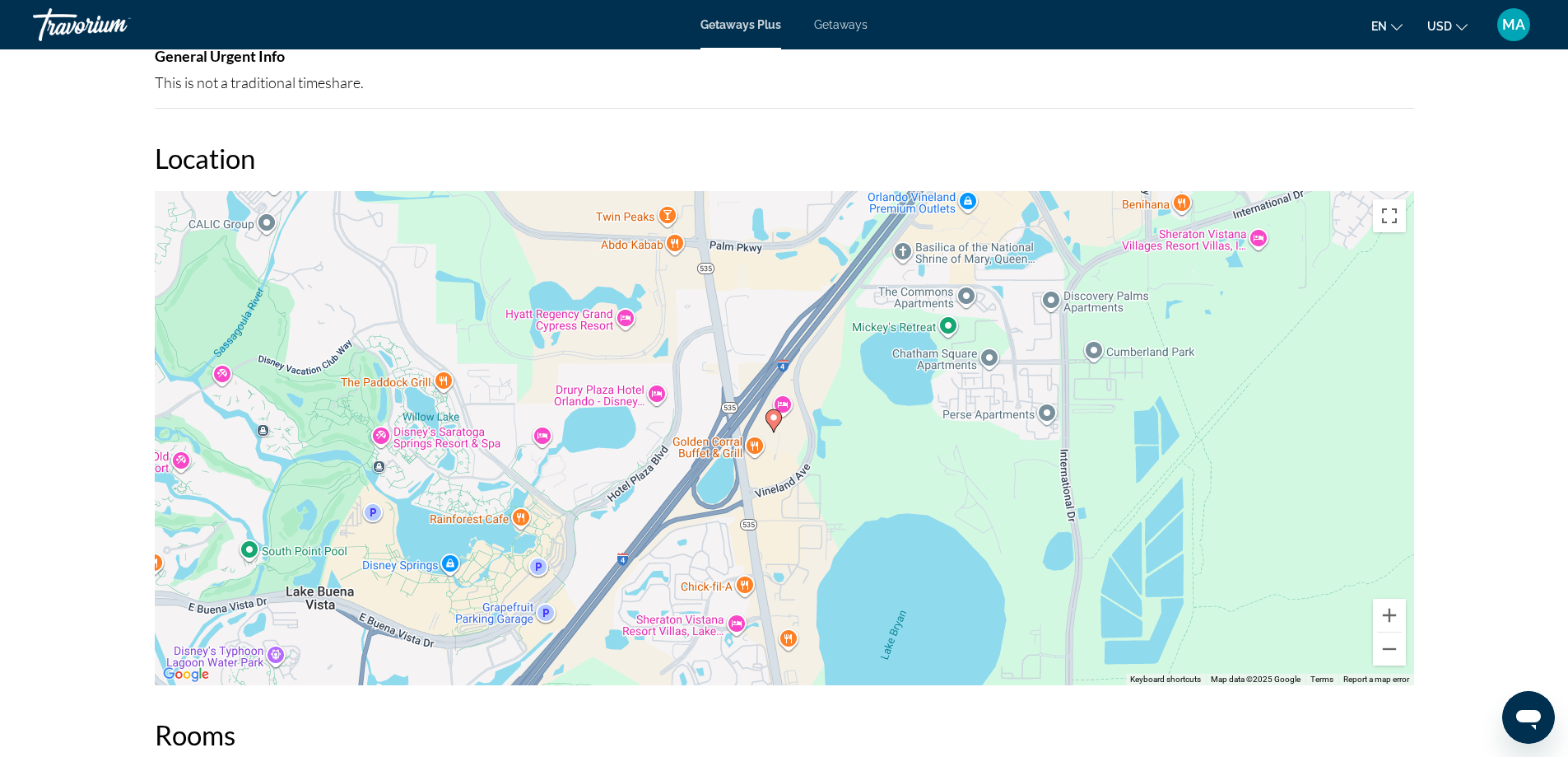
click at [795, 443] on div "To activate drag with keyboard, press Alt + Enter. Once in keyboard drag state,…" at bounding box center [784, 438] width 1260 height 494
click at [784, 443] on div "To activate drag with keyboard, press Alt + Enter. Once in keyboard drag state,…" at bounding box center [784, 438] width 1260 height 494
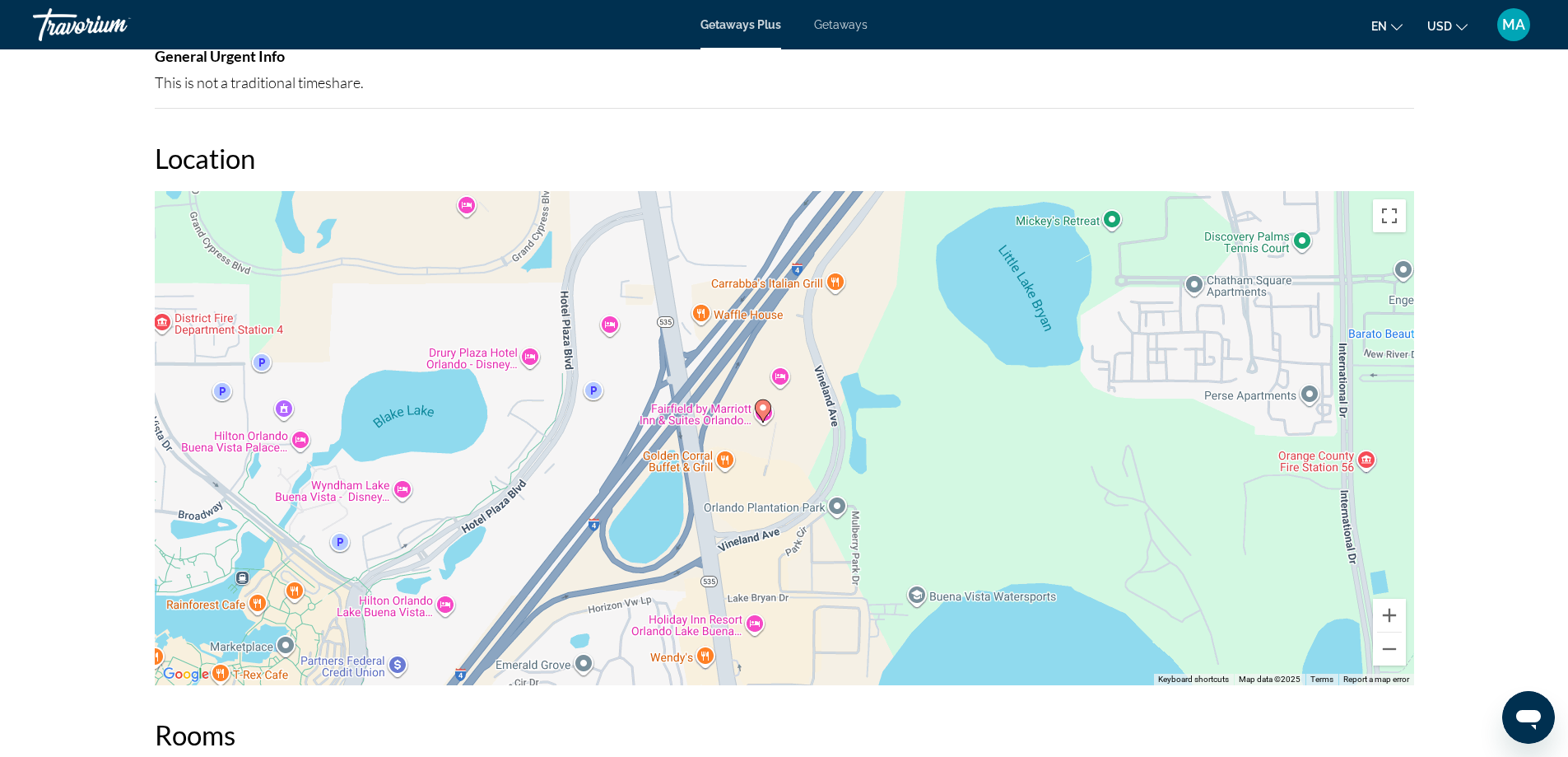
click at [784, 443] on div "To activate drag with keyboard, press Alt + Enter. Once in keyboard drag state,…" at bounding box center [784, 438] width 1260 height 494
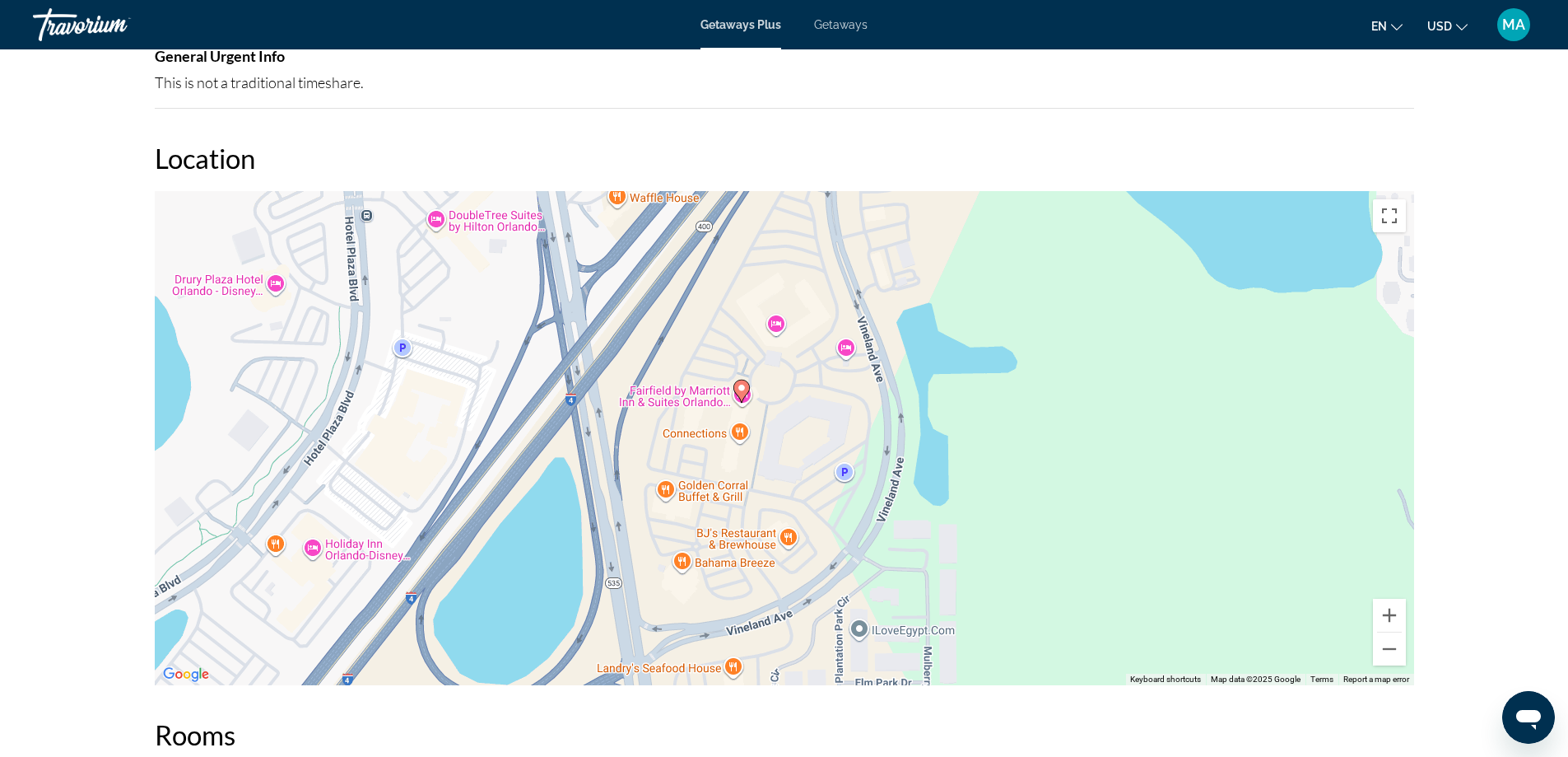
click at [784, 443] on div "To activate drag with keyboard, press Alt + Enter. Once in keyboard drag state,…" at bounding box center [784, 438] width 1260 height 494
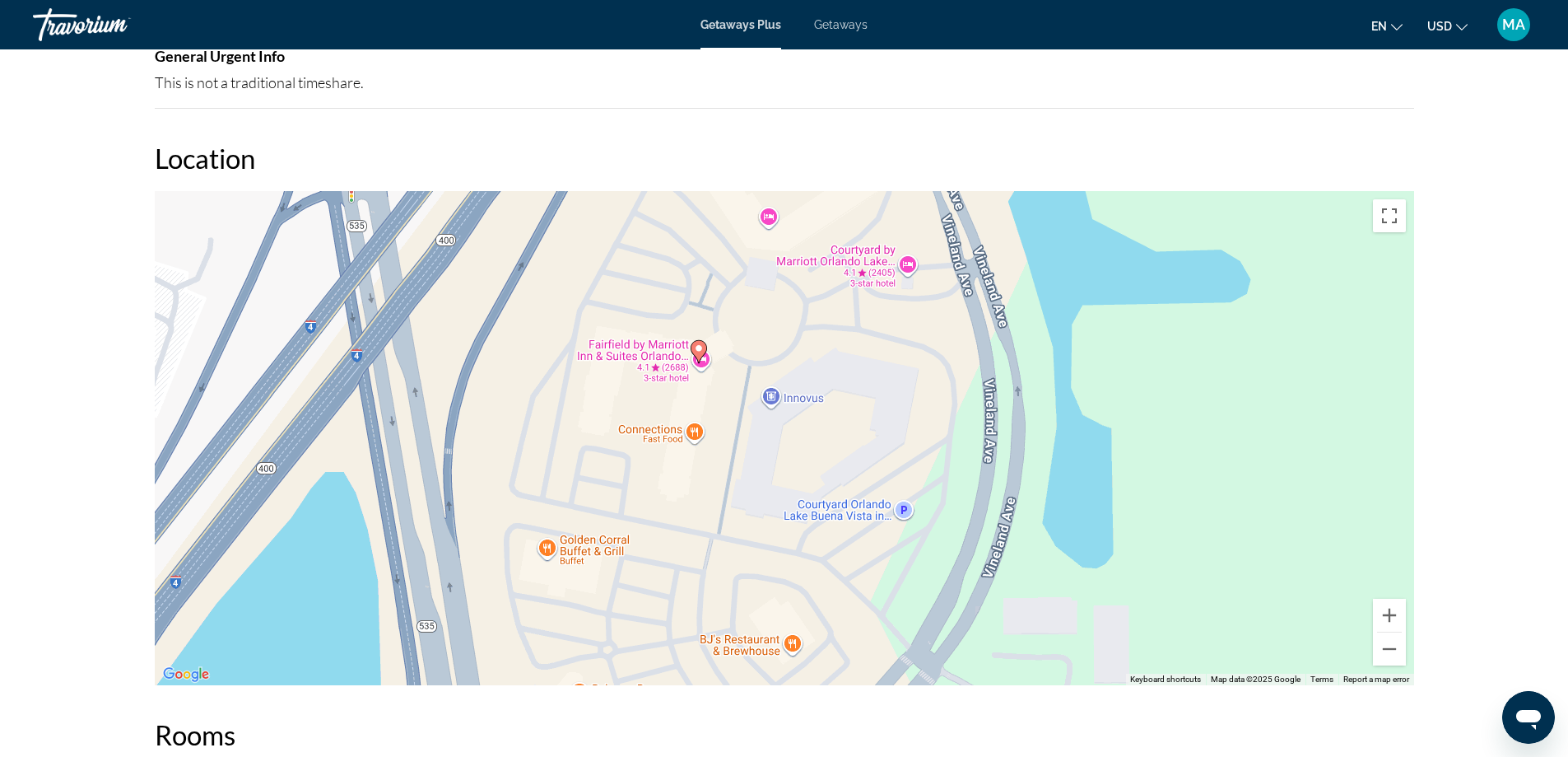
click at [711, 401] on div "To activate drag with keyboard, press Alt + Enter. Once in keyboard drag state,…" at bounding box center [784, 438] width 1260 height 494
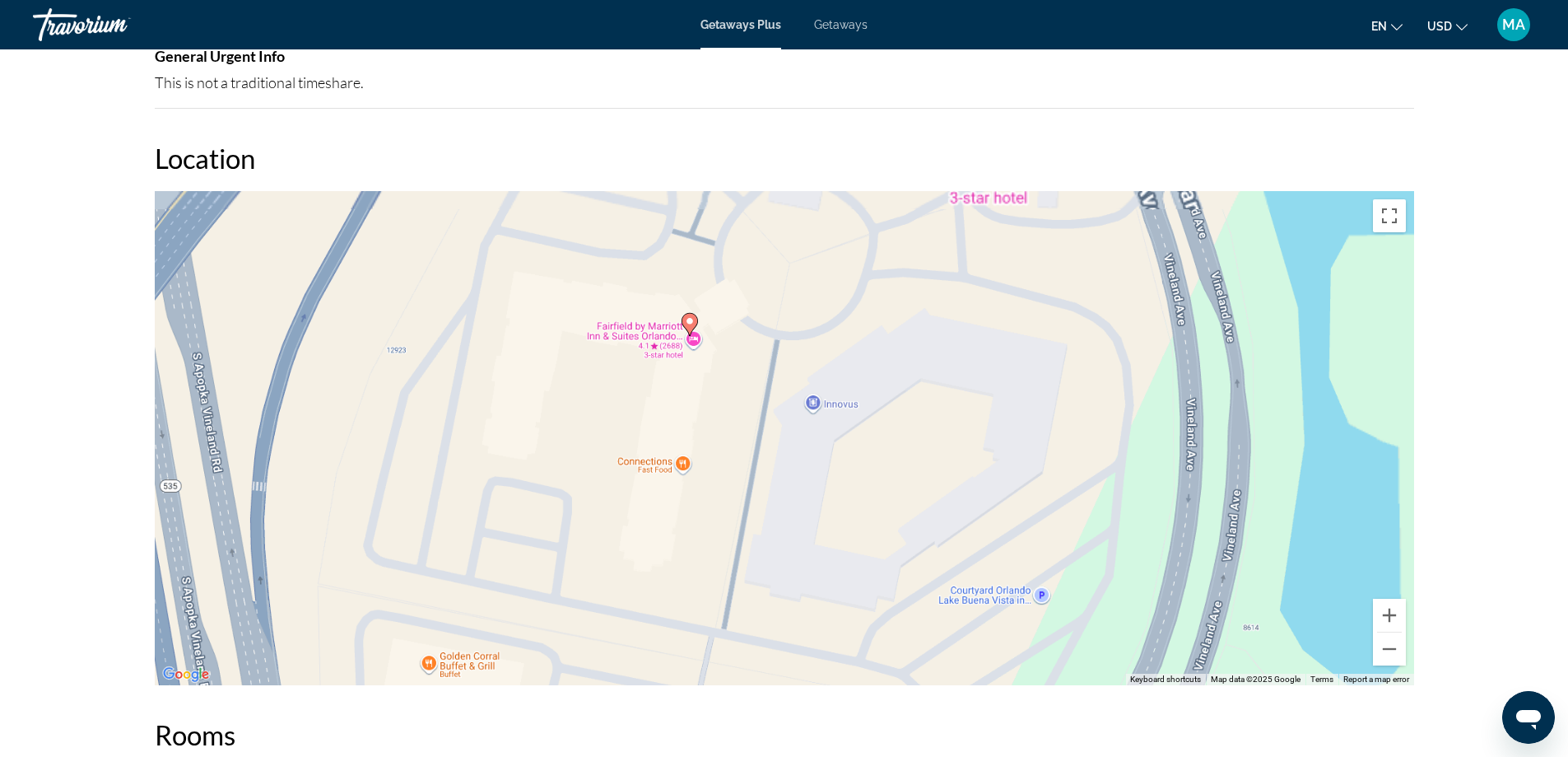
click at [711, 401] on div "To activate drag with keyboard, press Alt + Enter. Once in keyboard drag state,…" at bounding box center [784, 438] width 1260 height 494
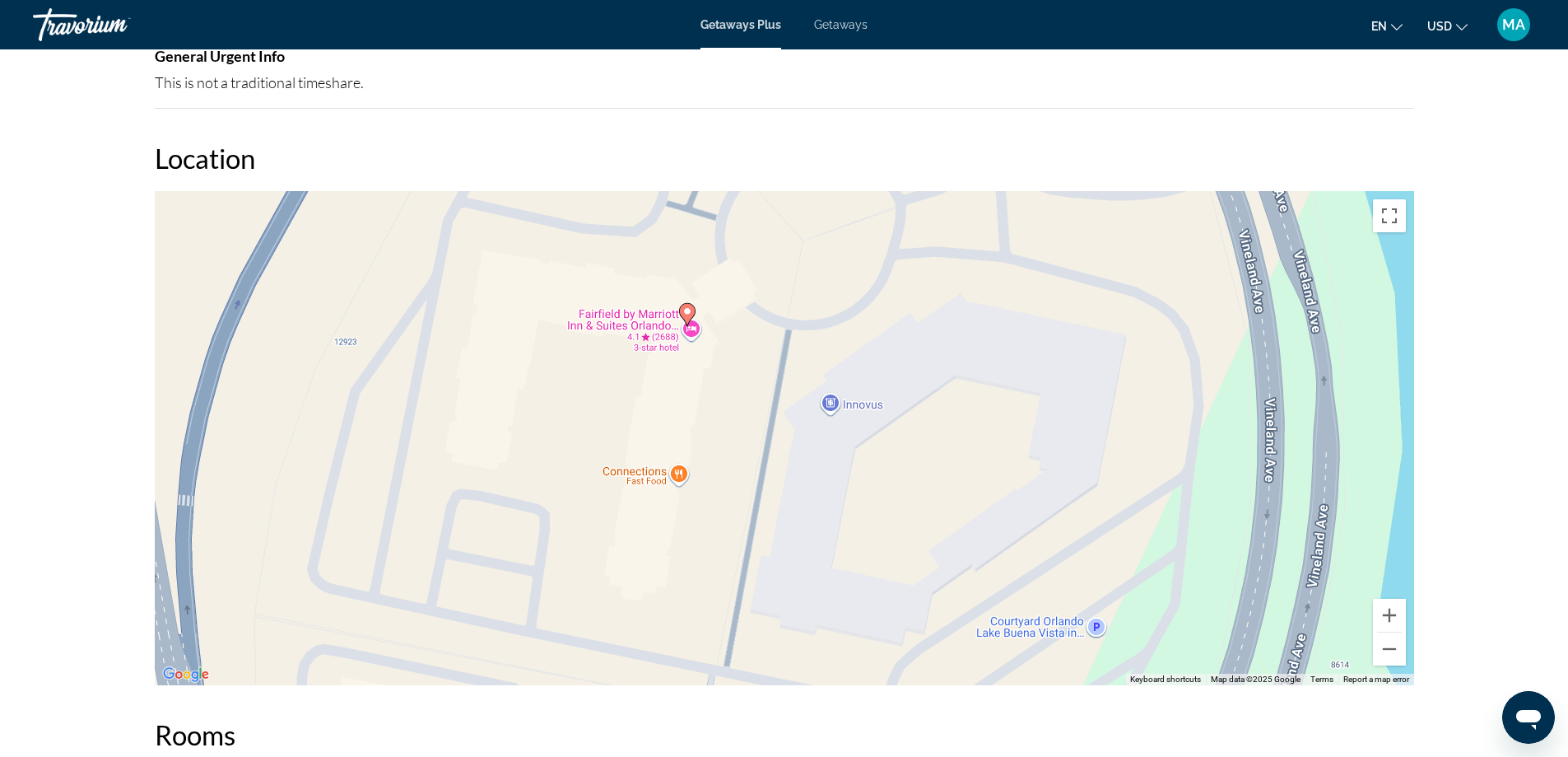
click at [708, 383] on div "To activate drag with keyboard, press Alt + Enter. Once in keyboard drag state,…" at bounding box center [784, 438] width 1260 height 494
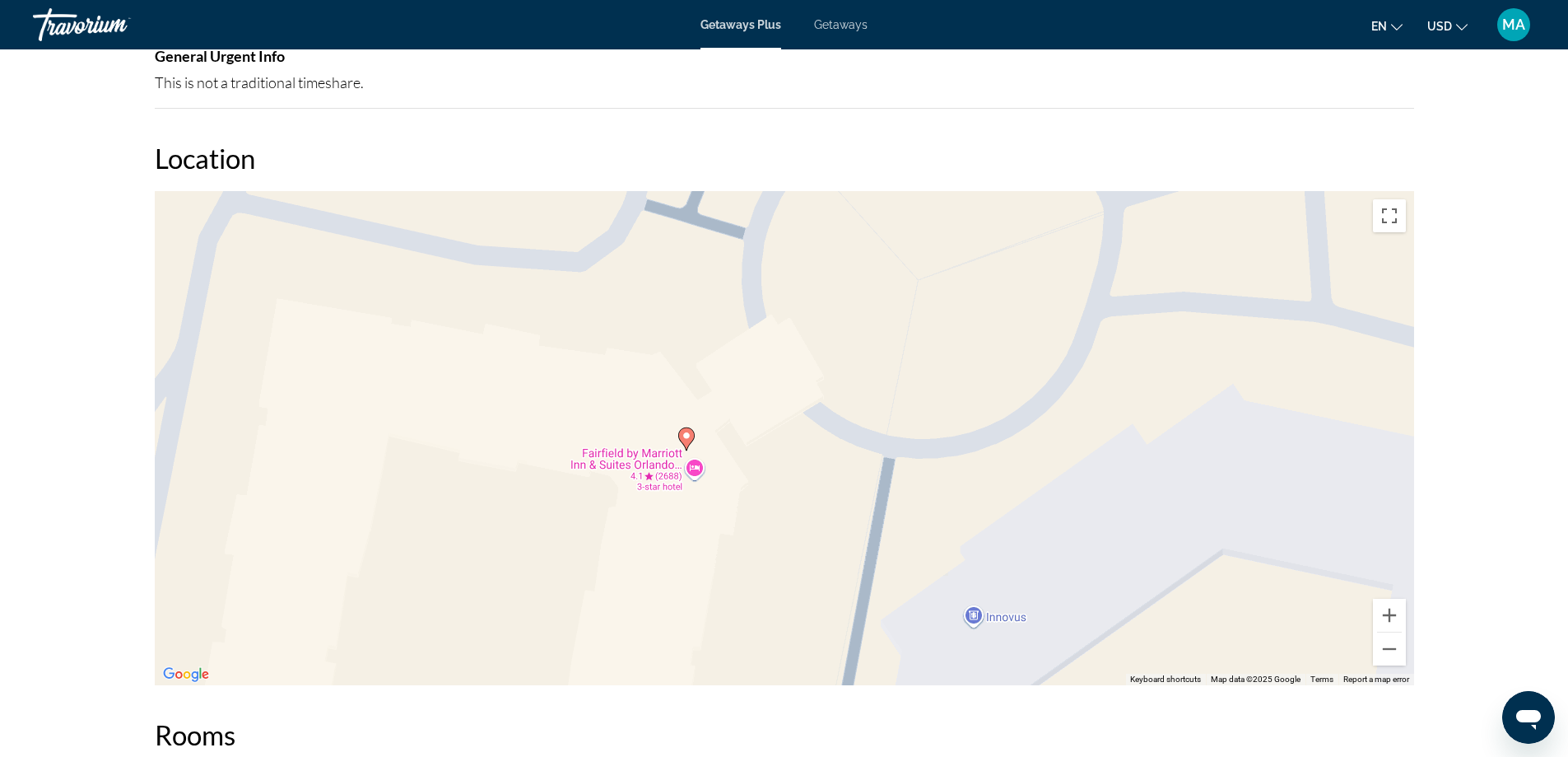
drag, startPoint x: 696, startPoint y: 355, endPoint x: 717, endPoint y: 537, distance: 183.2
click at [717, 537] on div "To activate drag with keyboard, press Alt + Enter. Once in keyboard drag state,…" at bounding box center [784, 438] width 1260 height 494
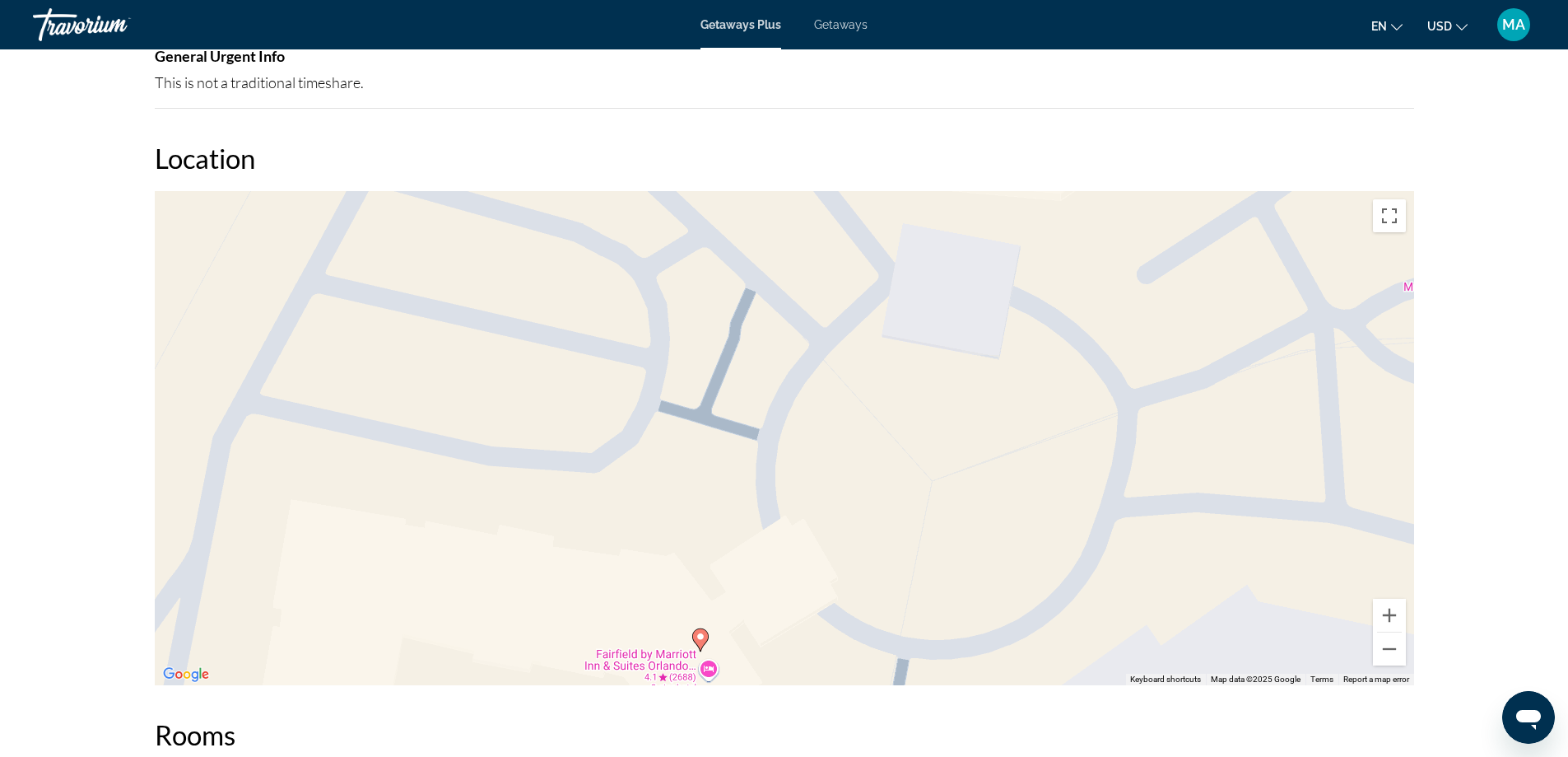
drag, startPoint x: 789, startPoint y: 437, endPoint x: 797, endPoint y: 647, distance: 210.2
click at [797, 647] on div "To activate drag with keyboard, press Alt + Enter. Once in keyboard drag state,…" at bounding box center [784, 438] width 1260 height 494
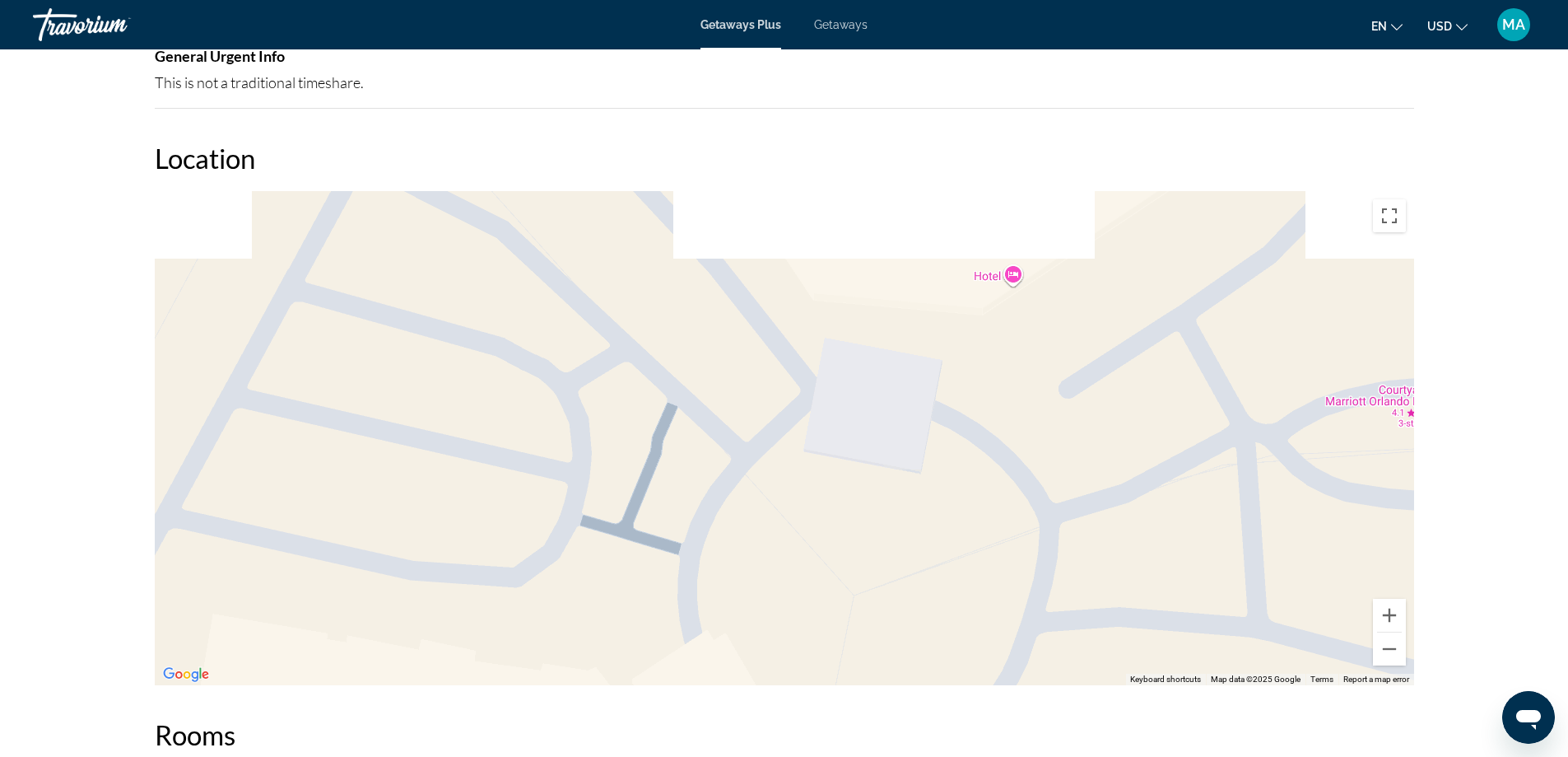
drag, startPoint x: 784, startPoint y: 602, endPoint x: 752, endPoint y: 645, distance: 53.6
click at [752, 645] on div "To activate drag with keyboard, press Alt + Enter. Once in keyboard drag state,…" at bounding box center [784, 438] width 1260 height 494
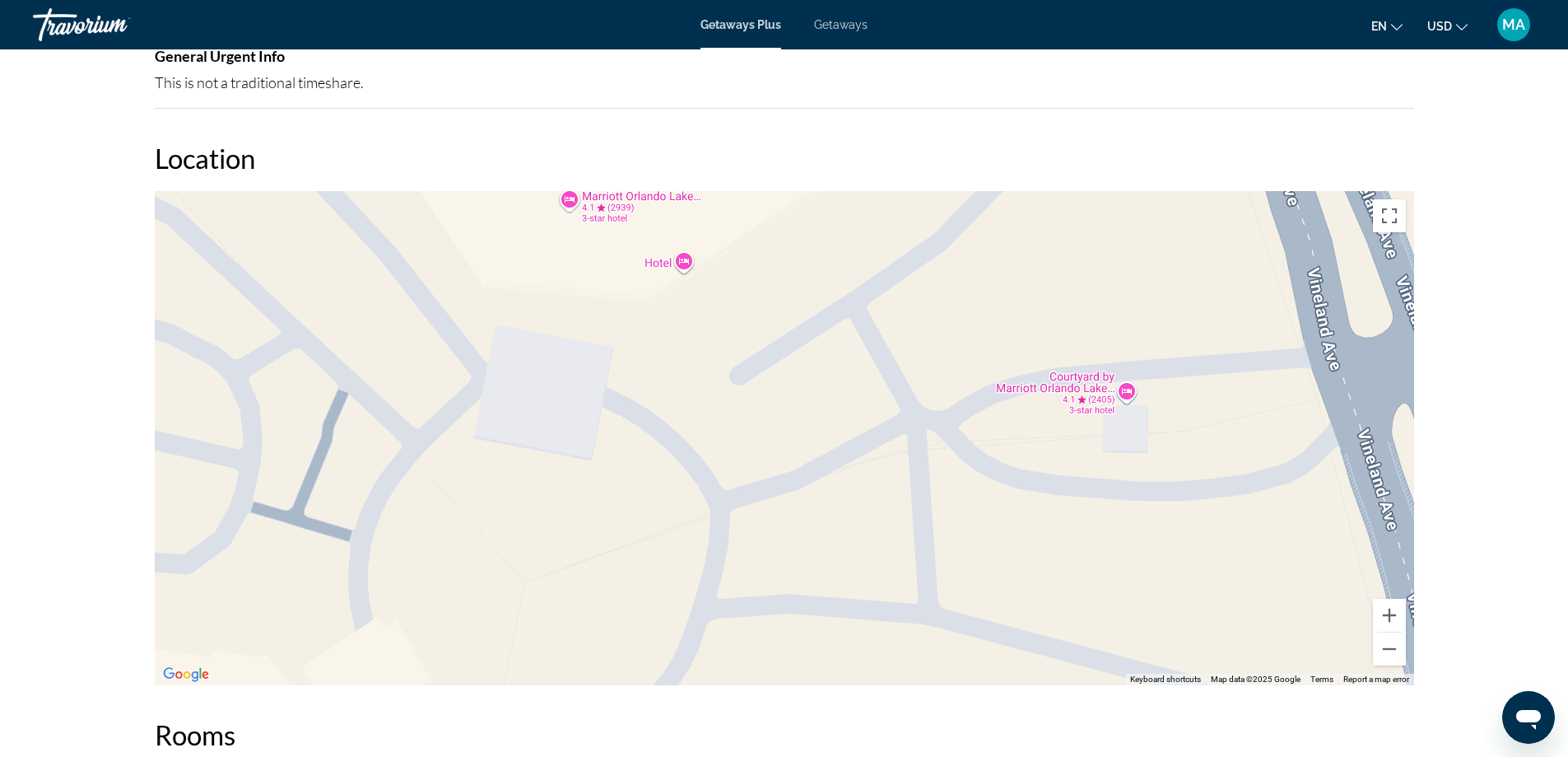
drag, startPoint x: 1029, startPoint y: 483, endPoint x: 732, endPoint y: 436, distance: 300.7
click at [728, 436] on div "To activate drag with keyboard, press Alt + Enter. Once in keyboard drag state,…" at bounding box center [784, 438] width 1260 height 494
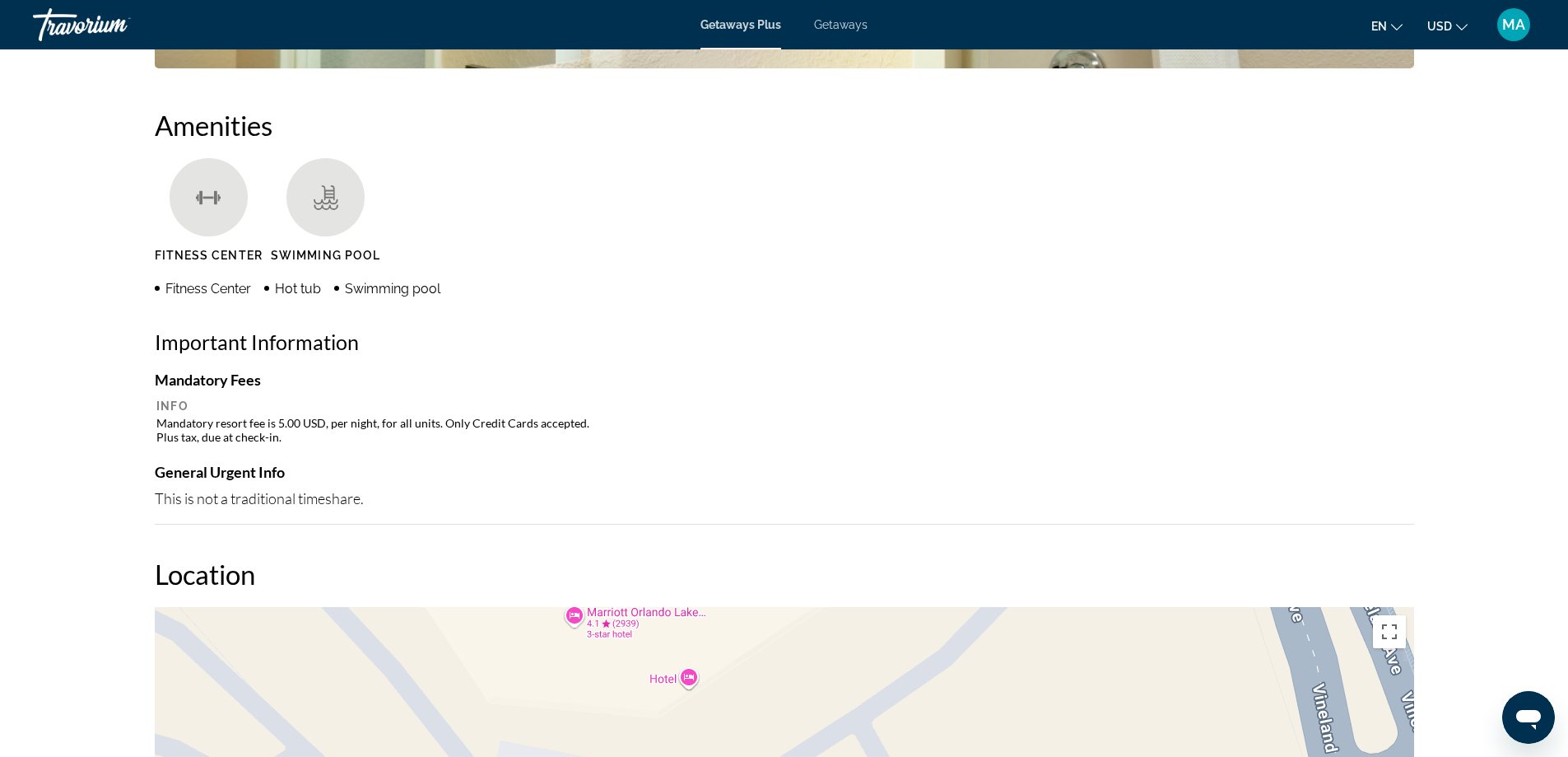
scroll to position [0, 0]
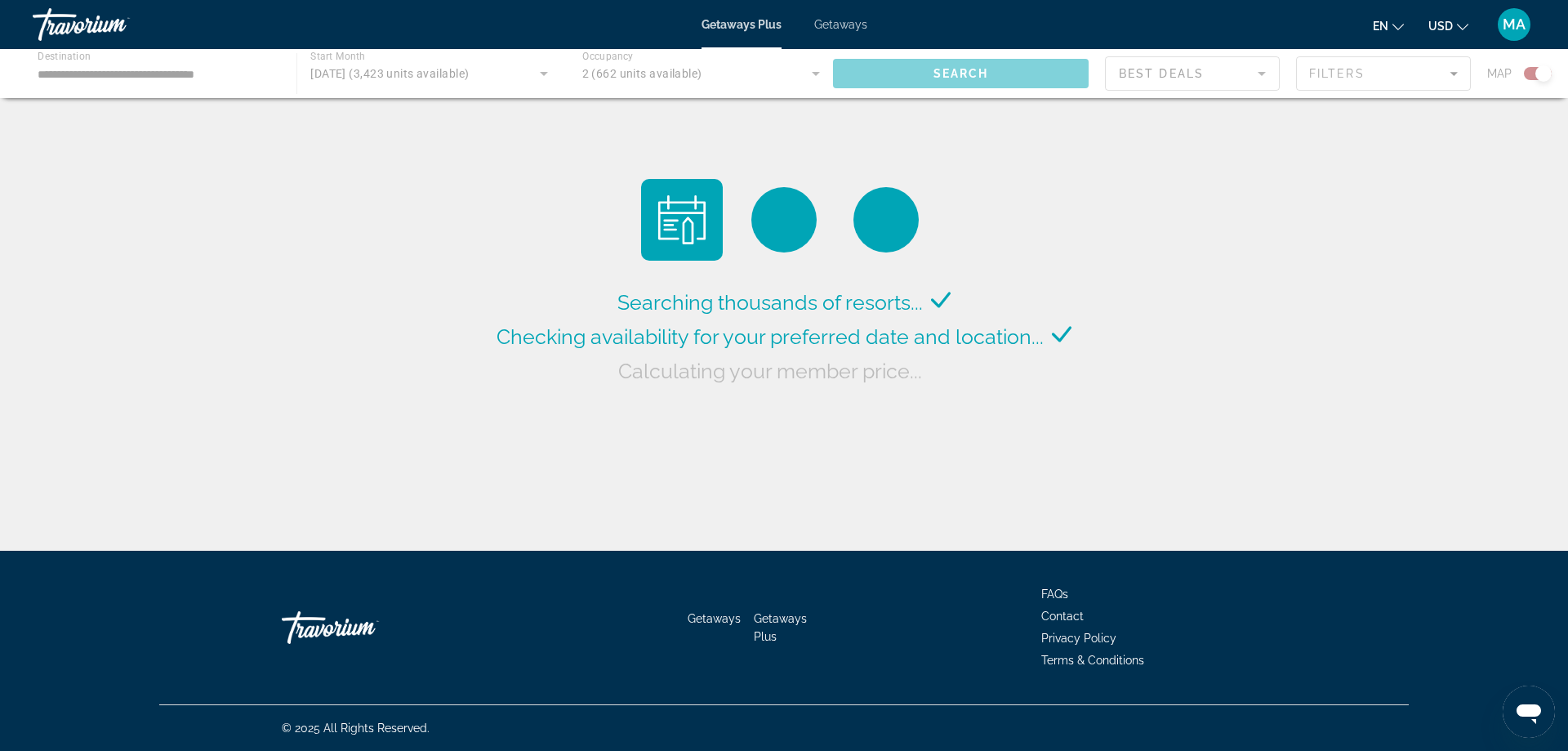
click at [406, 75] on div "Main content" at bounding box center [784, 73] width 1568 height 49
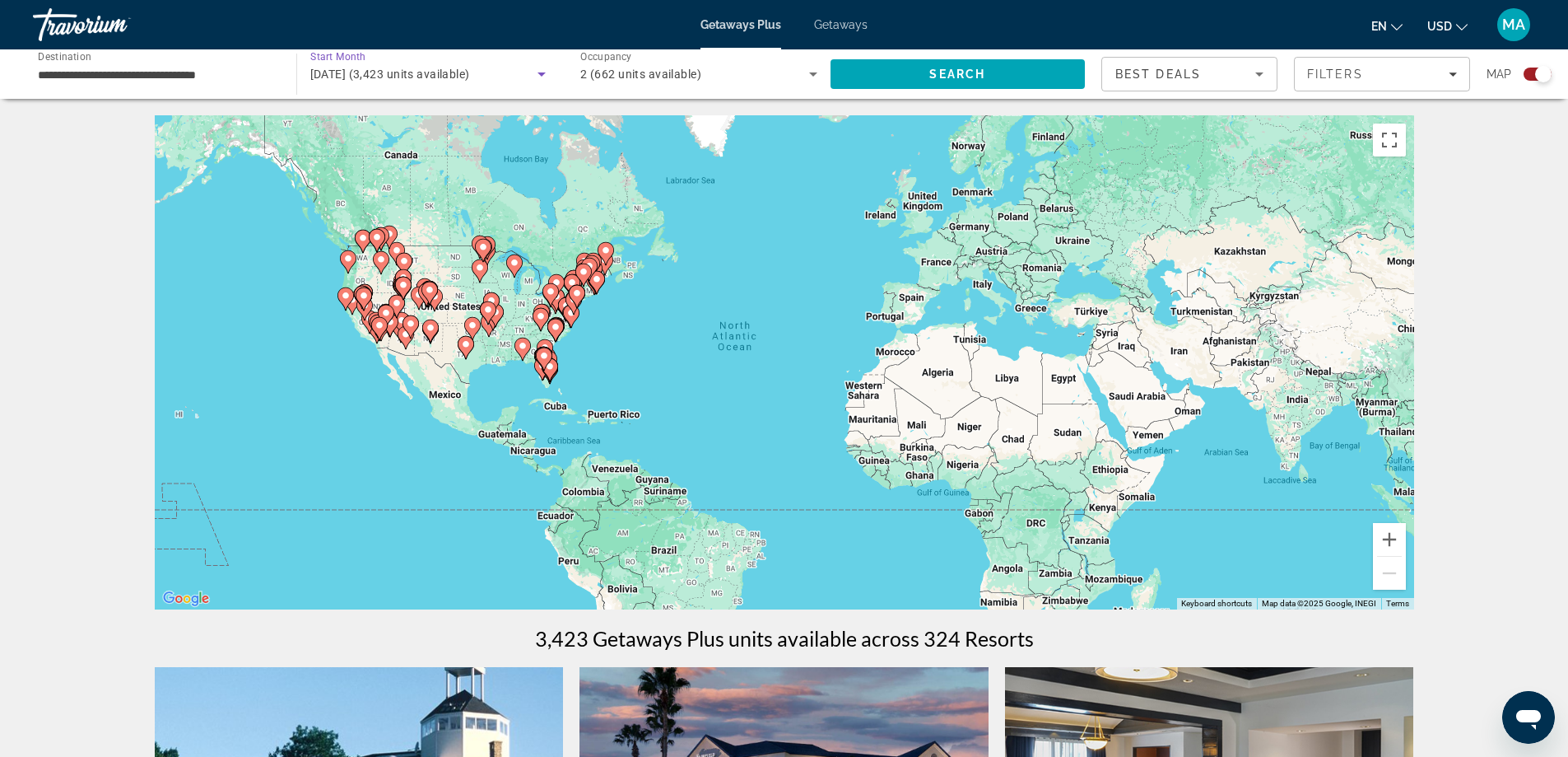
click at [542, 77] on icon "Search widget" at bounding box center [541, 74] width 20 height 20
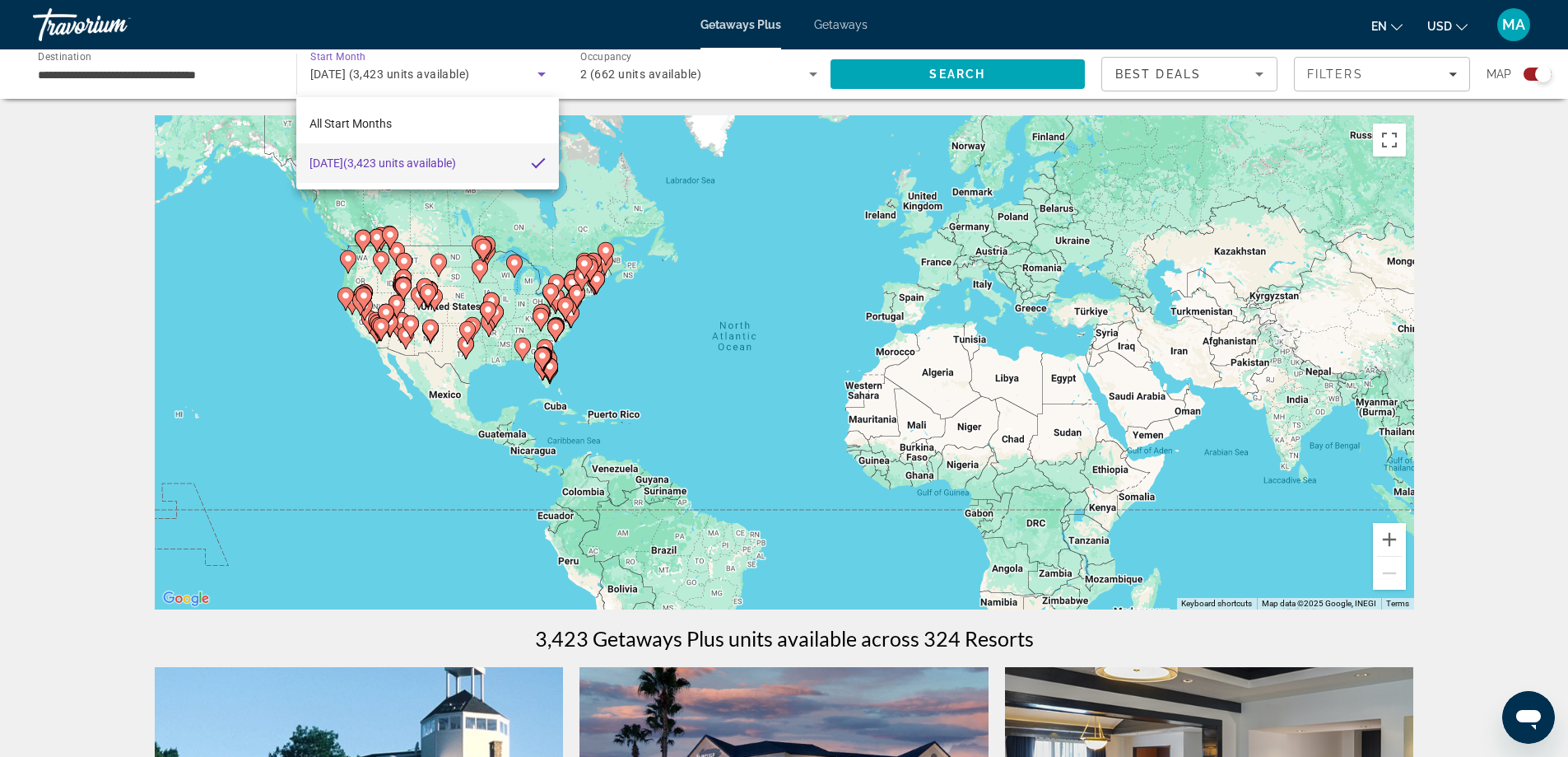
click at [79, 329] on div at bounding box center [784, 378] width 1568 height 757
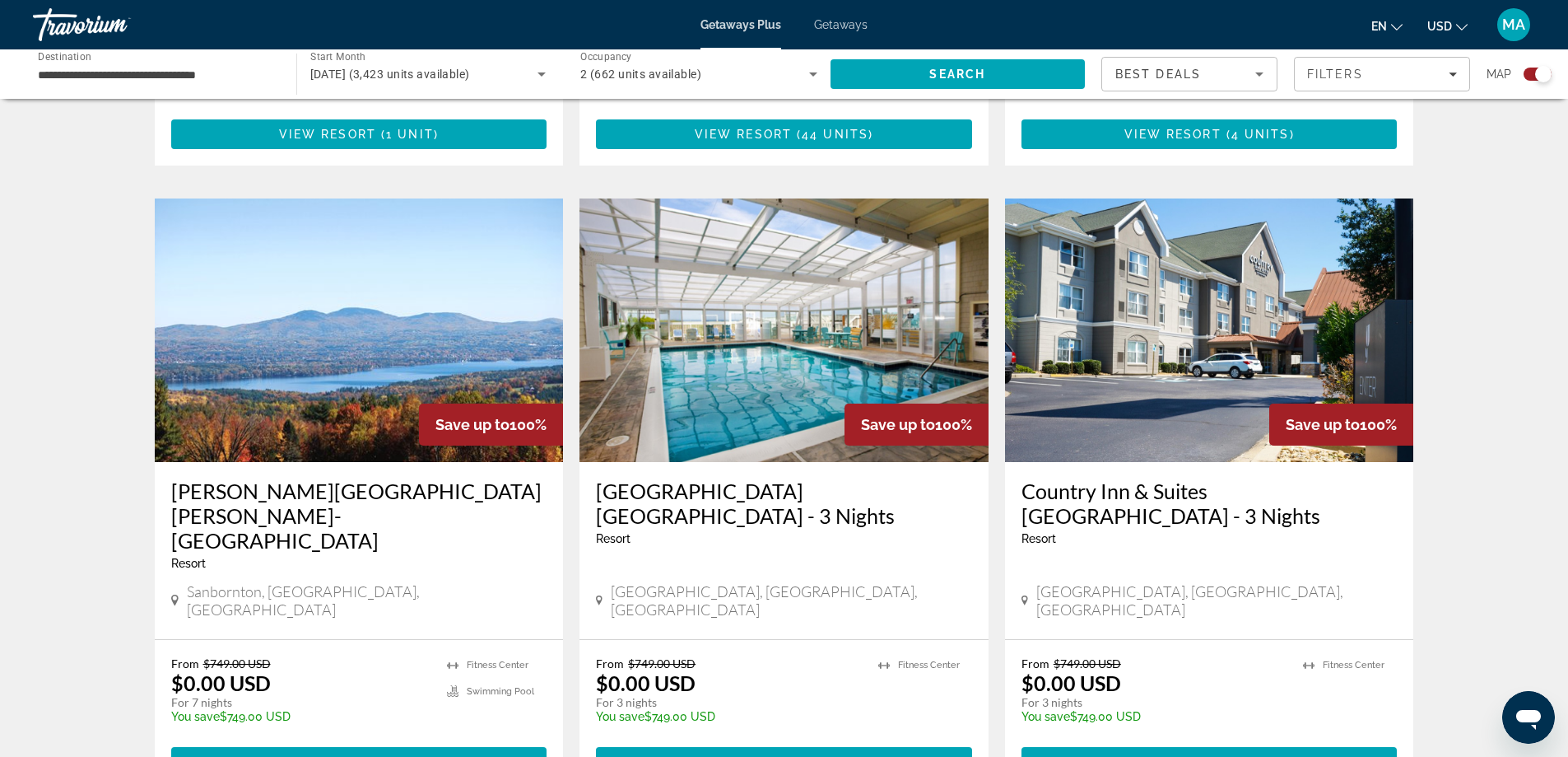
scroll to position [1373, 0]
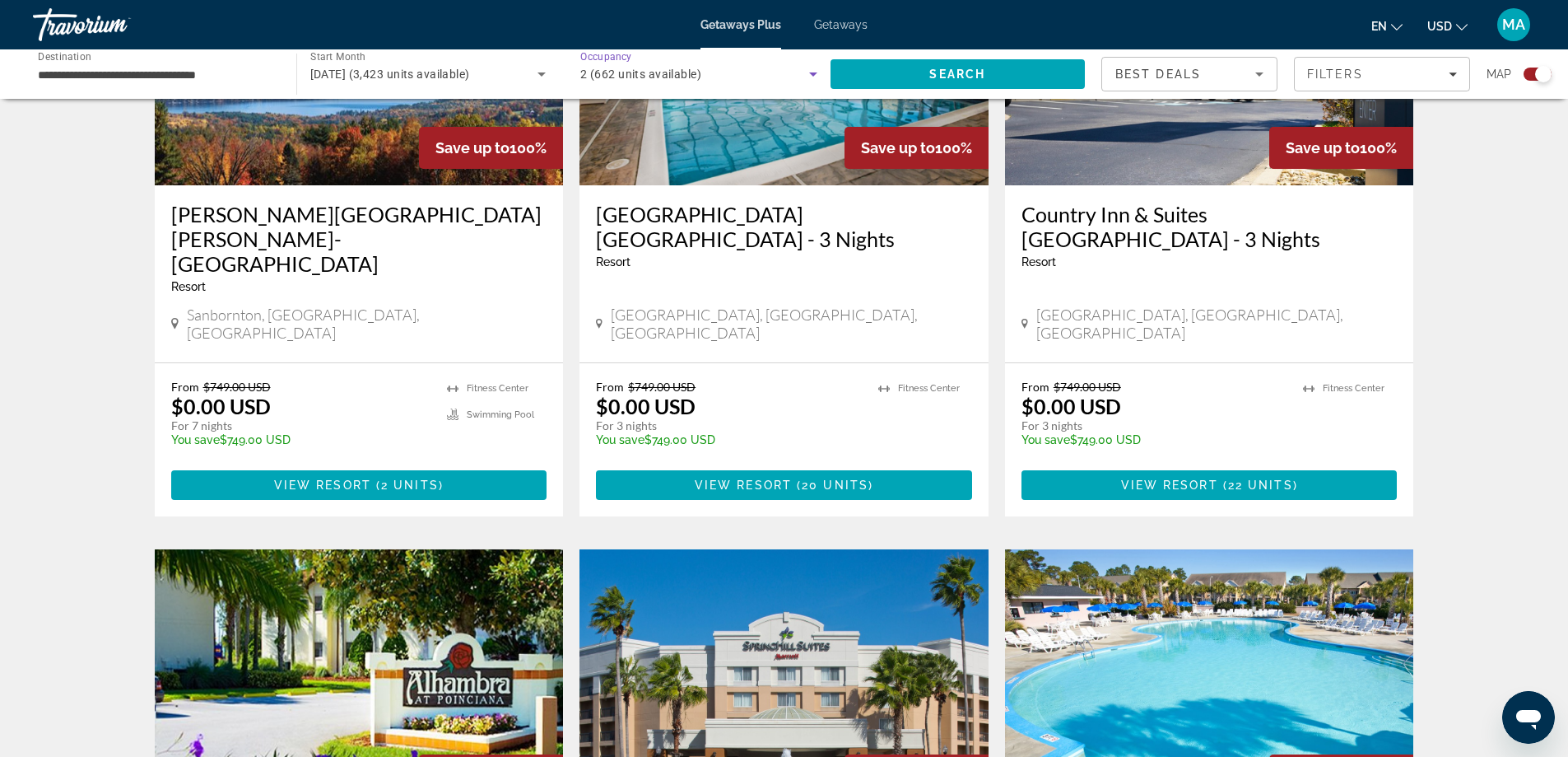
click at [802, 73] on div "2 (662 units available)" at bounding box center [694, 74] width 229 height 20
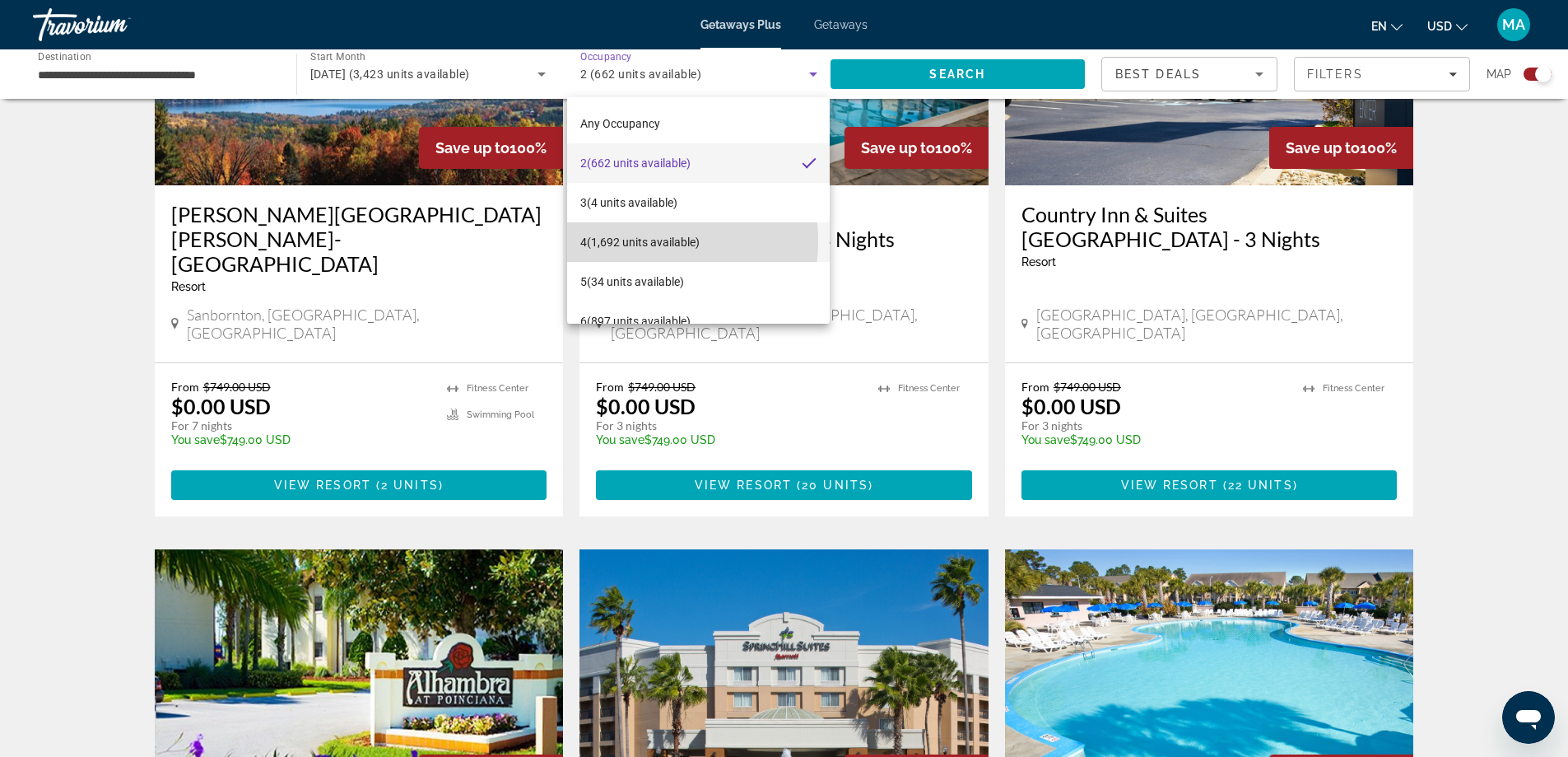
click at [631, 242] on span "4 (1,692 units available)" at bounding box center [640, 242] width 119 height 20
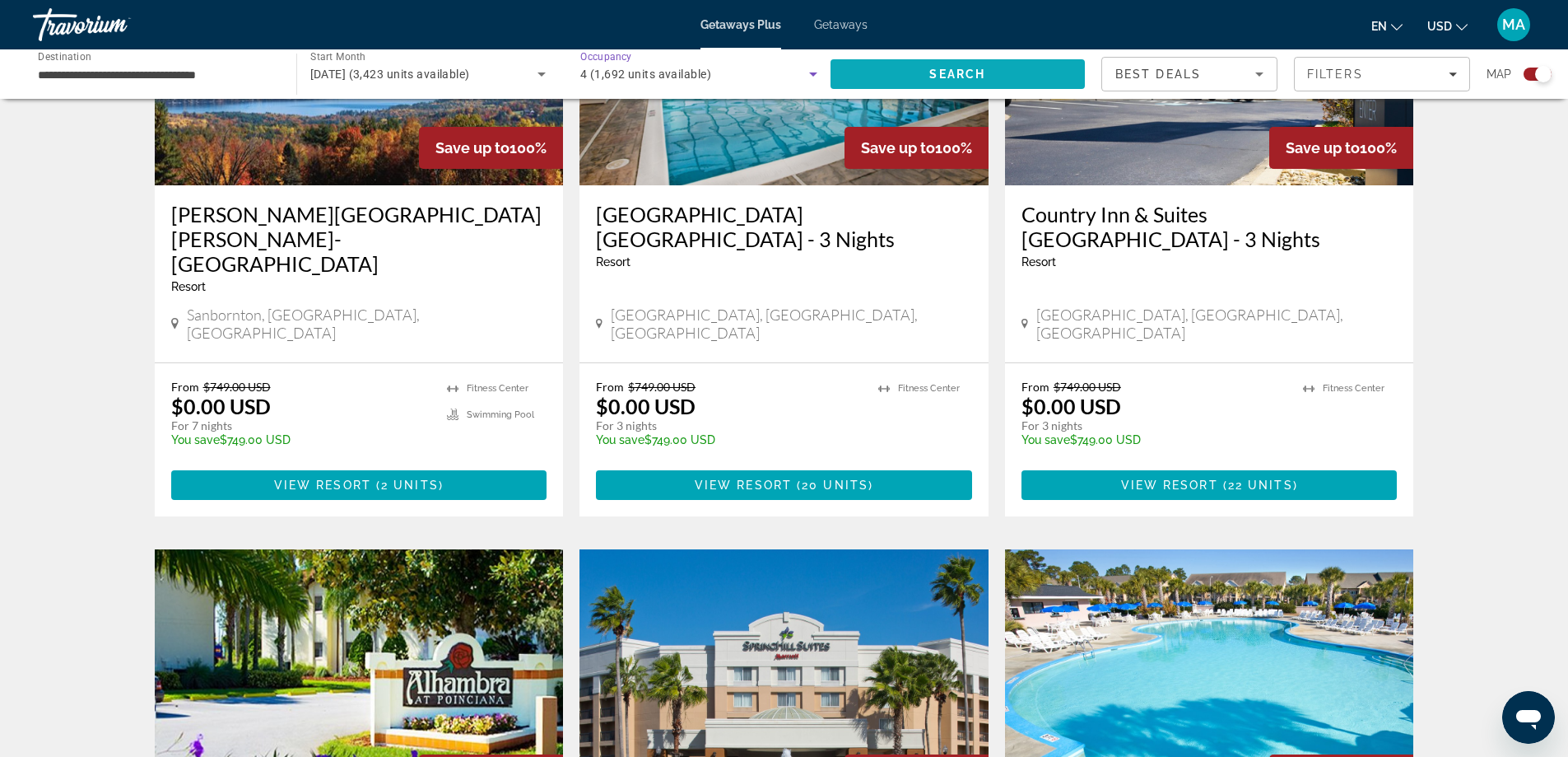
click at [899, 73] on span "Search" at bounding box center [958, 74] width 255 height 40
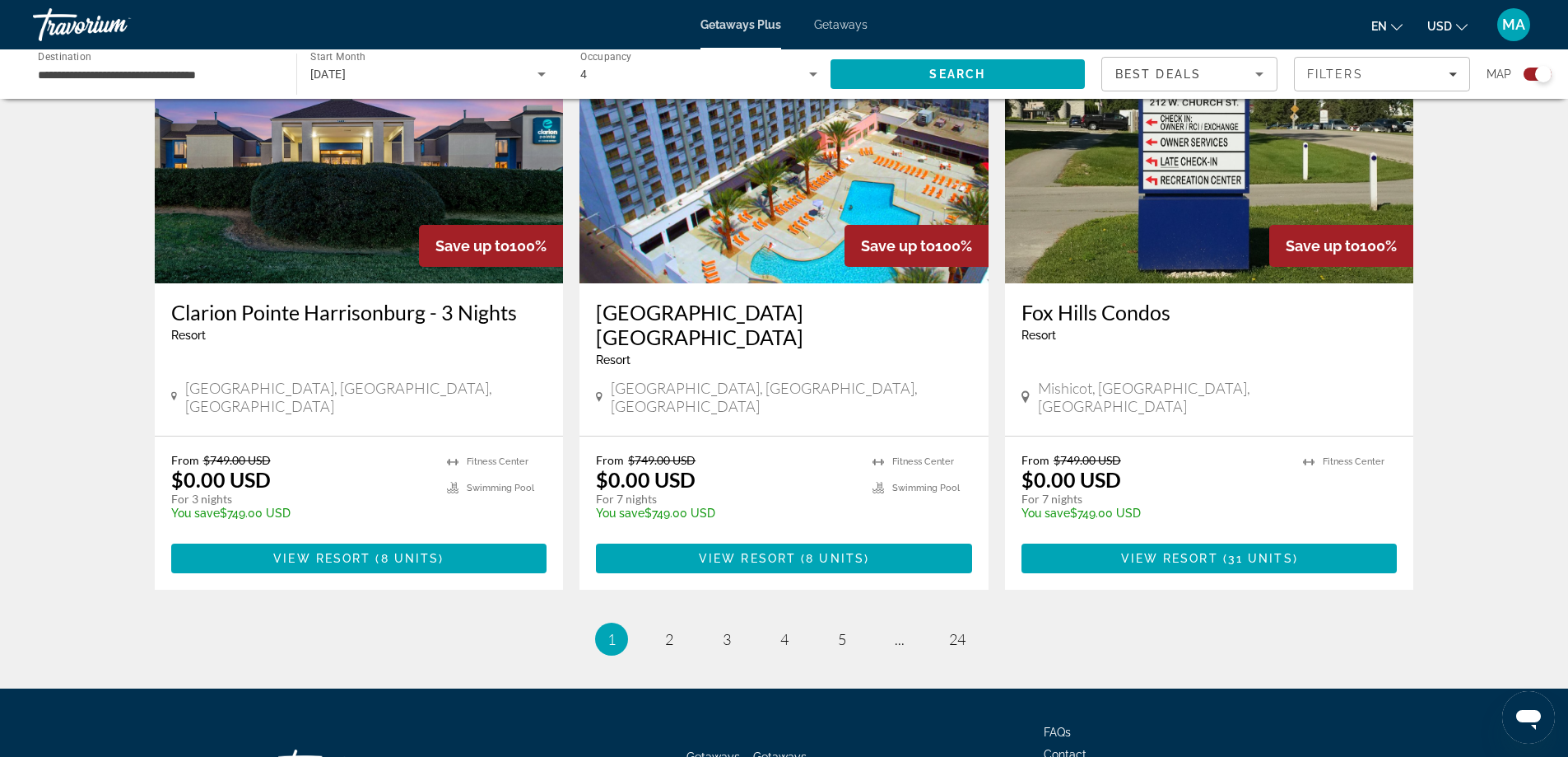
scroll to position [2492, 0]
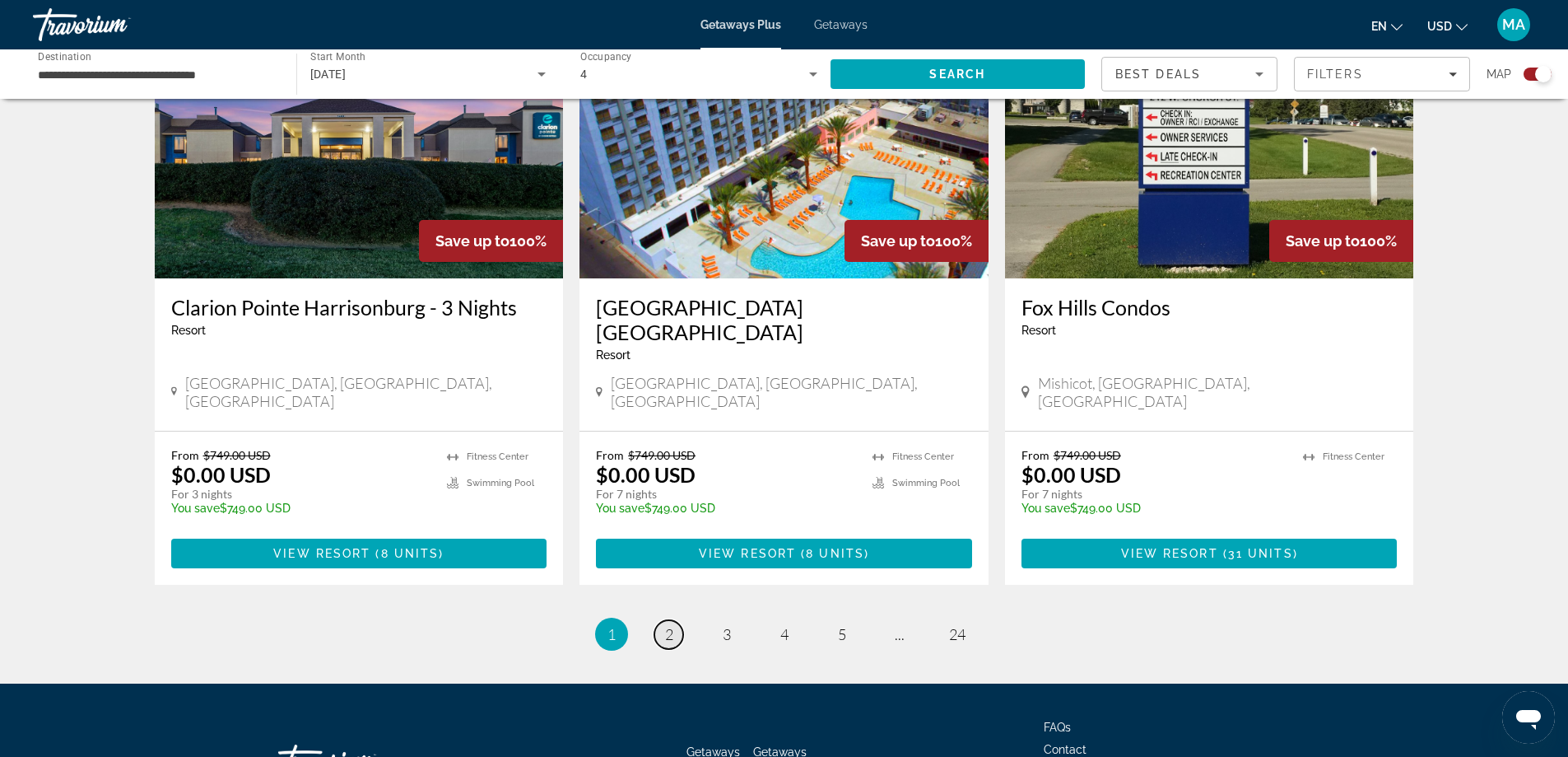
click at [671, 625] on span "2" at bounding box center [669, 634] width 9 height 18
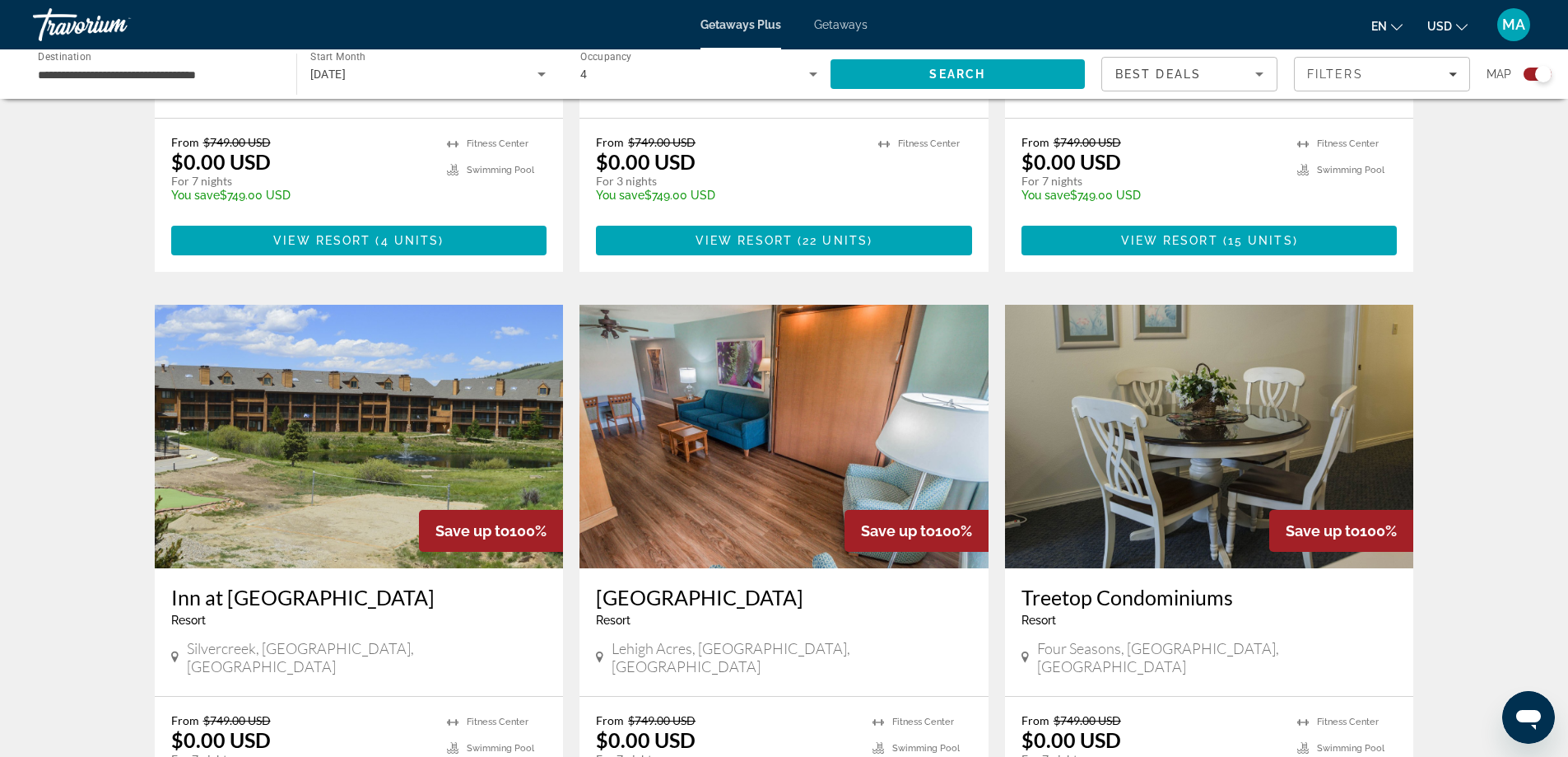
scroll to position [2468, 0]
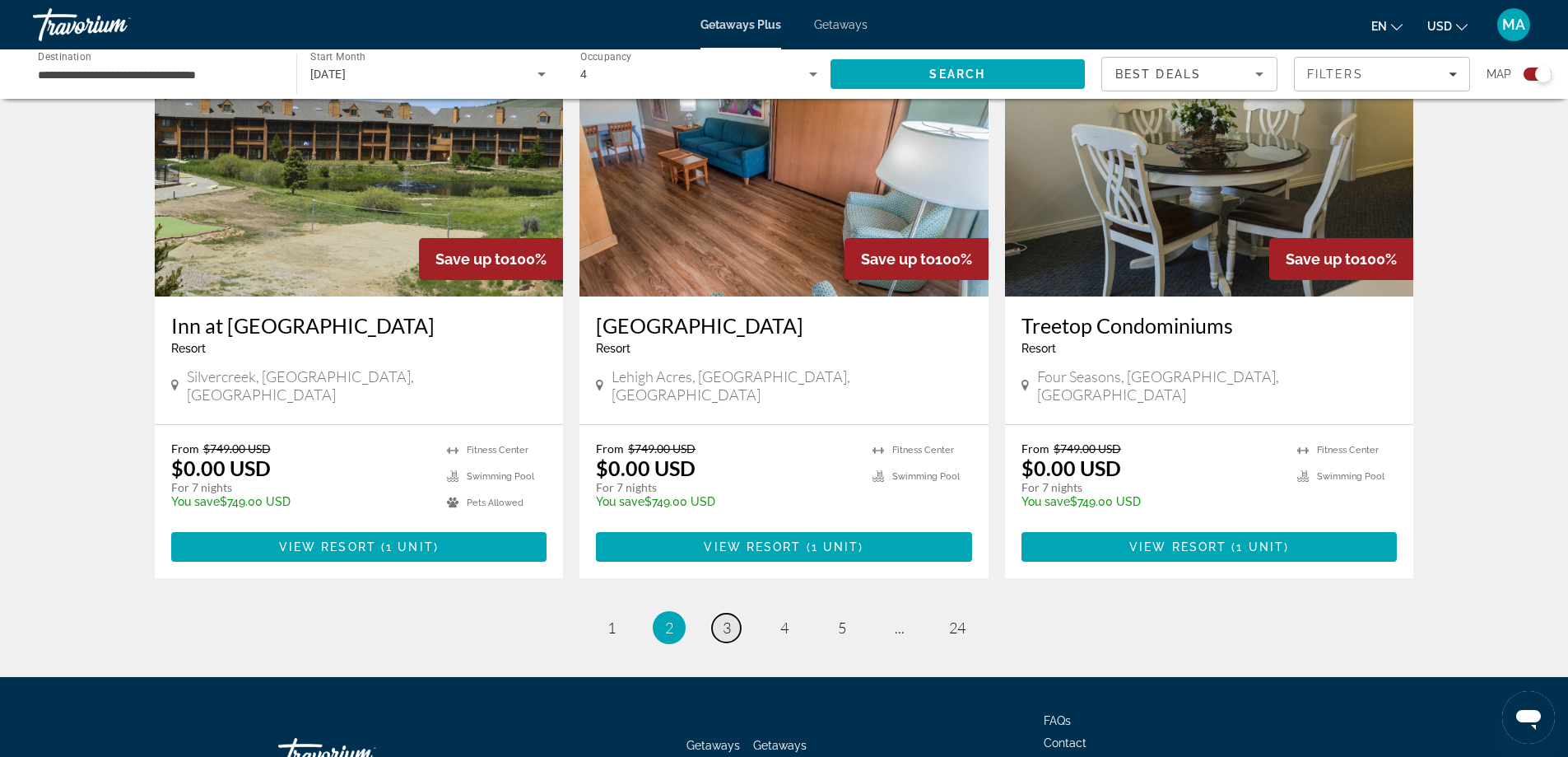
click at [734, 613] on link "page 3" at bounding box center [726, 627] width 29 height 29
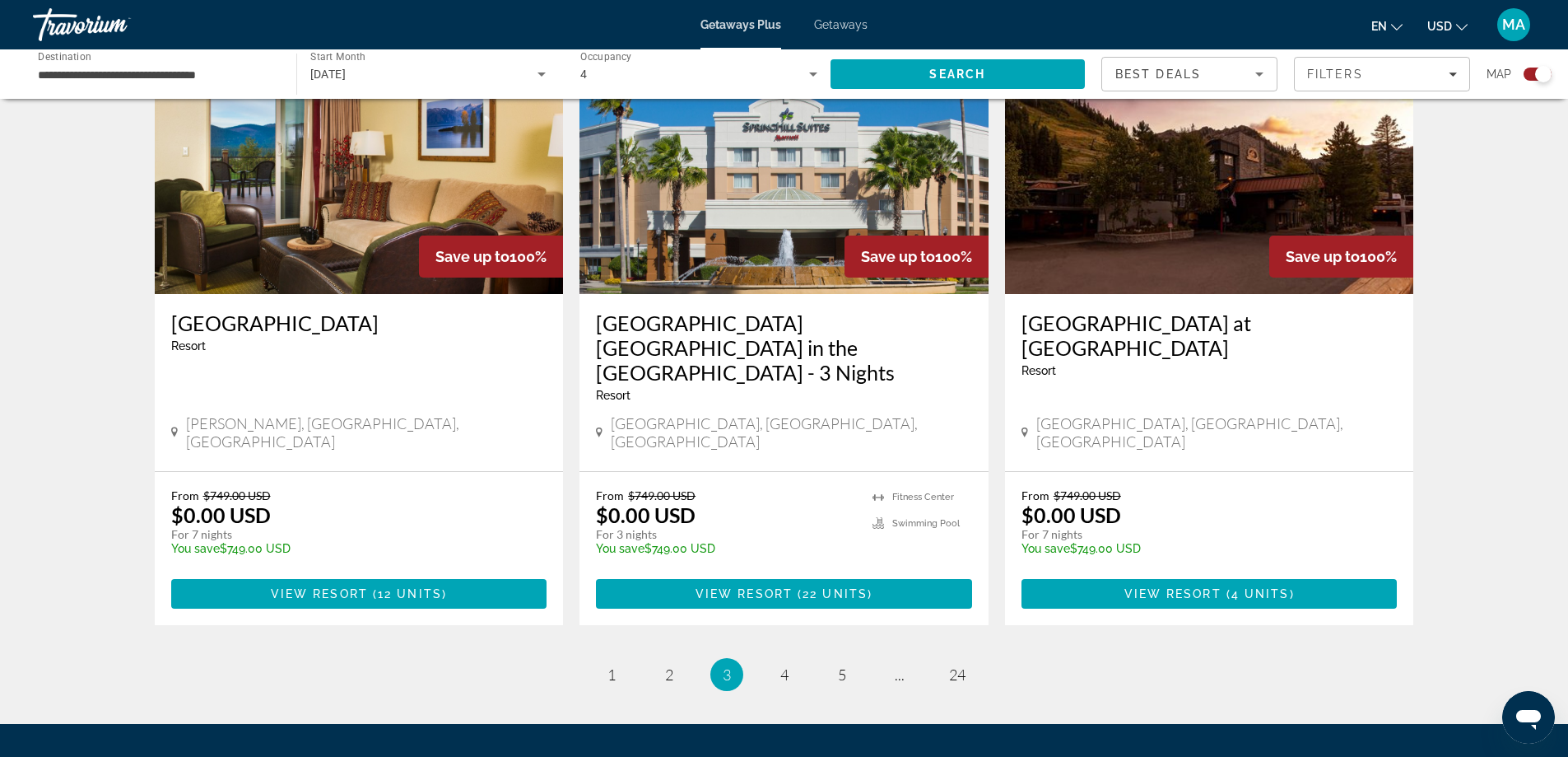
scroll to position [2518, 0]
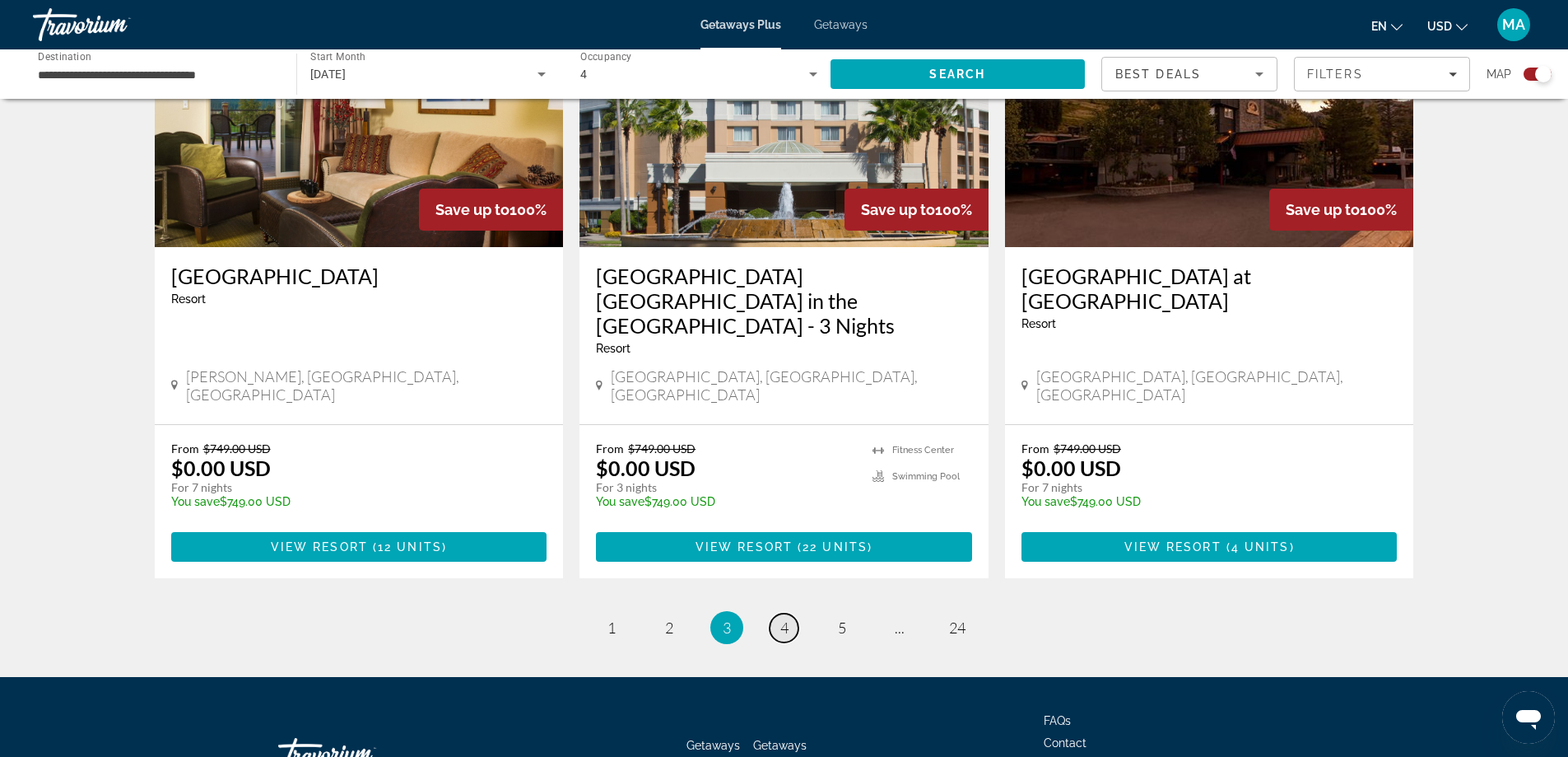
click at [775, 613] on link "page 4" at bounding box center [784, 627] width 29 height 29
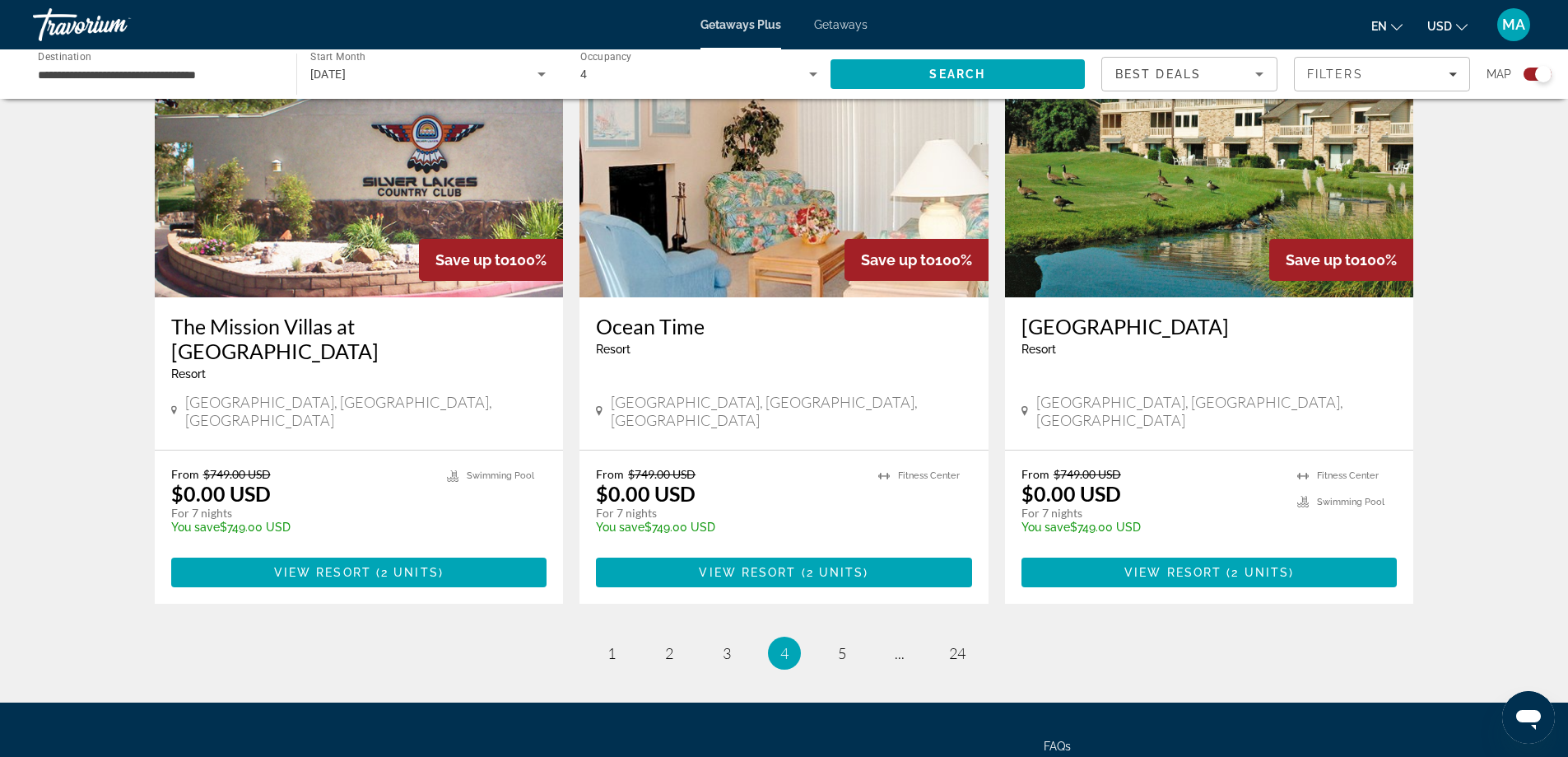
scroll to position [2468, 0]
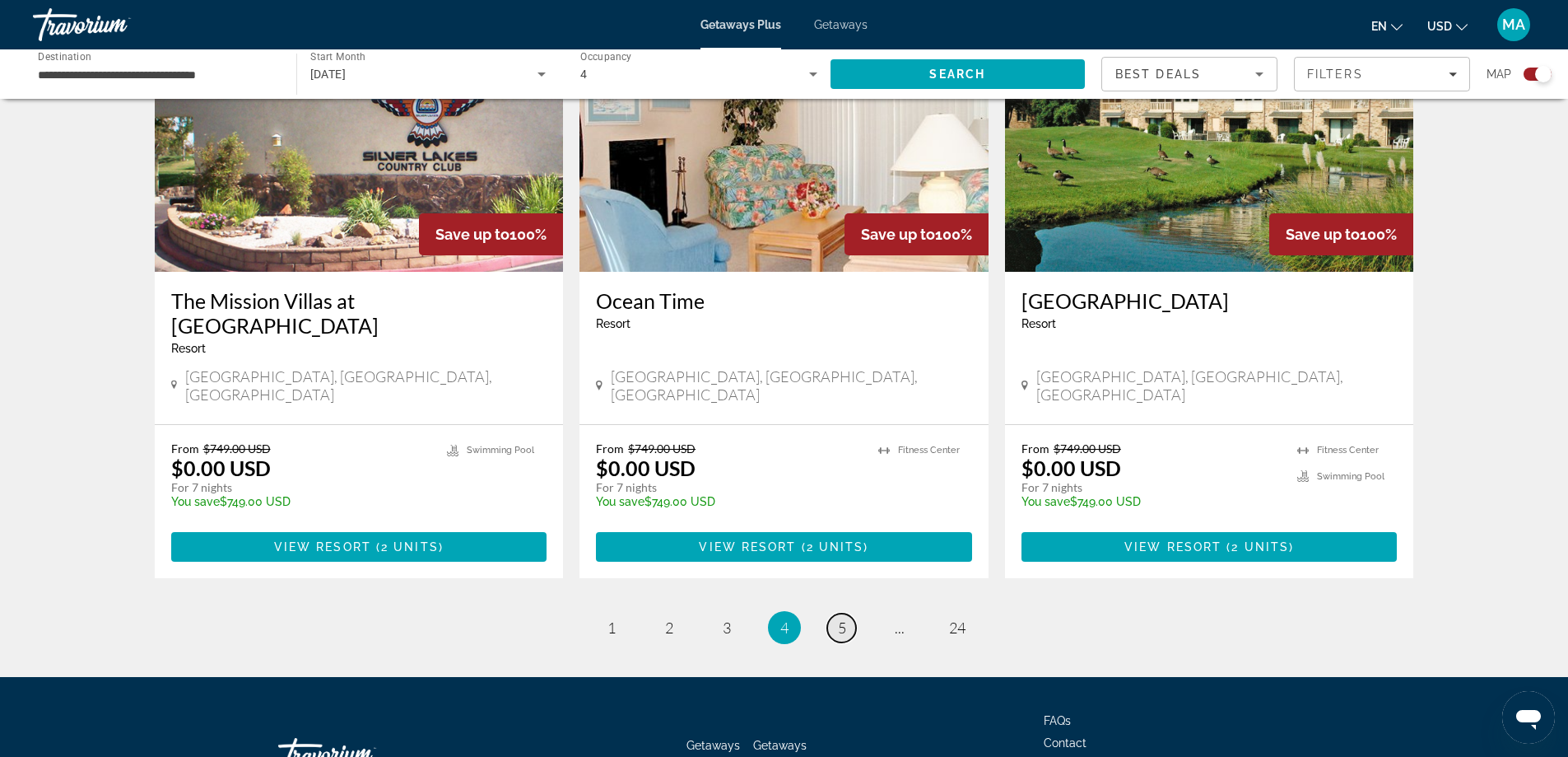
click at [839, 618] on span "5" at bounding box center [842, 627] width 9 height 18
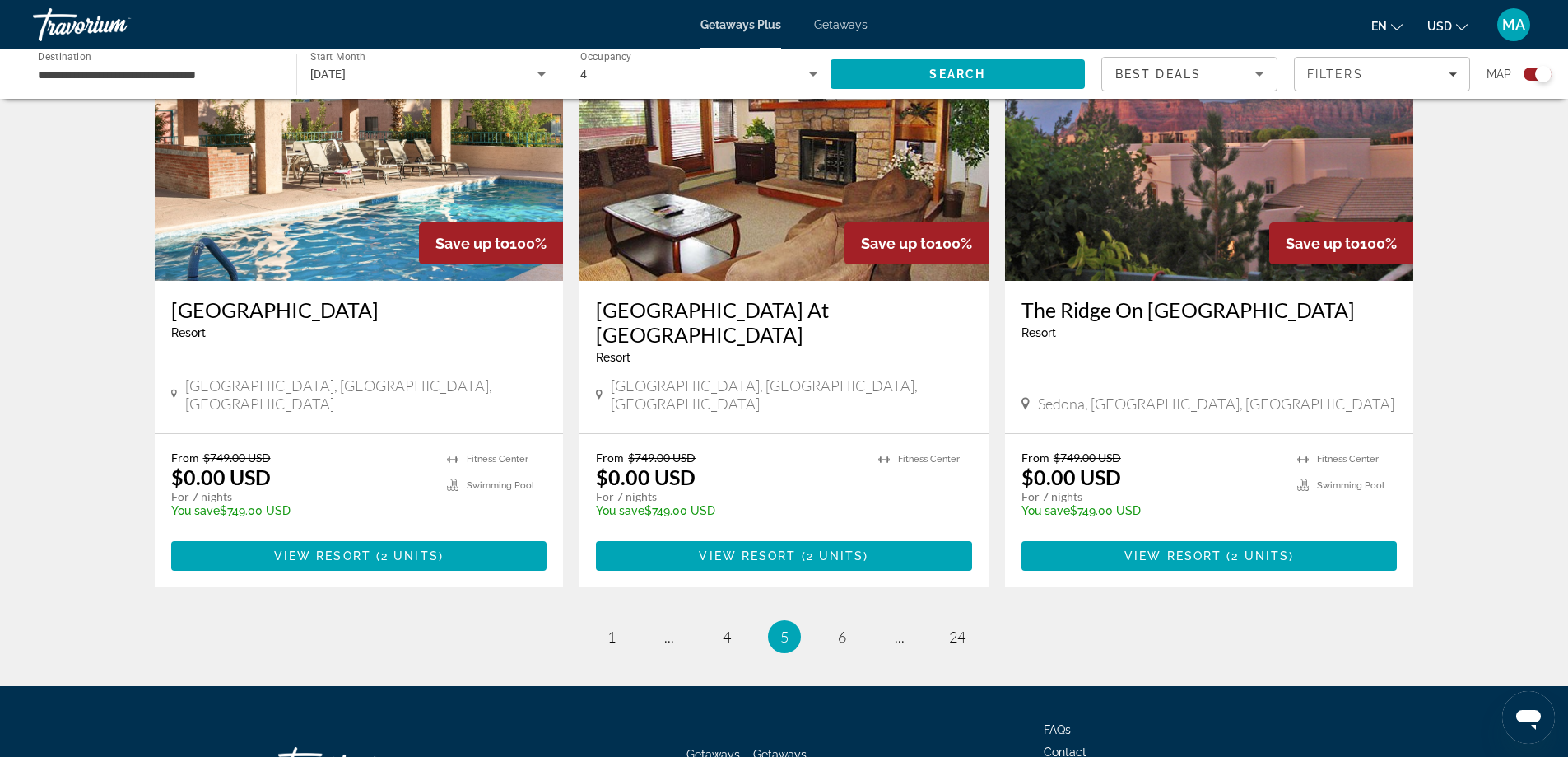
scroll to position [2468, 0]
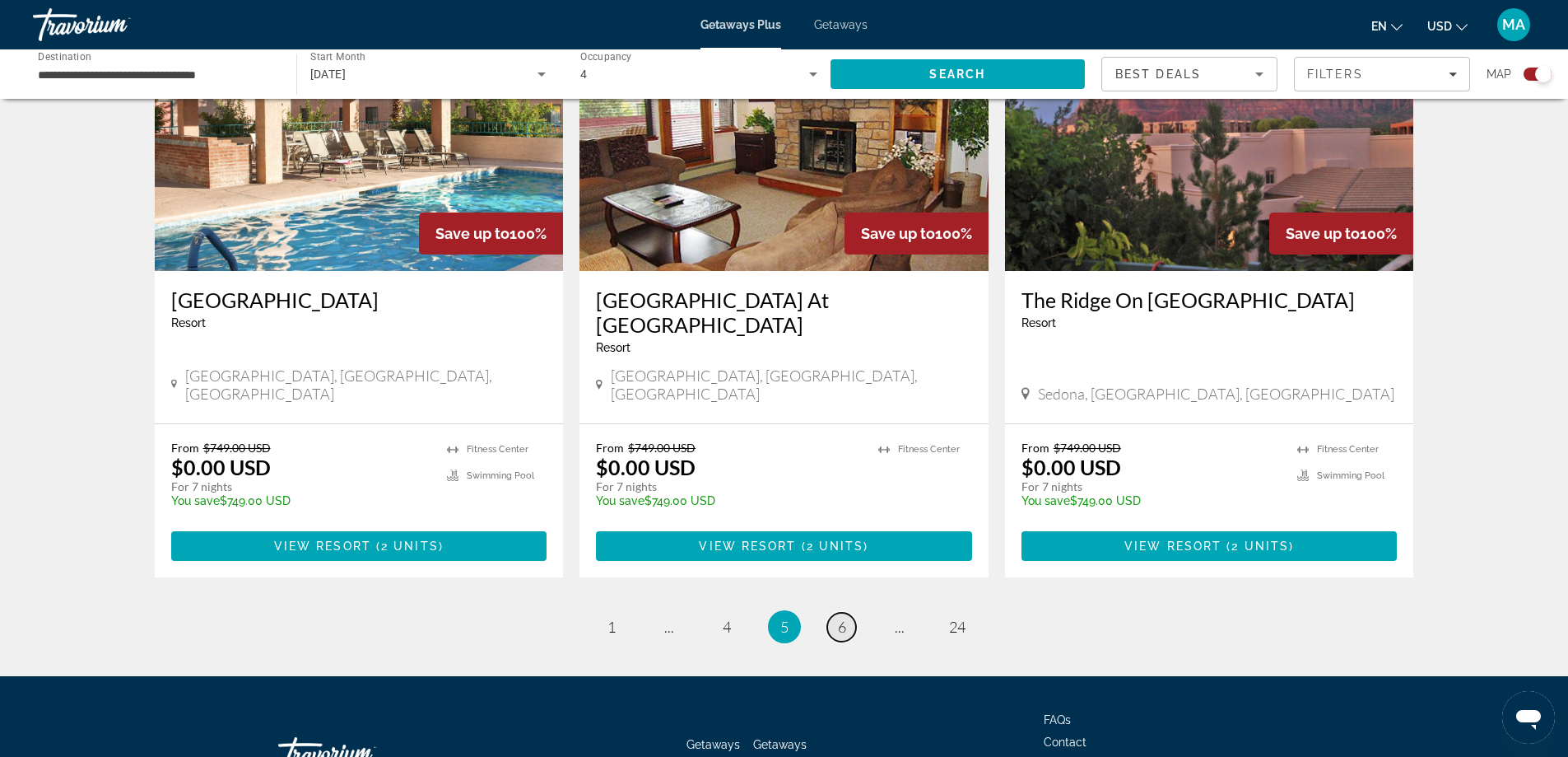
click at [848, 612] on link "page 6" at bounding box center [842, 626] width 29 height 29
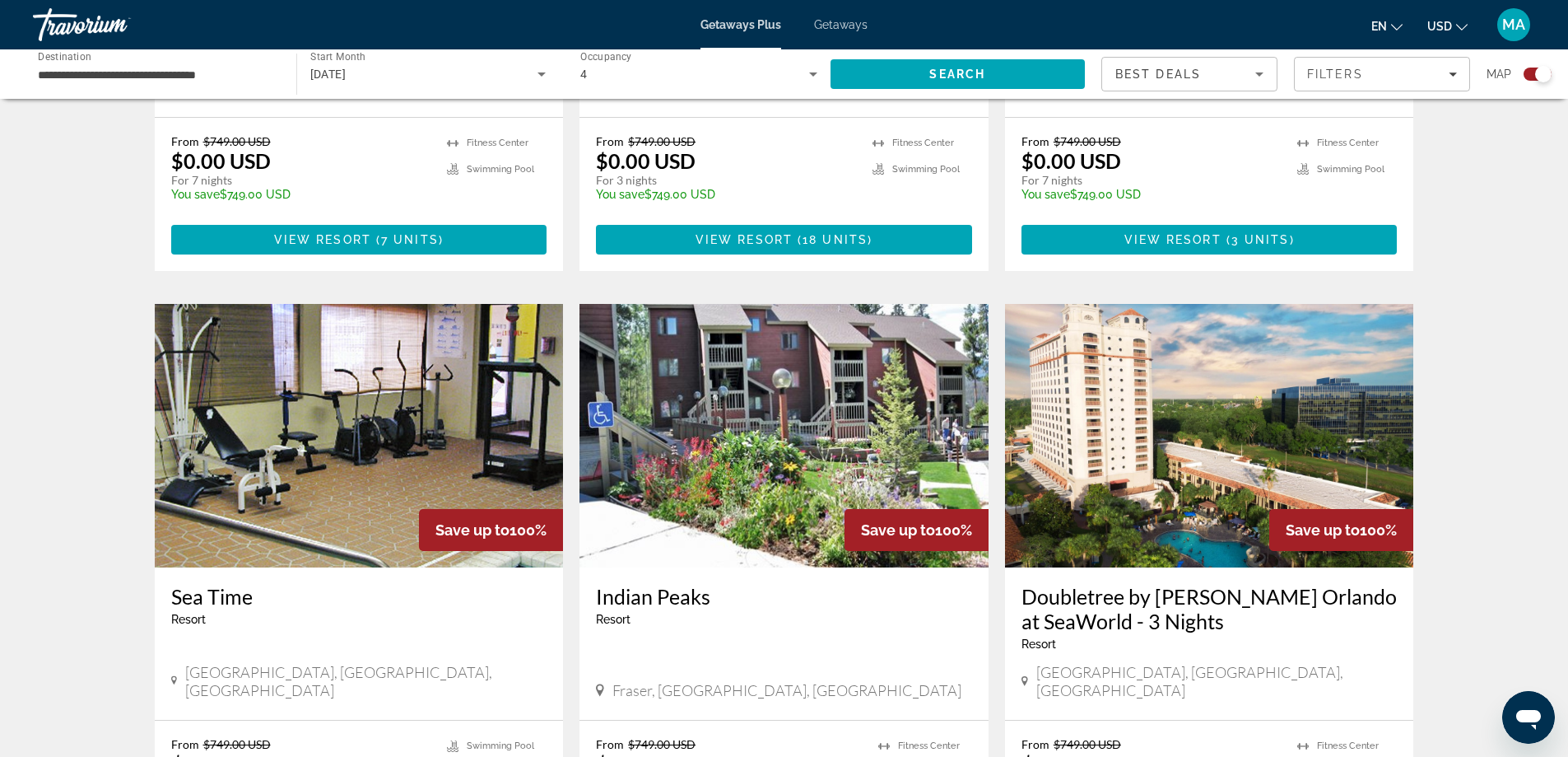
scroll to position [2492, 0]
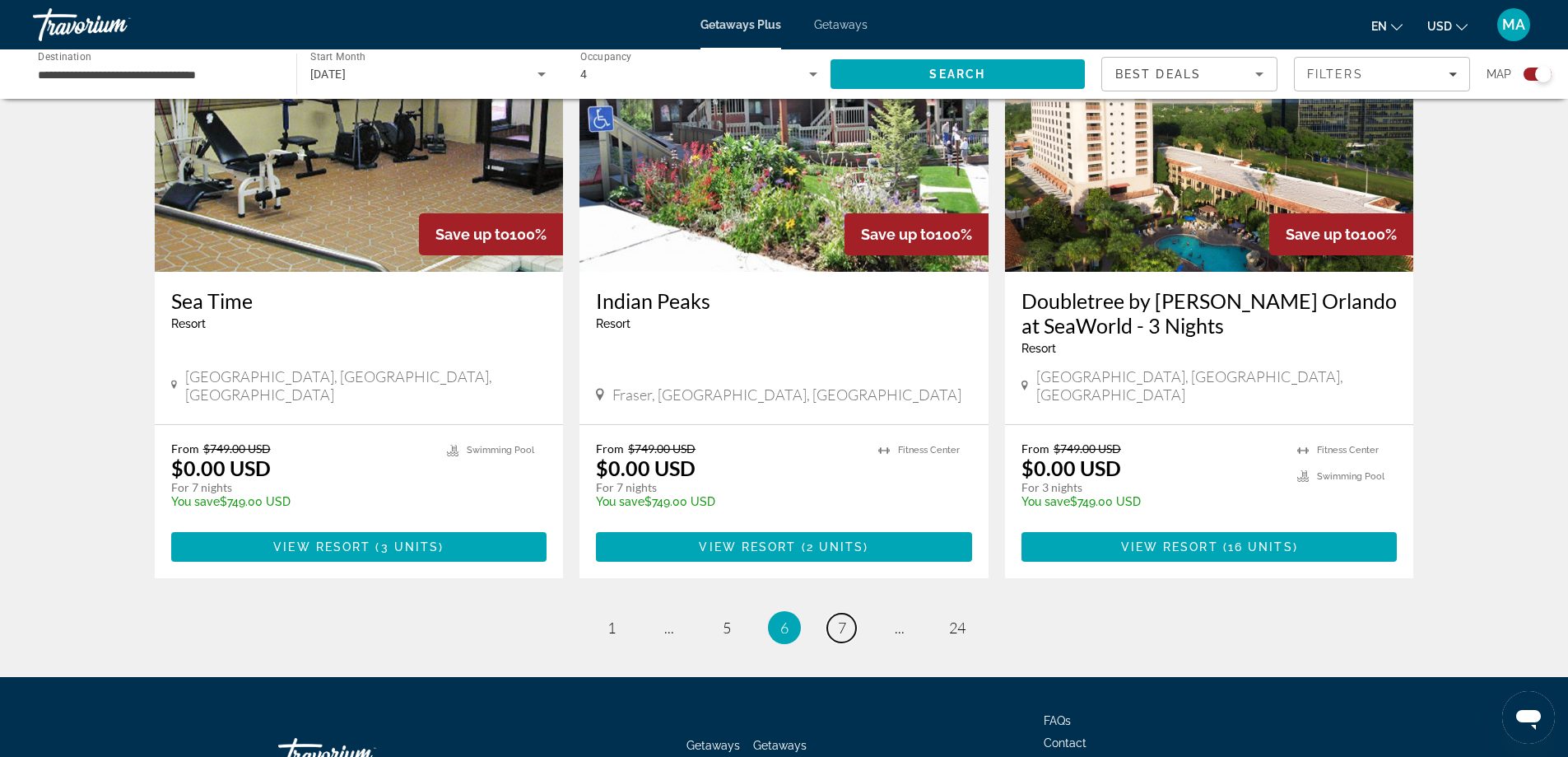
click at [834, 613] on link "page 7" at bounding box center [842, 627] width 29 height 29
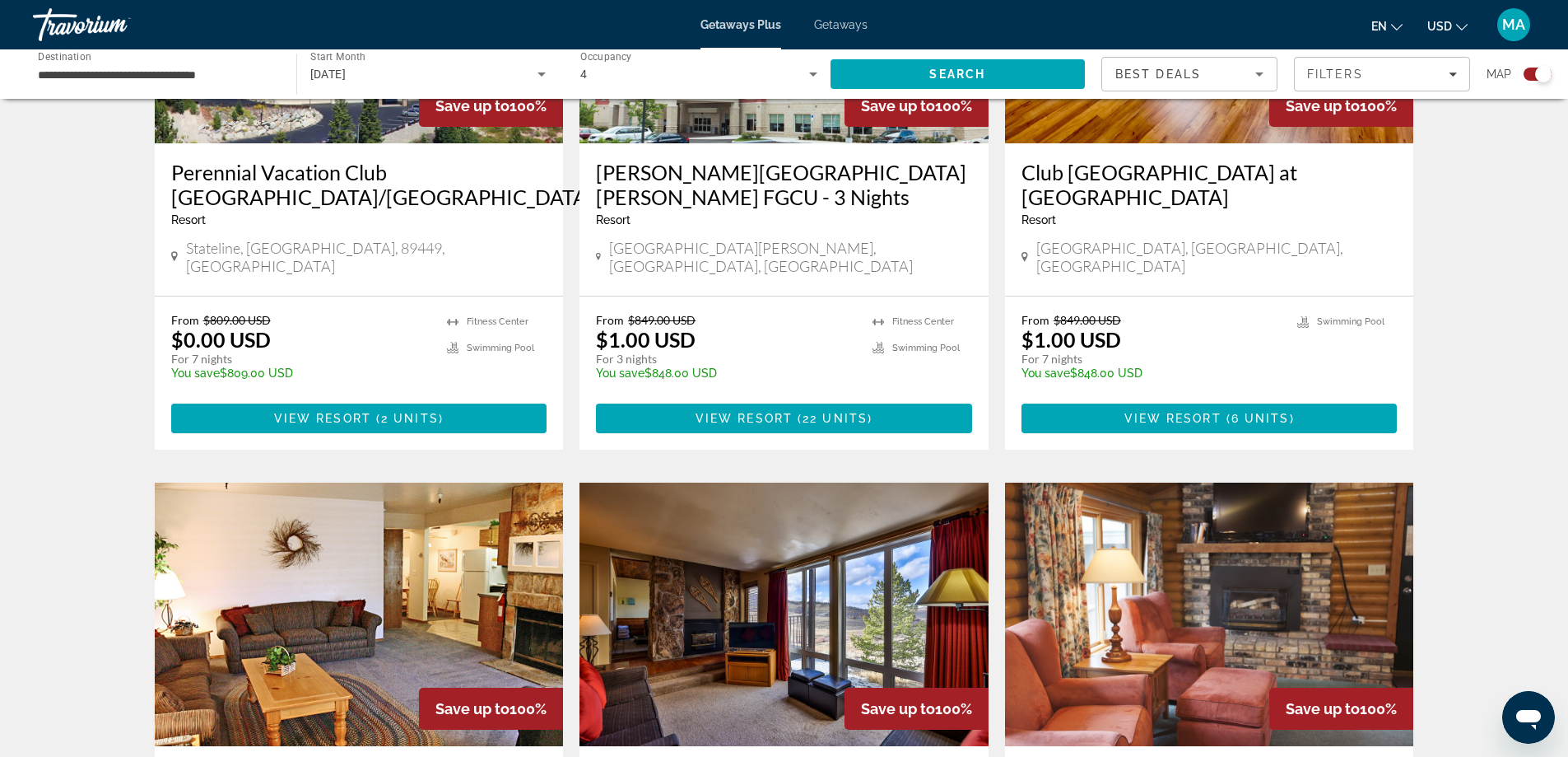
scroll to position [1345, 0]
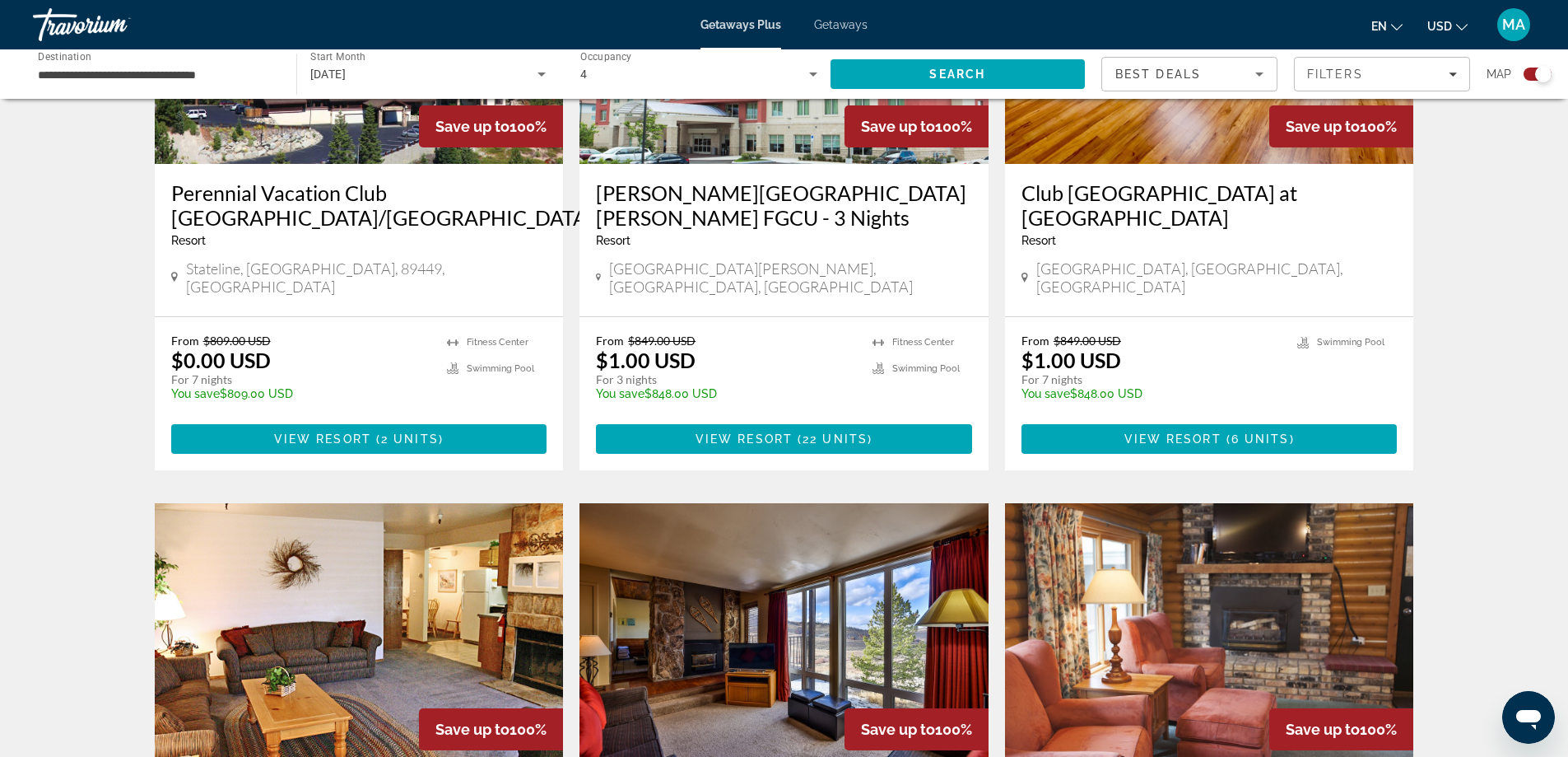
click at [536, 71] on icon "Search widget" at bounding box center [541, 74] width 20 height 20
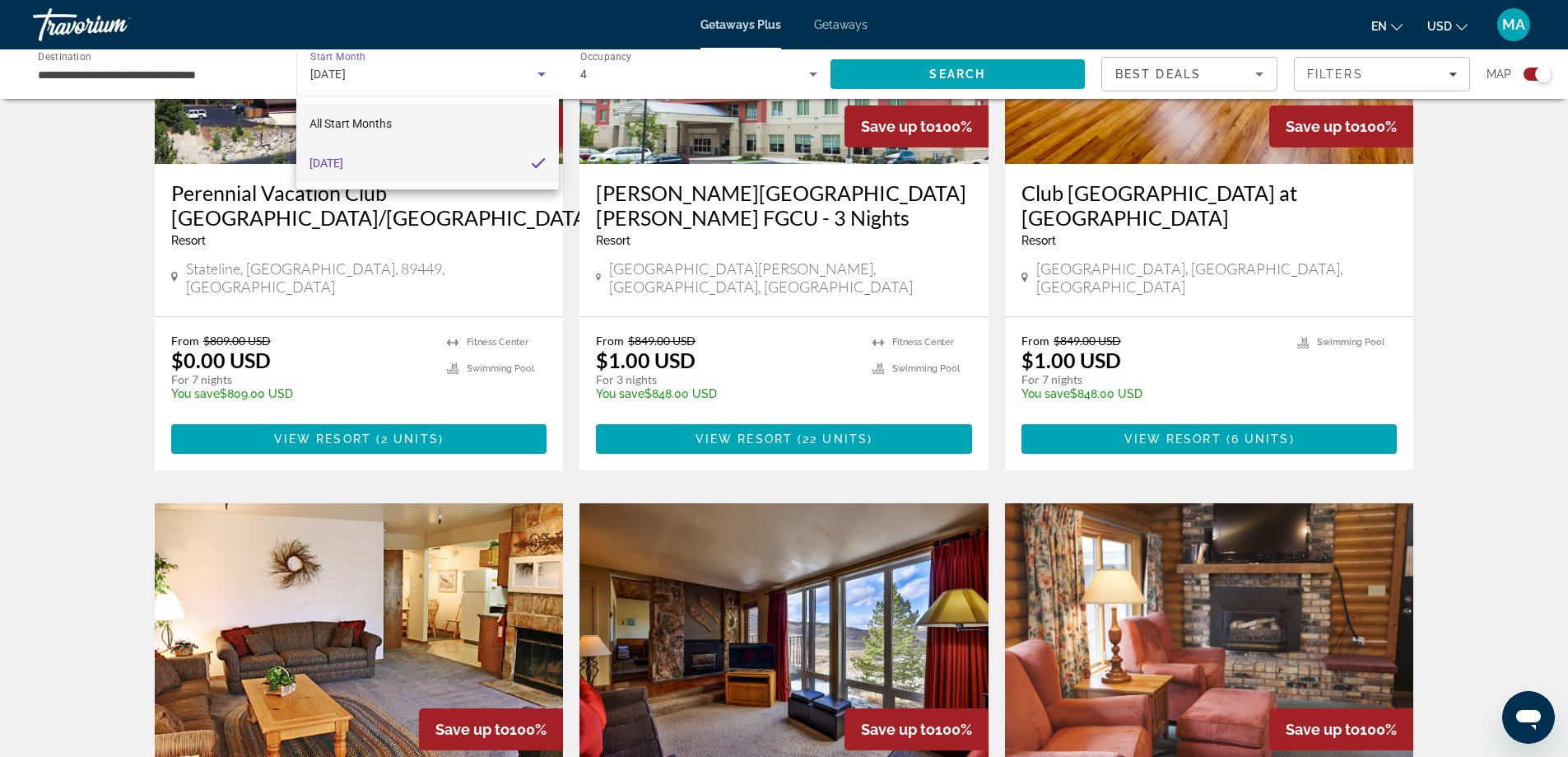
click at [450, 116] on mat-option "All Start Months" at bounding box center [427, 124] width 261 height 40
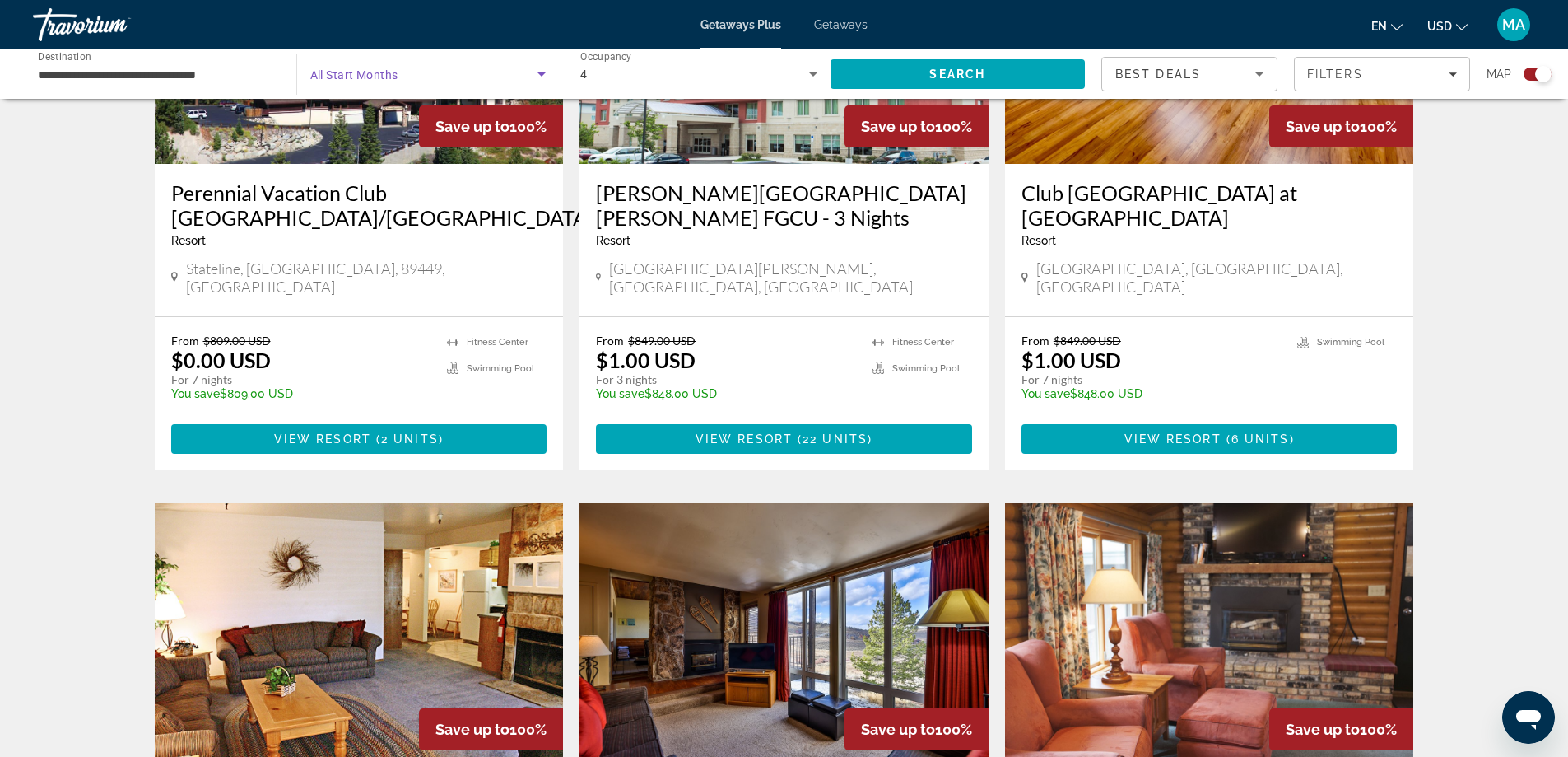
click at [533, 74] on icon "Search widget" at bounding box center [541, 74] width 20 height 20
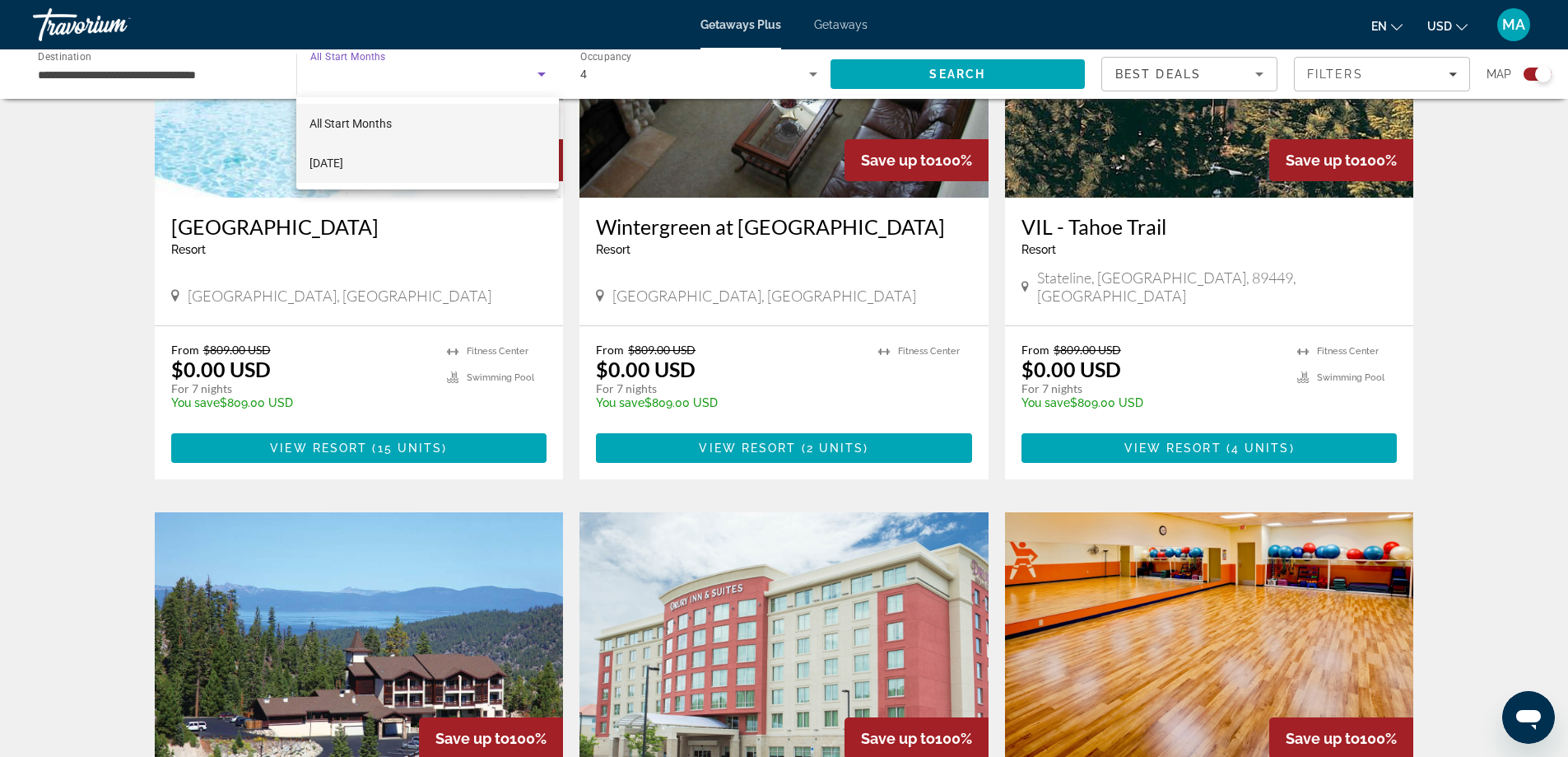
scroll to position [521, 0]
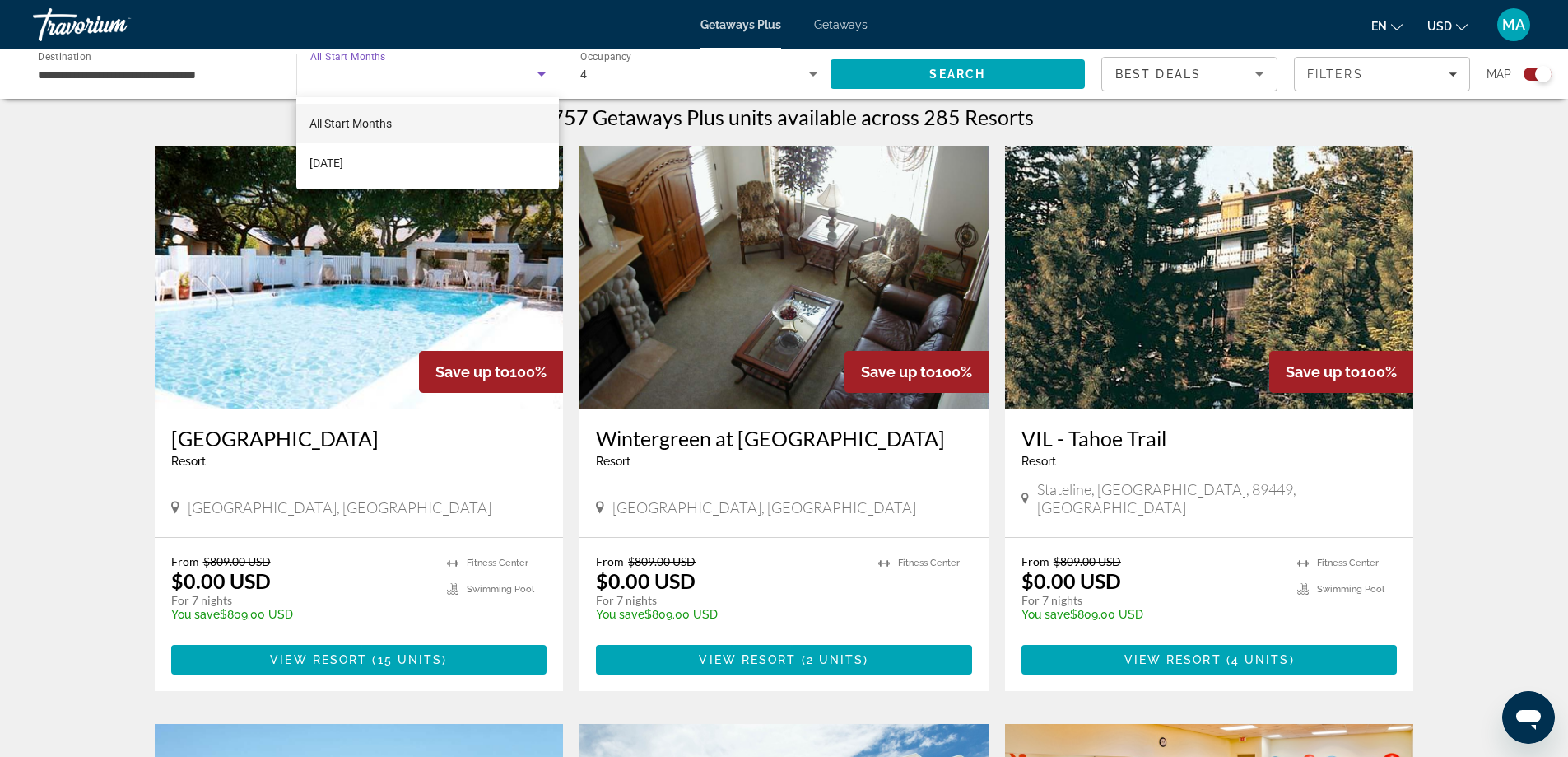
click at [938, 73] on div at bounding box center [784, 378] width 1568 height 757
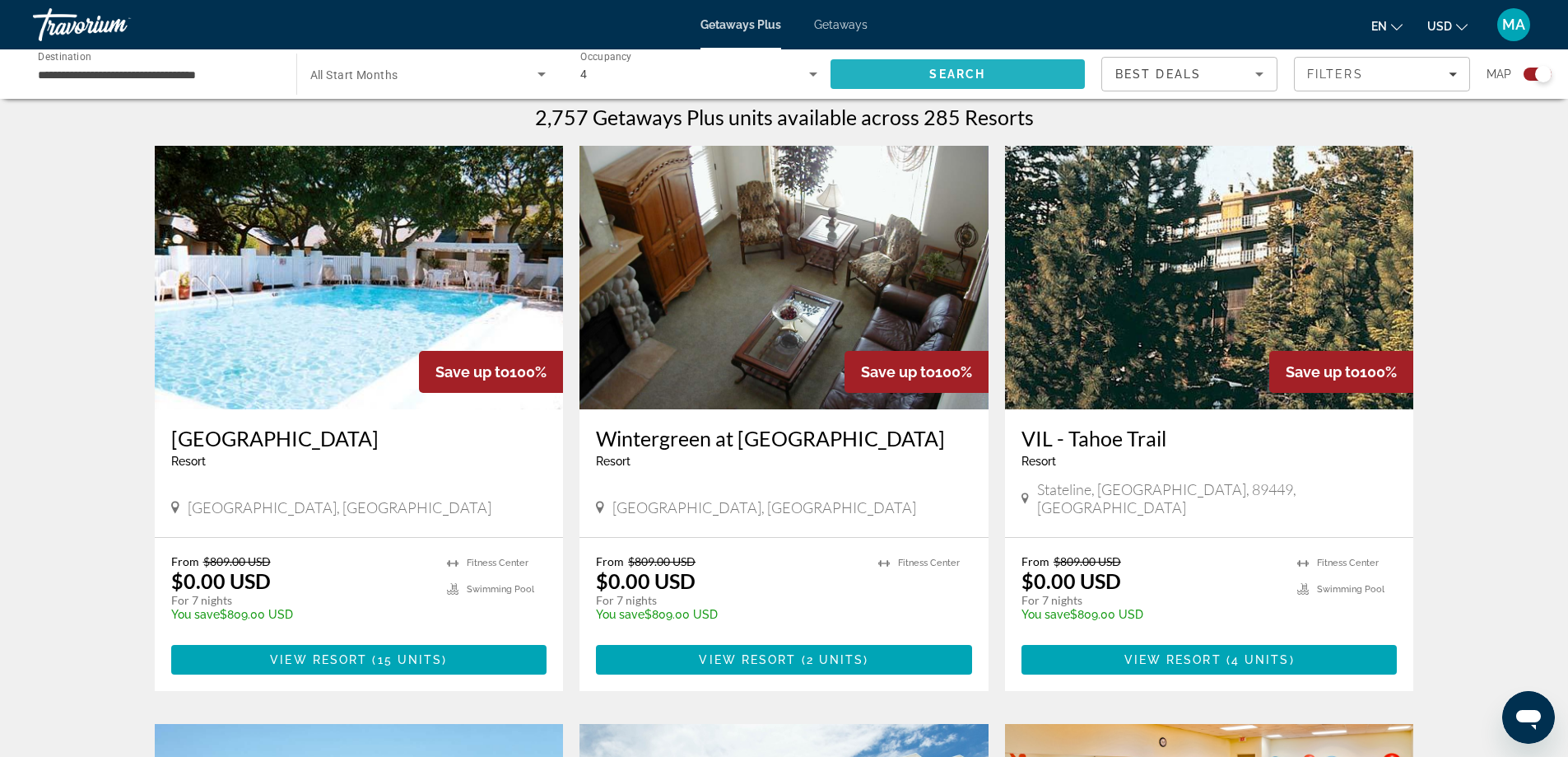
click at [926, 80] on span "Search" at bounding box center [958, 74] width 255 height 40
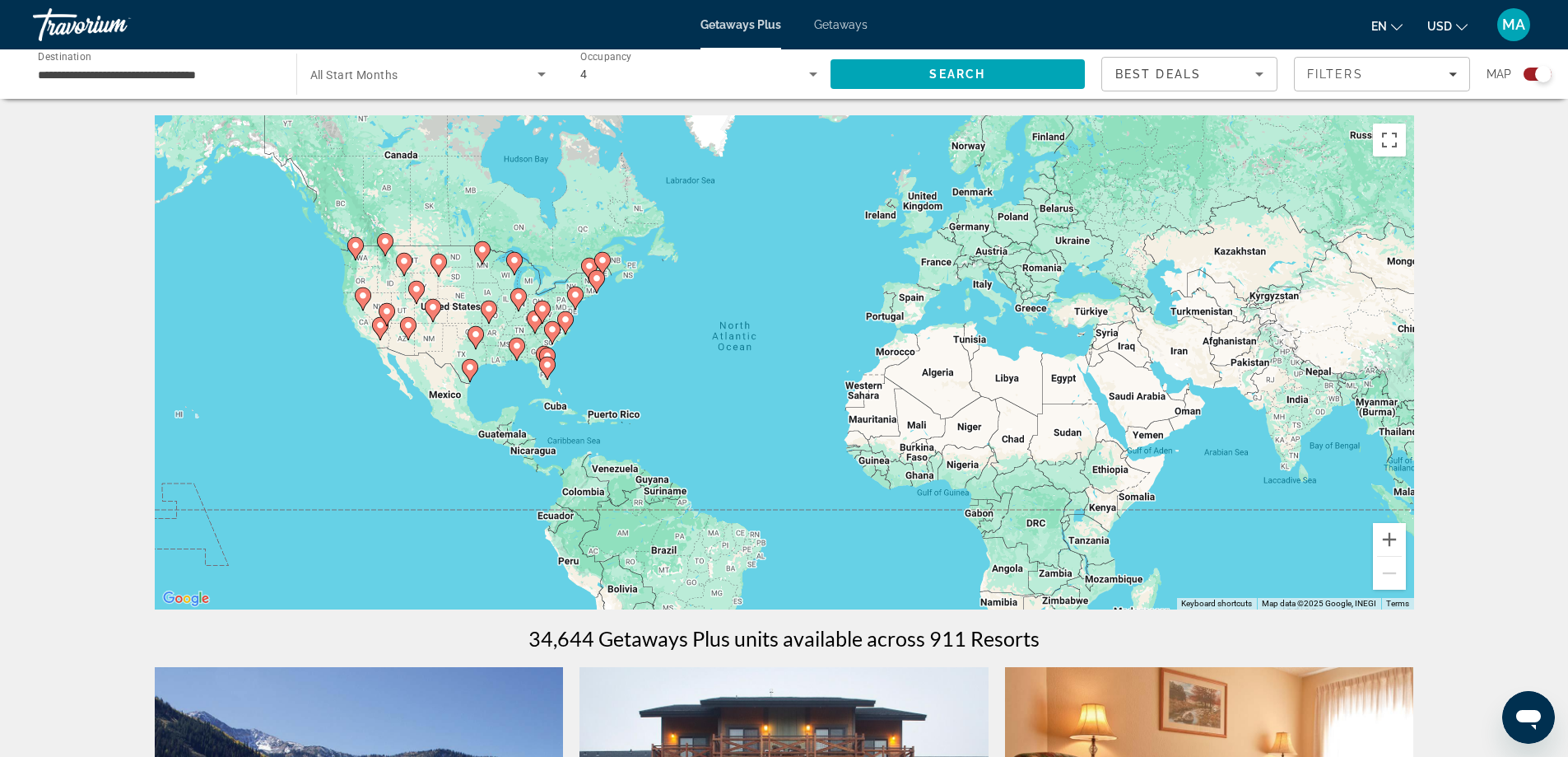
click at [418, 73] on span "Search widget" at bounding box center [423, 74] width 228 height 20
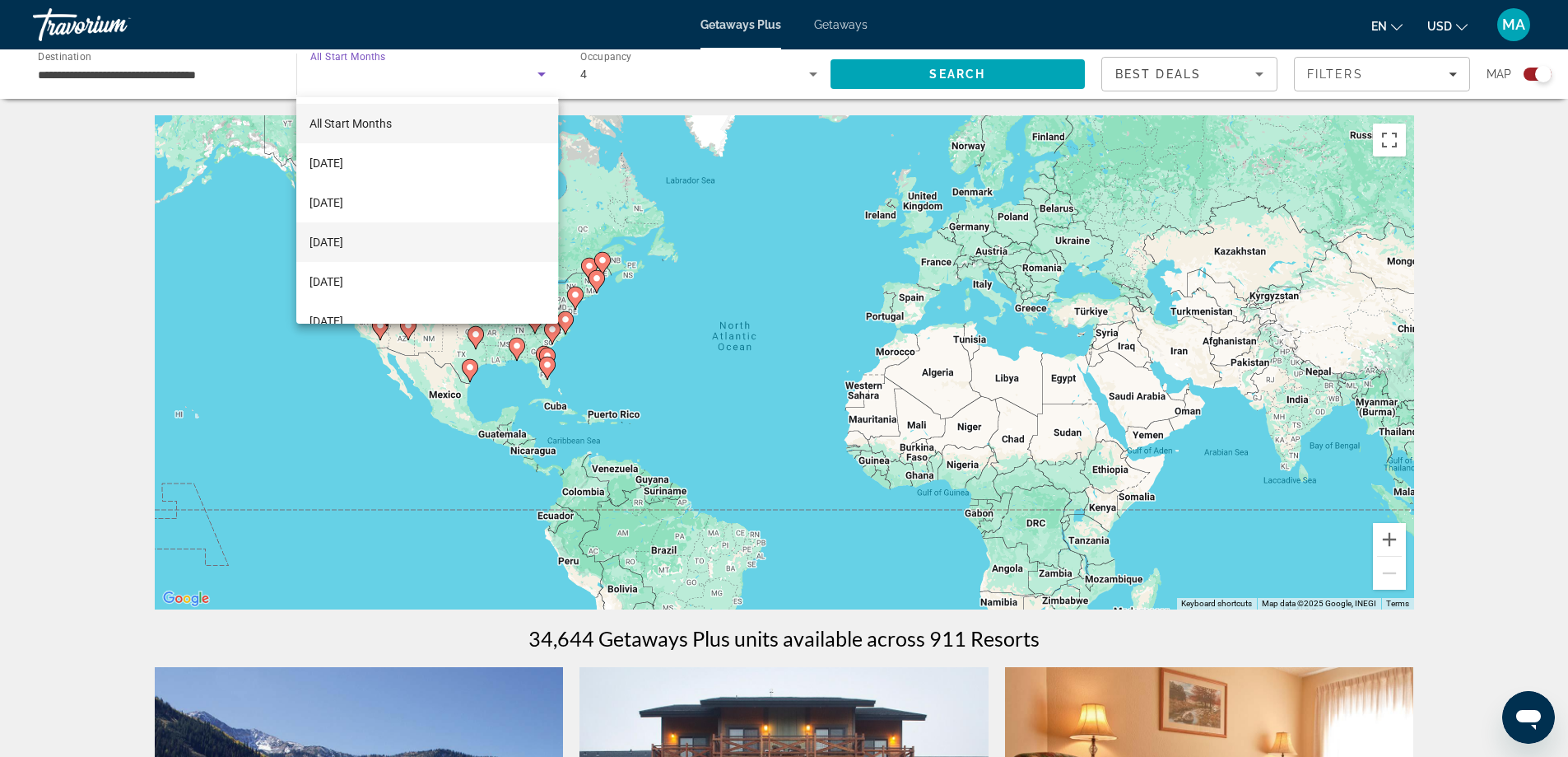
click at [343, 243] on span "December 2025" at bounding box center [326, 242] width 34 height 20
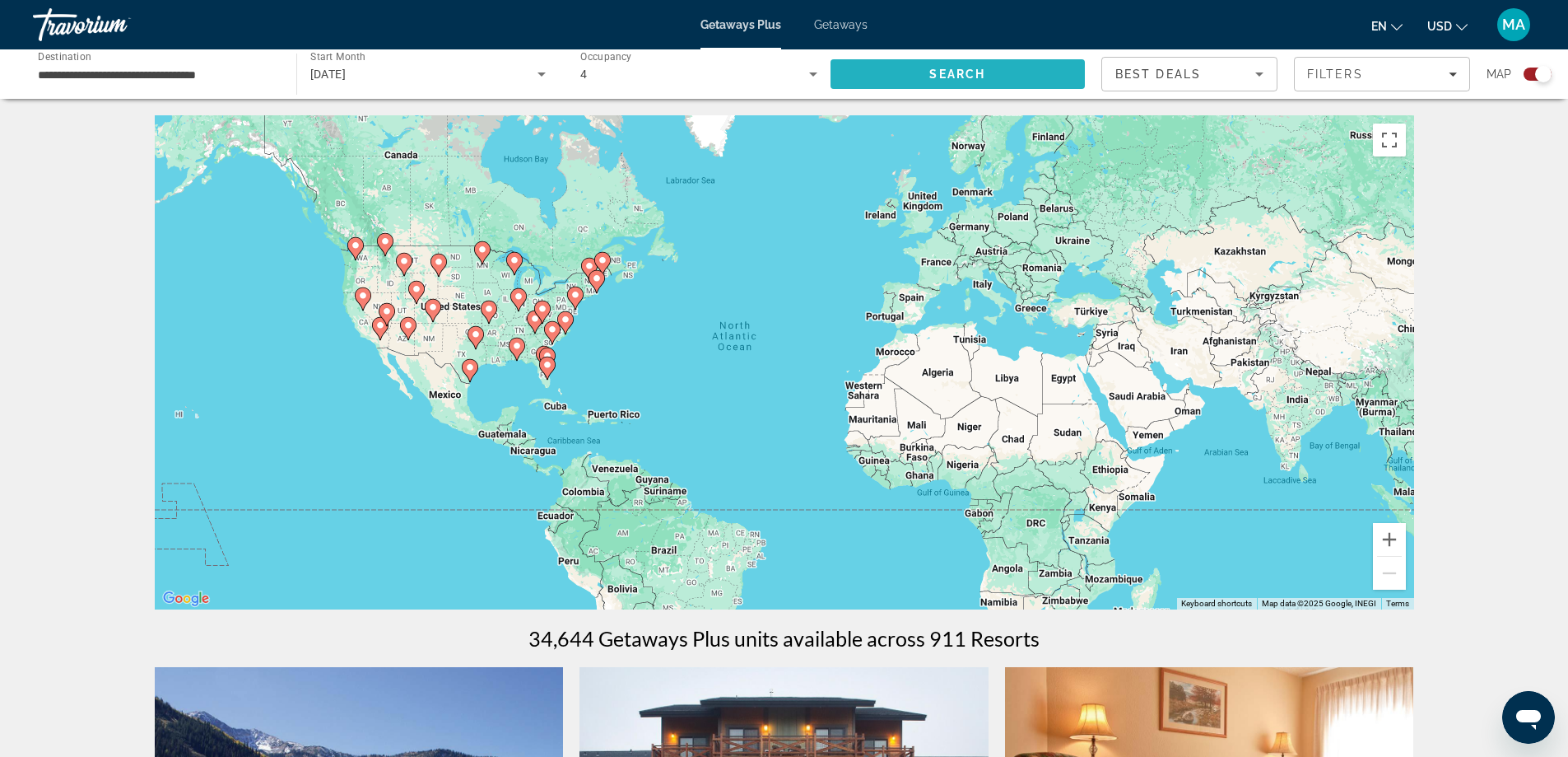
click at [1003, 71] on span "Search" at bounding box center [958, 74] width 255 height 40
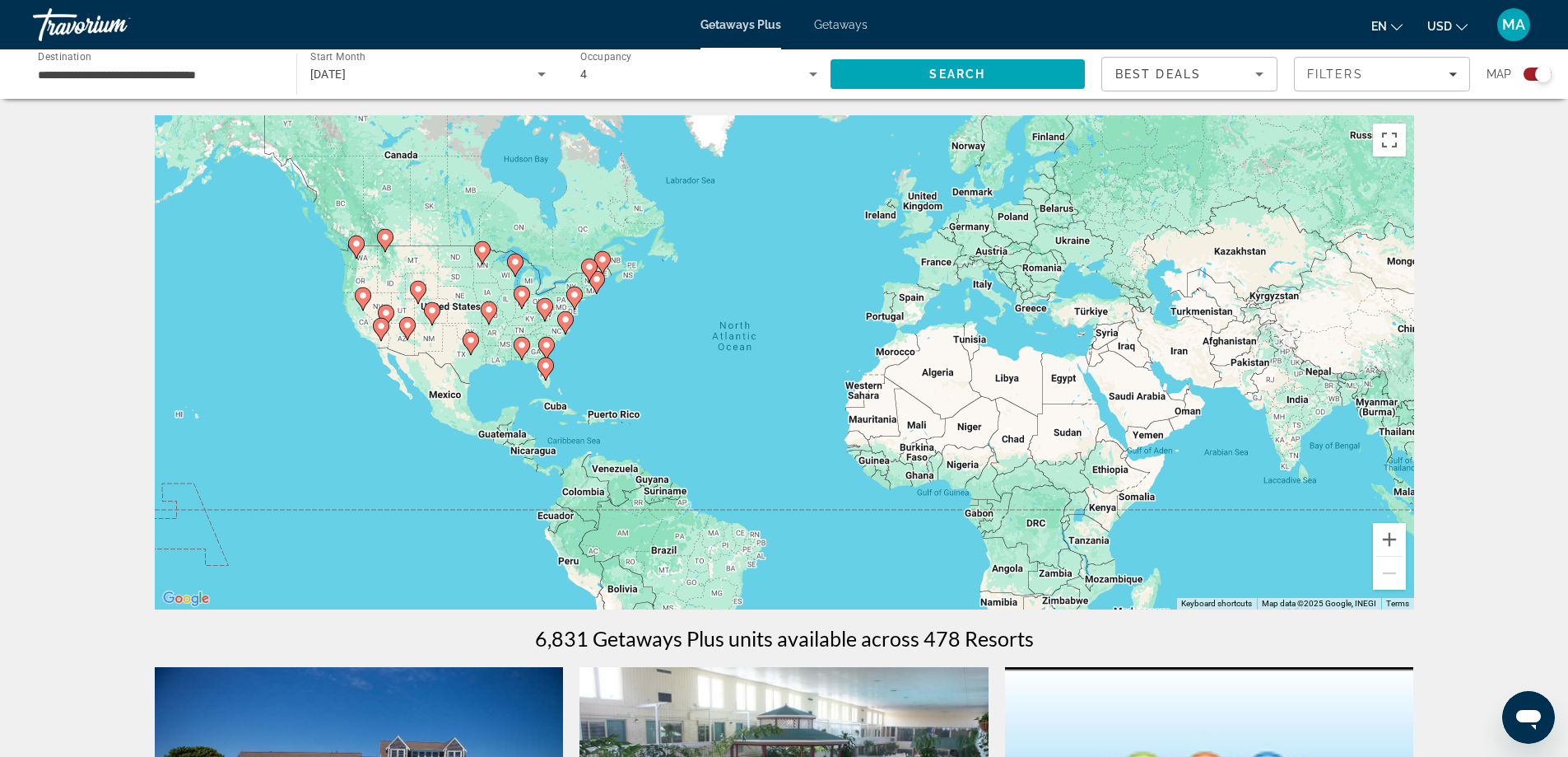
click at [558, 381] on div "To activate drag with keyboard, press Alt + Enter. Once in keyboard drag state,…" at bounding box center [784, 362] width 1260 height 494
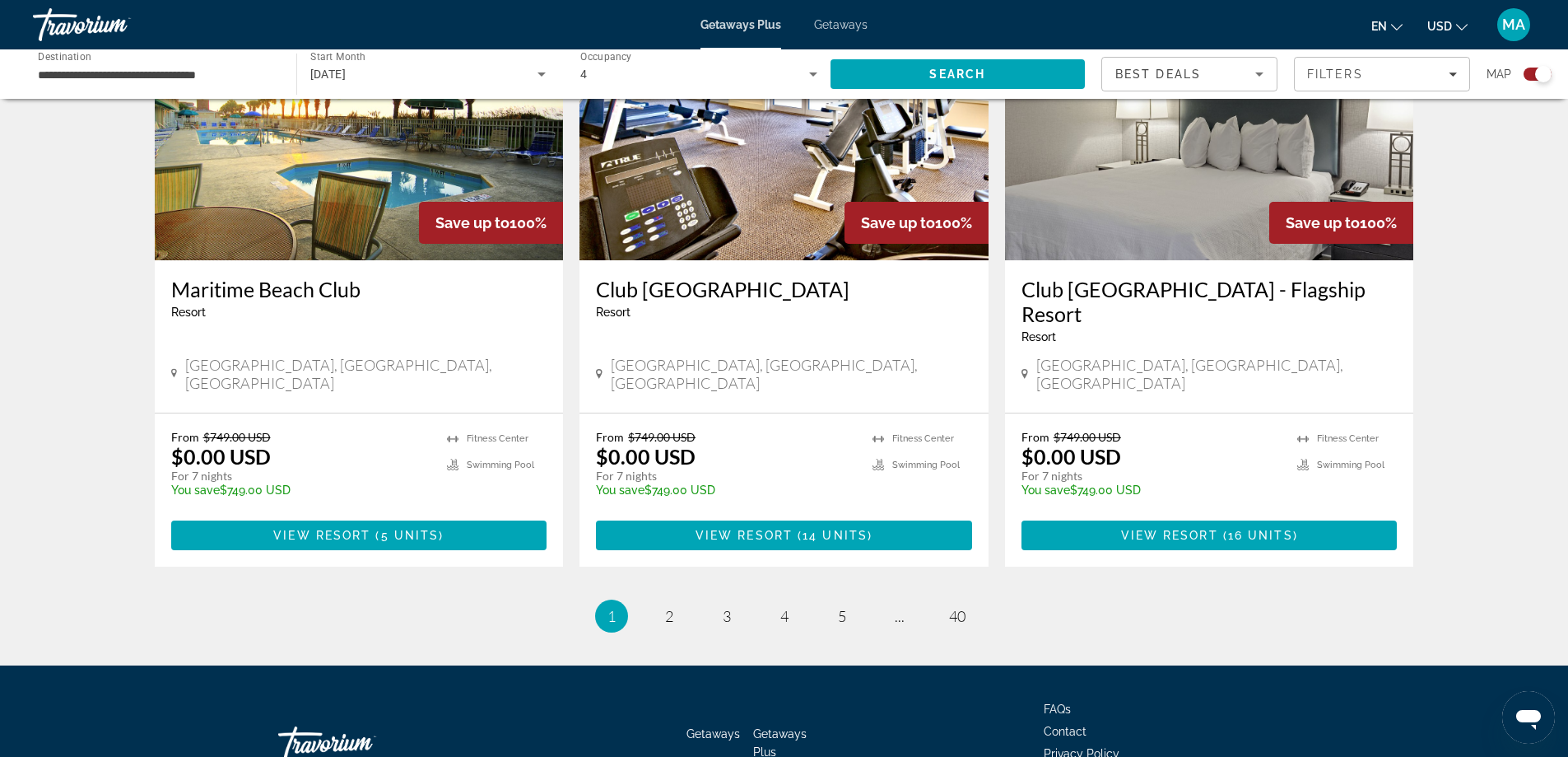
scroll to position [2442, 0]
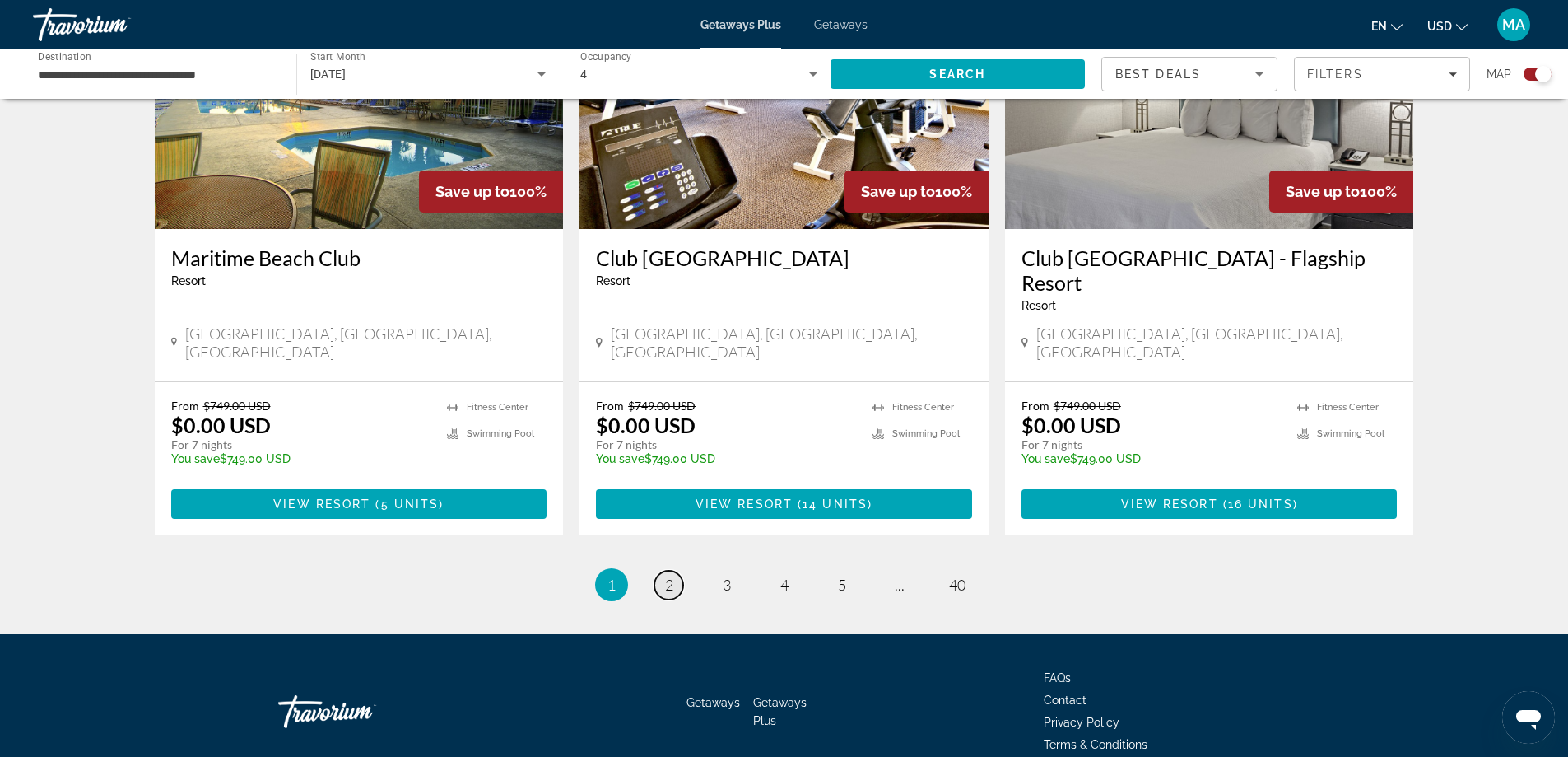
click at [662, 571] on link "page 2" at bounding box center [668, 585] width 29 height 29
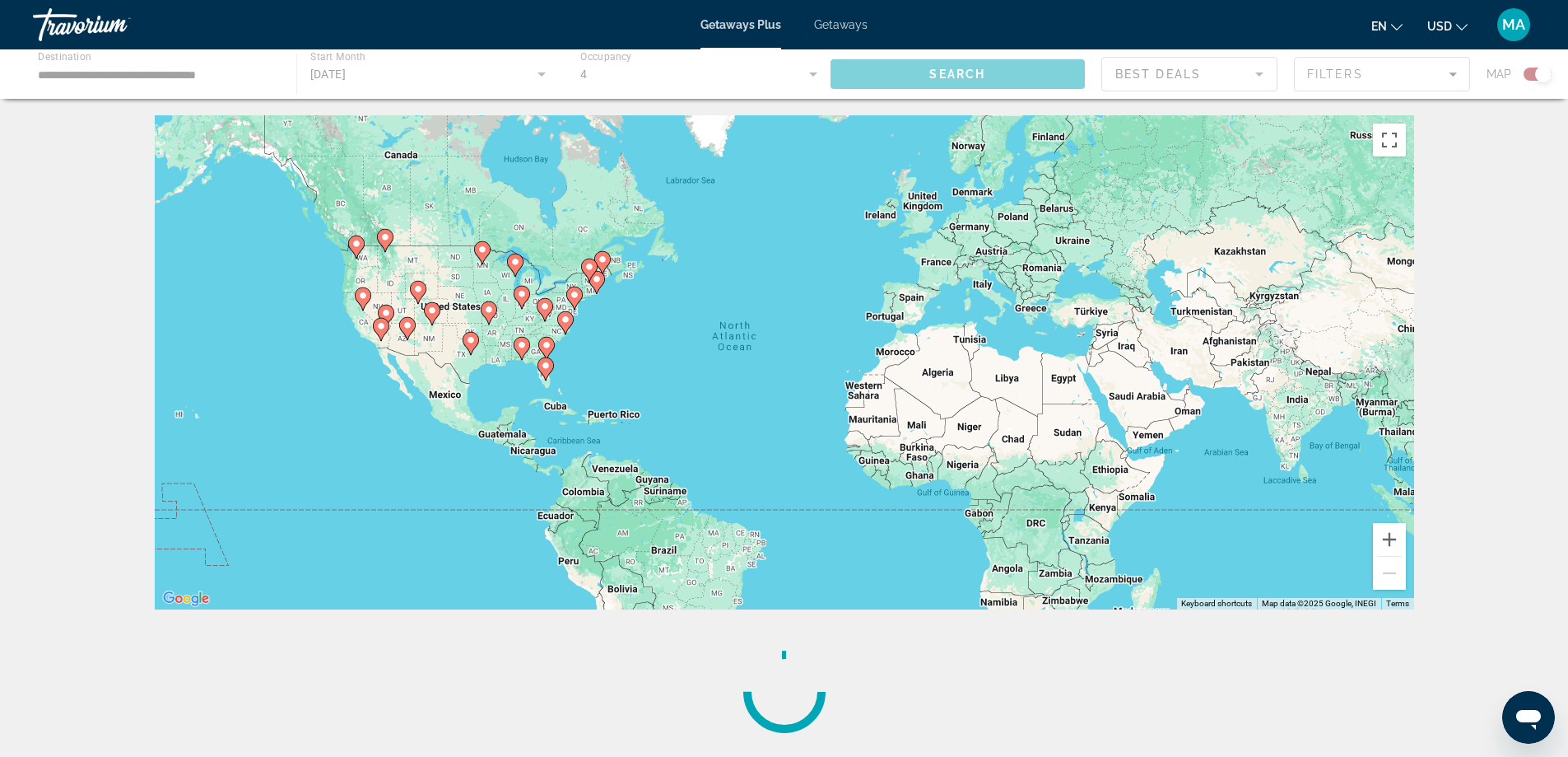
click at [566, 369] on div "To activate drag with keyboard, press Alt + Enter. Once in keyboard drag state,…" at bounding box center [784, 362] width 1260 height 494
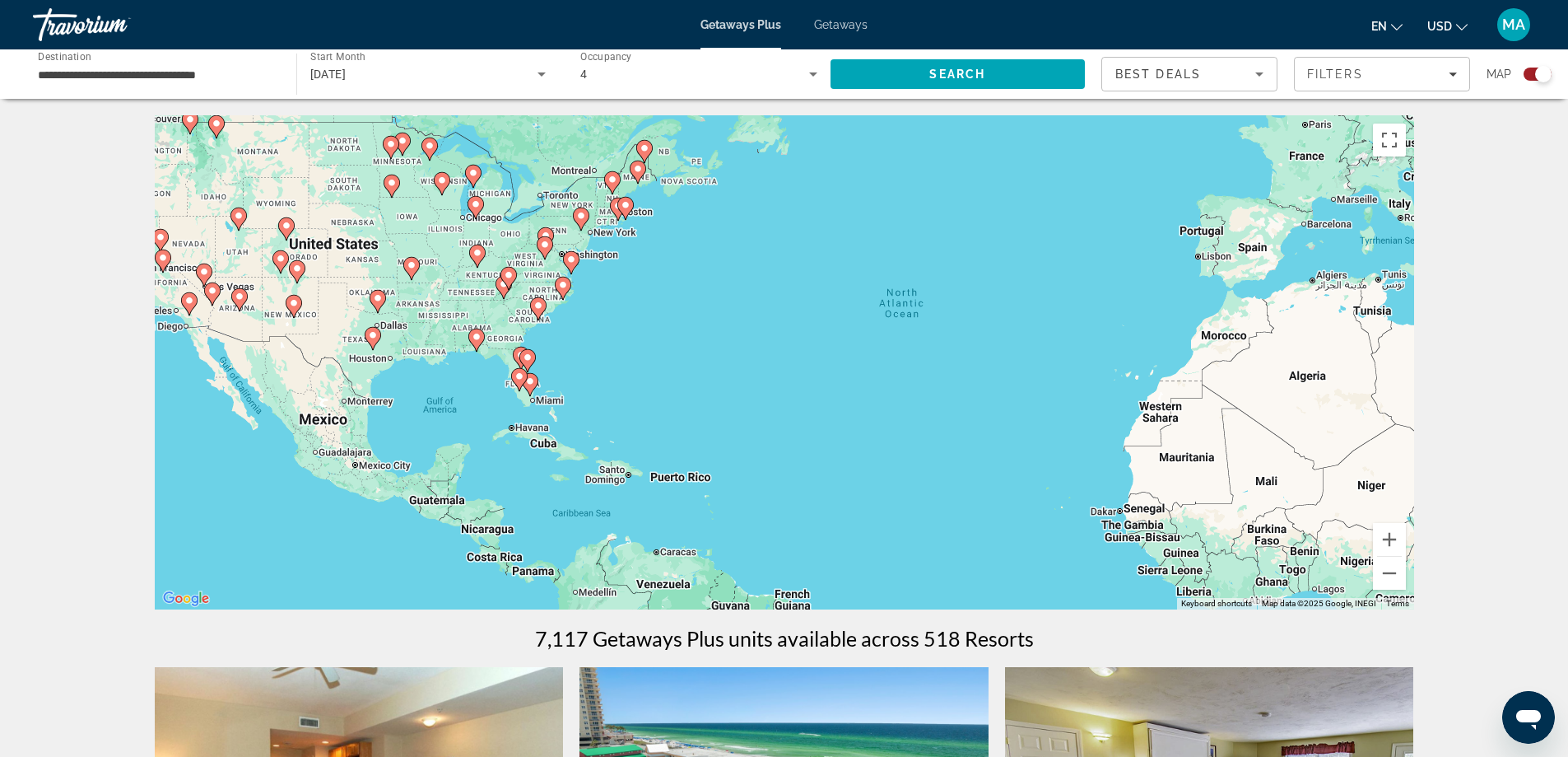
click at [566, 374] on div "To activate drag with keyboard, press Alt + Enter. Once in keyboard drag state,…" at bounding box center [784, 362] width 1260 height 494
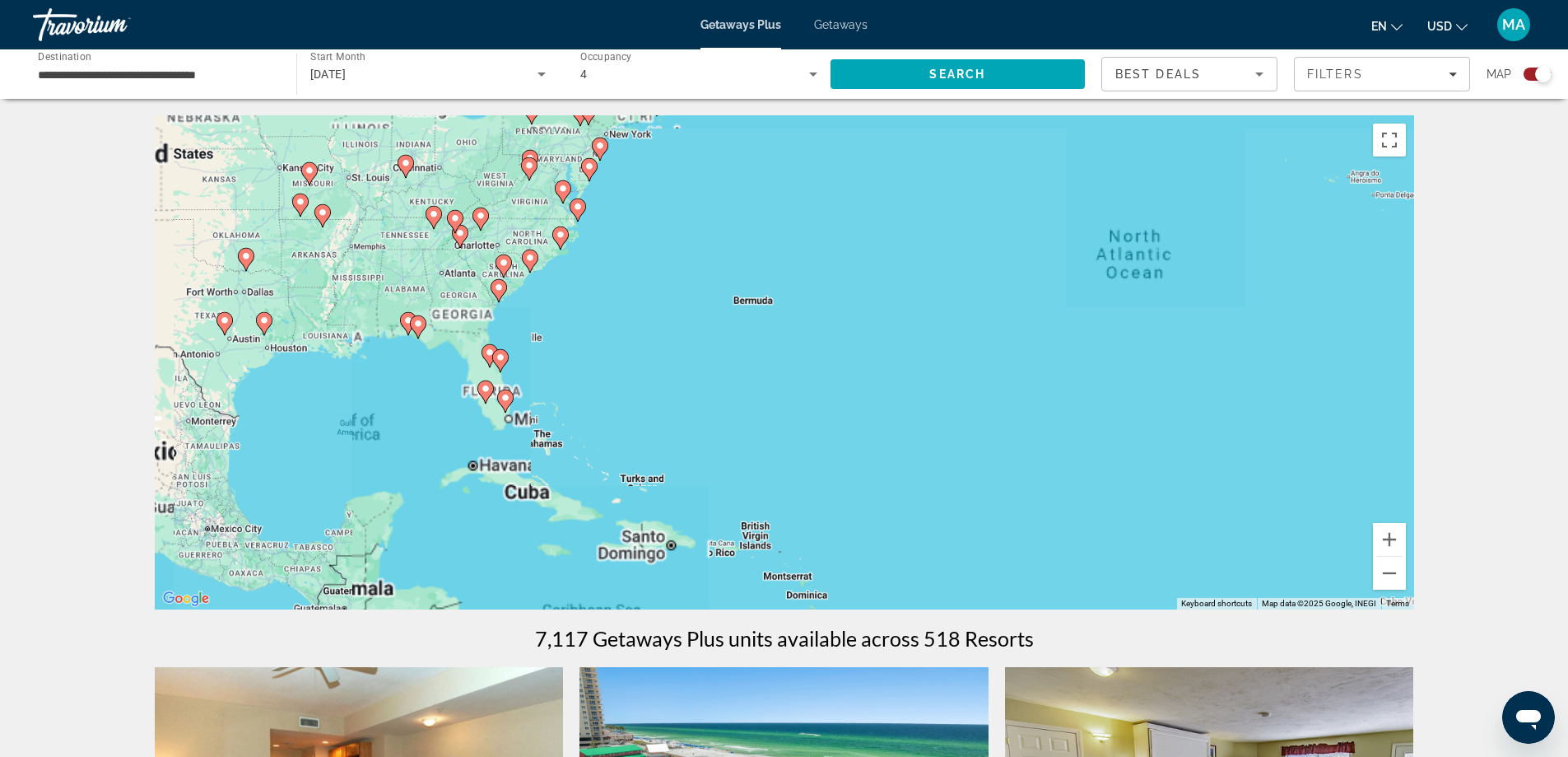
click at [566, 374] on div "To activate drag with keyboard, press Alt + Enter. Once in keyboard drag state,…" at bounding box center [784, 362] width 1260 height 494
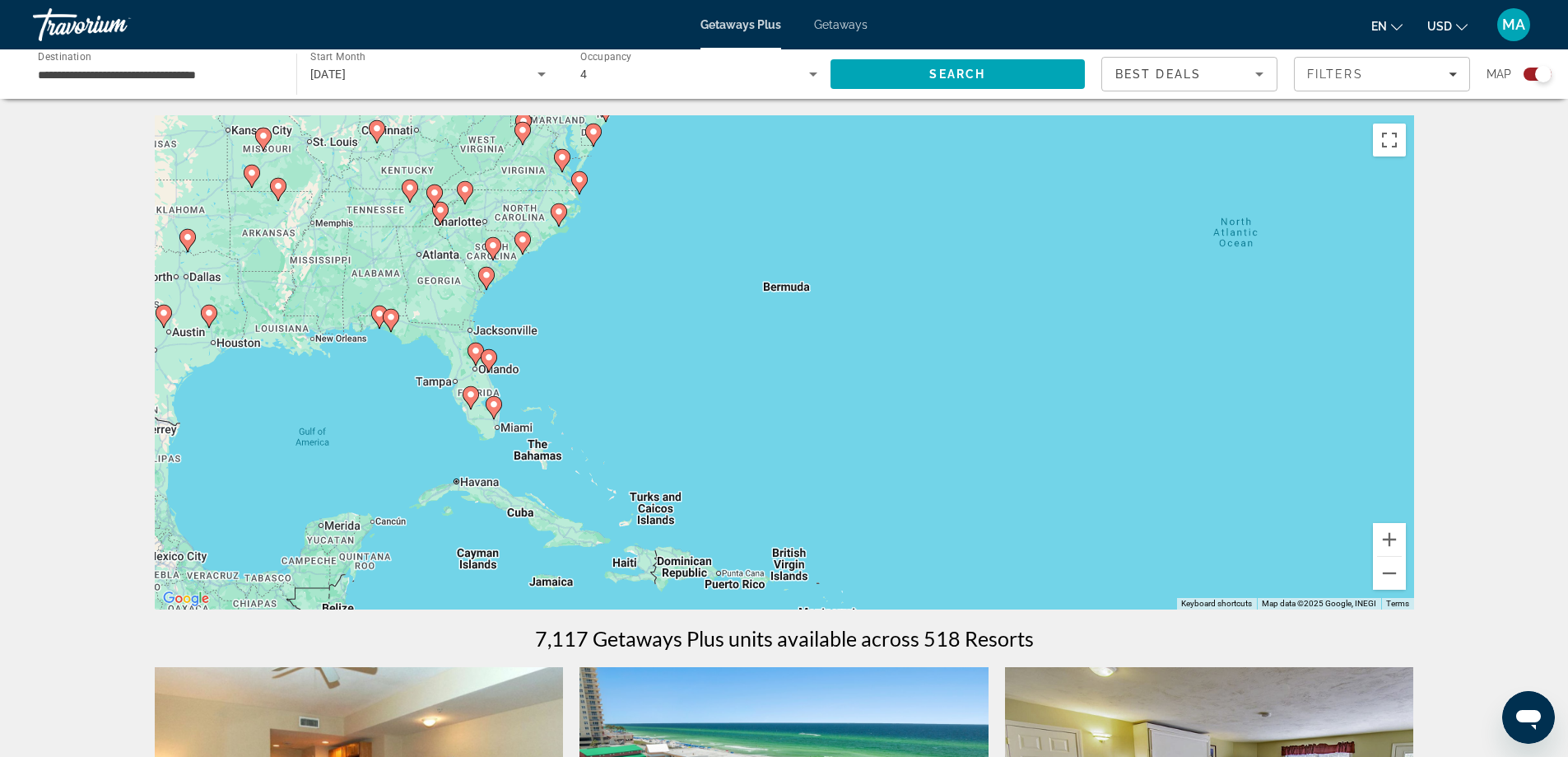
click at [566, 375] on div "To activate drag with keyboard, press Alt + Enter. Once in keyboard drag state,…" at bounding box center [784, 362] width 1260 height 494
click at [566, 380] on div "To activate drag with keyboard, press Alt + Enter. Once in keyboard drag state,…" at bounding box center [784, 362] width 1260 height 494
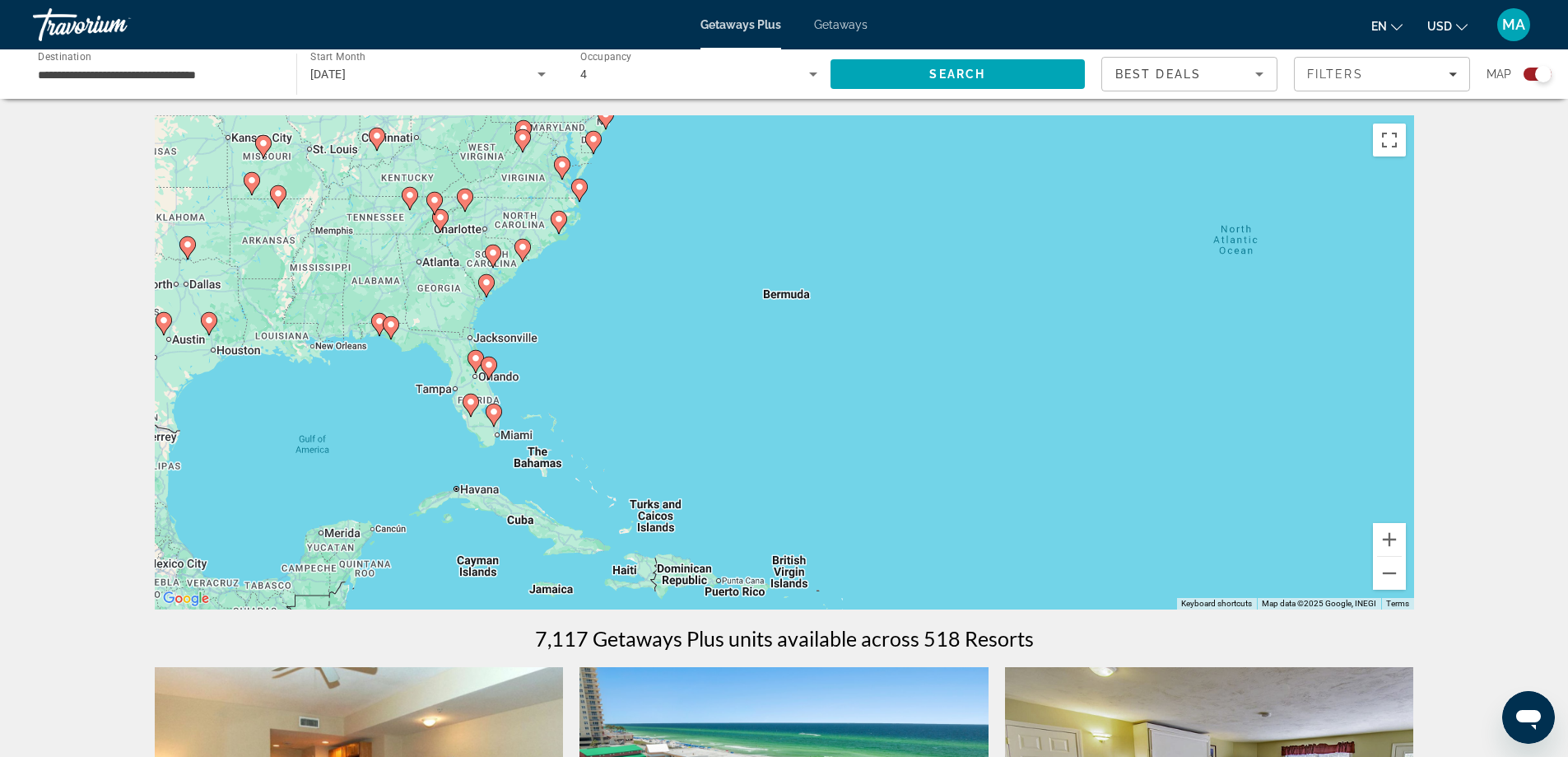
click at [566, 383] on div "To activate drag with keyboard, press Alt + Enter. Once in keyboard drag state,…" at bounding box center [784, 362] width 1260 height 494
click at [565, 385] on div "To activate drag with keyboard, press Alt + Enter. Once in keyboard drag state,…" at bounding box center [784, 362] width 1260 height 494
drag, startPoint x: 545, startPoint y: 413, endPoint x: 754, endPoint y: 373, distance: 212.8
click at [754, 373] on div "To activate drag with keyboard, press Alt + Enter. Once in keyboard drag state,…" at bounding box center [784, 362] width 1260 height 494
click at [1394, 540] on button "Zoom in" at bounding box center [1390, 540] width 33 height 33
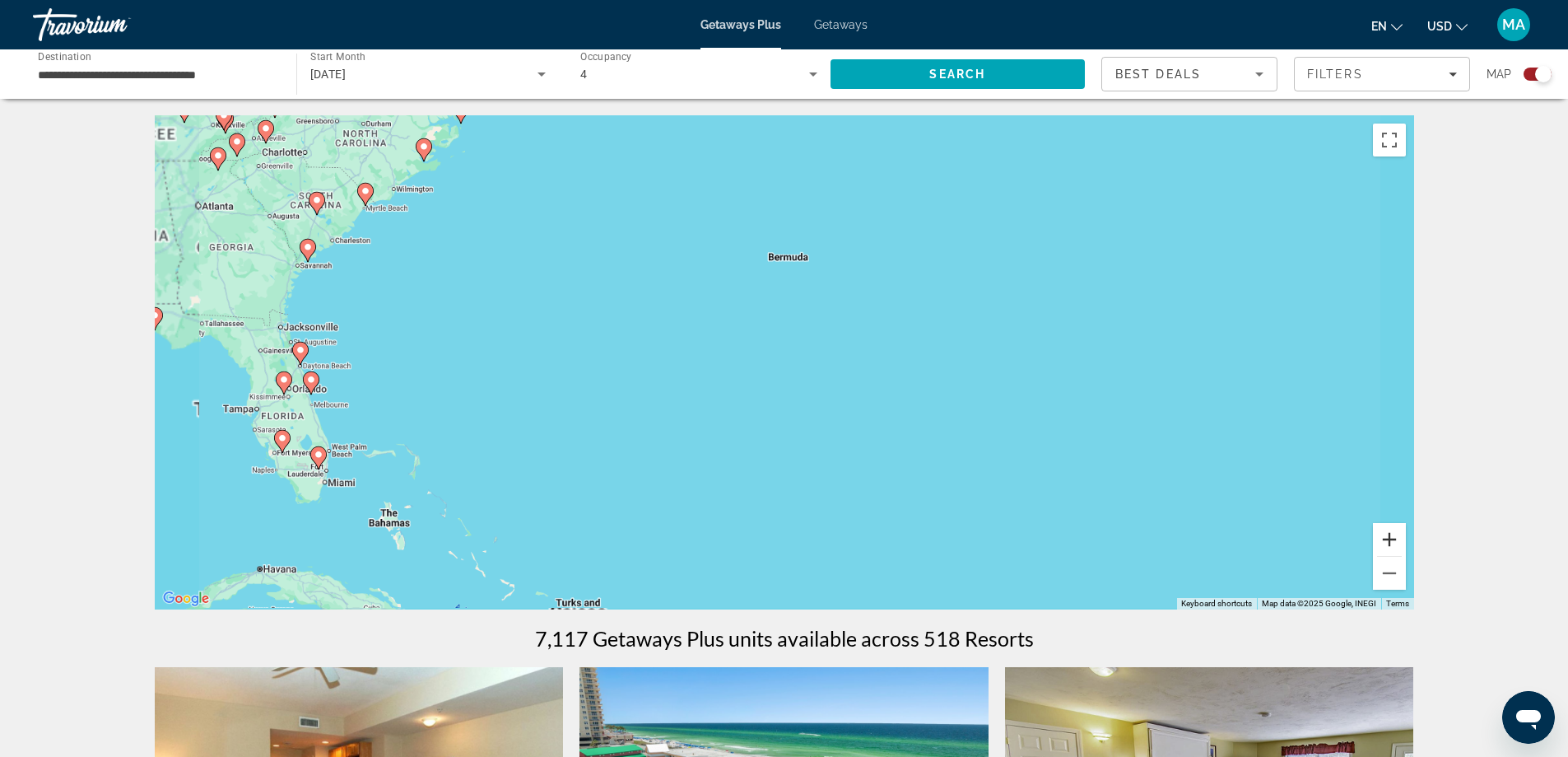
click at [1394, 540] on button "Zoom in" at bounding box center [1390, 540] width 33 height 33
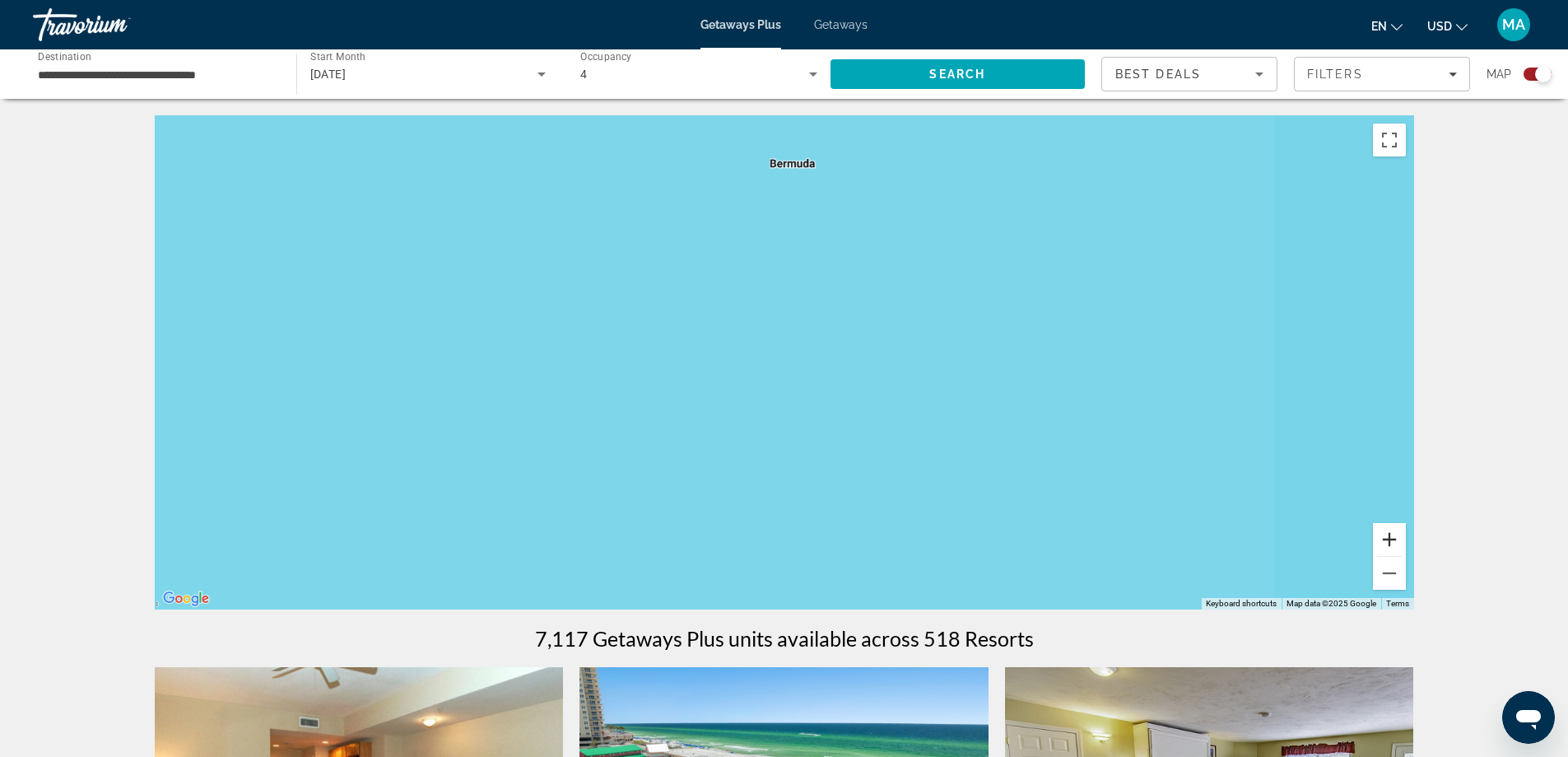
click at [1393, 540] on button "Zoom in" at bounding box center [1390, 540] width 33 height 33
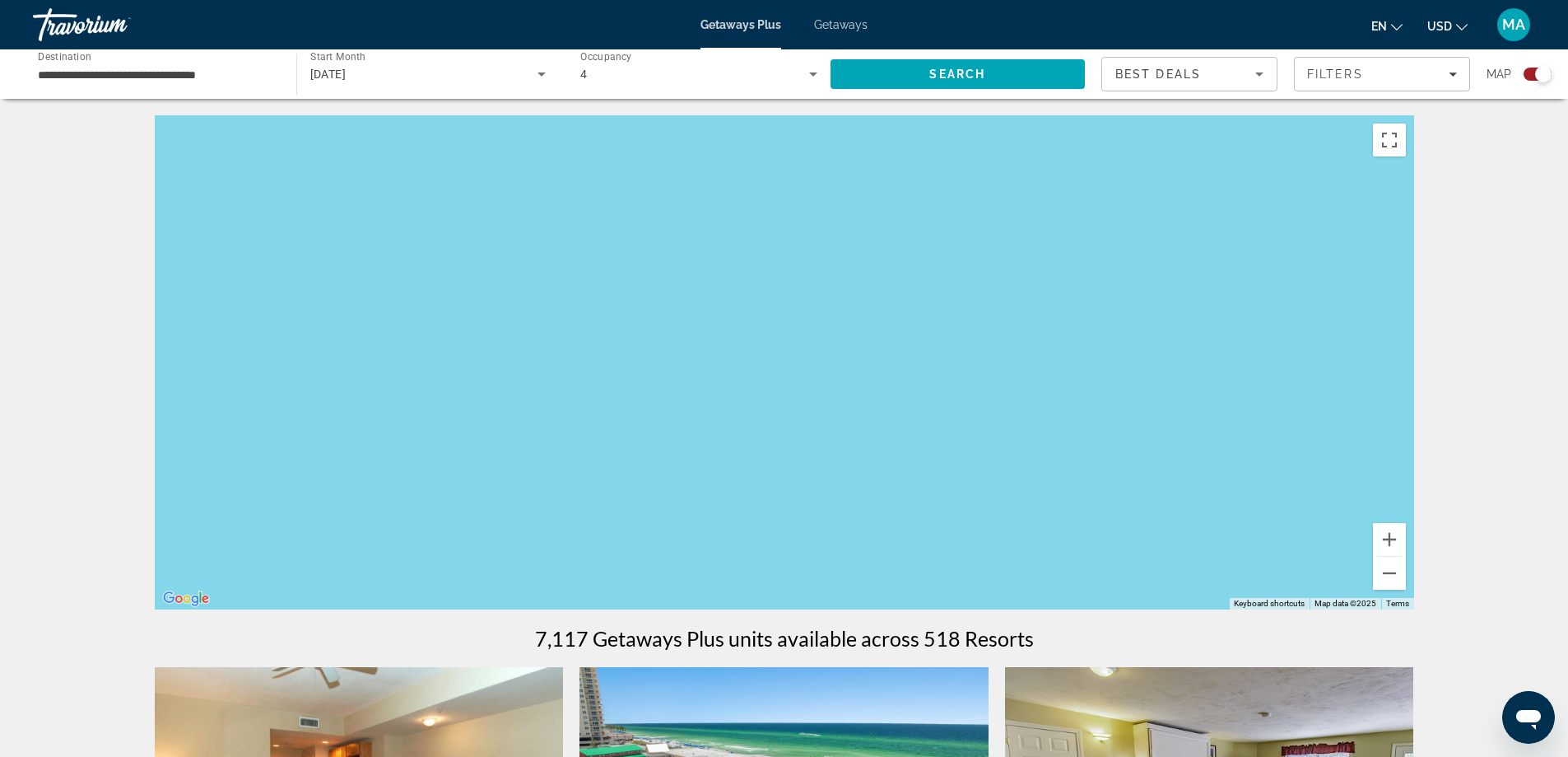
drag, startPoint x: 359, startPoint y: 466, endPoint x: 1208, endPoint y: 493, distance: 849.4
click at [1190, 495] on div "Main content" at bounding box center [784, 362] width 1260 height 494
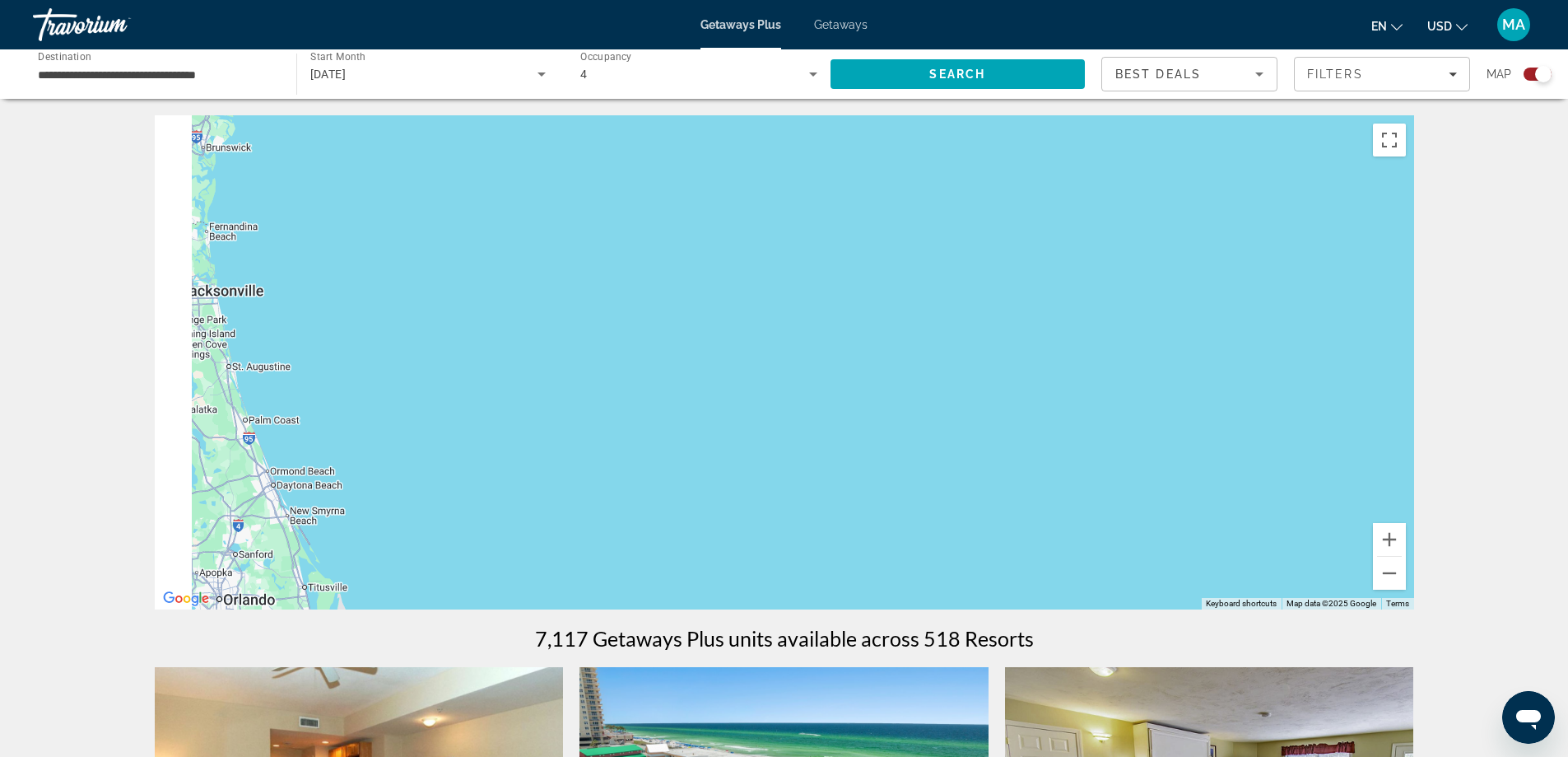
drag, startPoint x: 585, startPoint y: 409, endPoint x: 1371, endPoint y: 474, distance: 788.7
click at [1346, 474] on div "Main content" at bounding box center [784, 362] width 1260 height 494
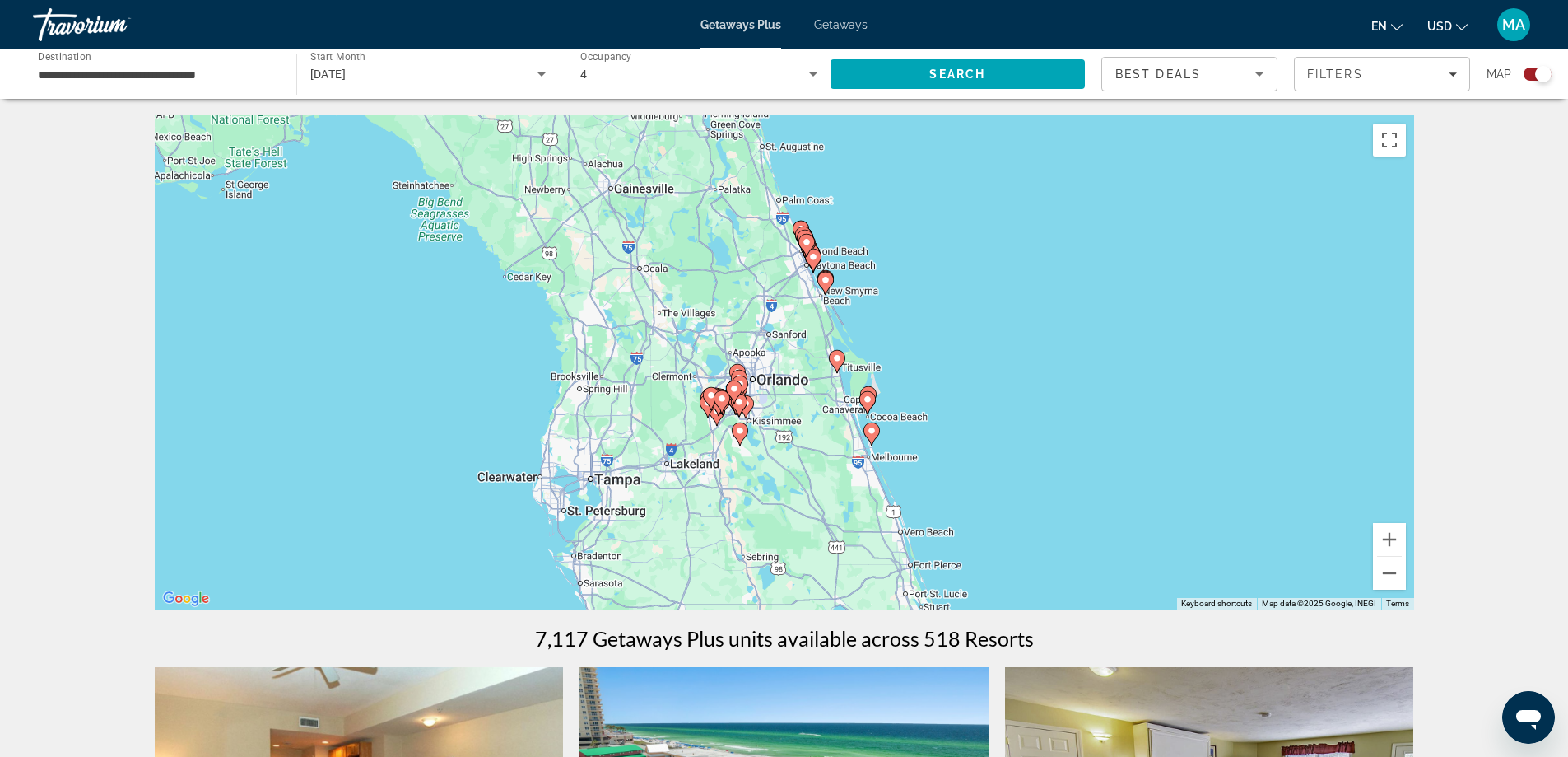
drag, startPoint x: 441, startPoint y: 410, endPoint x: 695, endPoint y: 151, distance: 362.8
click at [695, 151] on div "To activate drag with keyboard, press Alt + Enter. Once in keyboard drag state,…" at bounding box center [784, 362] width 1260 height 494
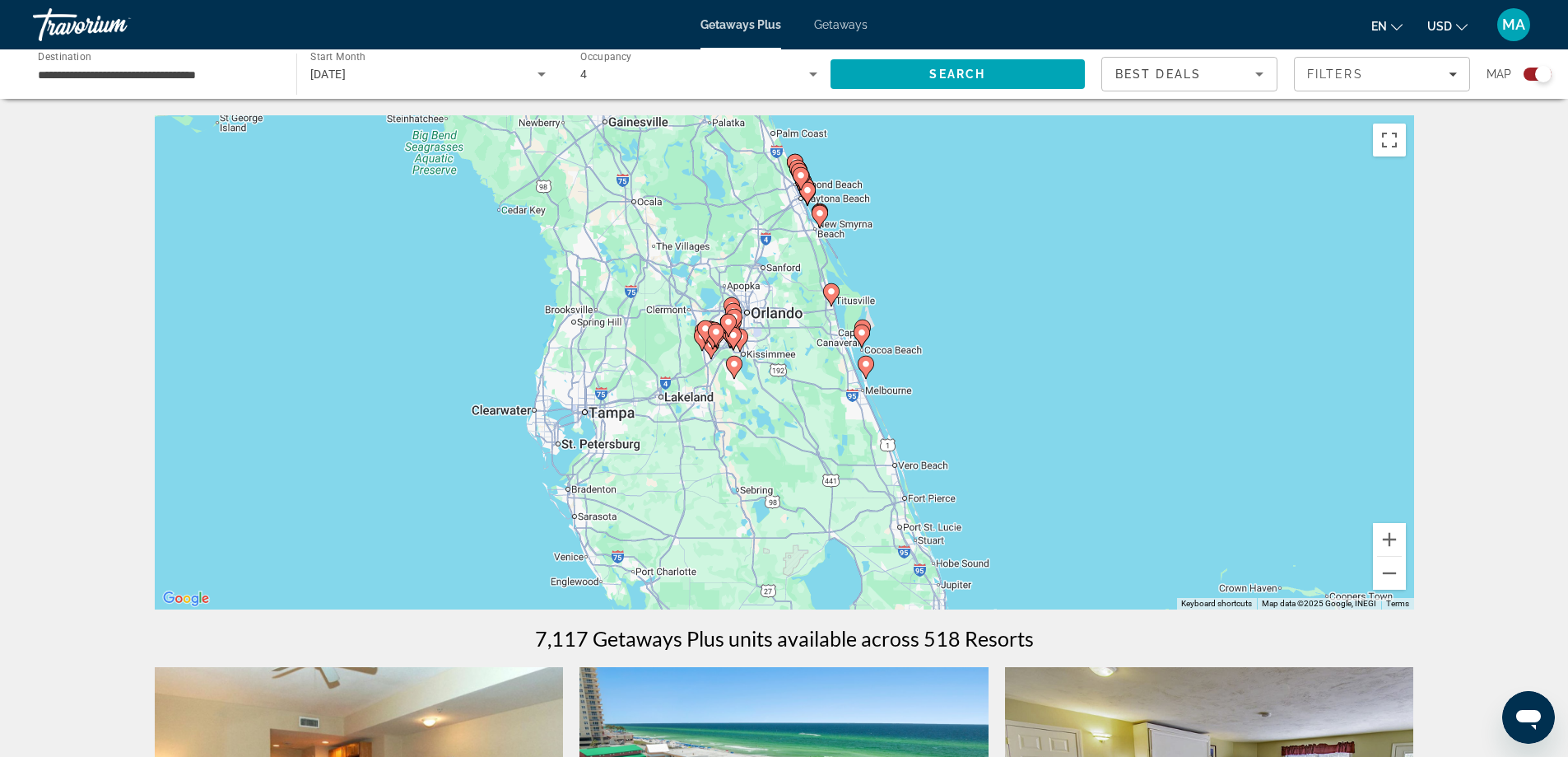
drag, startPoint x: 742, startPoint y: 315, endPoint x: 734, endPoint y: 256, distance: 59.5
click at [734, 256] on div "To activate drag with keyboard, press Alt + Enter. Once in keyboard drag state,…" at bounding box center [784, 362] width 1260 height 494
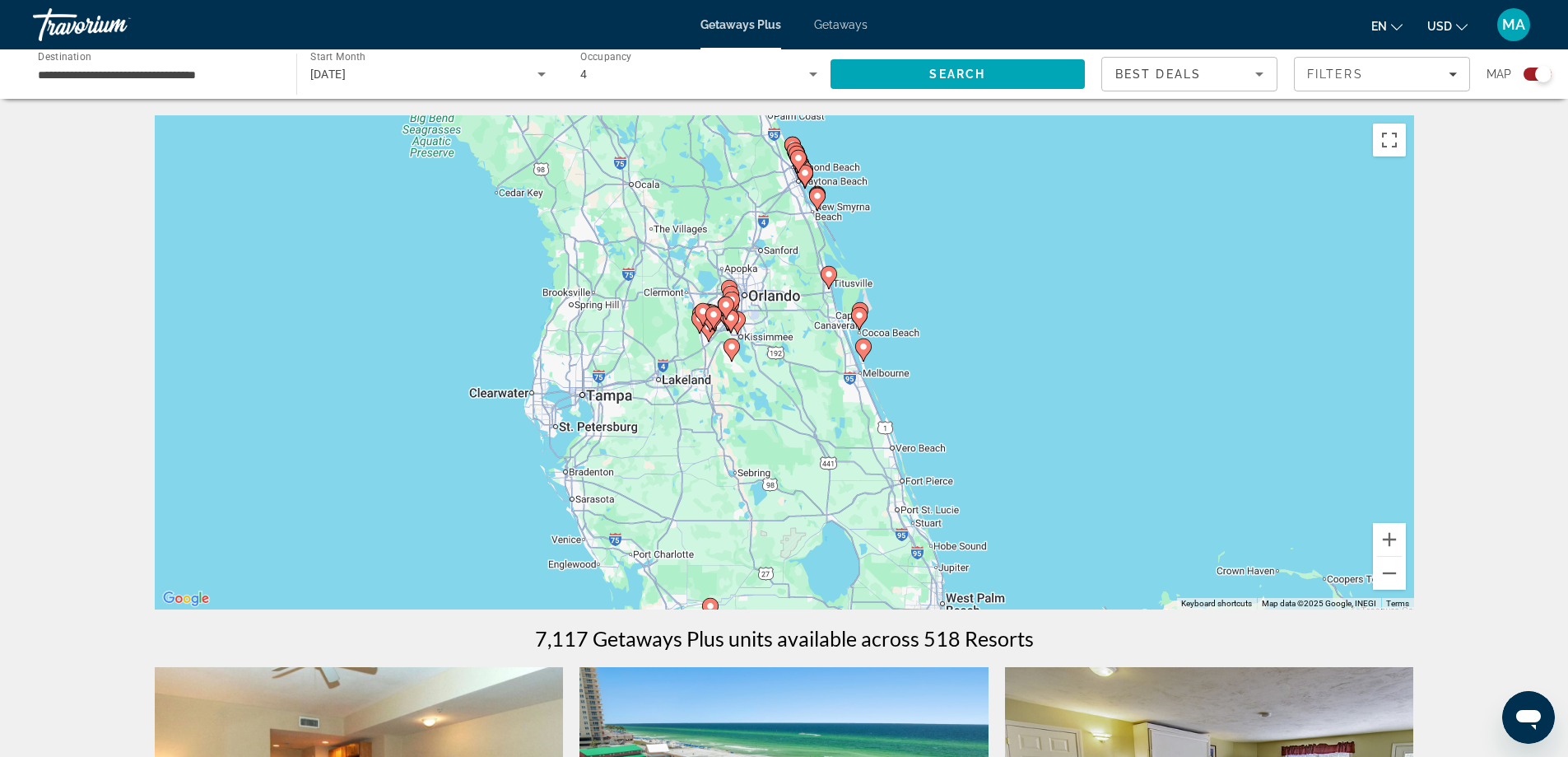
click at [1436, 76] on div "Filters" at bounding box center [1382, 74] width 150 height 13
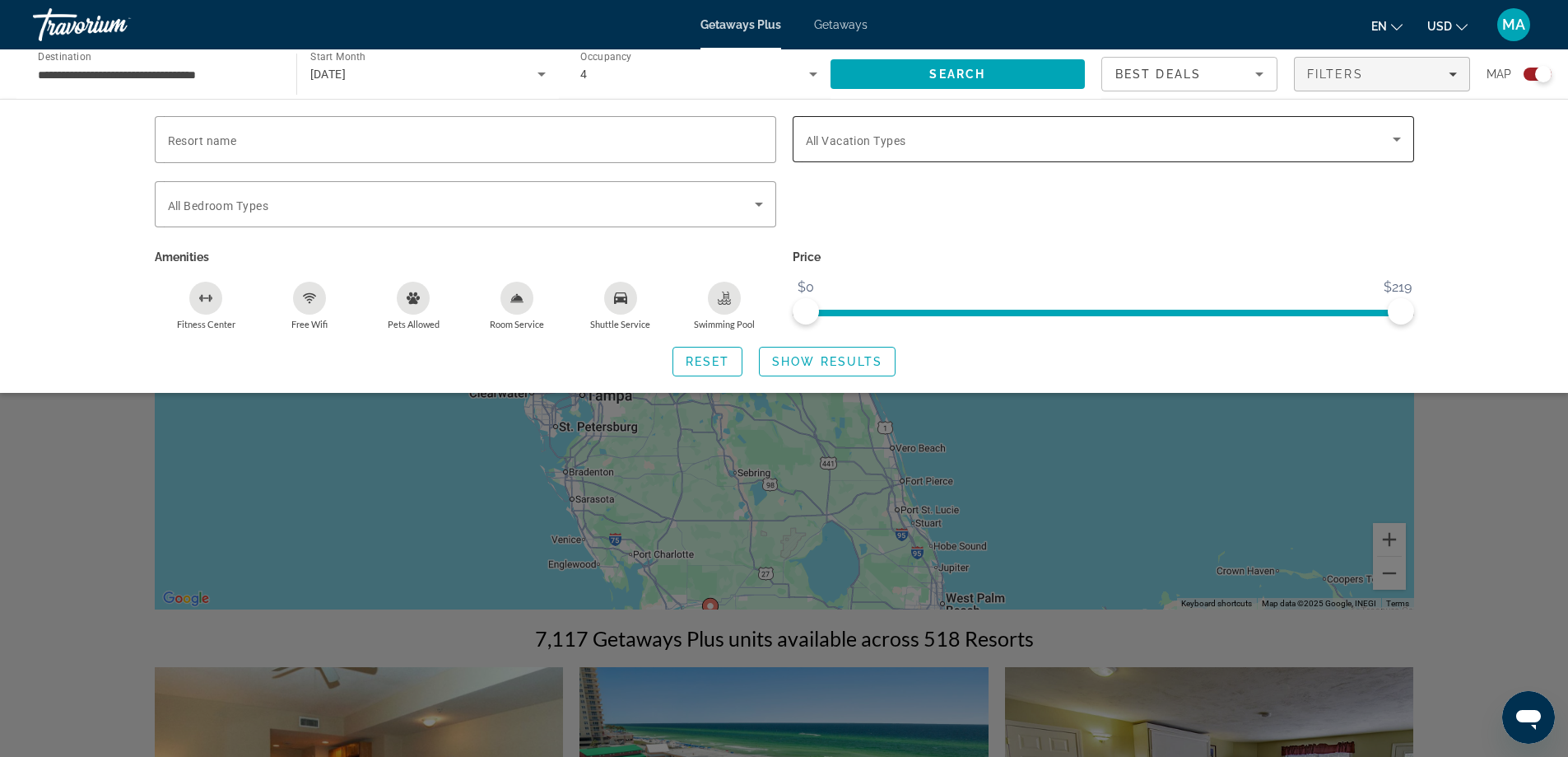
click at [889, 138] on span "All Vacation Types" at bounding box center [856, 140] width 100 height 13
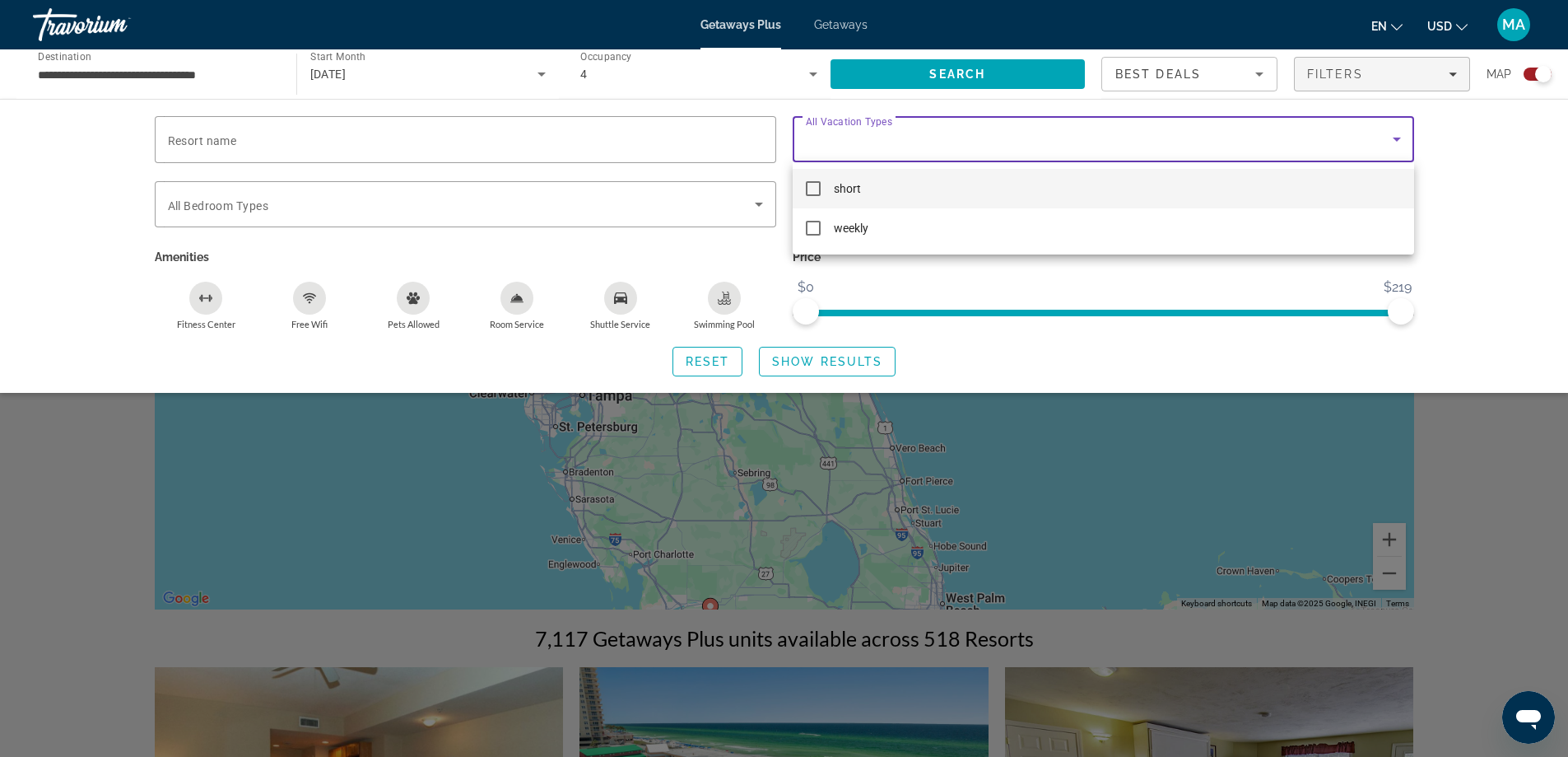
click at [404, 224] on div at bounding box center [784, 378] width 1568 height 757
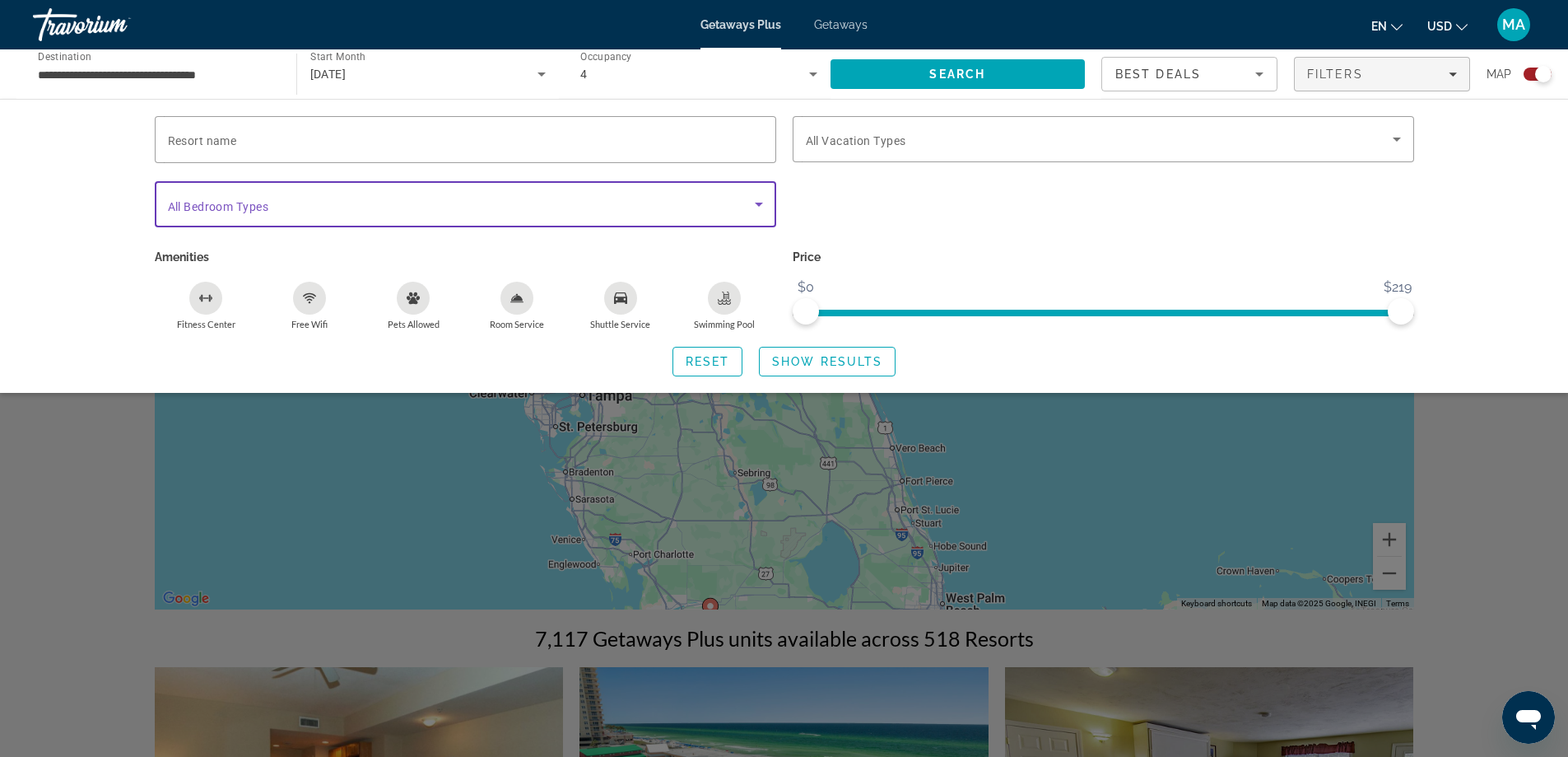
click at [416, 204] on span "Search widget" at bounding box center [461, 204] width 587 height 20
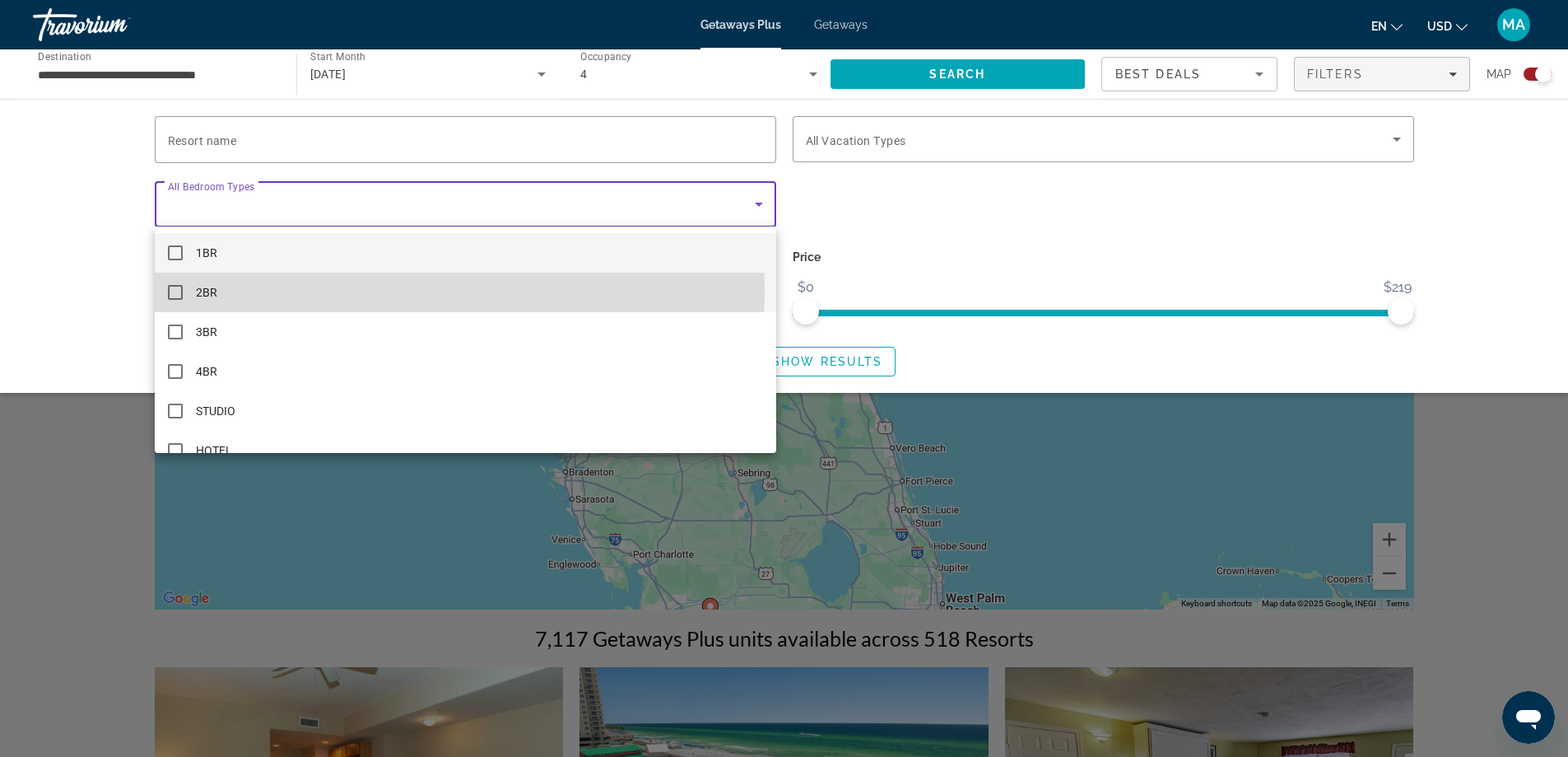
click at [172, 289] on mat-pseudo-checkbox at bounding box center [175, 292] width 15 height 15
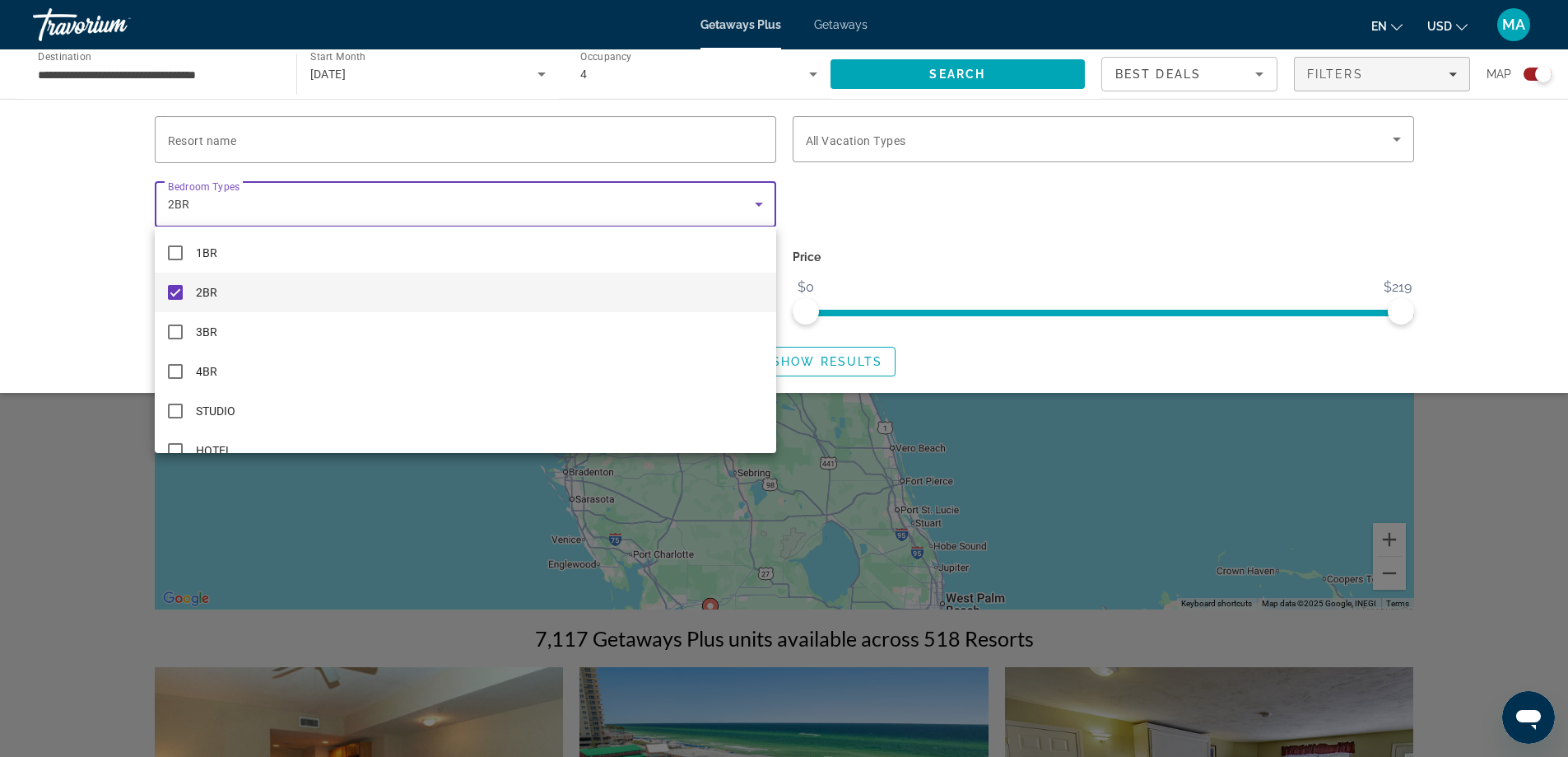
click at [83, 291] on div at bounding box center [784, 378] width 1568 height 757
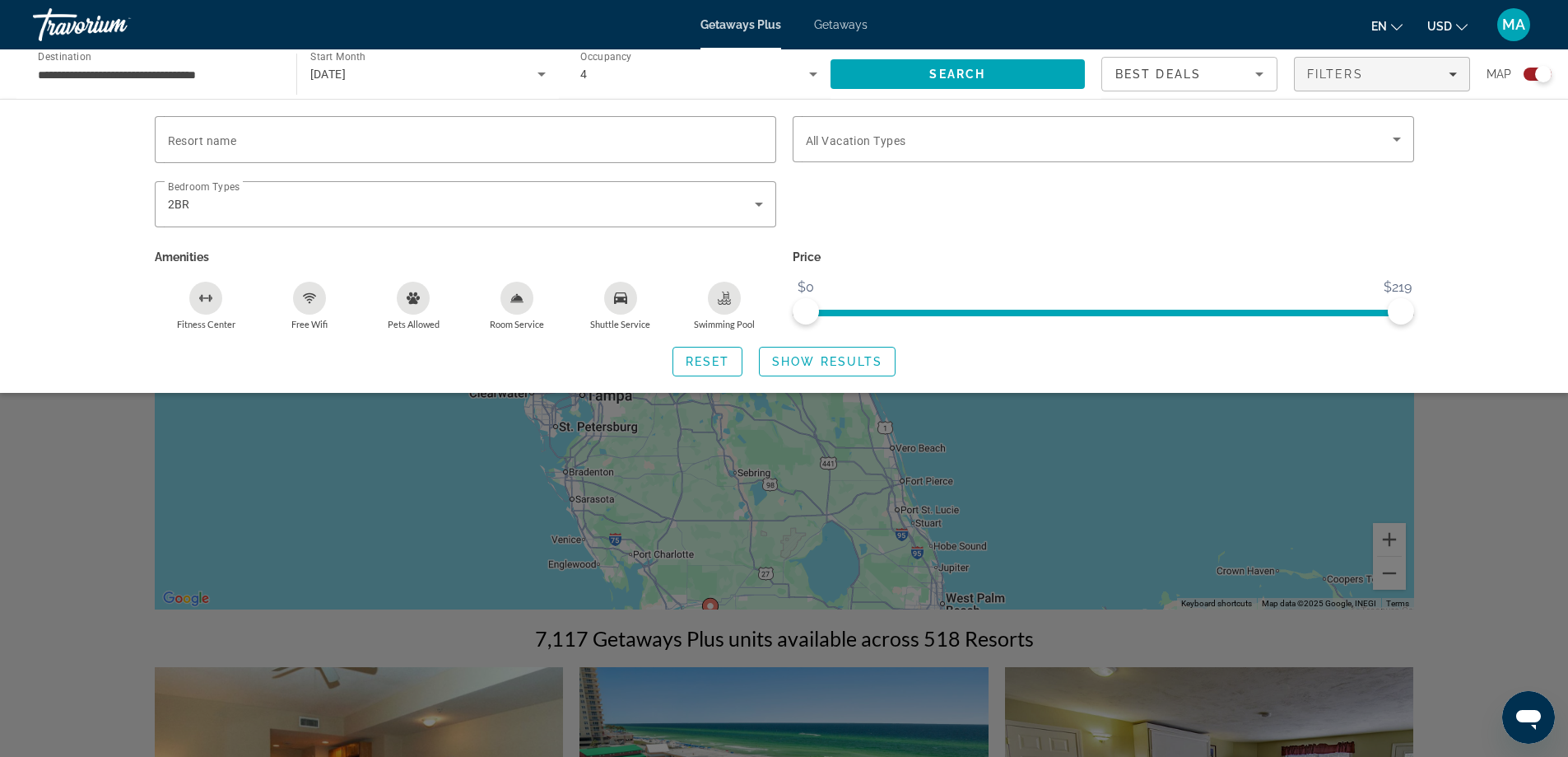
click at [722, 294] on icon "Swimming Pool" at bounding box center [724, 298] width 13 height 13
click at [827, 364] on span "Show Results" at bounding box center [827, 361] width 110 height 13
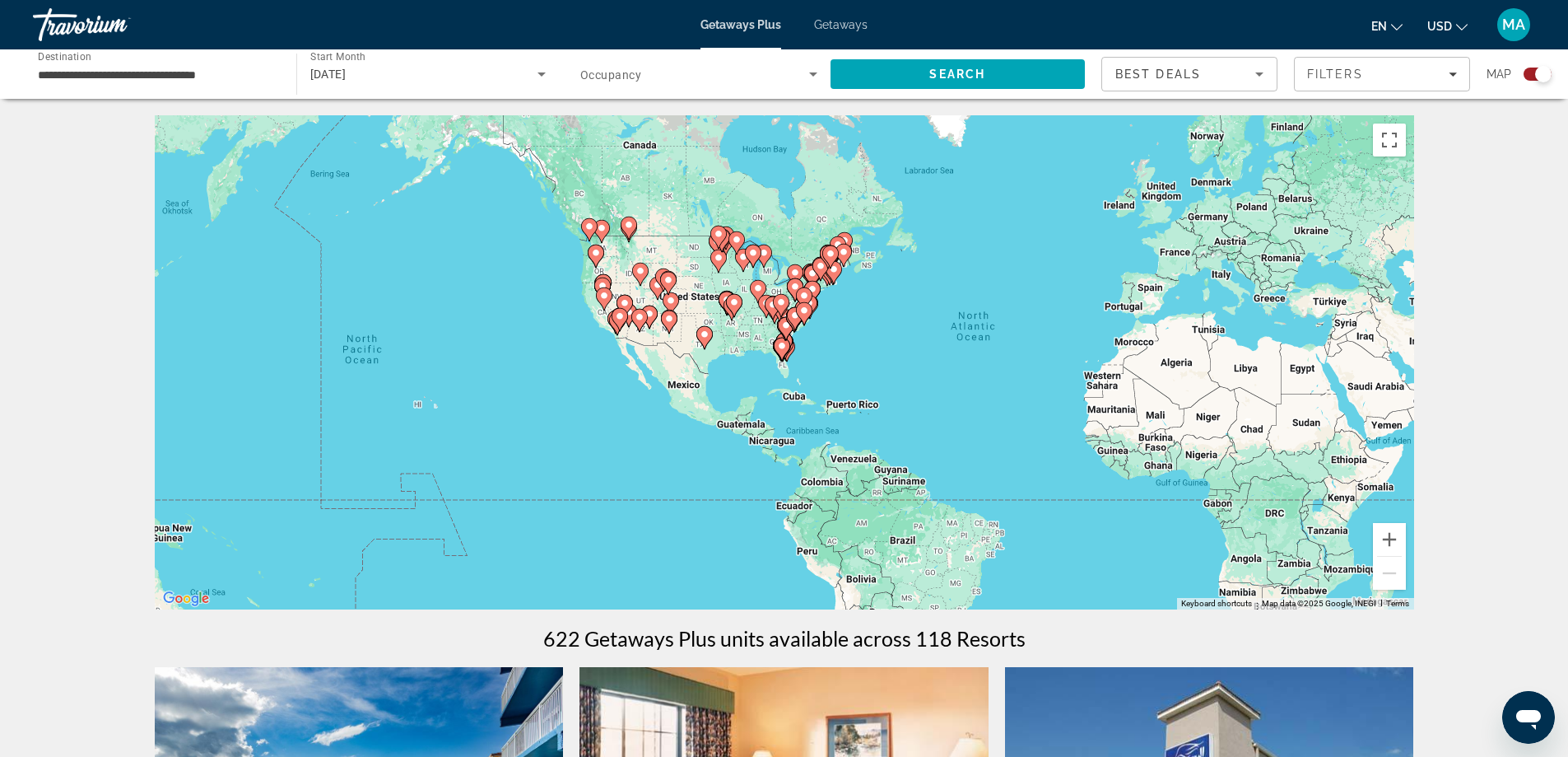
click at [1242, 70] on div "Best Deals" at bounding box center [1185, 74] width 140 height 20
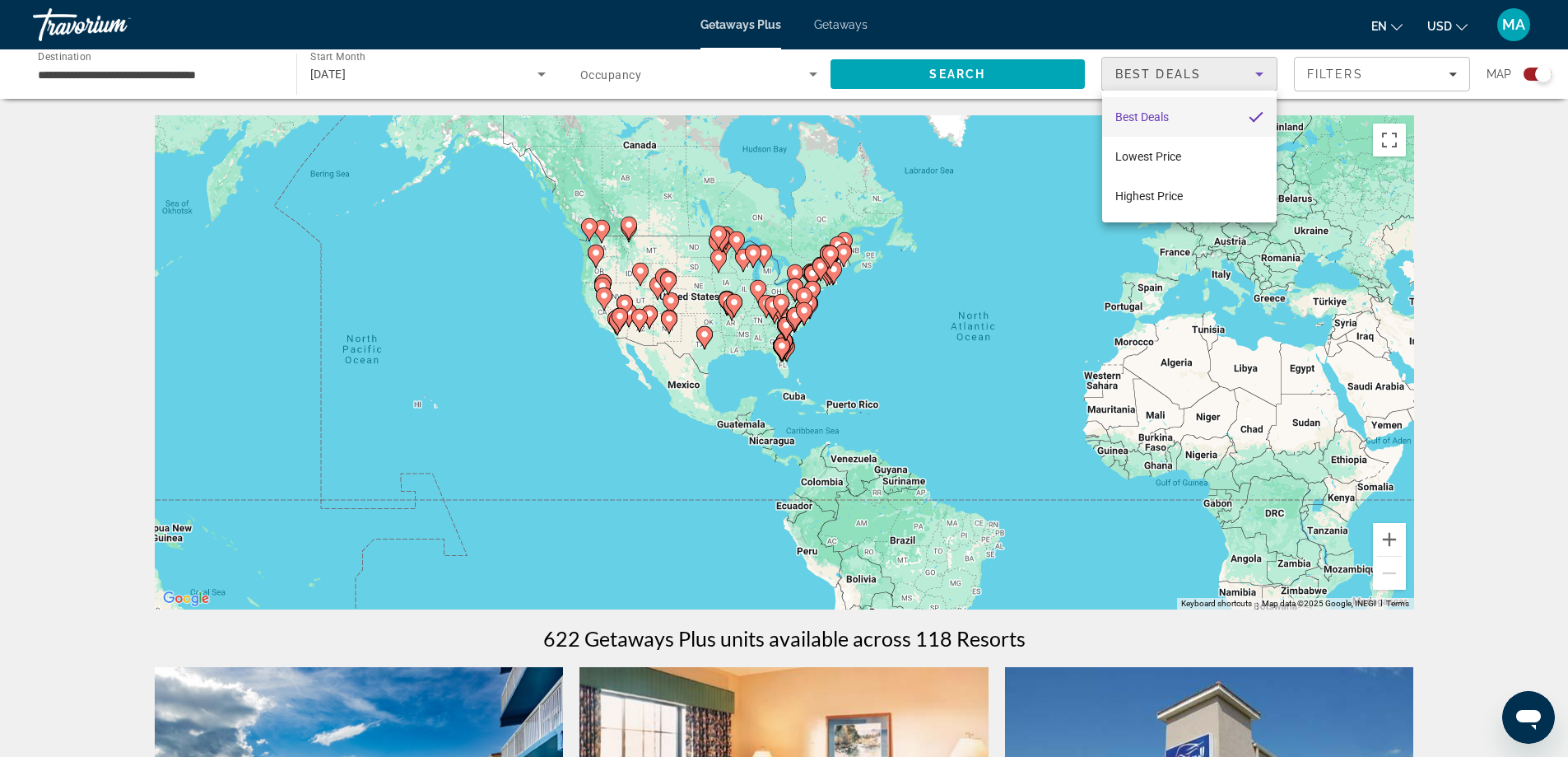
click at [1366, 74] on div at bounding box center [784, 378] width 1568 height 757
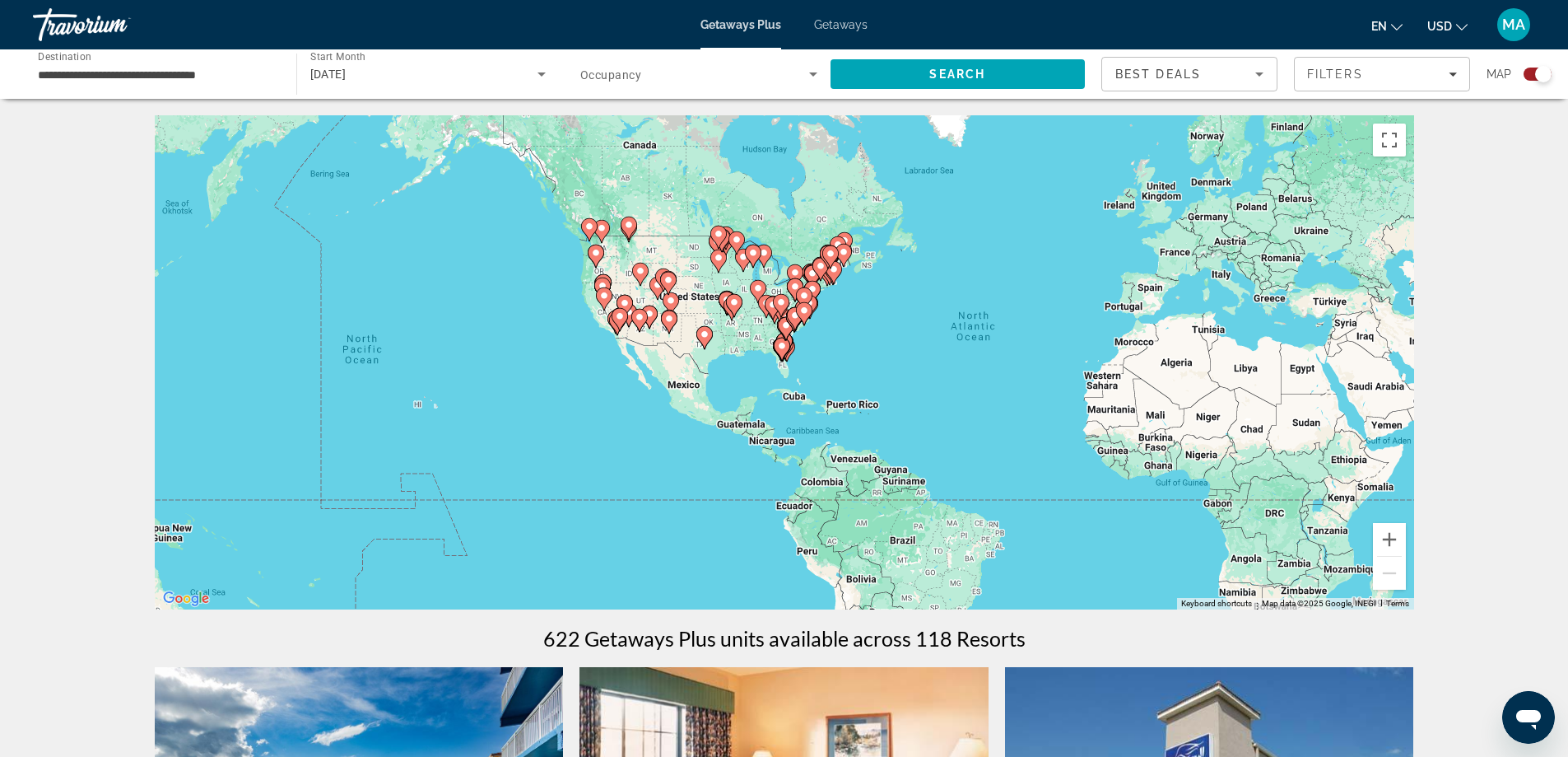
click at [1366, 74] on div "Filters" at bounding box center [1382, 74] width 150 height 13
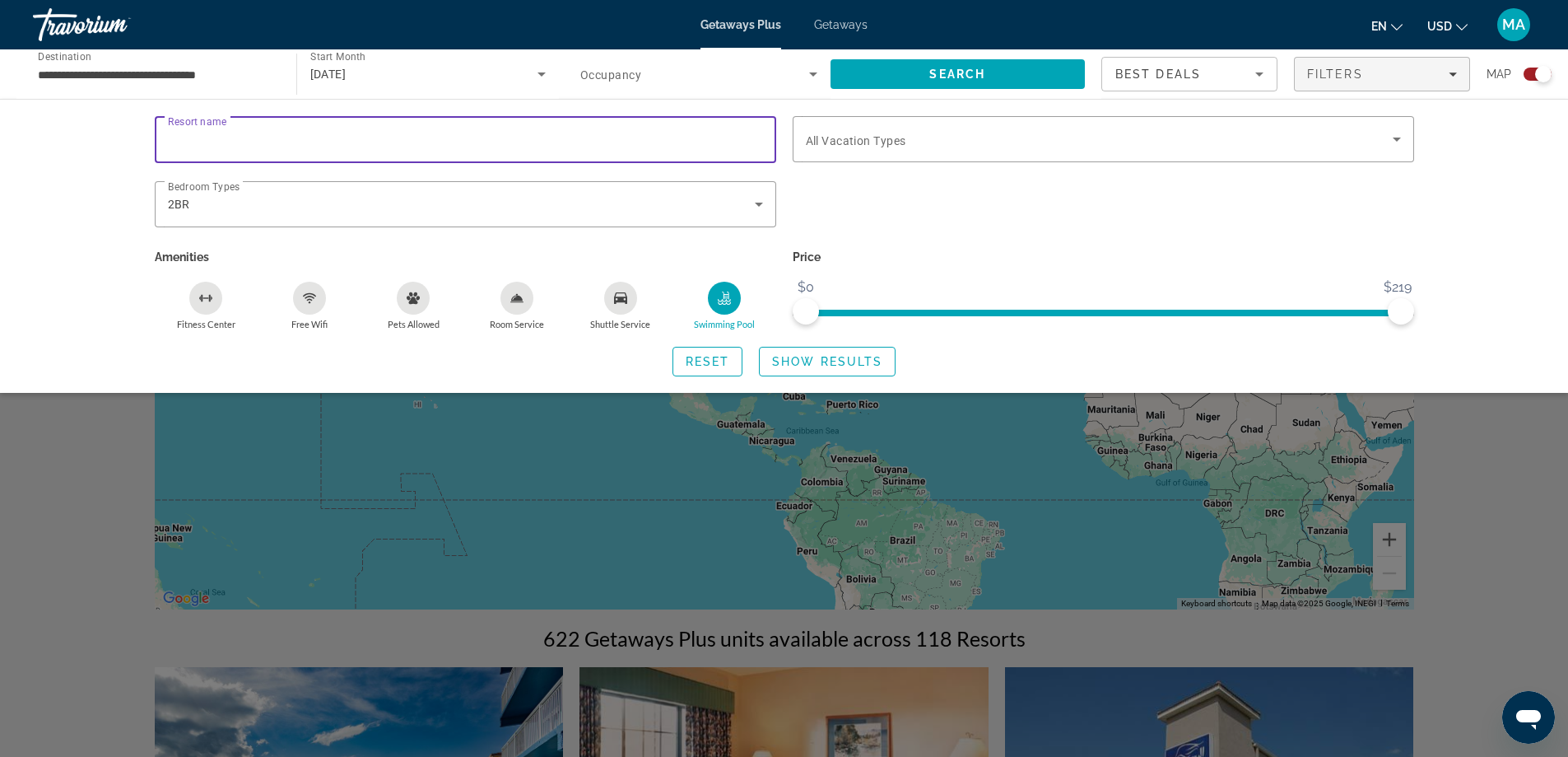
click at [526, 133] on input "Resort name" at bounding box center [465, 139] width 595 height 20
click at [850, 149] on div "Search widget" at bounding box center [1103, 139] width 595 height 46
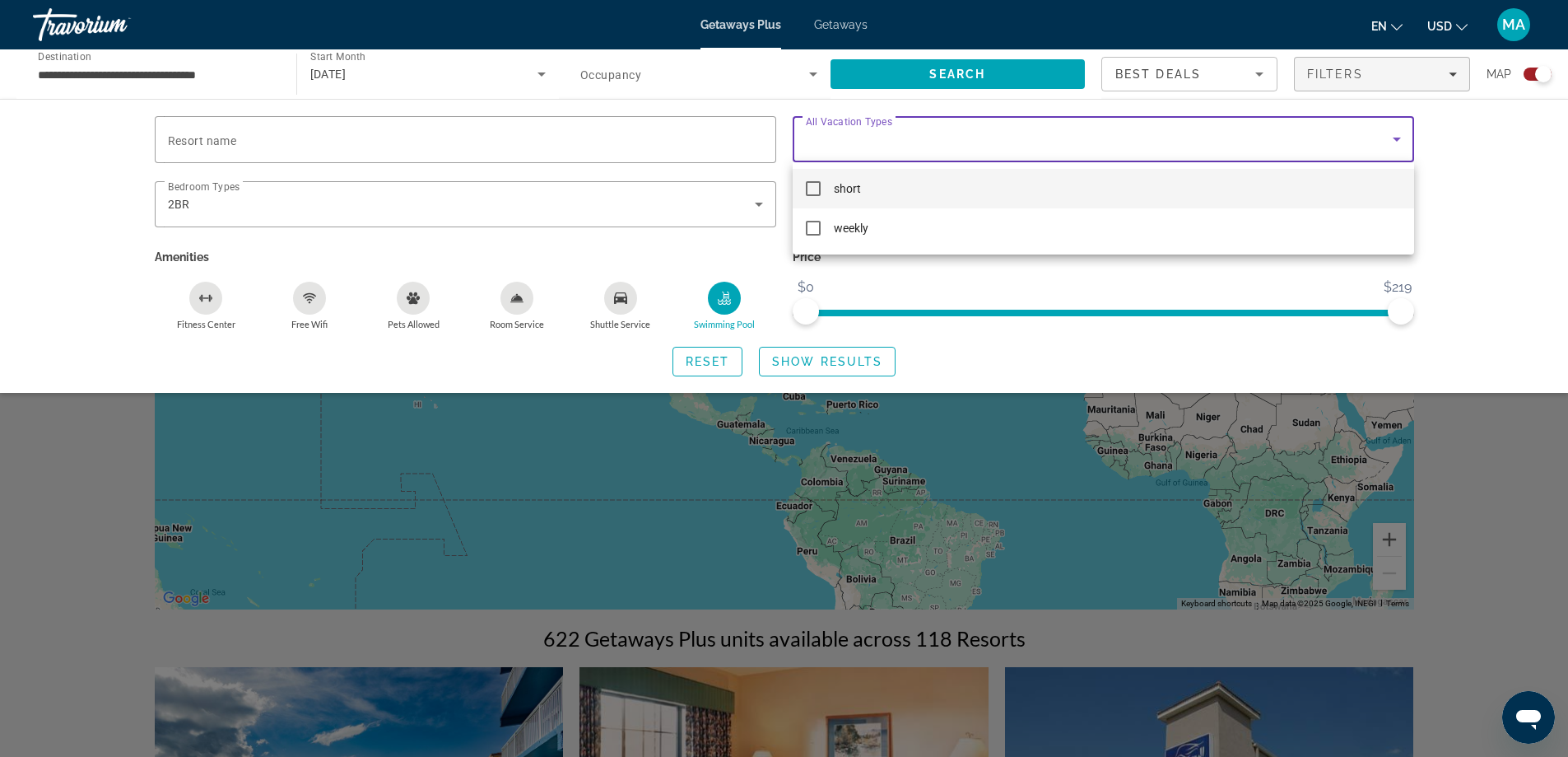
click at [1535, 238] on div at bounding box center [784, 378] width 1568 height 757
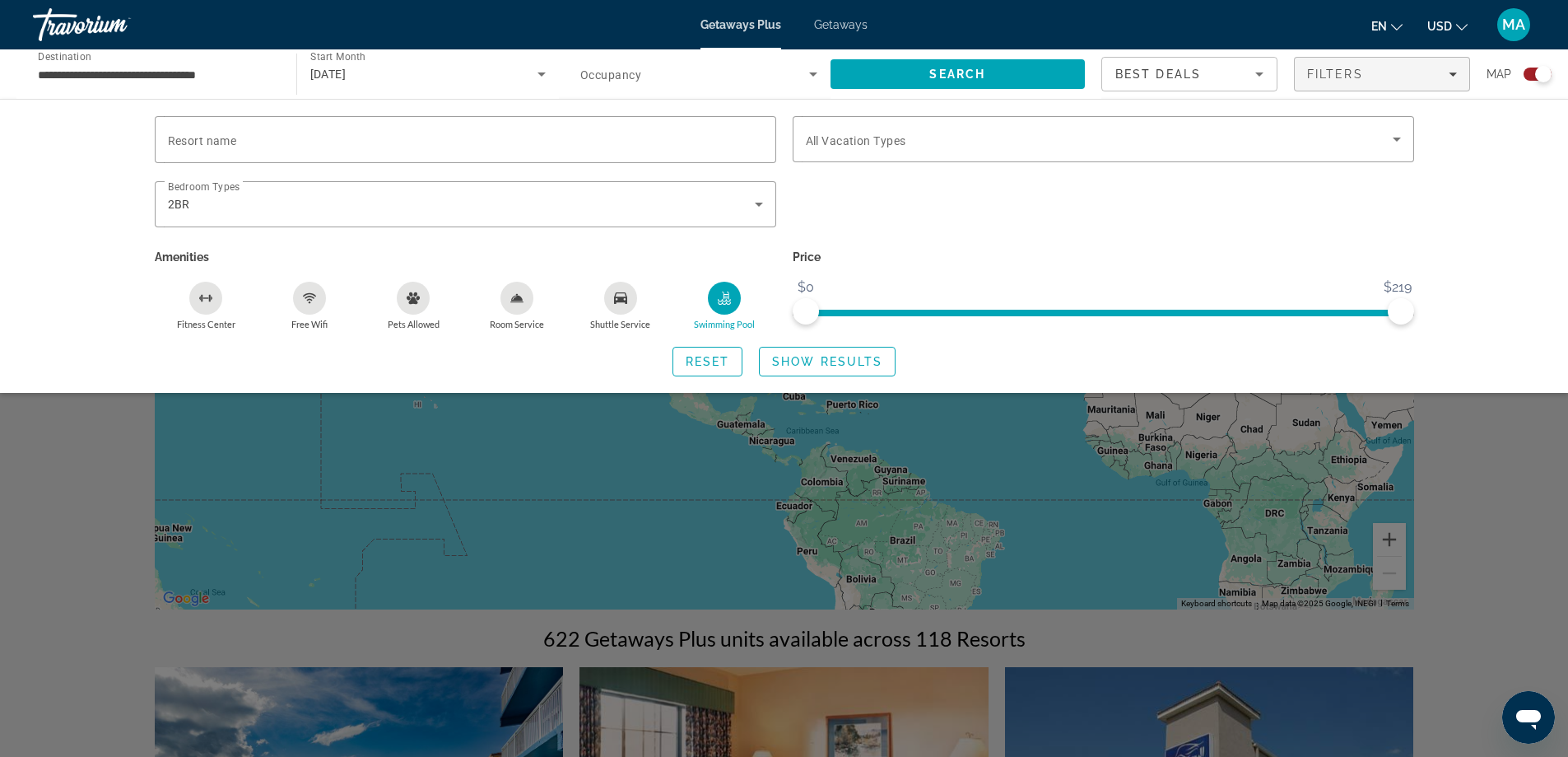
click at [1436, 495] on div "Search widget" at bounding box center [784, 501] width 1568 height 510
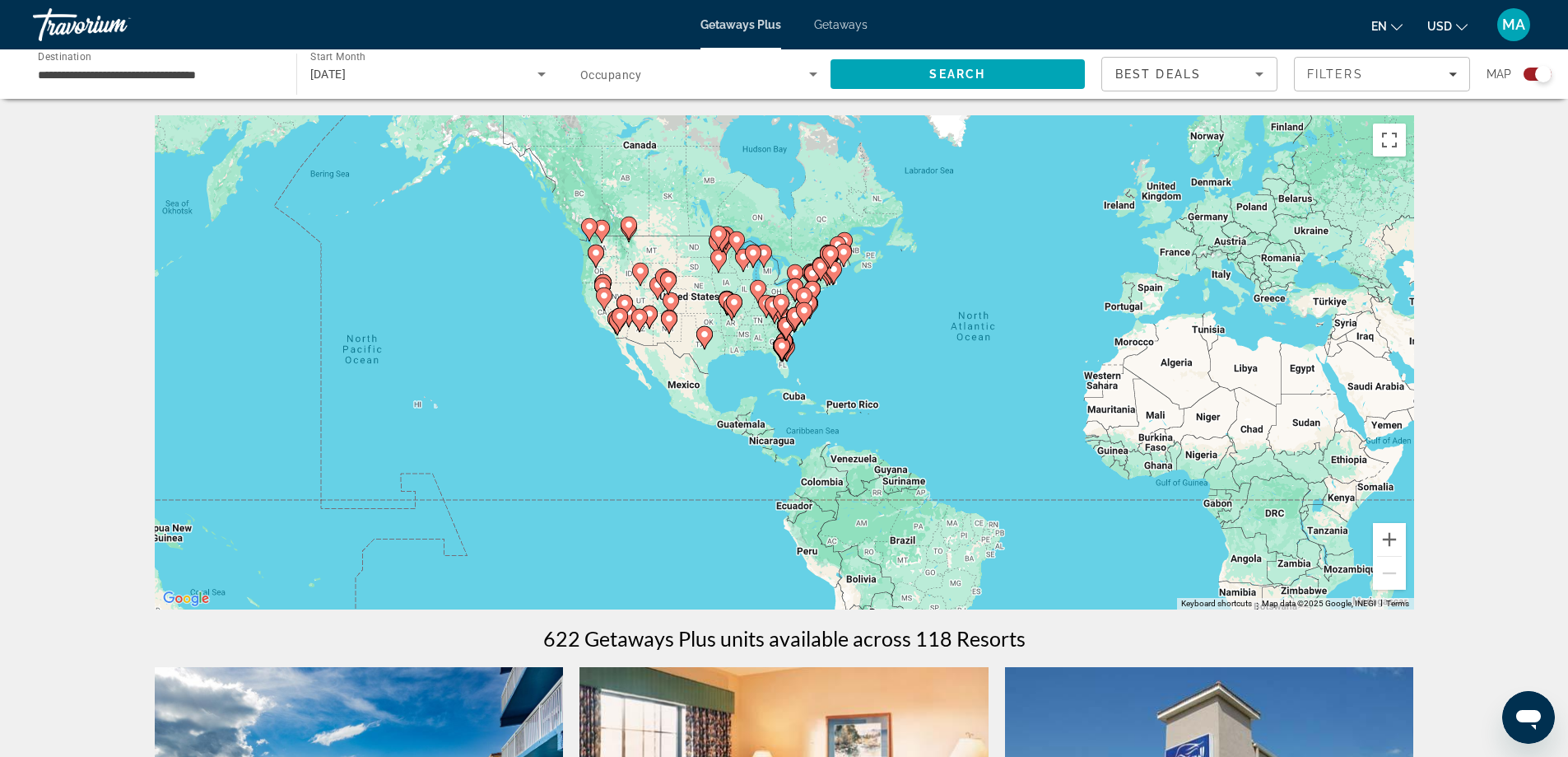
click at [794, 358] on gmp-advanced-marker "Main content" at bounding box center [786, 350] width 16 height 25
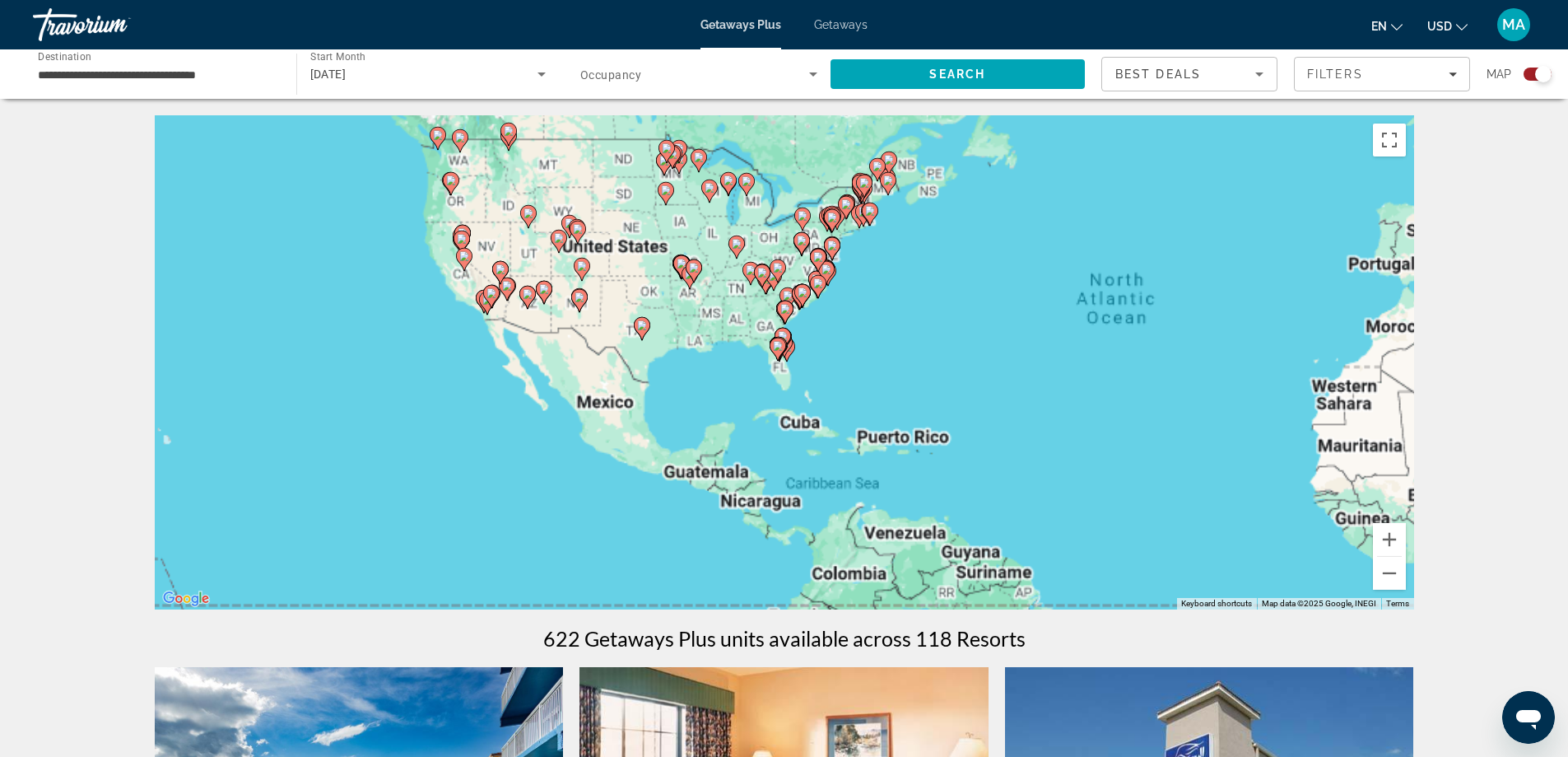
click at [794, 358] on div "To activate drag with keyboard, press Alt + Enter. Once in keyboard drag state,…" at bounding box center [784, 362] width 1260 height 494
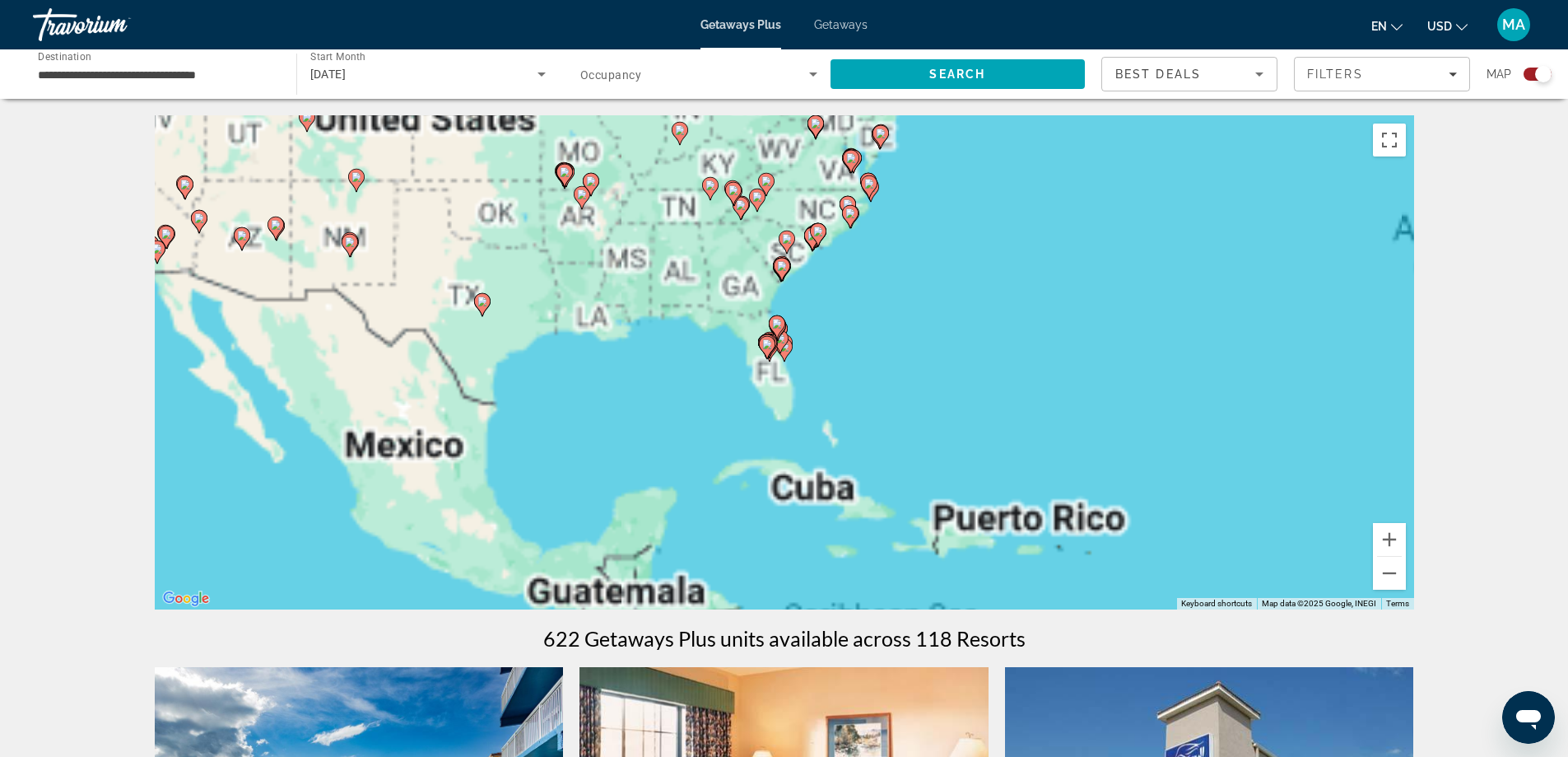
click at [794, 358] on div "To activate drag with keyboard, press Alt + Enter. Once in keyboard drag state,…" at bounding box center [784, 362] width 1260 height 494
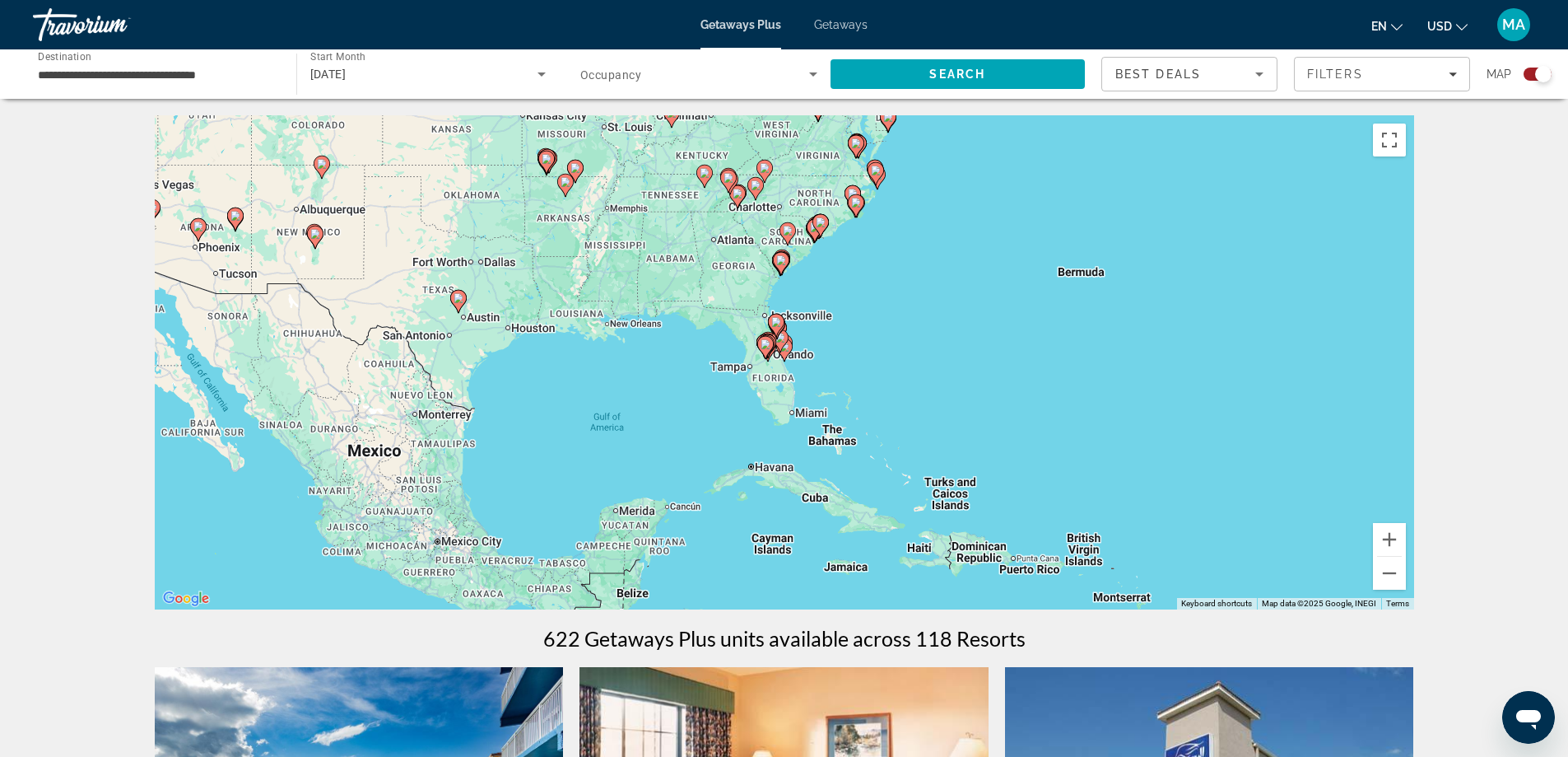
click at [794, 358] on div "To activate drag with keyboard, press Alt + Enter. Once in keyboard drag state,…" at bounding box center [784, 362] width 1260 height 494
click at [816, 372] on div "To activate drag with keyboard, press Alt + Enter. Once in keyboard drag state,…" at bounding box center [784, 362] width 1260 height 494
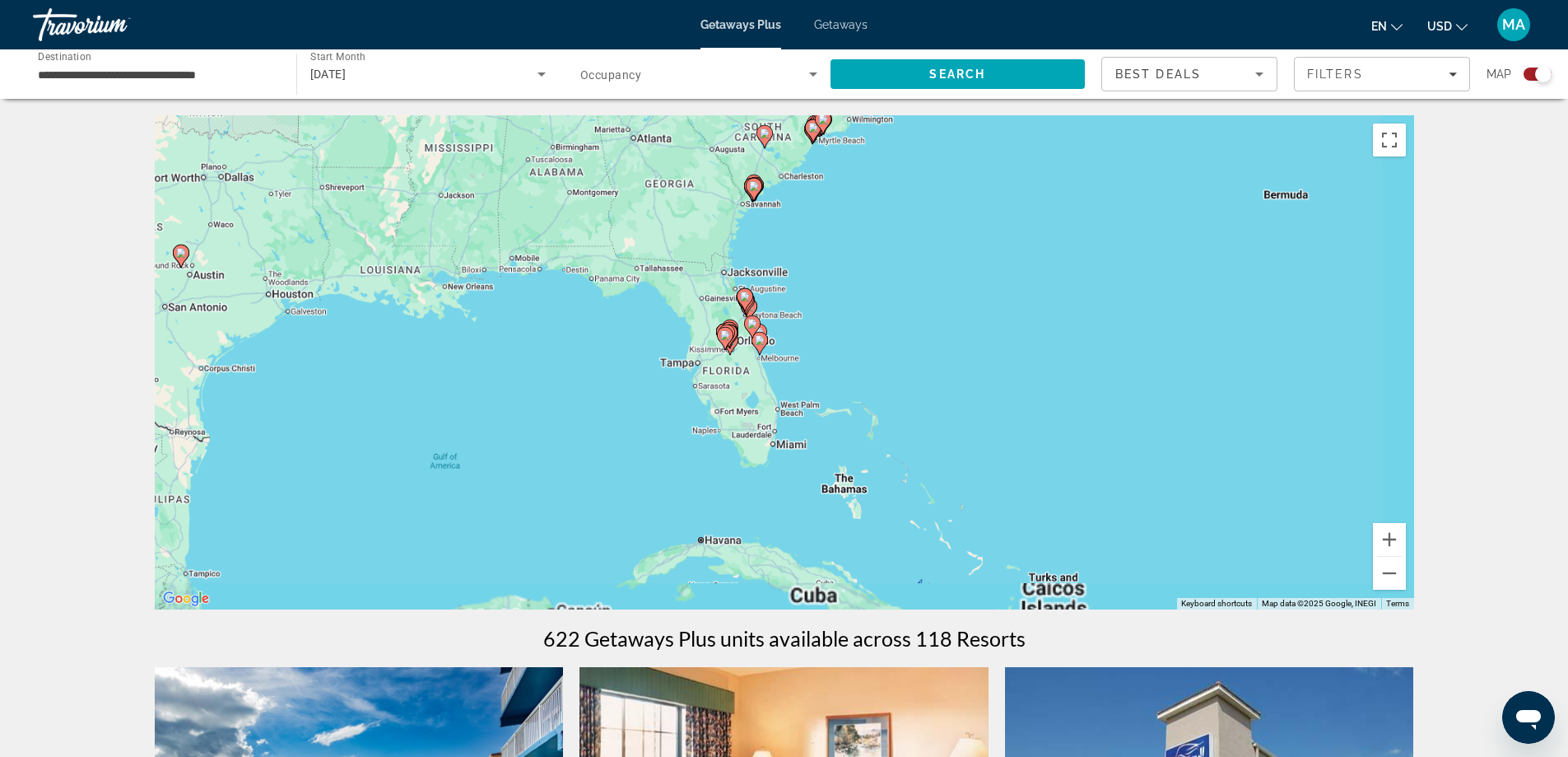
click at [783, 372] on div "To activate drag with keyboard, press Alt + Enter. Once in keyboard drag state,…" at bounding box center [784, 362] width 1260 height 494
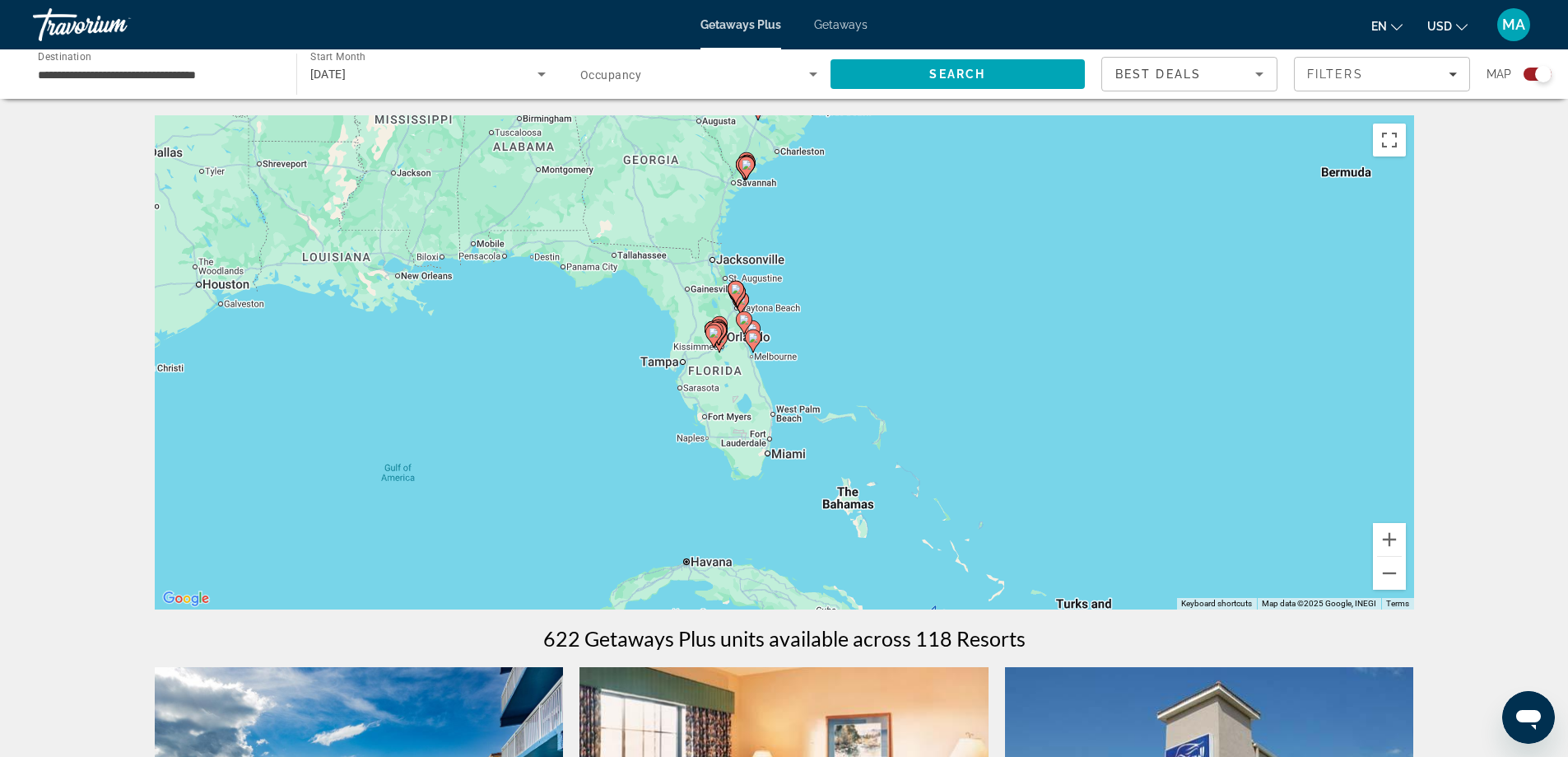
click at [783, 372] on div "To activate drag with keyboard, press Alt + Enter. Once in keyboard drag state,…" at bounding box center [784, 362] width 1260 height 494
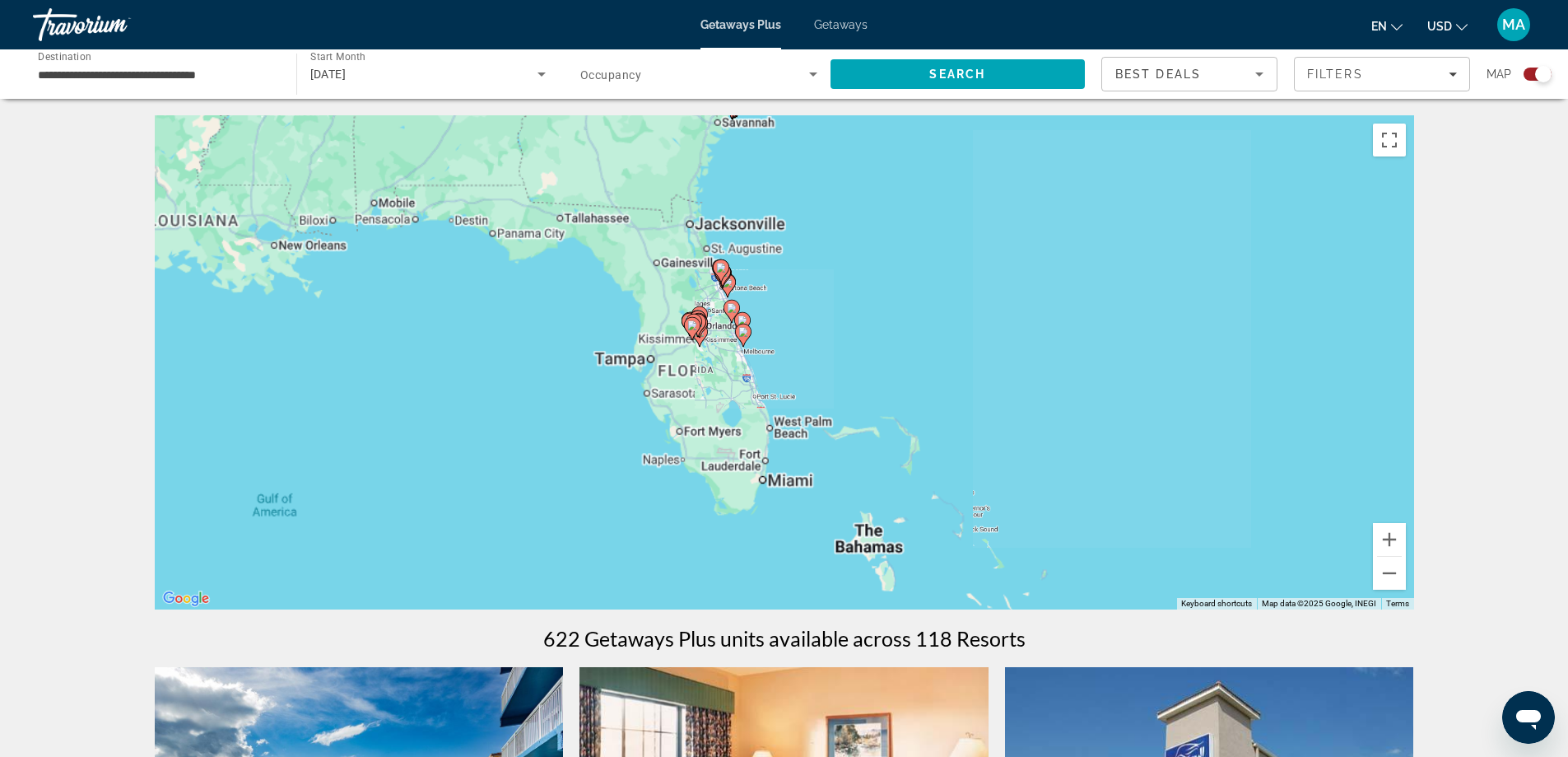
click at [783, 372] on div "To activate drag with keyboard, press Alt + Enter. Once in keyboard drag state,…" at bounding box center [784, 362] width 1260 height 494
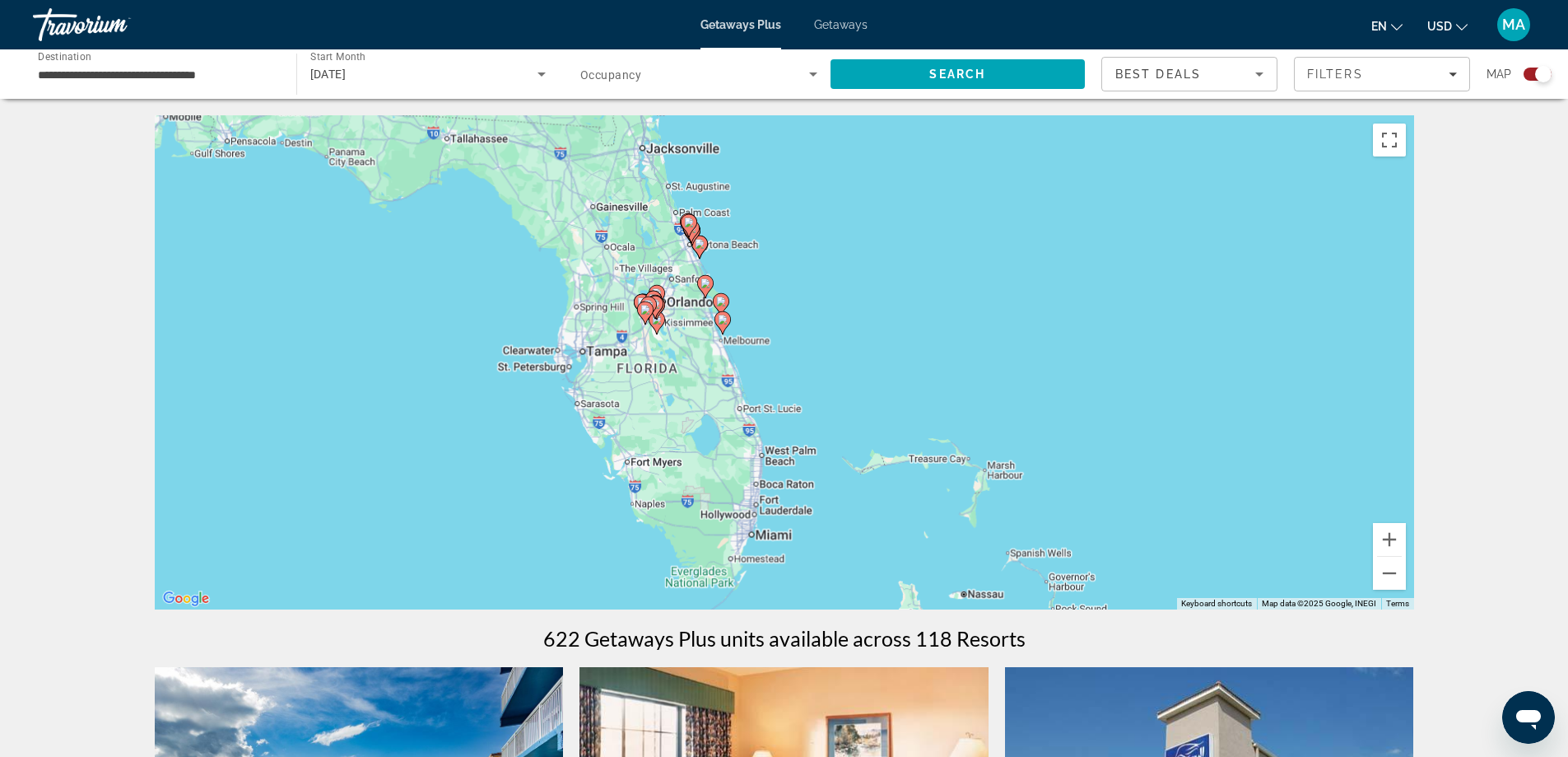
click at [783, 372] on div "To activate drag with keyboard, press Alt + Enter. Once in keyboard drag state,…" at bounding box center [784, 362] width 1260 height 494
click at [778, 372] on div "To activate drag with keyboard, press Alt + Enter. Once in keyboard drag state,…" at bounding box center [784, 362] width 1260 height 494
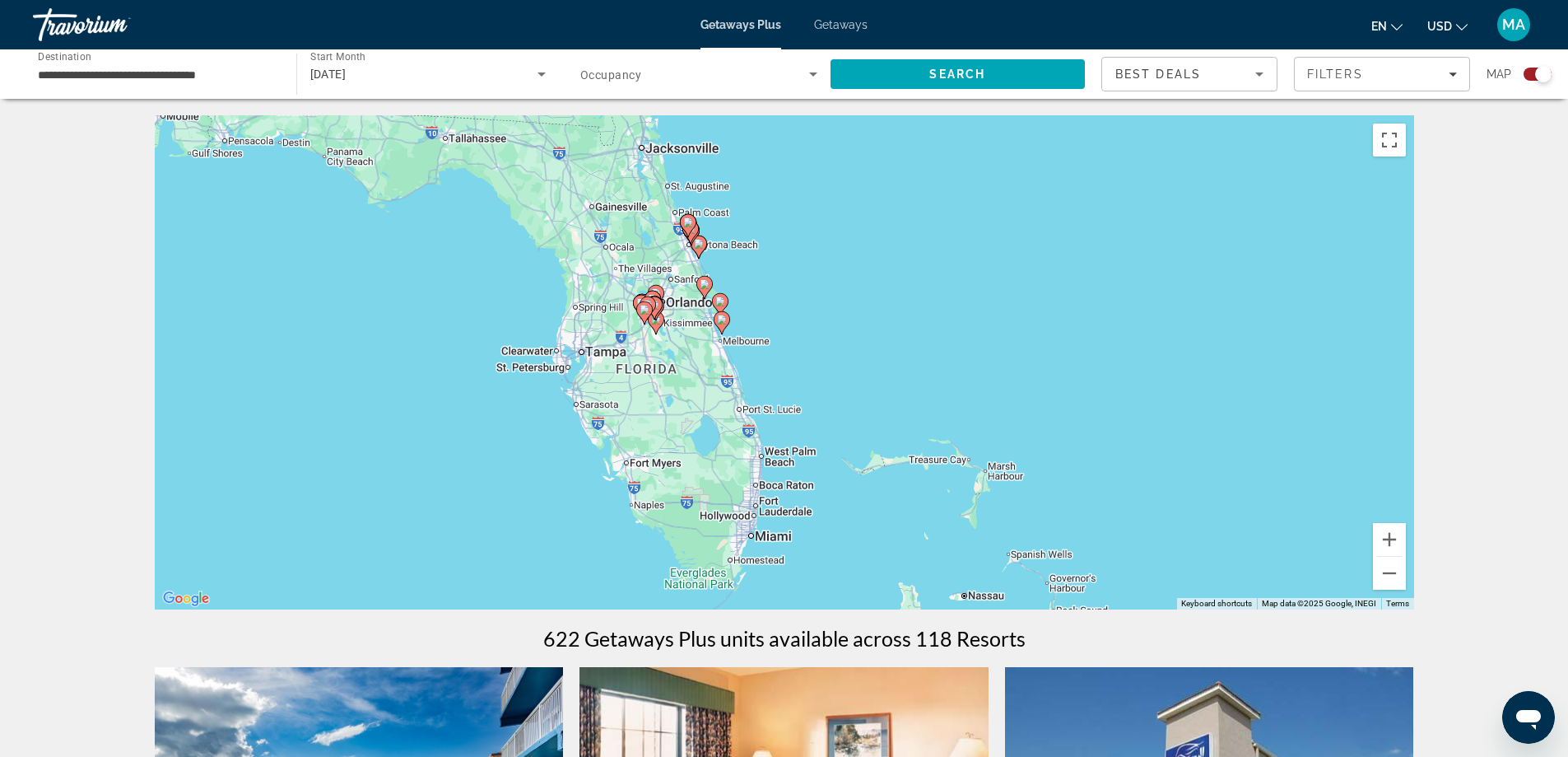
click at [610, 354] on div "To activate drag with keyboard, press Alt + Enter. Once in keyboard drag state,…" at bounding box center [784, 362] width 1260 height 494
click at [632, 349] on div "To activate drag with keyboard, press Alt + Enter. Once in keyboard drag state,…" at bounding box center [784, 362] width 1260 height 494
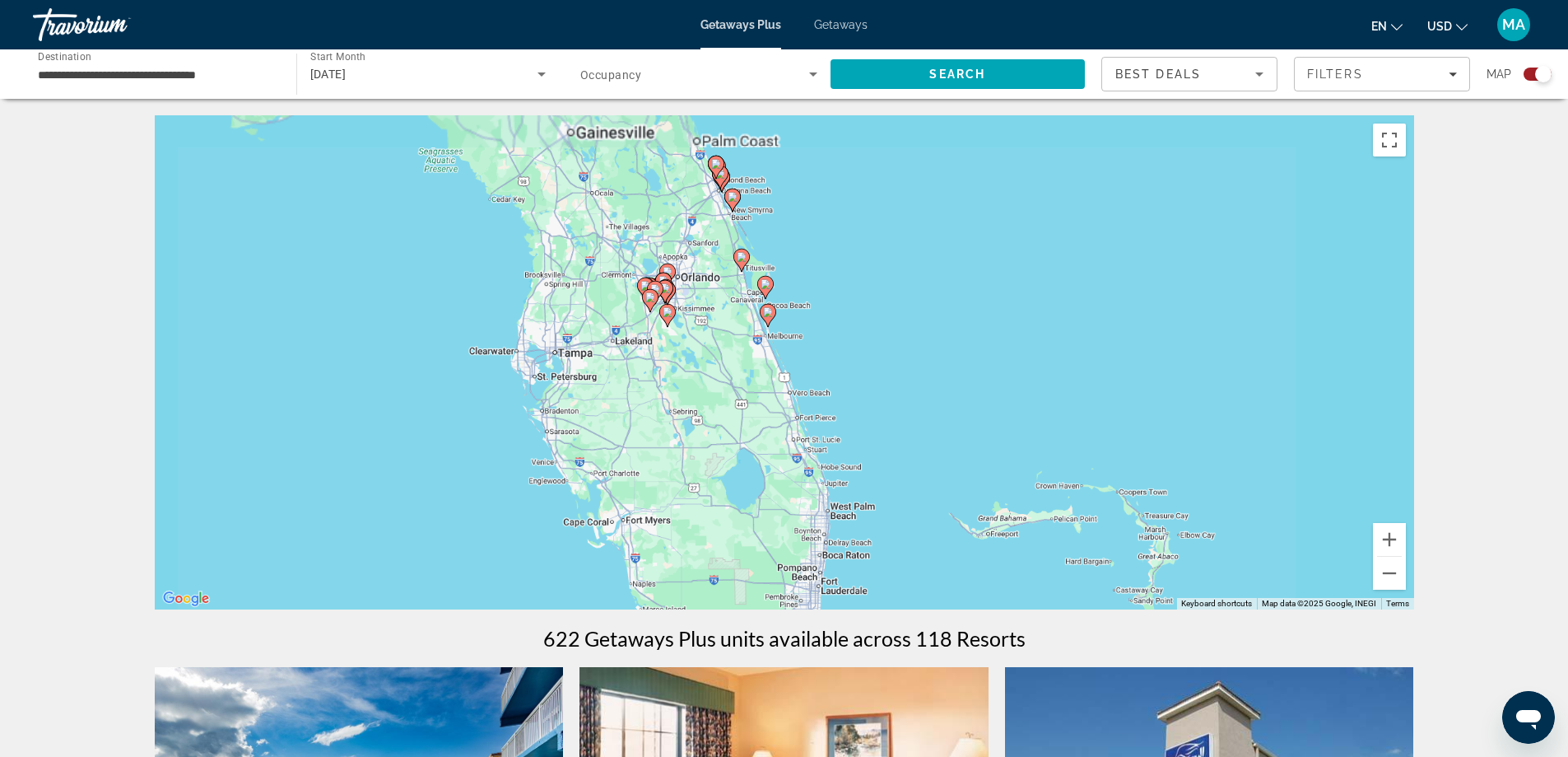
click at [647, 346] on div "To activate drag with keyboard, press Alt + Enter. Once in keyboard drag state,…" at bounding box center [784, 362] width 1260 height 494
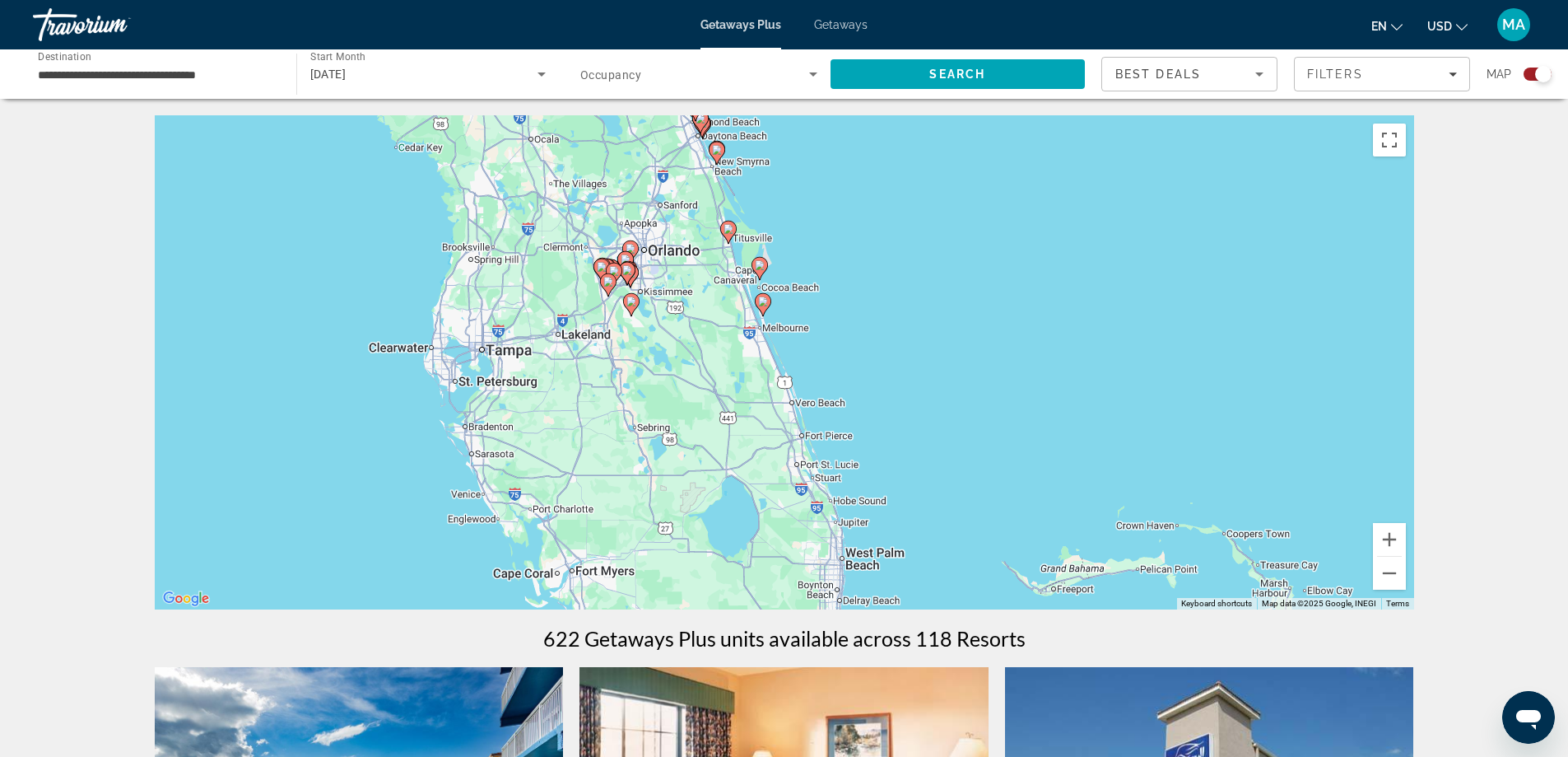
click at [649, 346] on div "To activate drag with keyboard, press Alt + Enter. Once in keyboard drag state,…" at bounding box center [784, 362] width 1260 height 494
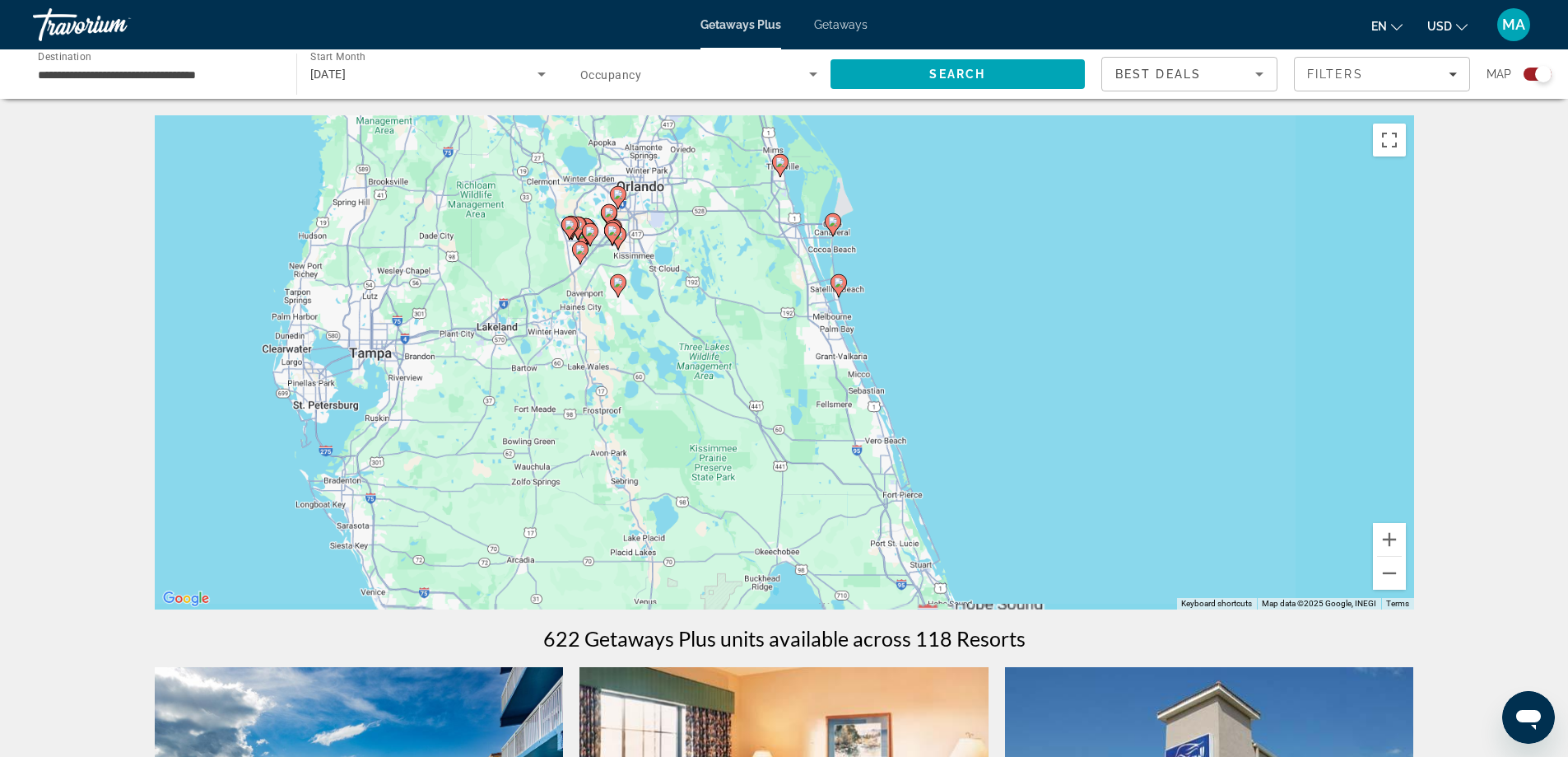
click at [649, 346] on div "To activate drag with keyboard, press Alt + Enter. Once in keyboard drag state,…" at bounding box center [784, 362] width 1260 height 494
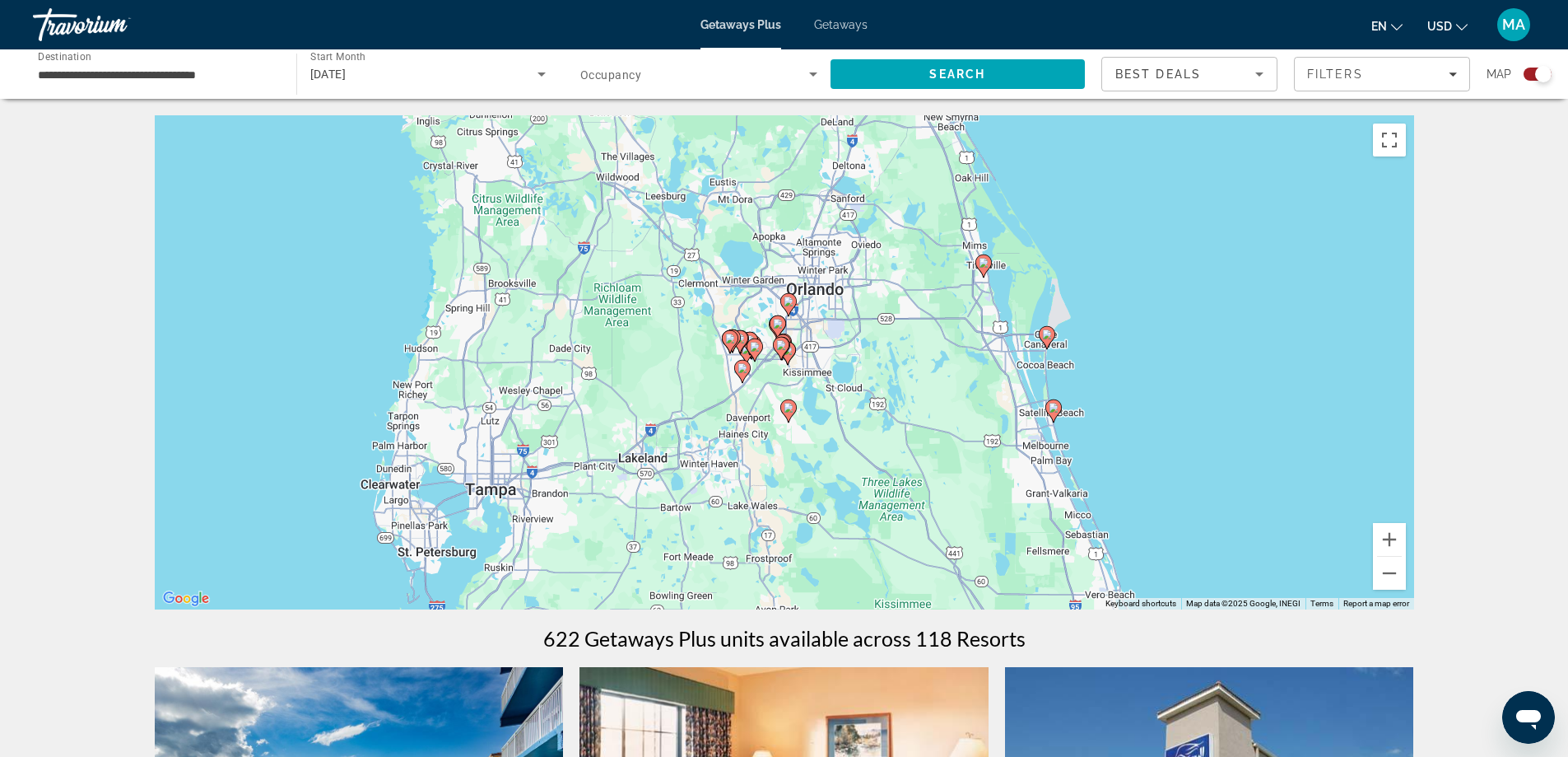
drag, startPoint x: 639, startPoint y: 321, endPoint x: 840, endPoint y: 460, distance: 244.4
click at [840, 460] on div "To activate drag with keyboard, press Alt + Enter. Once in keyboard drag state,…" at bounding box center [784, 362] width 1260 height 494
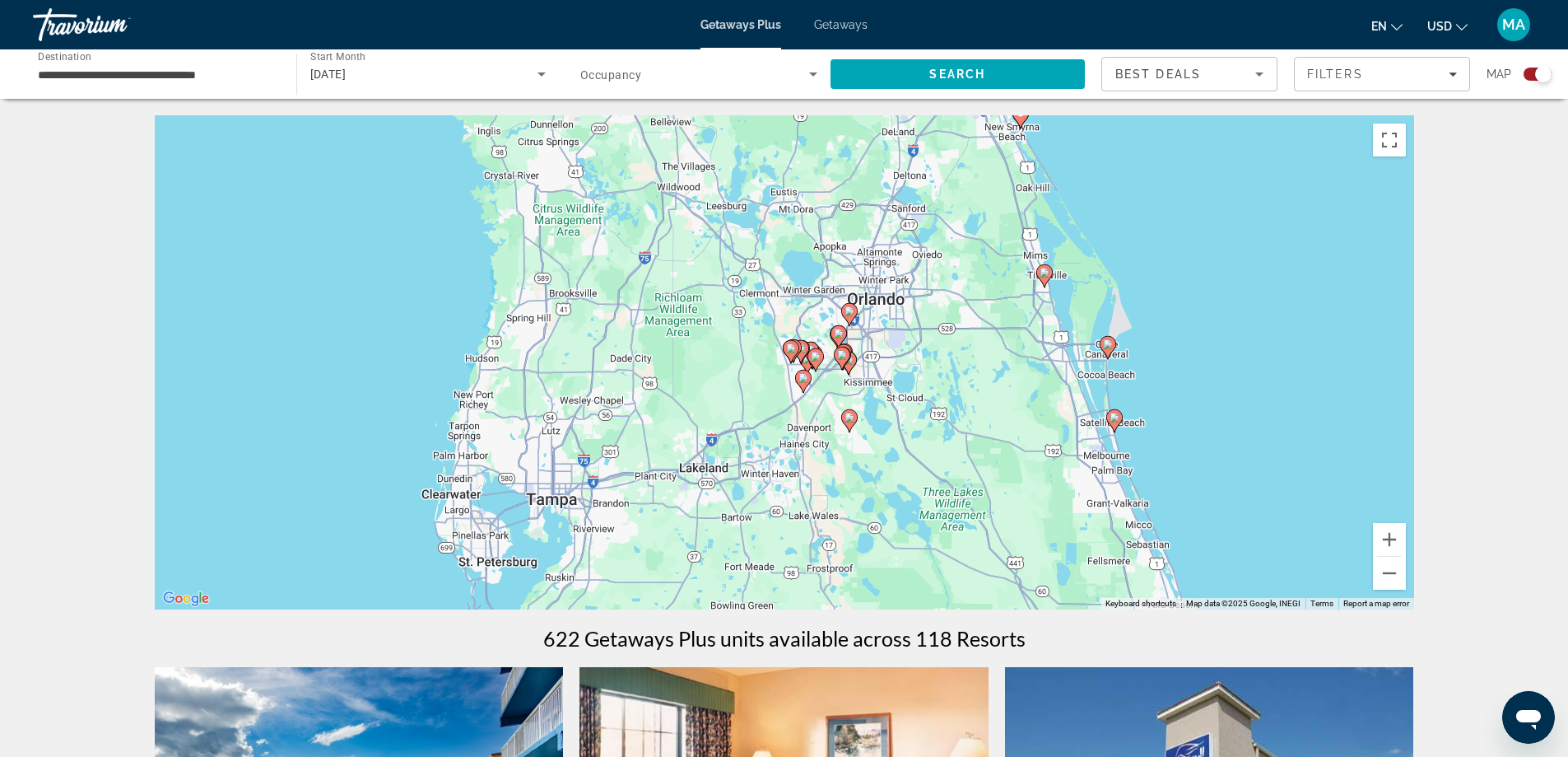
click at [879, 463] on div "To activate drag with keyboard, press Alt + Enter. Once in keyboard drag state,…" at bounding box center [784, 362] width 1260 height 494
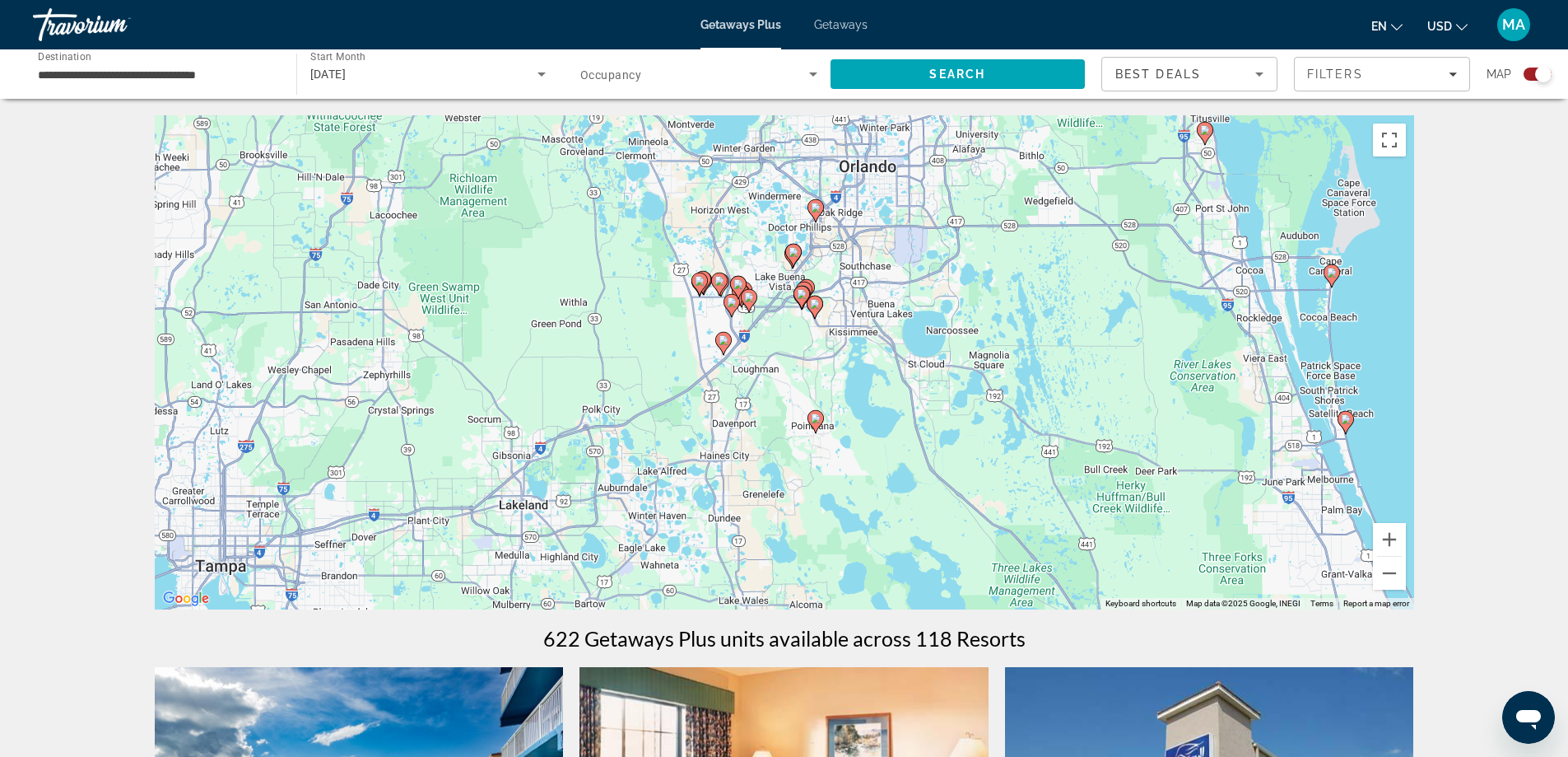
drag, startPoint x: 932, startPoint y: 432, endPoint x: 928, endPoint y: 468, distance: 36.2
click at [928, 468] on div "To activate drag with keyboard, press Alt + Enter. Once in keyboard drag state,…" at bounding box center [784, 362] width 1260 height 494
click at [1007, 73] on span "Search" at bounding box center [958, 74] width 255 height 40
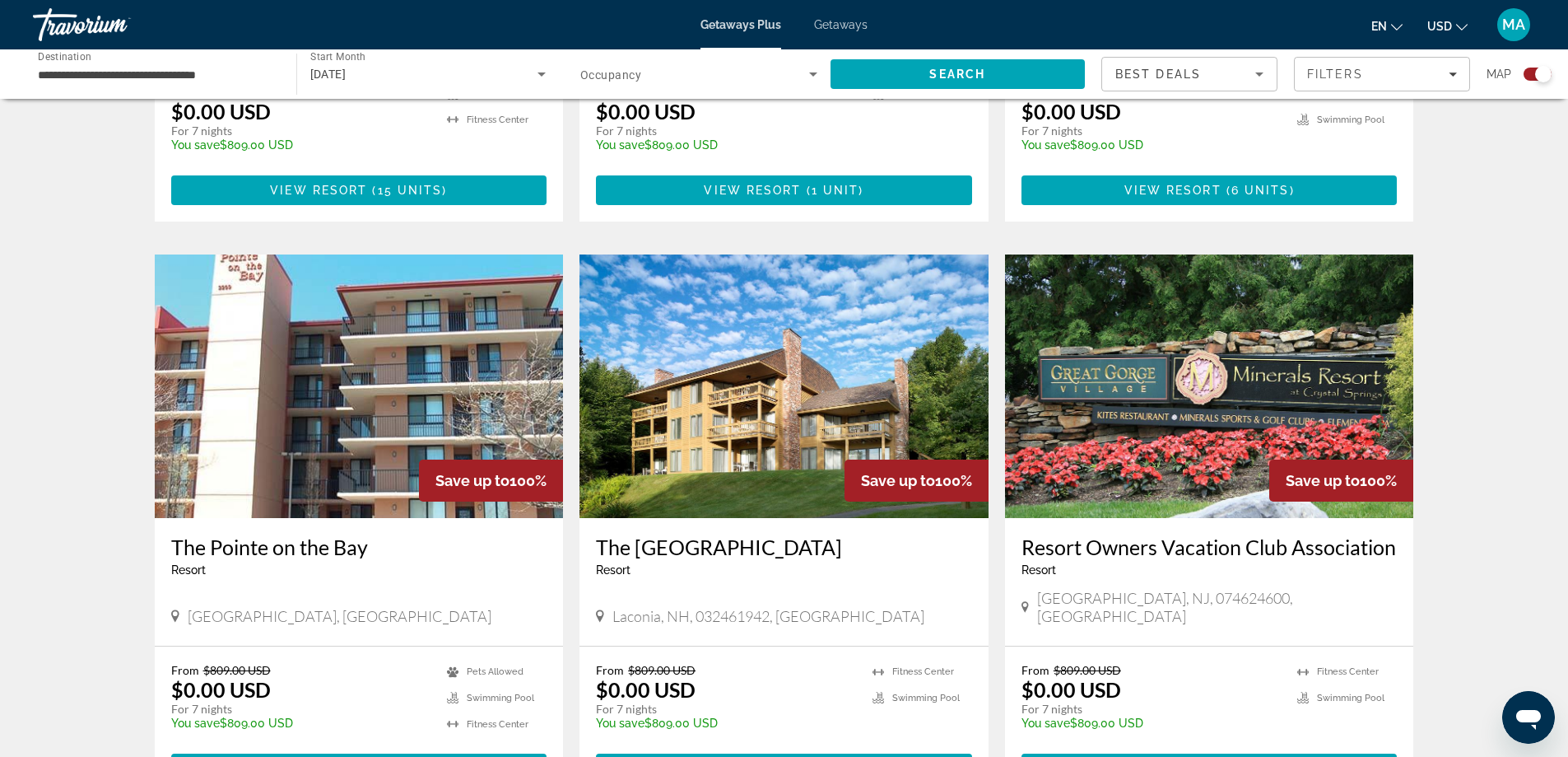
scroll to position [2442, 0]
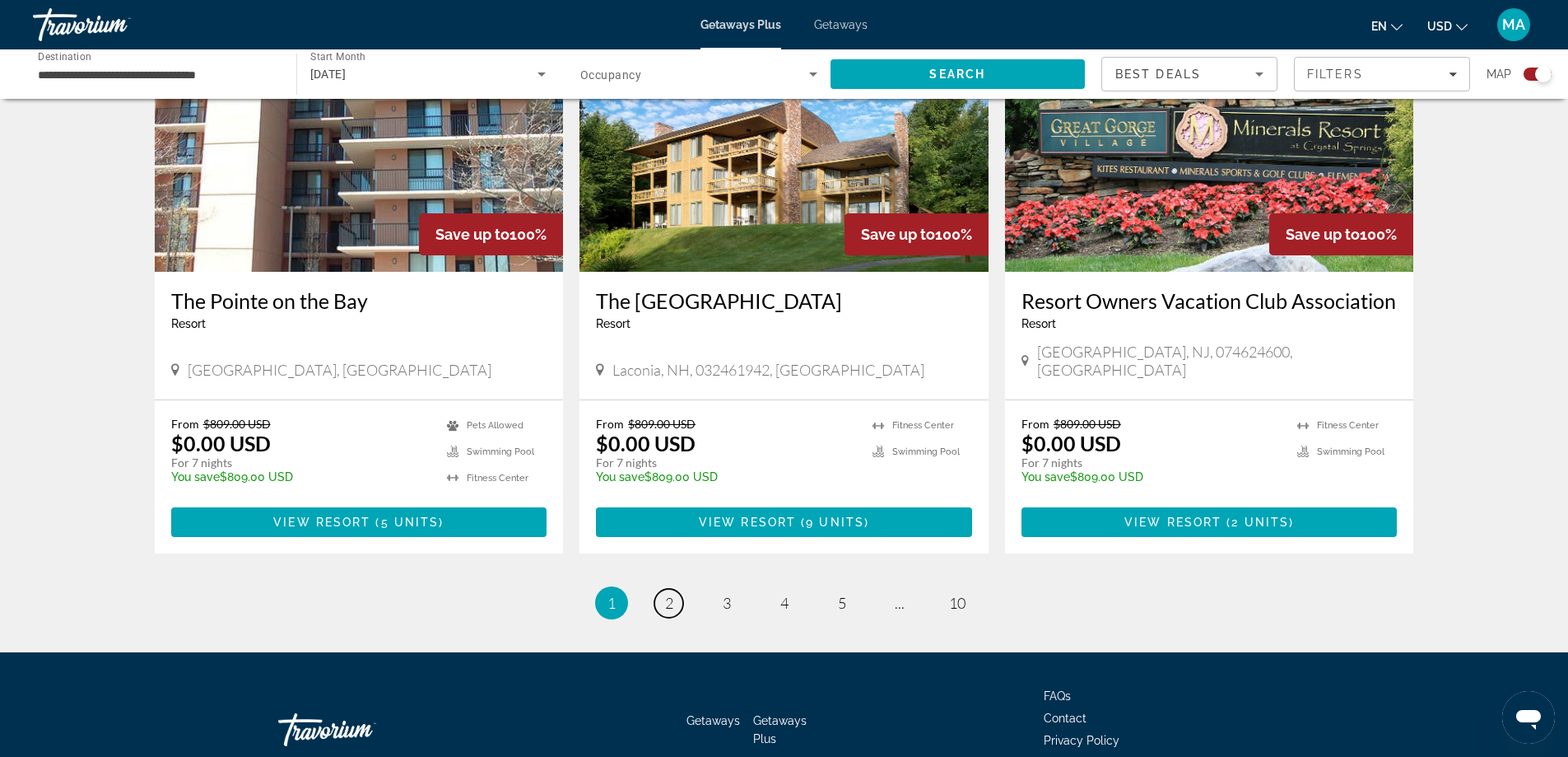
click at [671, 594] on span "2" at bounding box center [669, 603] width 9 height 18
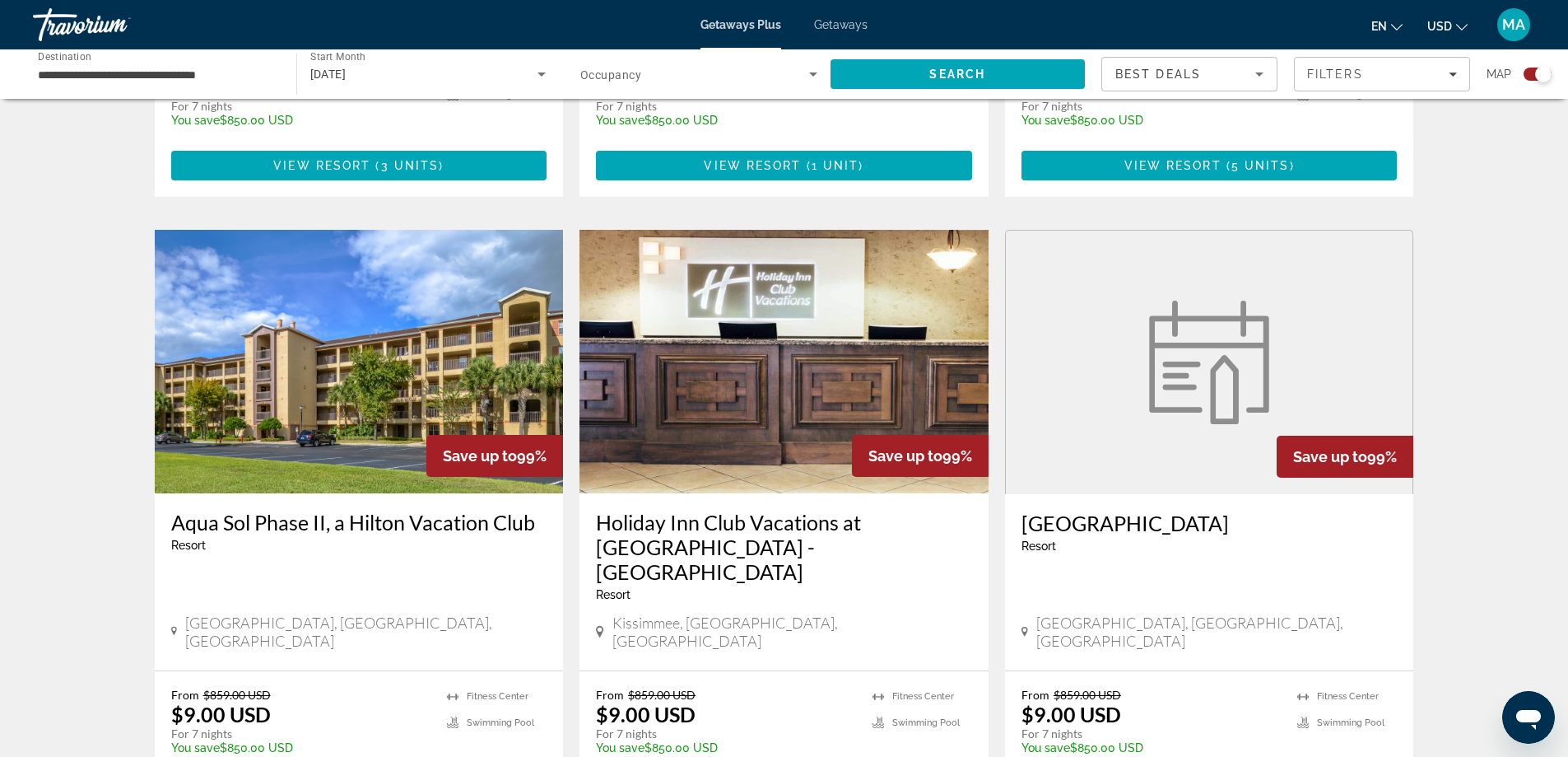
scroll to position [2442, 0]
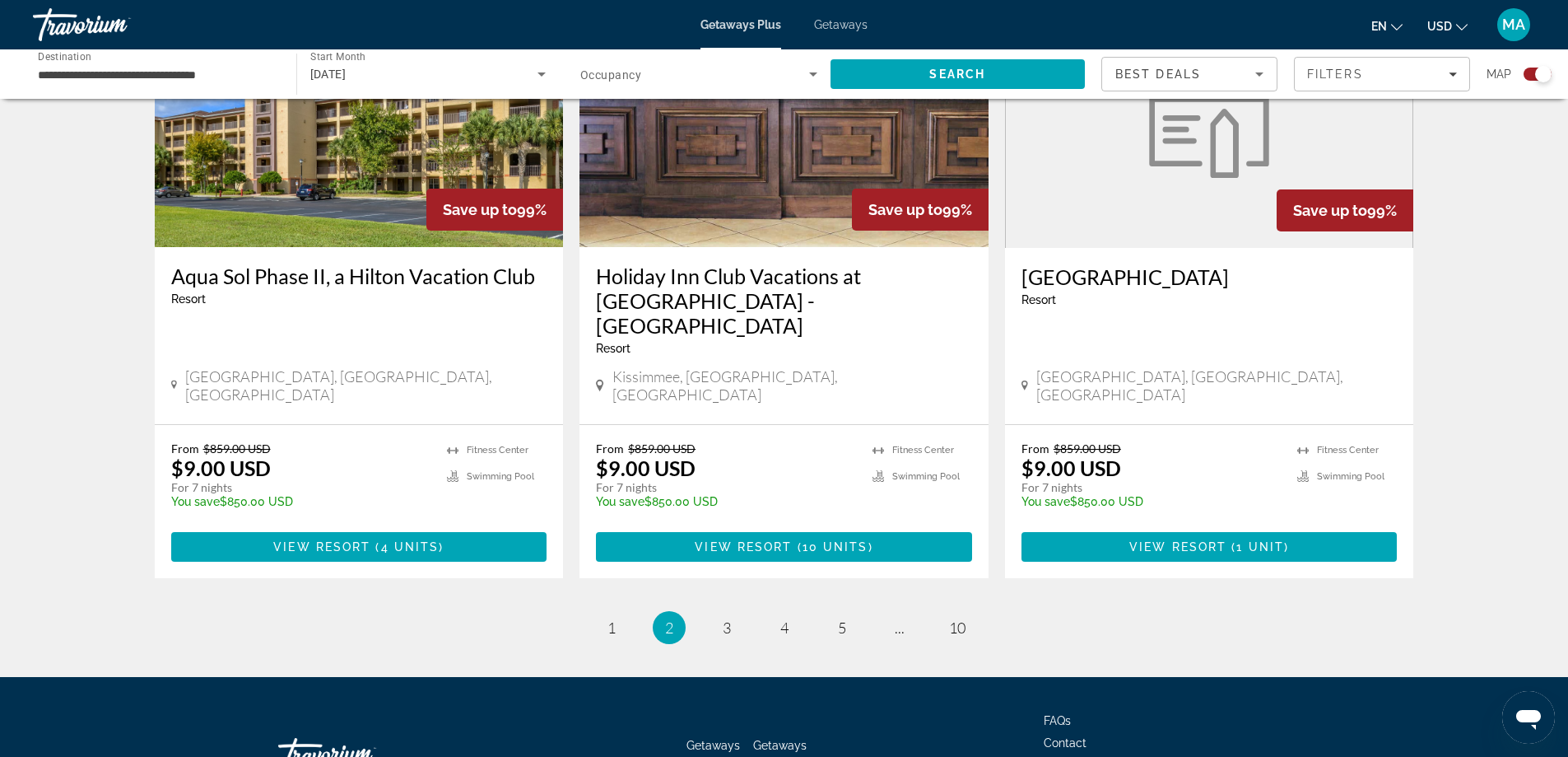
click at [707, 611] on ul "2 / 10 page 1 You're on page 2 page 3 page 4 page 5 page ... page 10" at bounding box center [784, 627] width 1260 height 33
click at [719, 613] on link "page 3" at bounding box center [726, 627] width 29 height 29
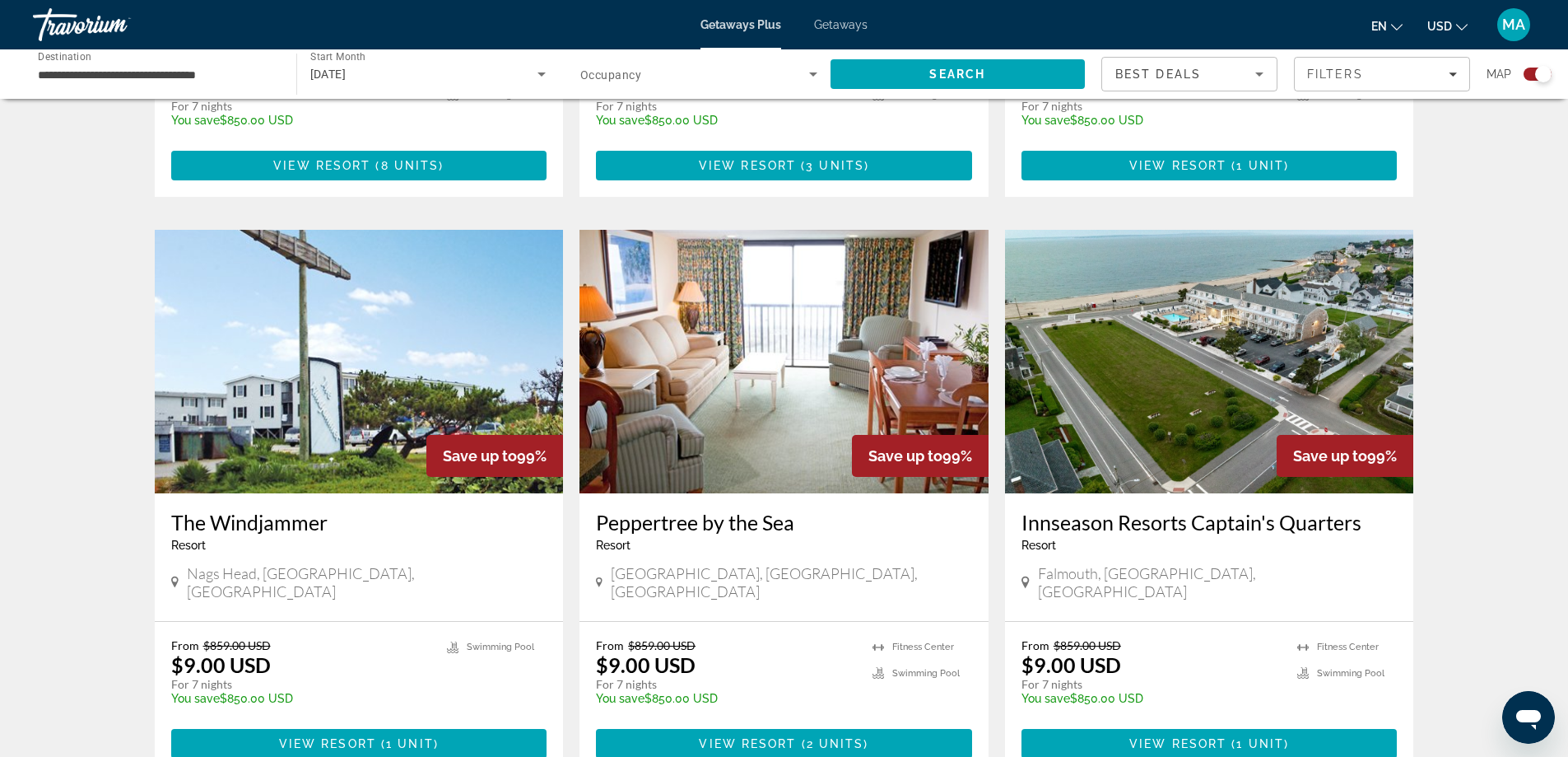
scroll to position [2418, 0]
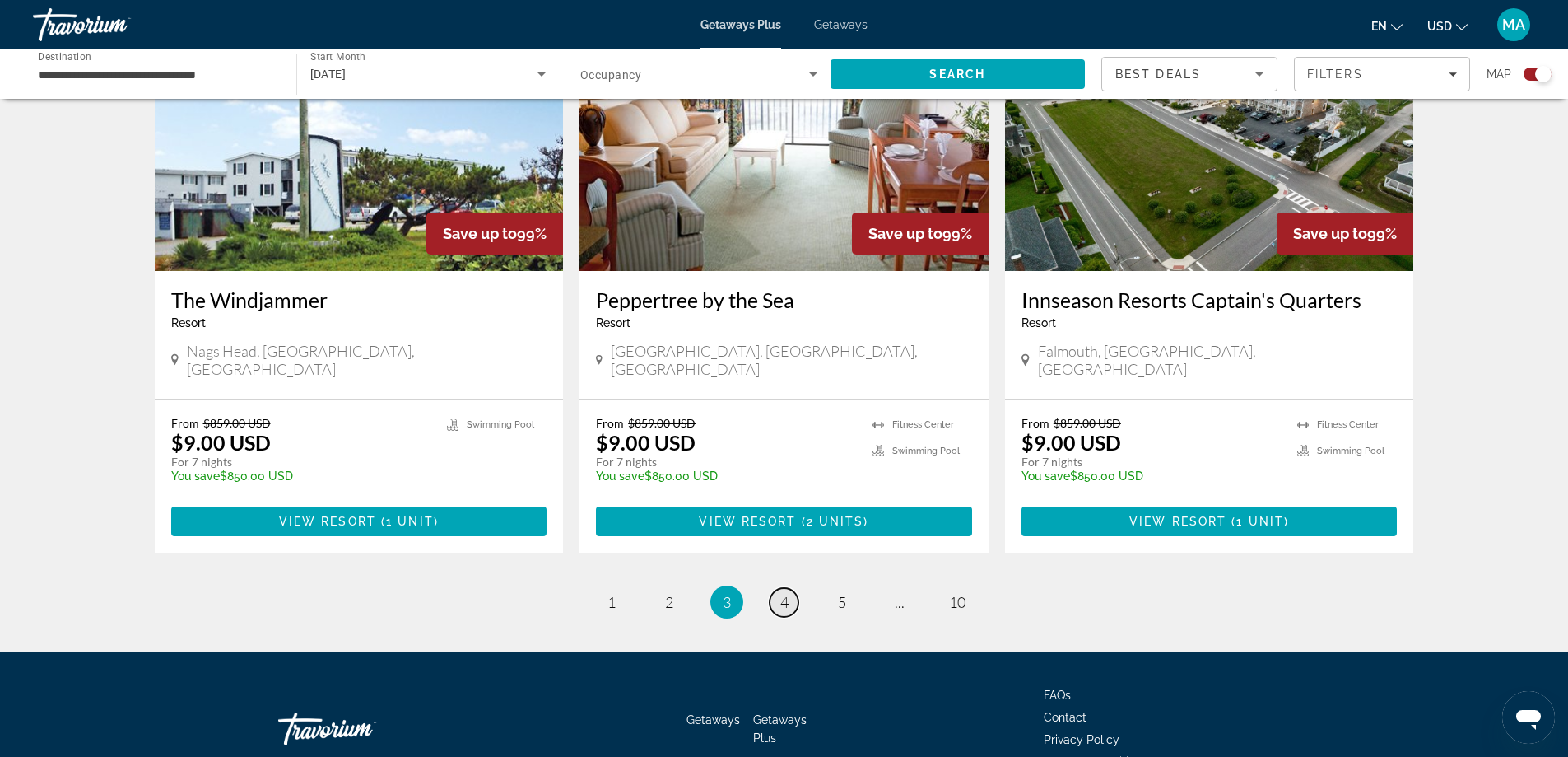
click at [770, 588] on link "page 4" at bounding box center [784, 602] width 29 height 29
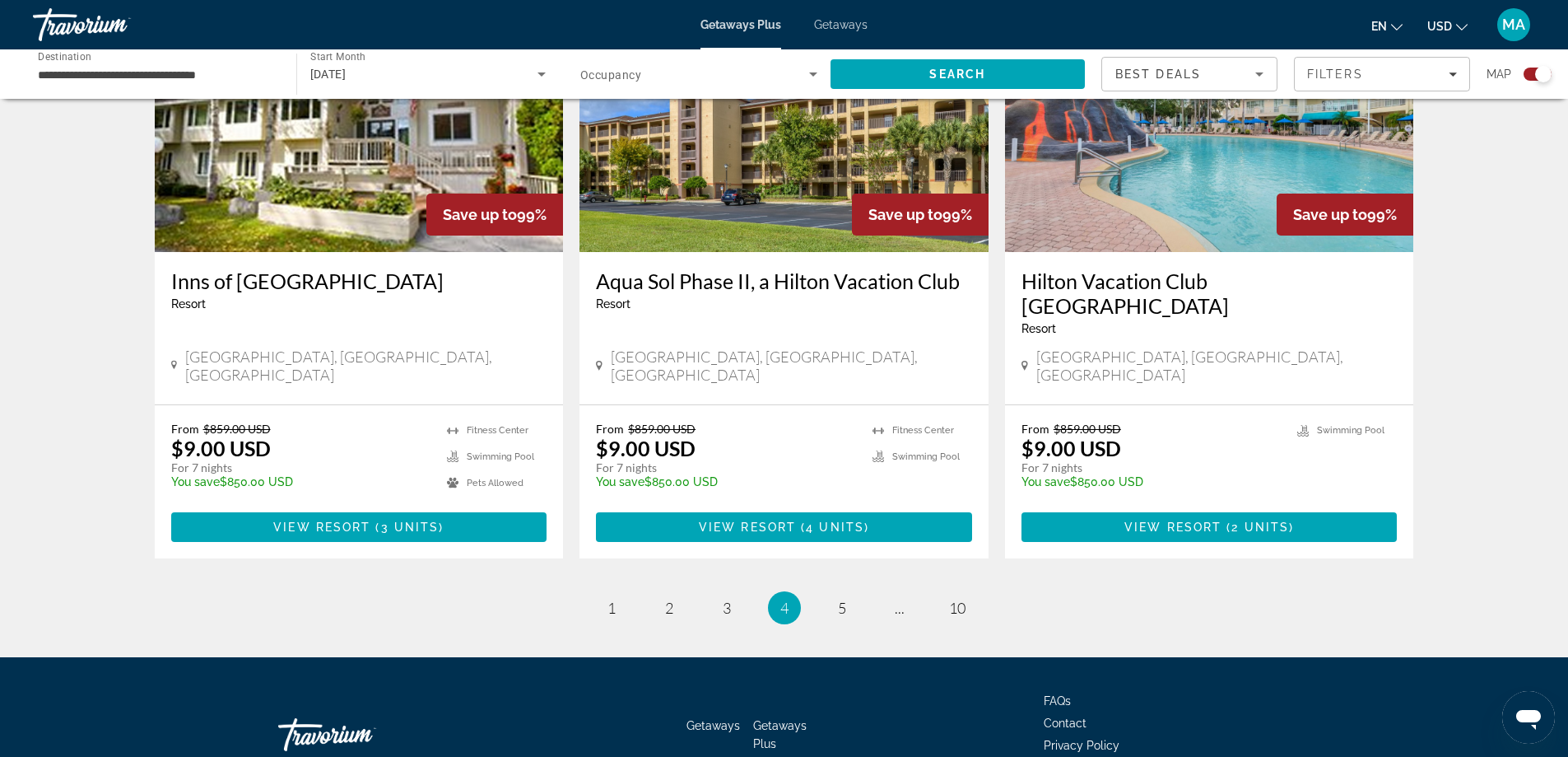
scroll to position [2442, 0]
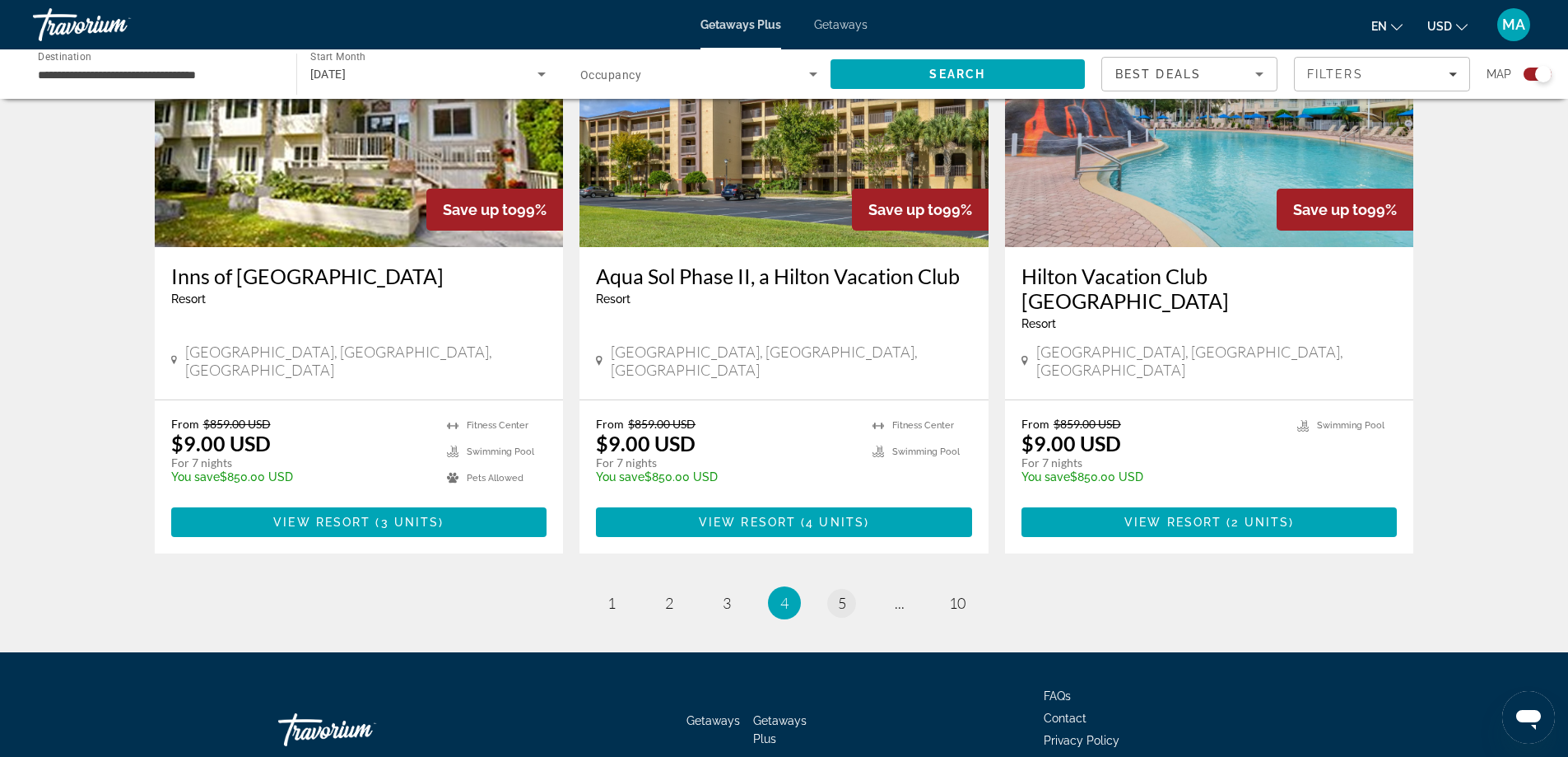
click at [847, 586] on li "page 5" at bounding box center [842, 603] width 33 height 33
click at [845, 594] on span "5" at bounding box center [842, 603] width 9 height 18
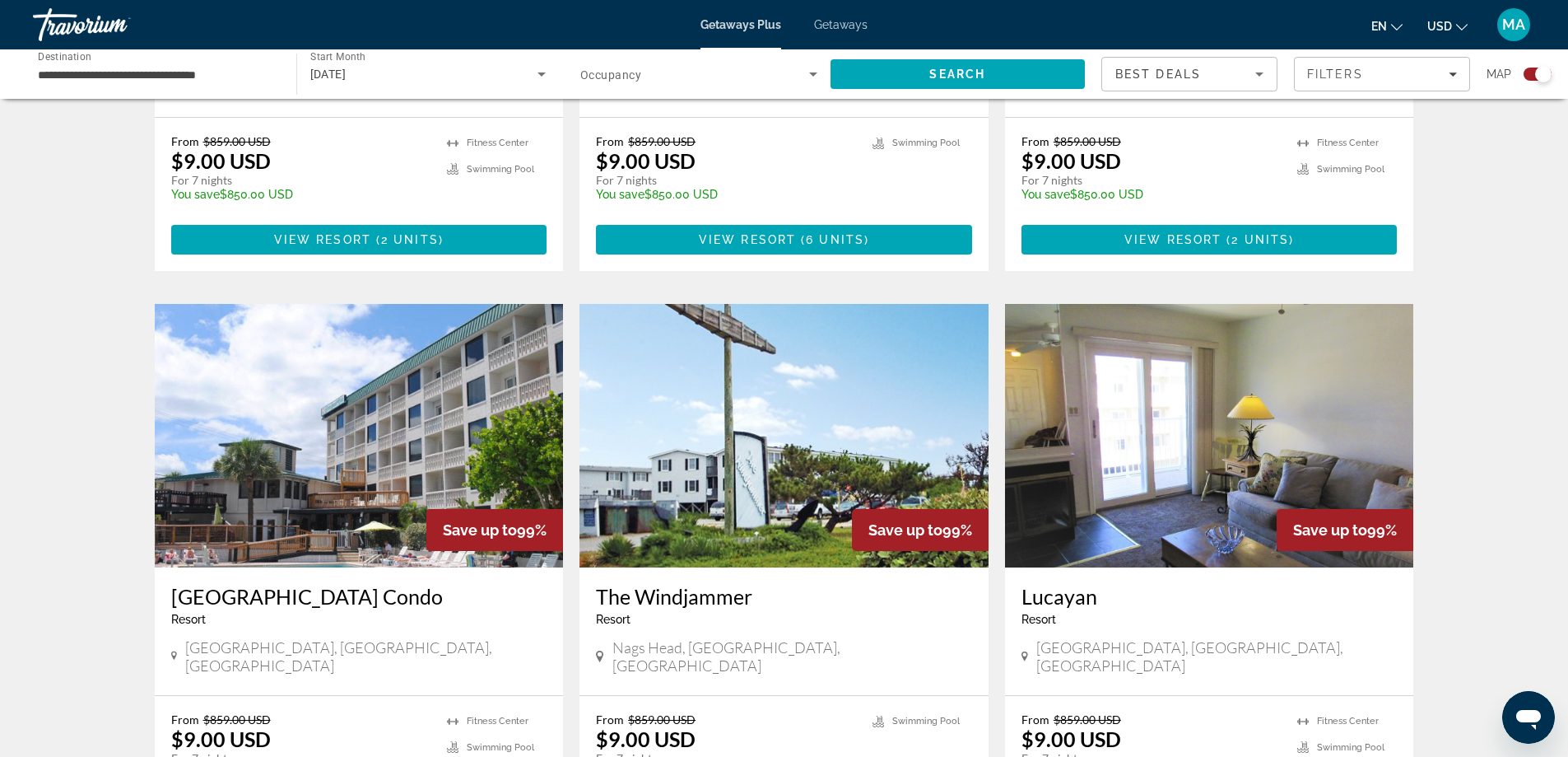
scroll to position [2468, 0]
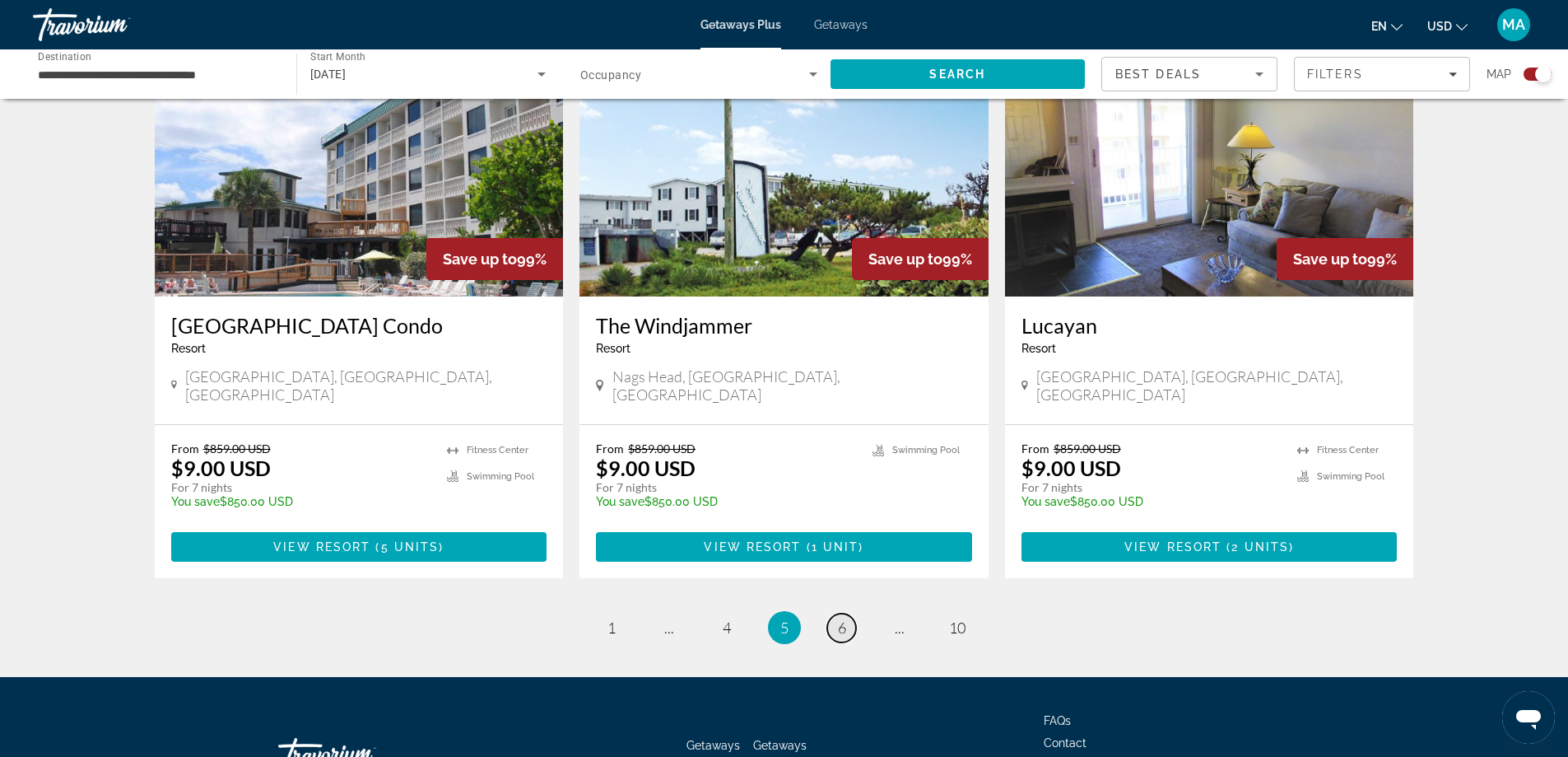
click at [832, 613] on link "page 6" at bounding box center [842, 627] width 29 height 29
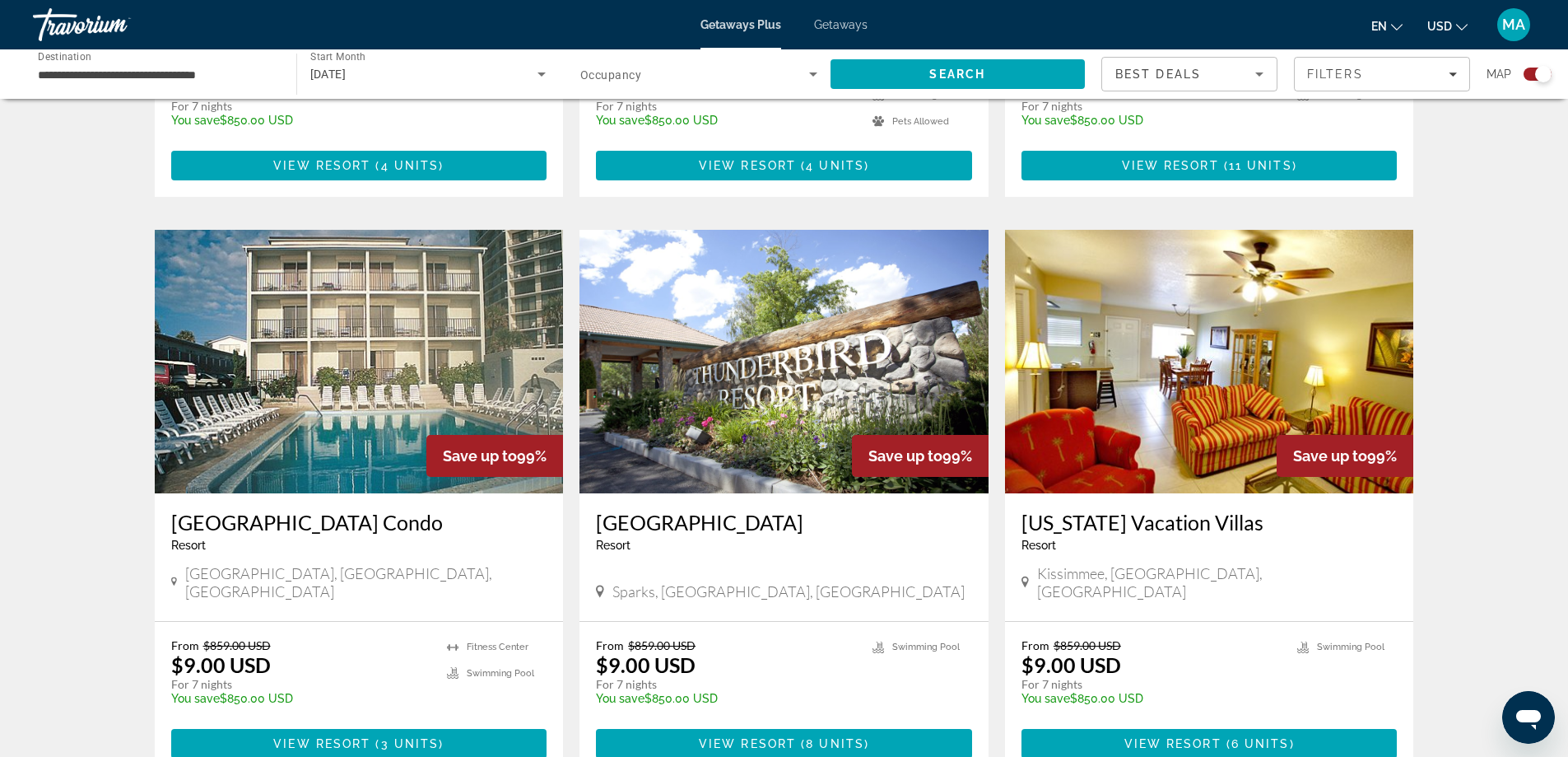
scroll to position [2442, 0]
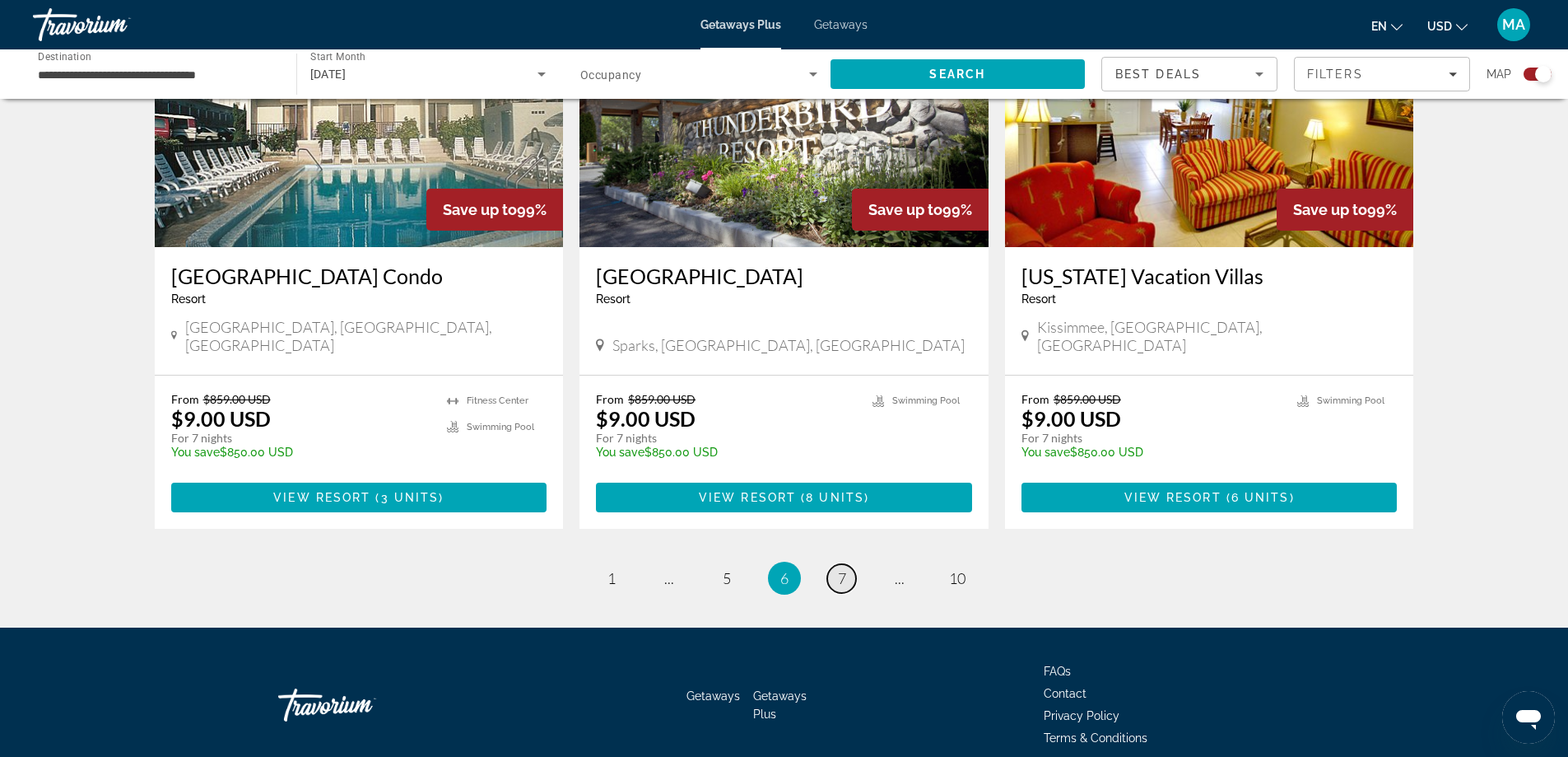
click at [830, 564] on link "page 7" at bounding box center [842, 578] width 29 height 29
